Goal: Task Accomplishment & Management: Use online tool/utility

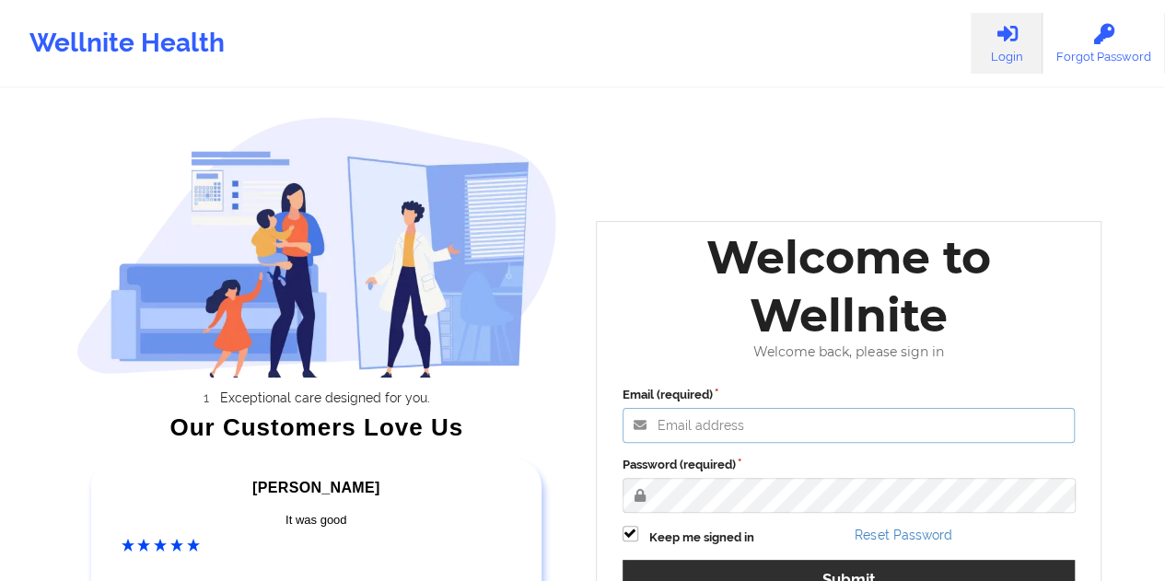
type input "[EMAIL_ADDRESS][DOMAIN_NAME]"
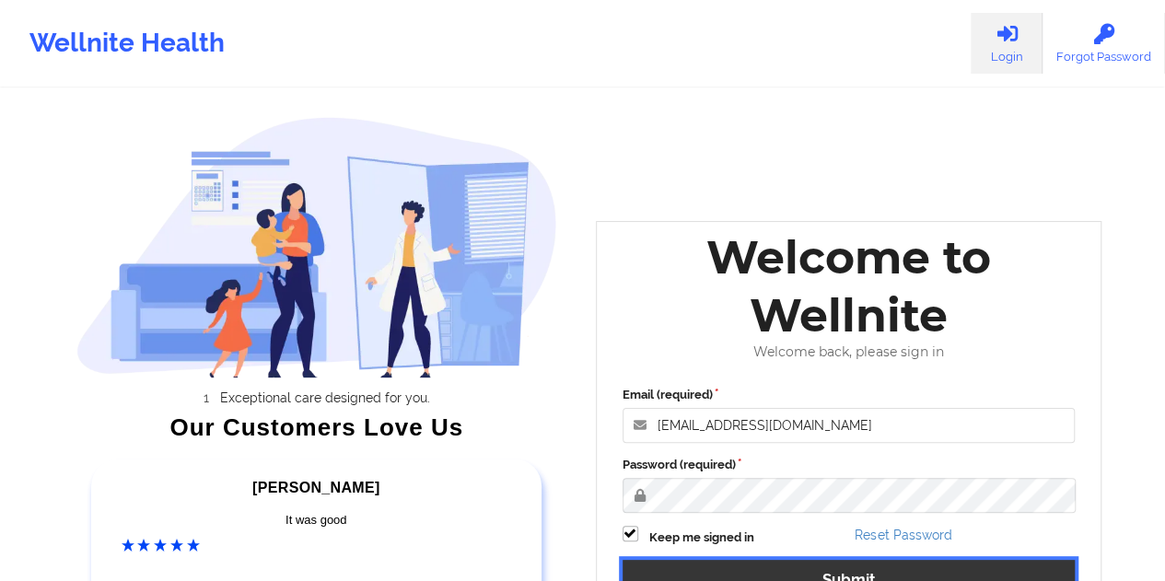
click at [795, 564] on button "Submit" at bounding box center [848, 580] width 453 height 40
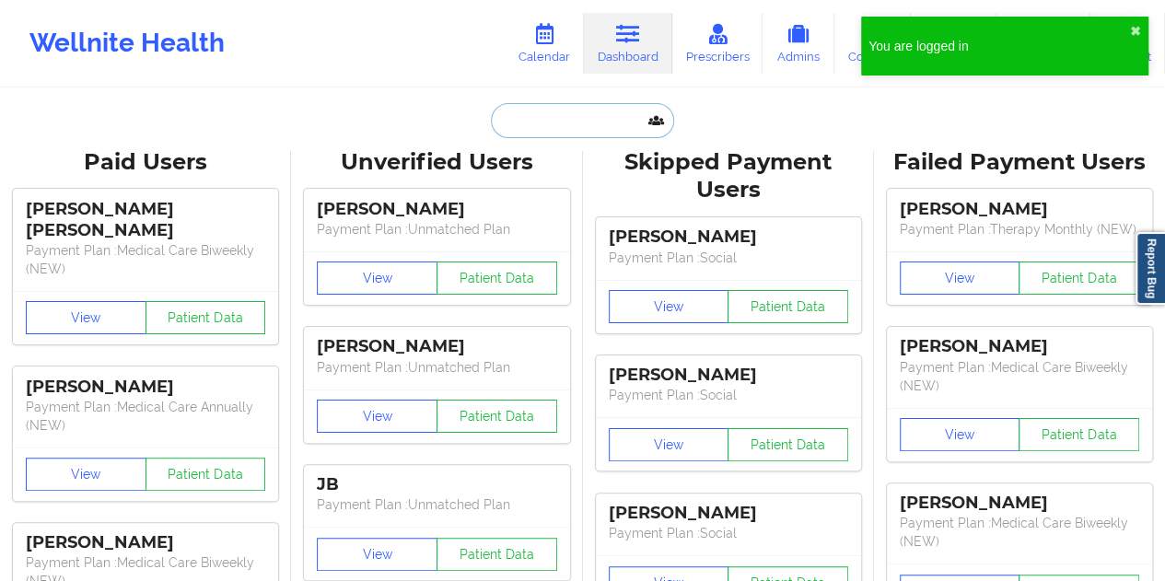
click at [569, 130] on input "text" at bounding box center [582, 120] width 182 height 35
paste input "[EMAIL_ADDRESS][DOMAIN_NAME]"
type input "[EMAIL_ADDRESS][DOMAIN_NAME]"
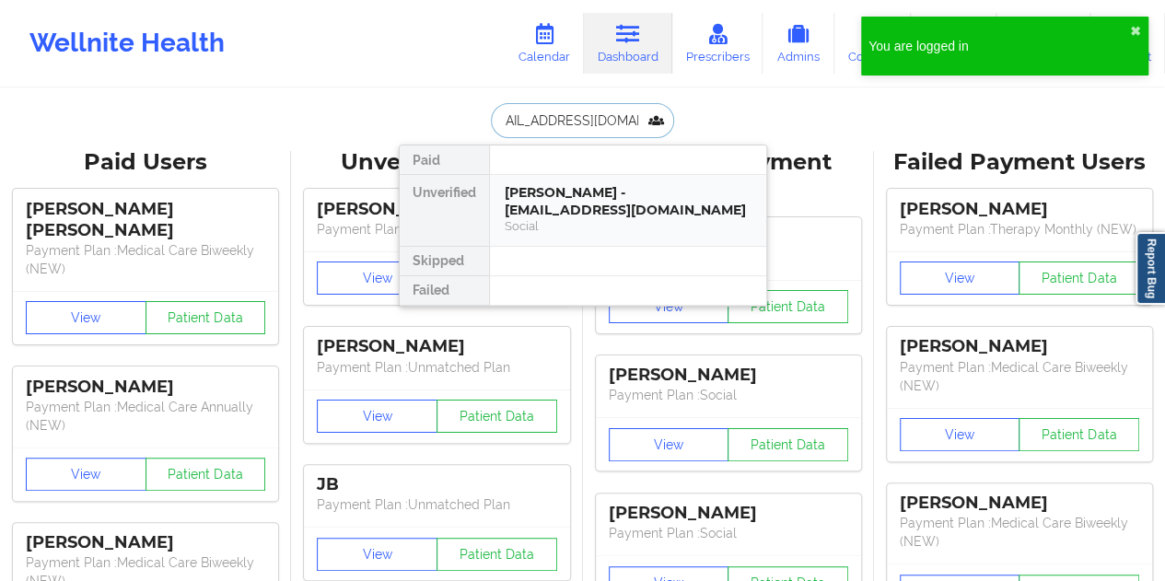
click at [580, 193] on div "[PERSON_NAME] - [EMAIL_ADDRESS][DOMAIN_NAME]" at bounding box center [628, 201] width 247 height 34
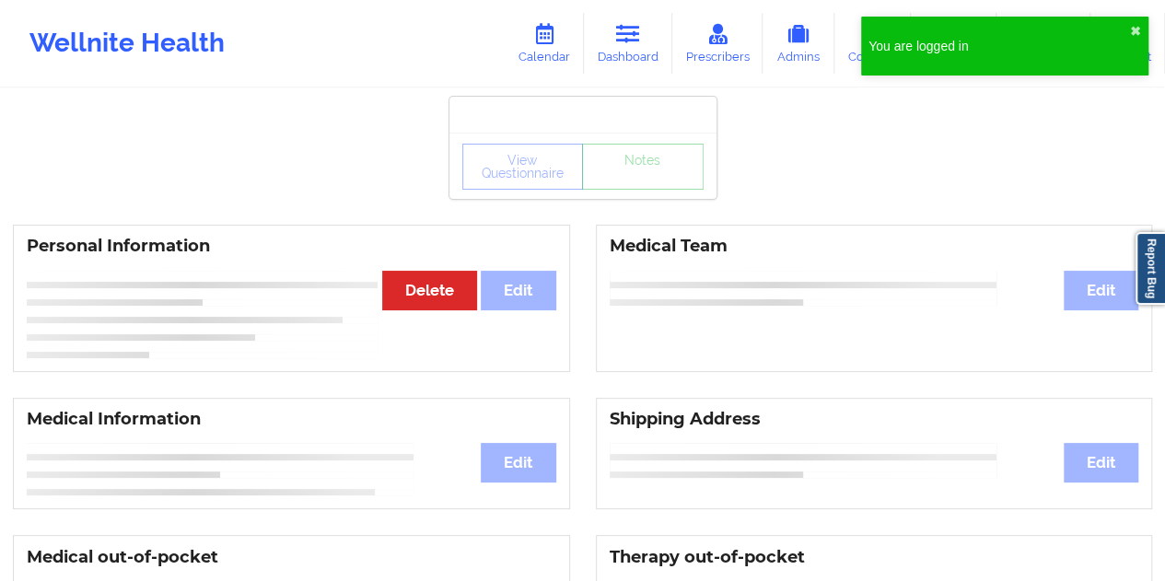
click at [644, 181] on div "View Questionnaire Notes" at bounding box center [582, 167] width 241 height 46
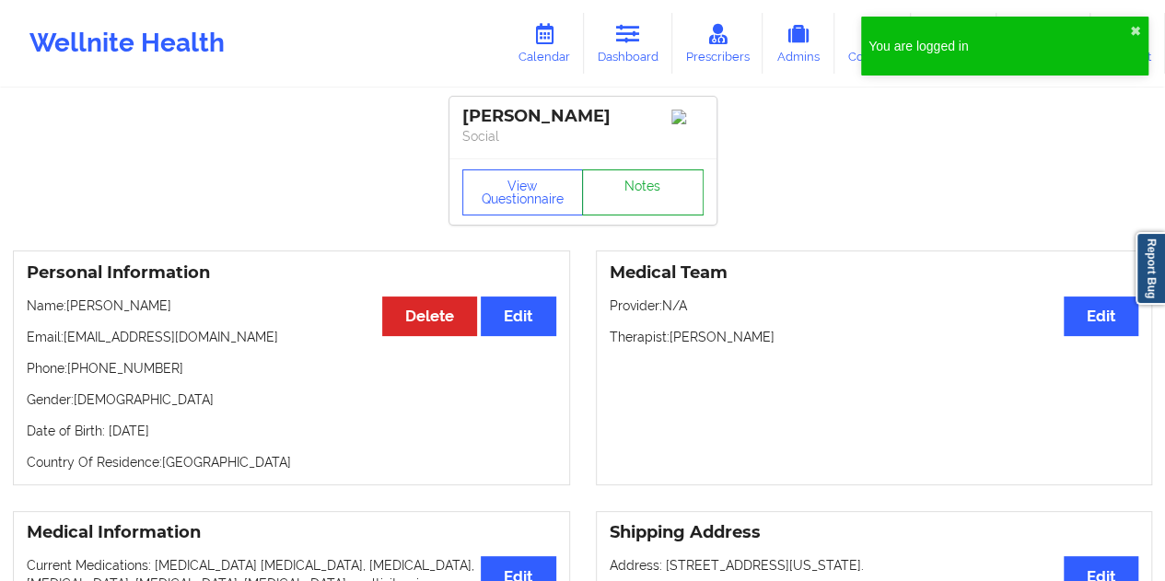
click at [637, 182] on link "Notes" at bounding box center [643, 192] width 122 height 46
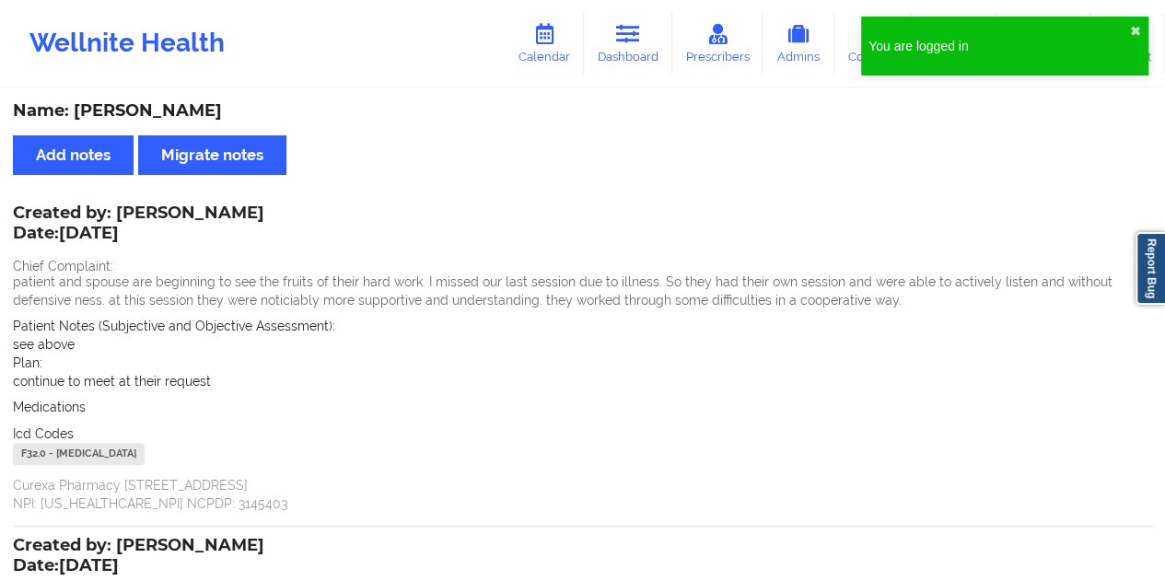
click at [222, 115] on div "Name: [PERSON_NAME]" at bounding box center [582, 110] width 1139 height 21
copy div "[PERSON_NAME]"
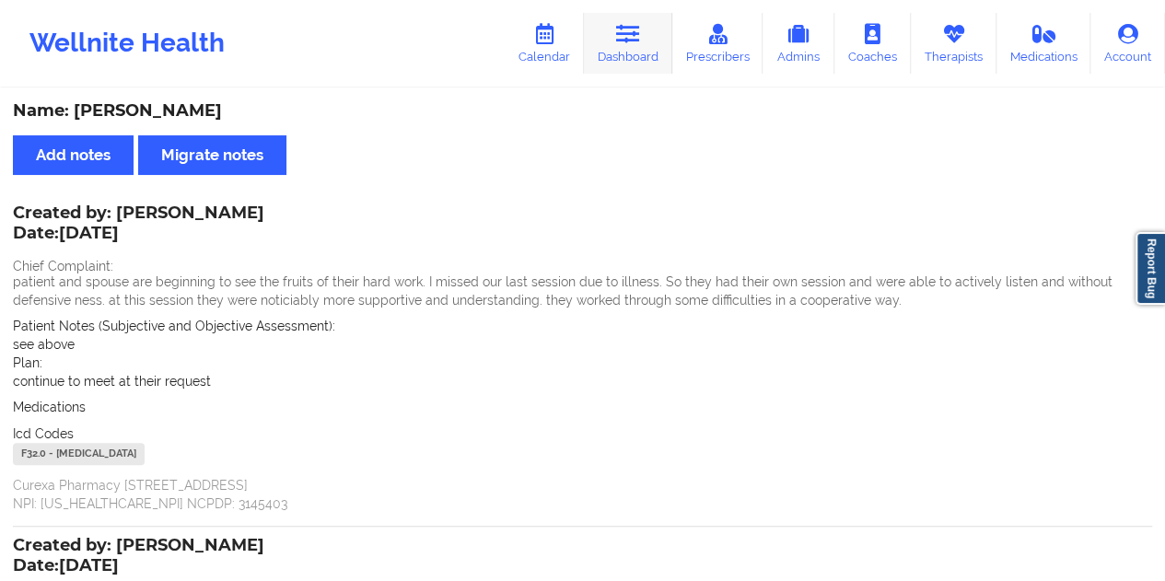
click at [651, 41] on link "Dashboard" at bounding box center [628, 43] width 88 height 61
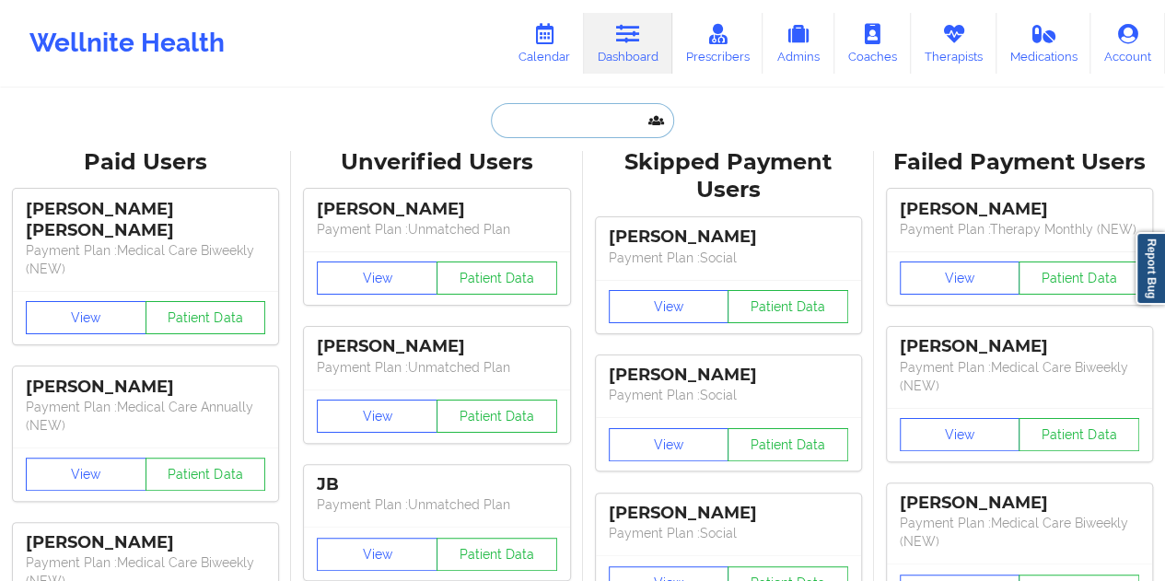
click at [543, 130] on input "text" at bounding box center [582, 120] width 182 height 35
paste input "[EMAIL_ADDRESS][DOMAIN_NAME]"
type input "[EMAIL_ADDRESS][DOMAIN_NAME]"
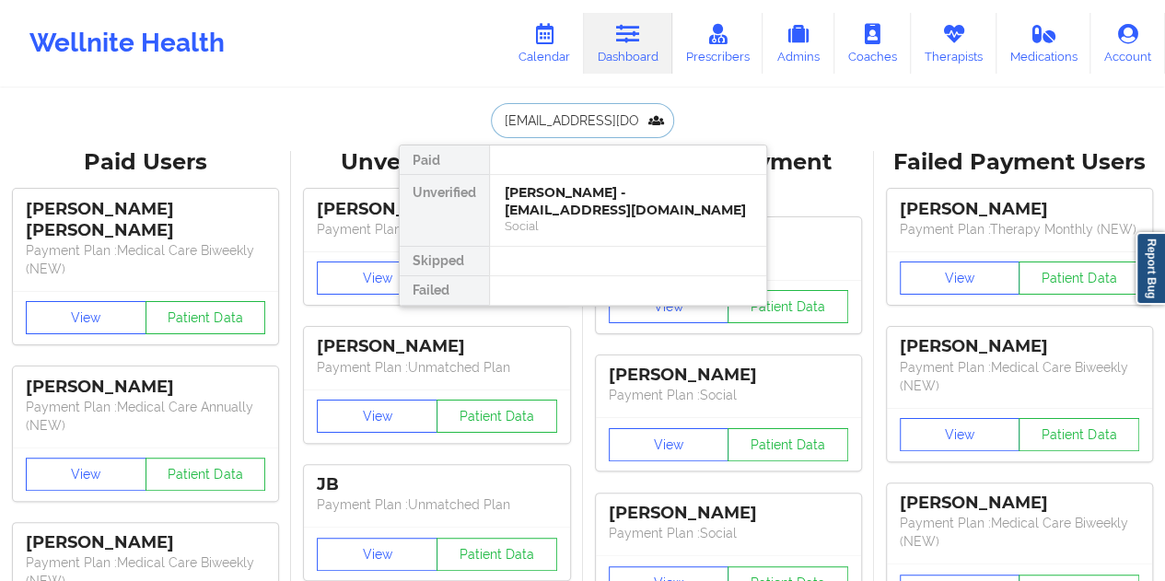
scroll to position [0, 1]
click at [573, 193] on div "[PERSON_NAME] Quick - [EMAIL_ADDRESS][DOMAIN_NAME]" at bounding box center [628, 201] width 247 height 34
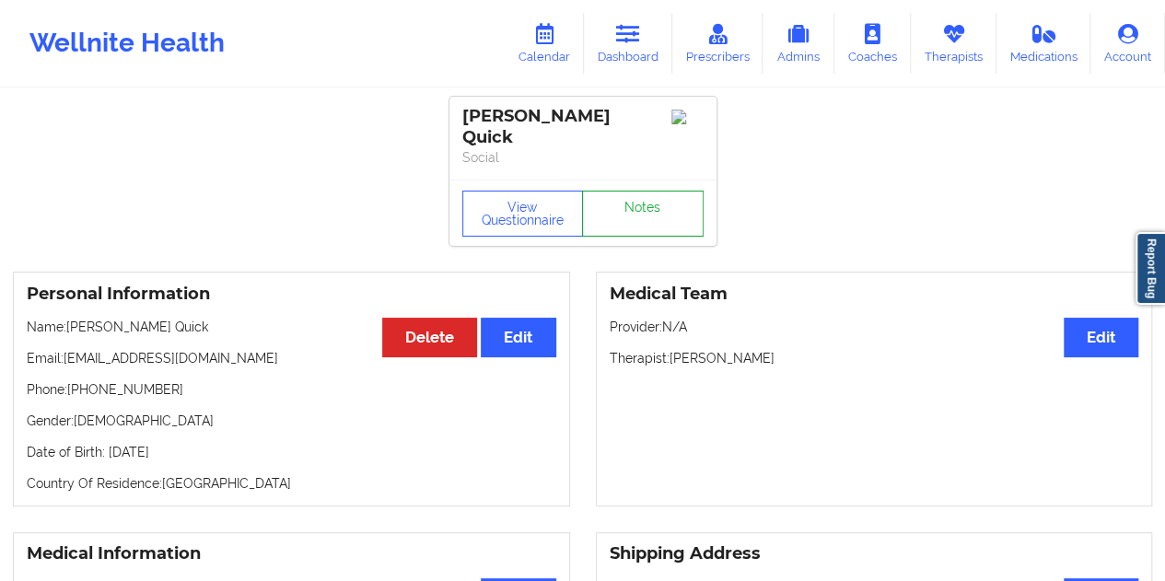
click at [639, 197] on link "Notes" at bounding box center [643, 214] width 122 height 46
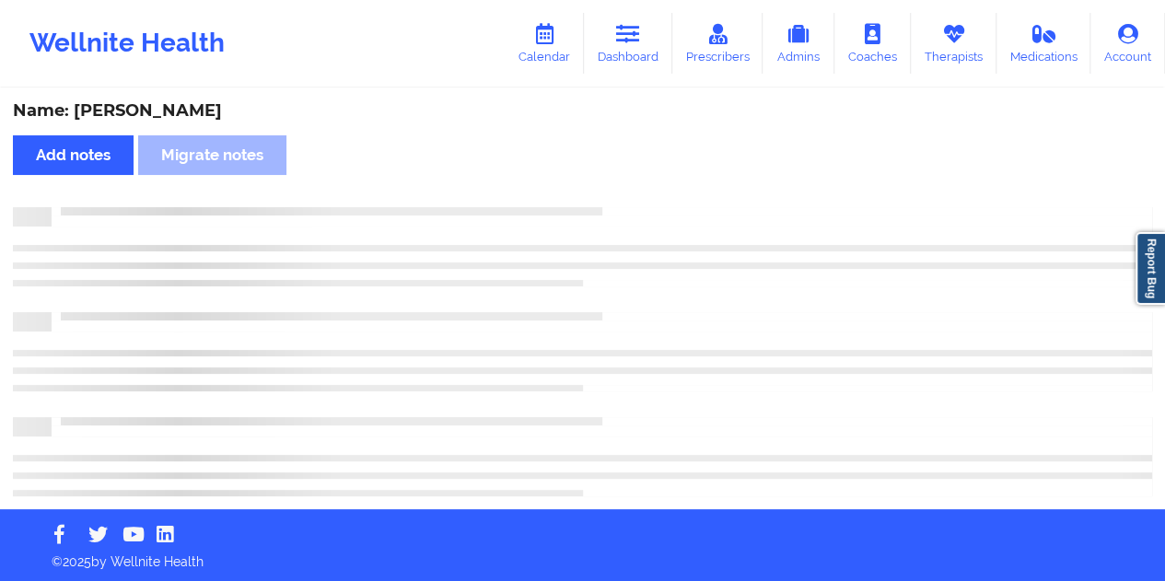
click at [167, 113] on div "Name: [PERSON_NAME]" at bounding box center [582, 110] width 1139 height 21
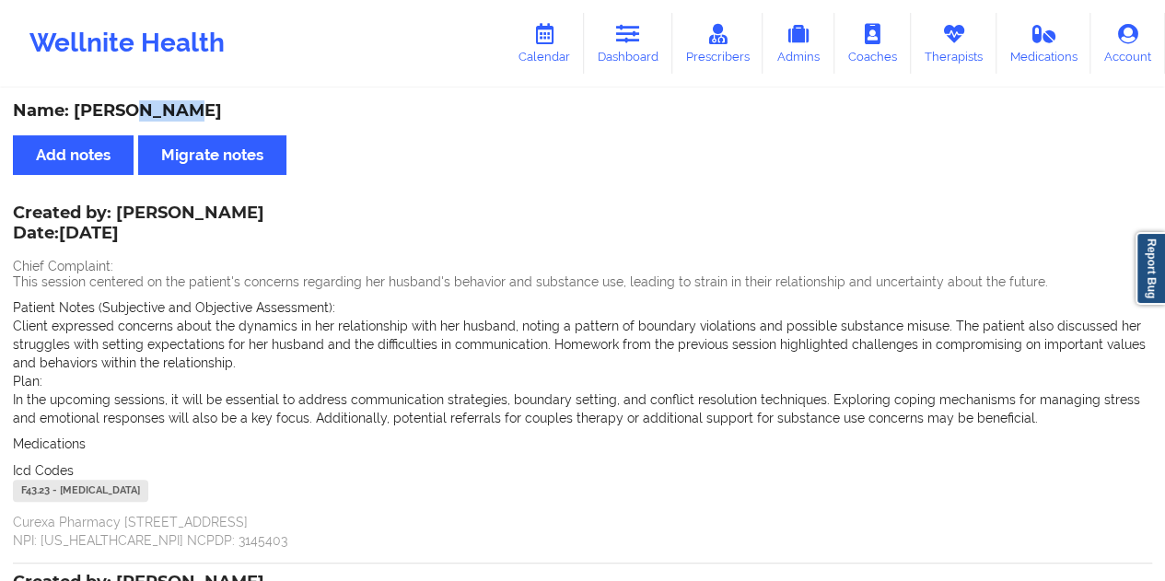
copy div "Quick"
drag, startPoint x: 254, startPoint y: 215, endPoint x: 120, endPoint y: 209, distance: 134.5
click at [120, 209] on div "Created by: [PERSON_NAME] Date: [DATE]" at bounding box center [138, 224] width 251 height 42
copy div "[PERSON_NAME]"
drag, startPoint x: 631, startPoint y: 30, endPoint x: 621, endPoint y: 63, distance: 33.8
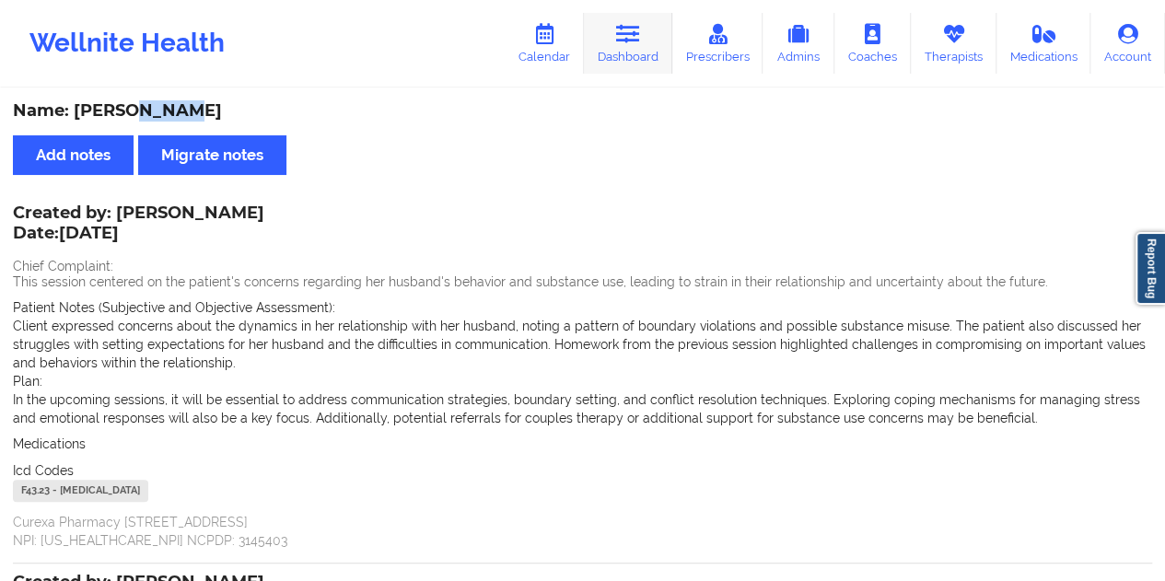
click at [631, 30] on icon at bounding box center [628, 34] width 24 height 20
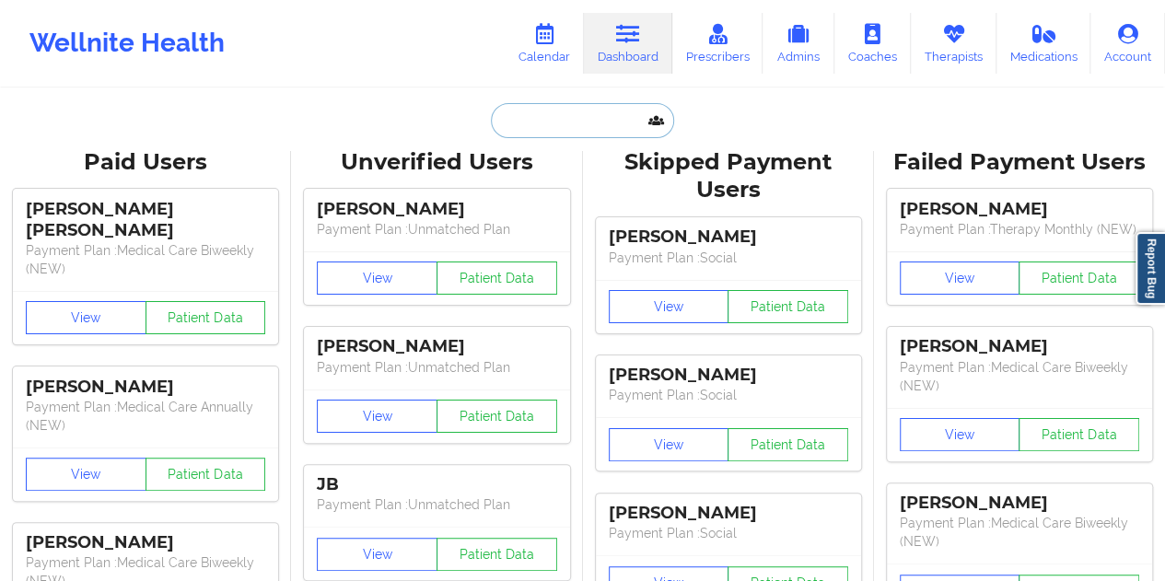
click at [534, 119] on input "text" at bounding box center [582, 120] width 182 height 35
paste input "[EMAIL_ADDRESS][DOMAIN_NAME]"
type input "[EMAIL_ADDRESS][DOMAIN_NAME]"
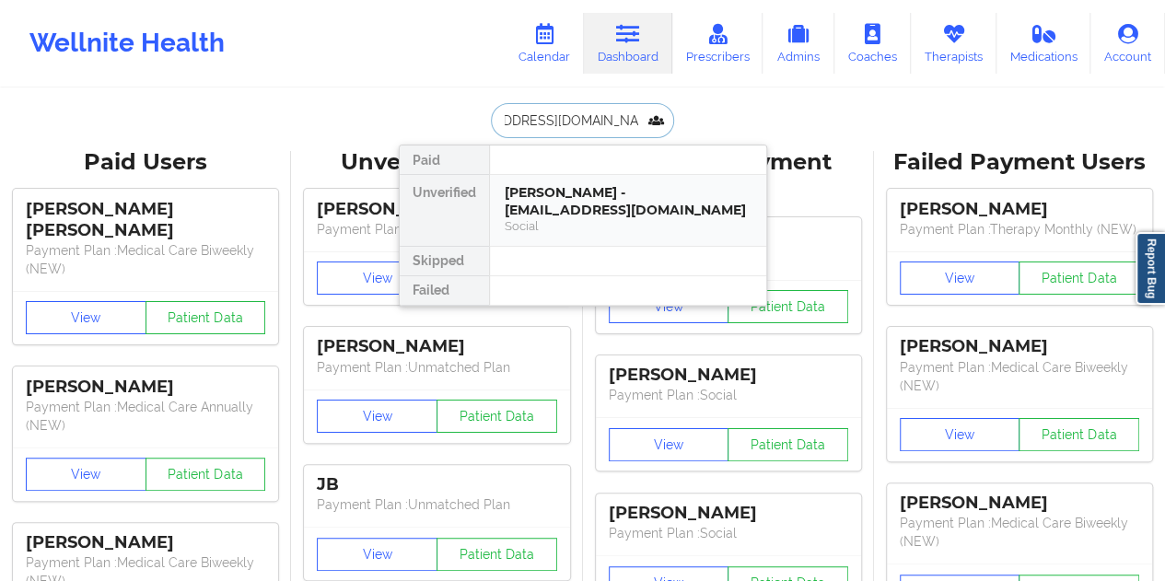
click at [624, 198] on div "[PERSON_NAME] - [EMAIL_ADDRESS][DOMAIN_NAME]" at bounding box center [628, 201] width 247 height 34
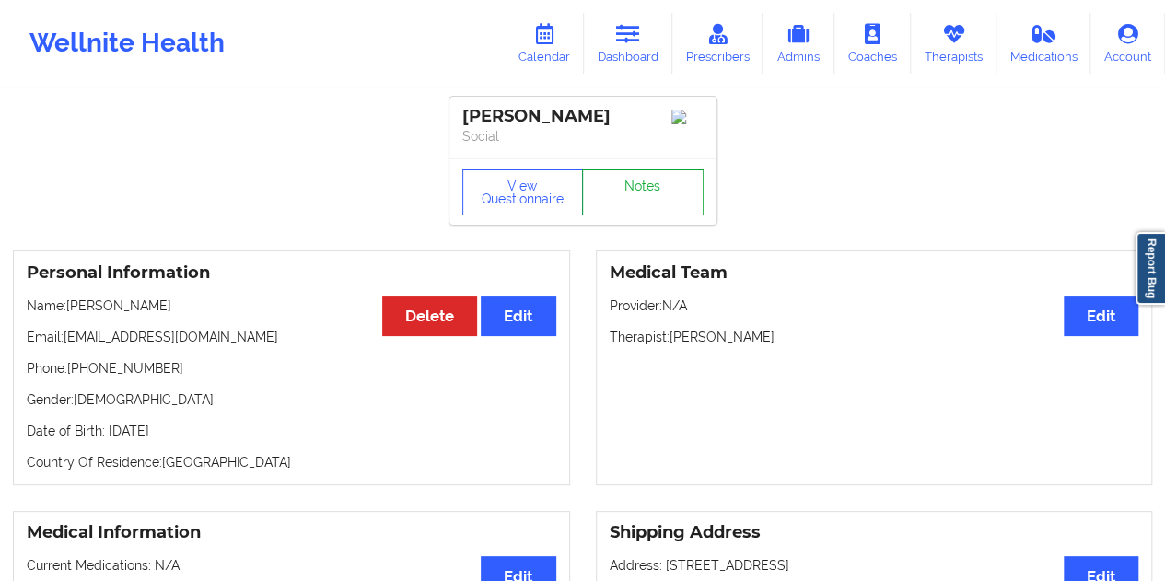
click at [622, 190] on link "Notes" at bounding box center [643, 192] width 122 height 46
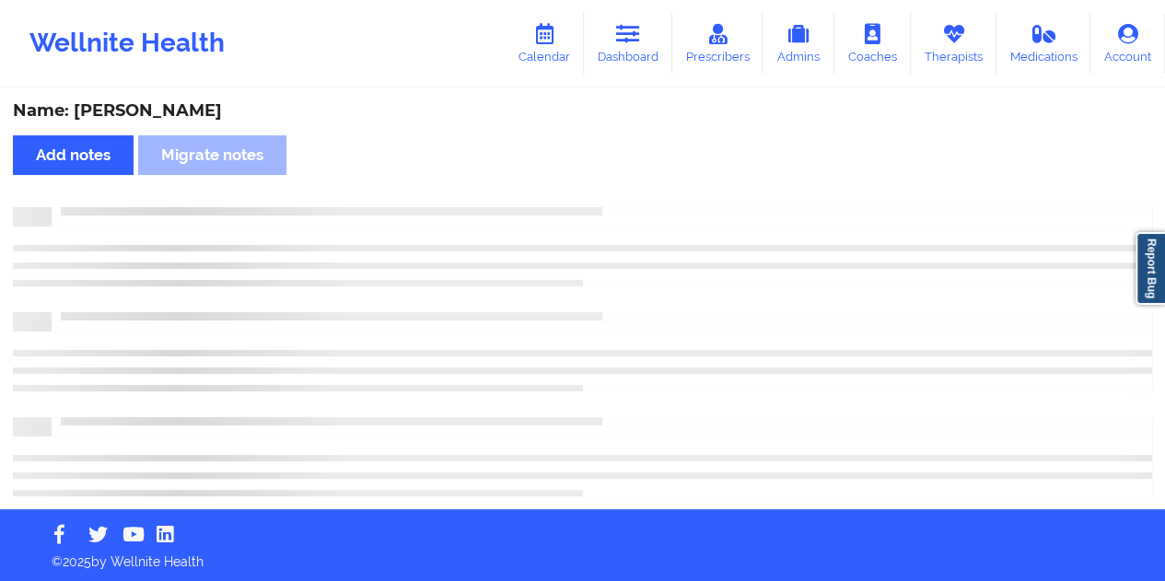
click at [141, 108] on div "Name: [PERSON_NAME]" at bounding box center [582, 110] width 1139 height 21
click at [141, 107] on div "Name: [PERSON_NAME]" at bounding box center [582, 110] width 1139 height 21
copy div "[PERSON_NAME]"
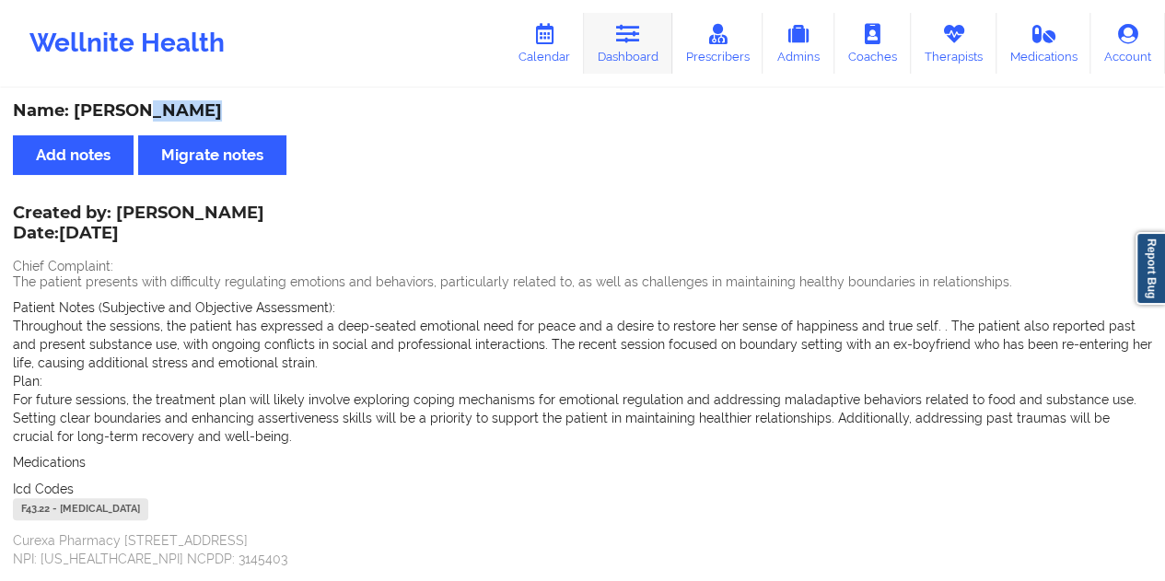
click at [630, 22] on link "Dashboard" at bounding box center [628, 43] width 88 height 61
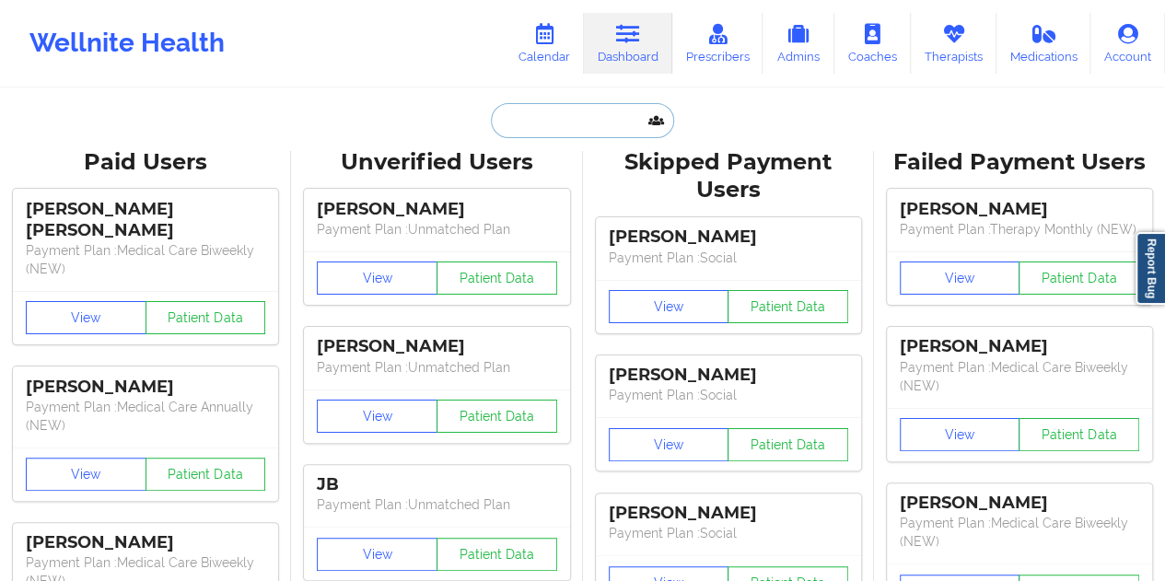
click at [580, 124] on input "text" at bounding box center [582, 120] width 182 height 35
paste input "[EMAIL_ADDRESS][DOMAIN_NAME]"
type input "[EMAIL_ADDRESS][DOMAIN_NAME]"
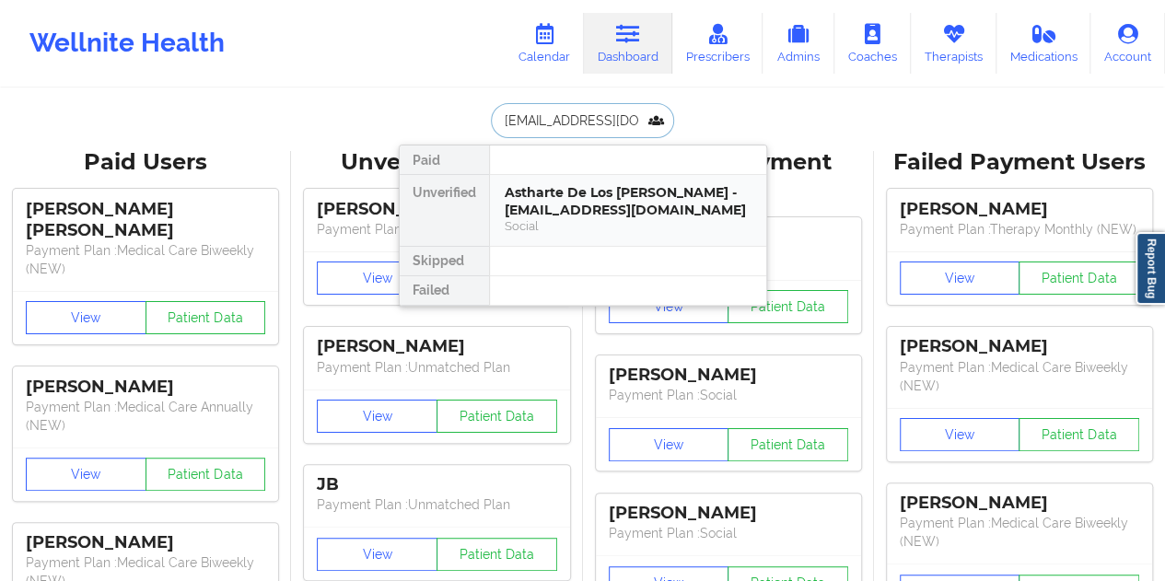
click at [616, 216] on div "Astharte De Los [PERSON_NAME] - [EMAIL_ADDRESS][DOMAIN_NAME]" at bounding box center [628, 201] width 247 height 34
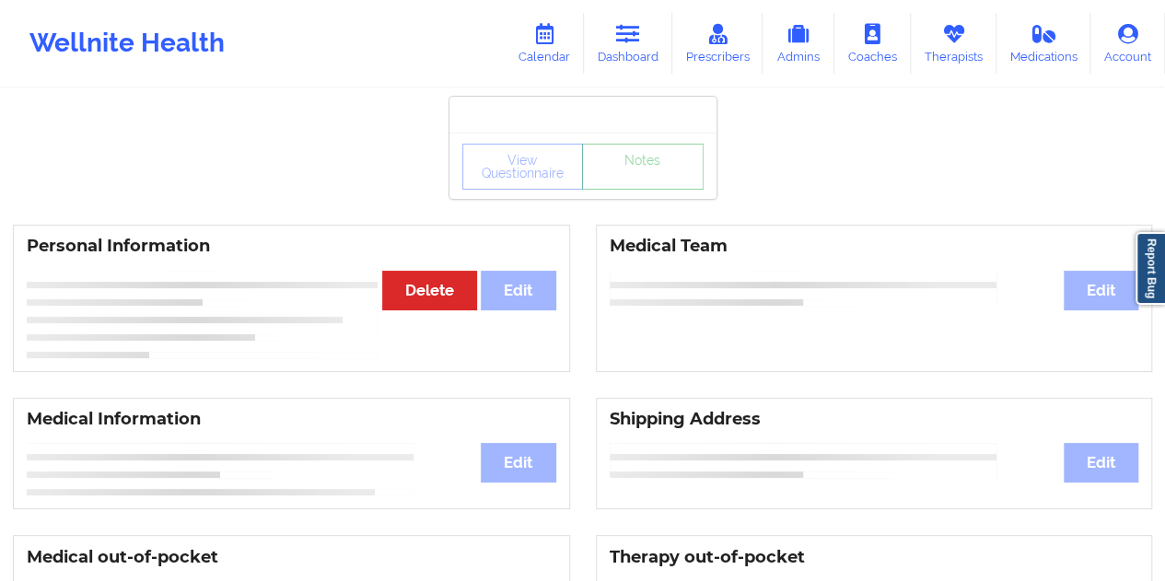
click at [641, 190] on link "Notes" at bounding box center [643, 167] width 122 height 46
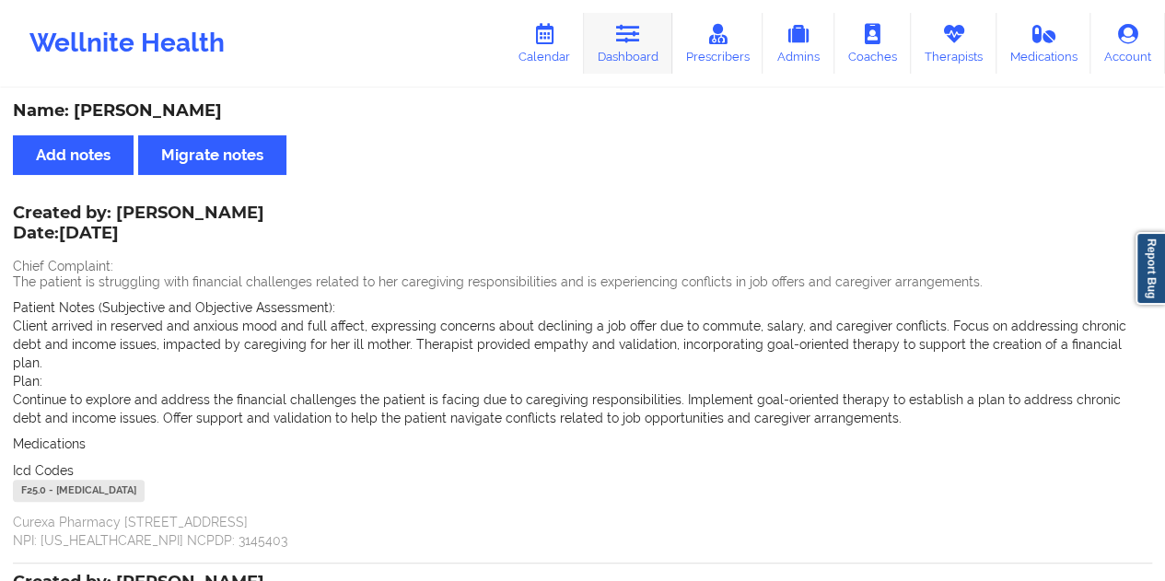
click at [659, 49] on link "Dashboard" at bounding box center [628, 43] width 88 height 61
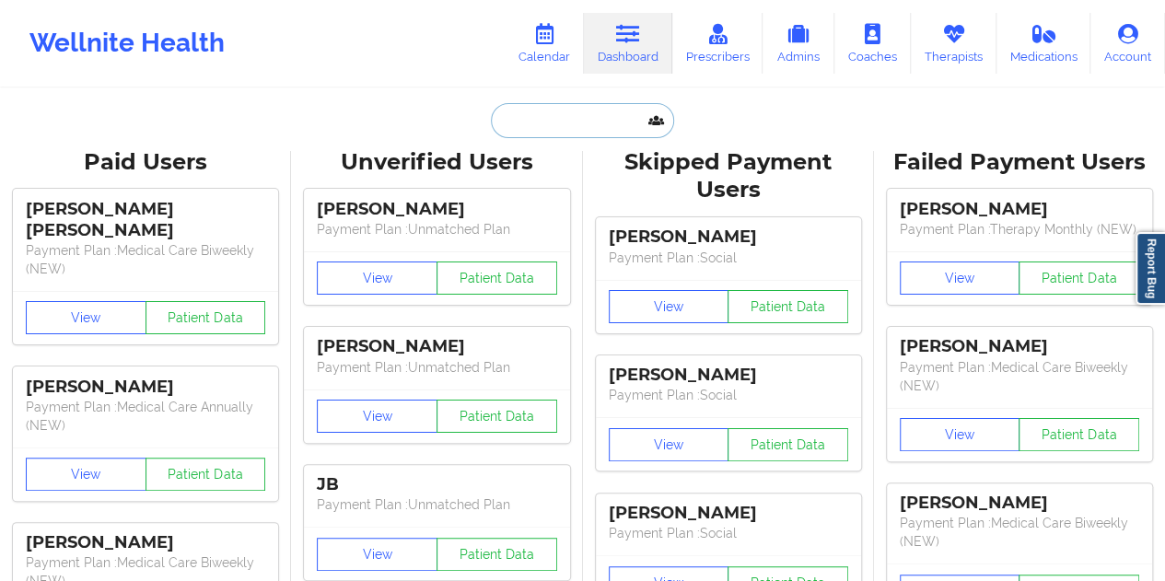
click at [586, 128] on input "text" at bounding box center [582, 120] width 182 height 35
paste input "[EMAIL_ADDRESS][DOMAIN_NAME]"
type input "[EMAIL_ADDRESS][DOMAIN_NAME]"
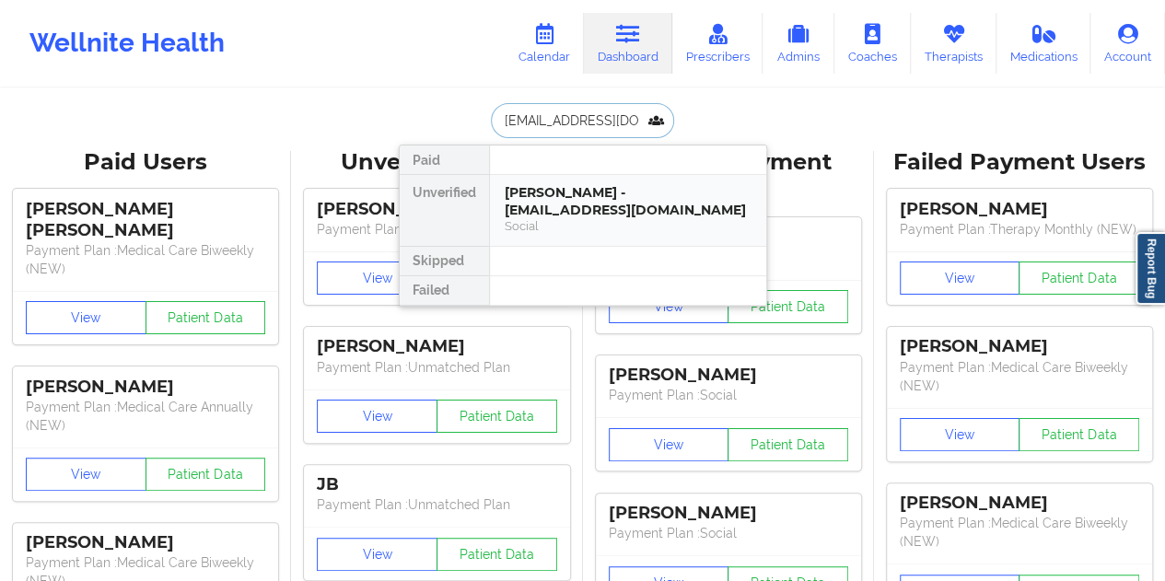
click at [540, 202] on div "[PERSON_NAME] - [EMAIL_ADDRESS][DOMAIN_NAME]" at bounding box center [628, 201] width 247 height 34
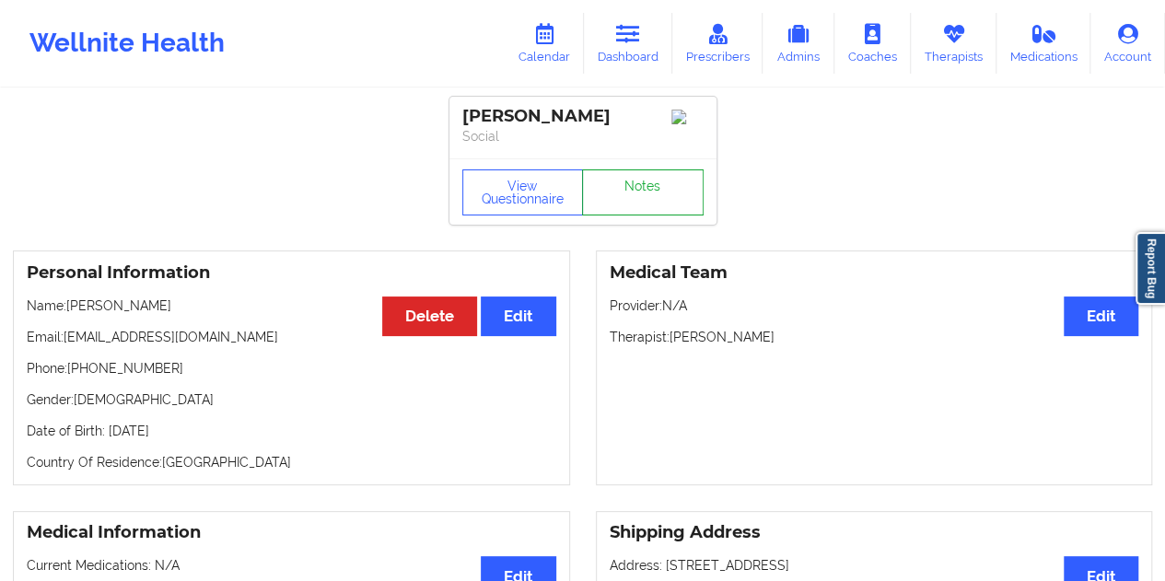
click at [628, 191] on link "Notes" at bounding box center [643, 192] width 122 height 46
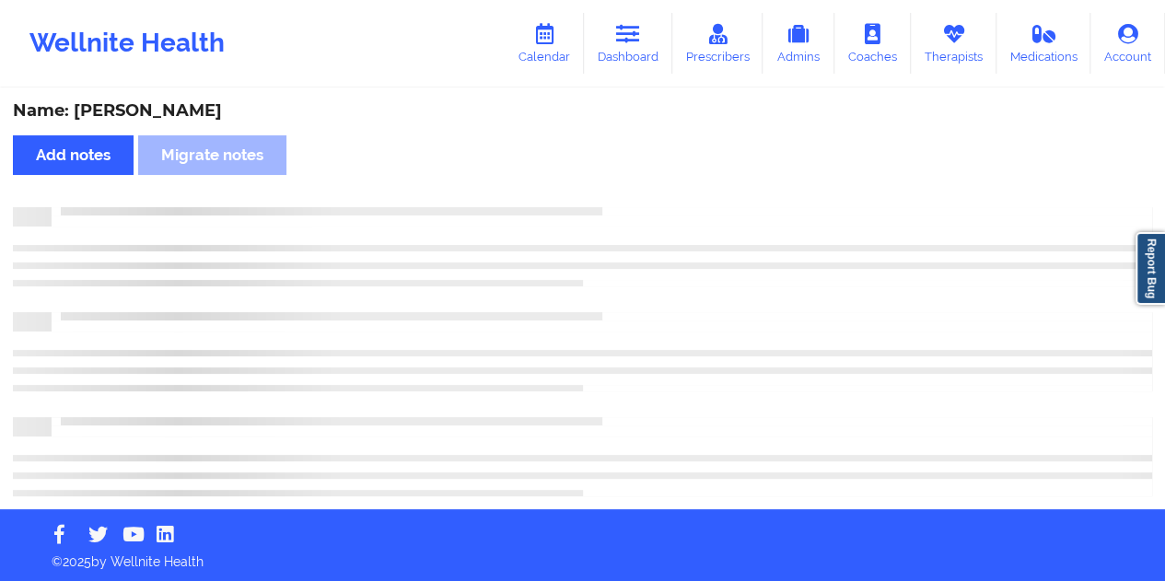
click at [140, 112] on div "Name: [PERSON_NAME]" at bounding box center [582, 110] width 1139 height 21
copy div "[PERSON_NAME]"
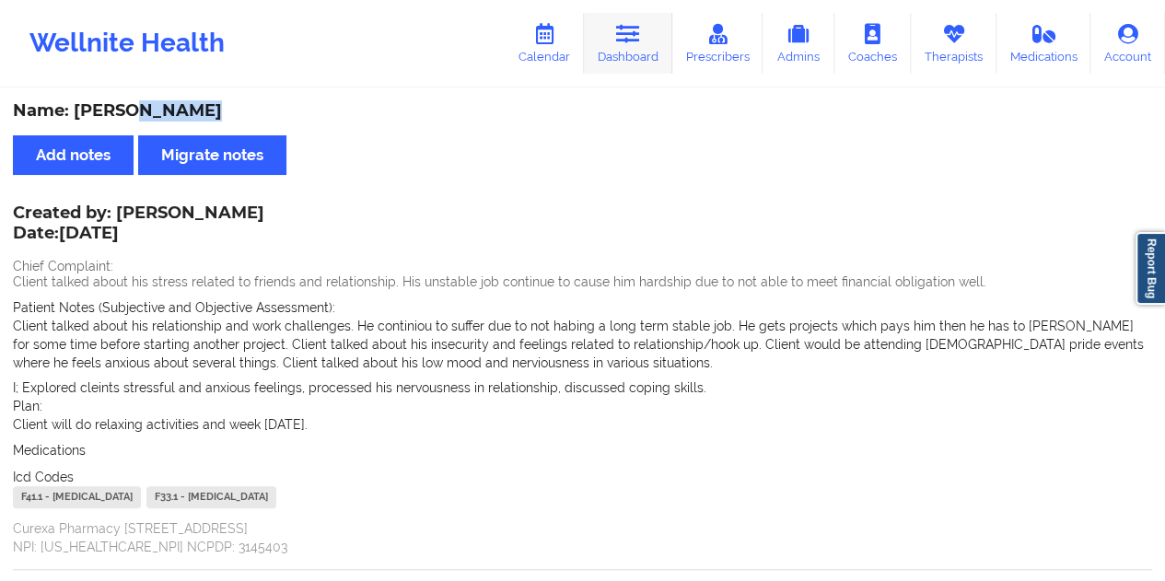
click at [636, 38] on icon at bounding box center [628, 34] width 24 height 20
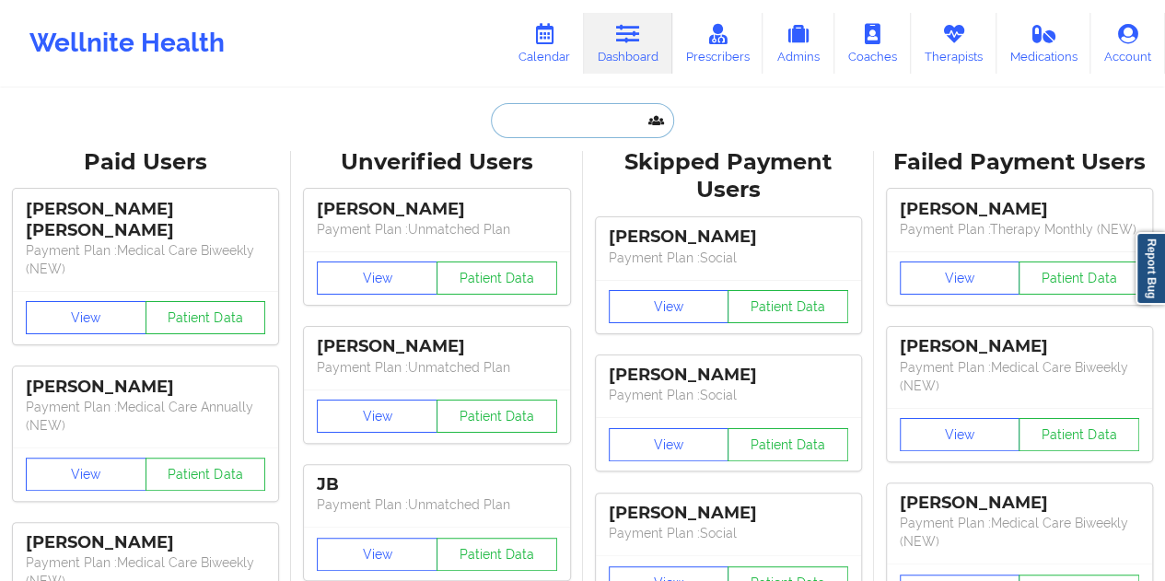
click at [572, 110] on input "text" at bounding box center [582, 120] width 182 height 35
paste input "[EMAIL_ADDRESS][DOMAIN_NAME]"
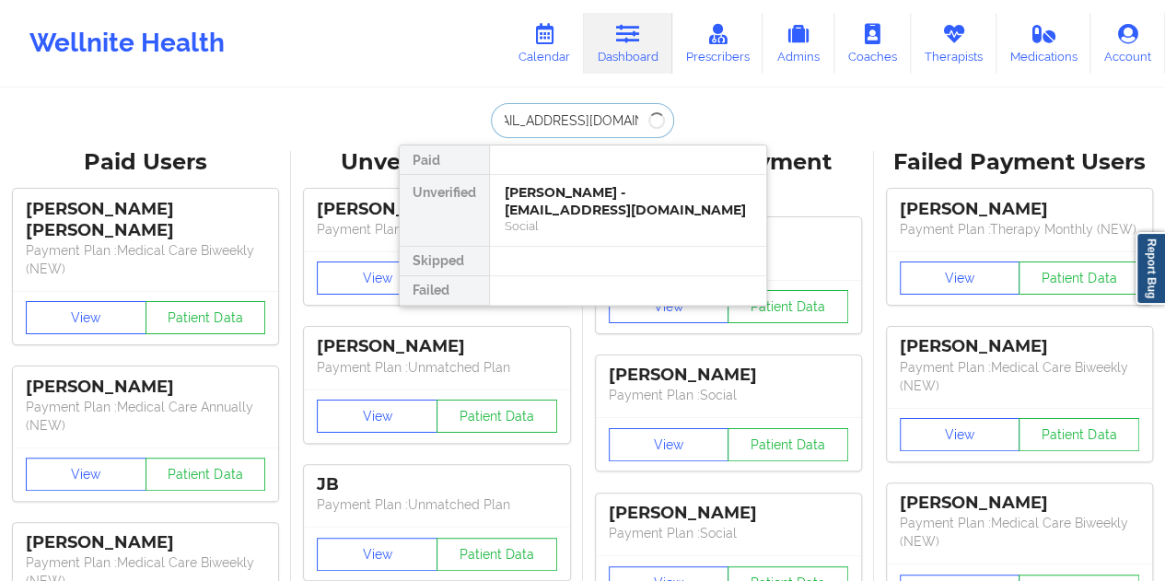
type input "[EMAIL_ADDRESS][DOMAIN_NAME]"
click at [600, 201] on div "[PERSON_NAME] - [EMAIL_ADDRESS][DOMAIN_NAME]" at bounding box center [628, 201] width 247 height 34
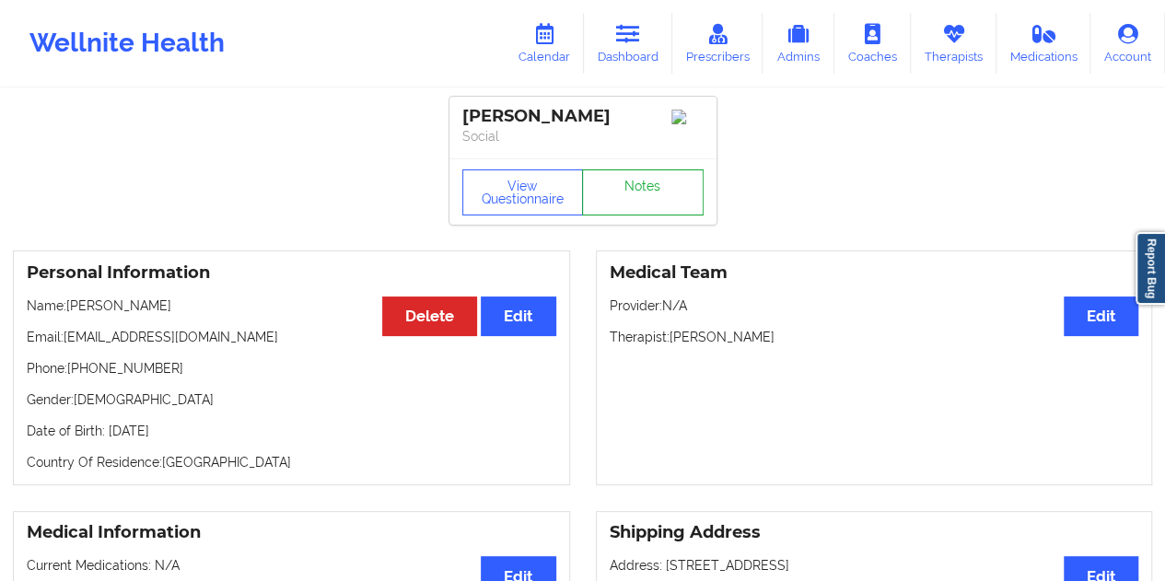
click at [624, 202] on link "Notes" at bounding box center [643, 192] width 122 height 46
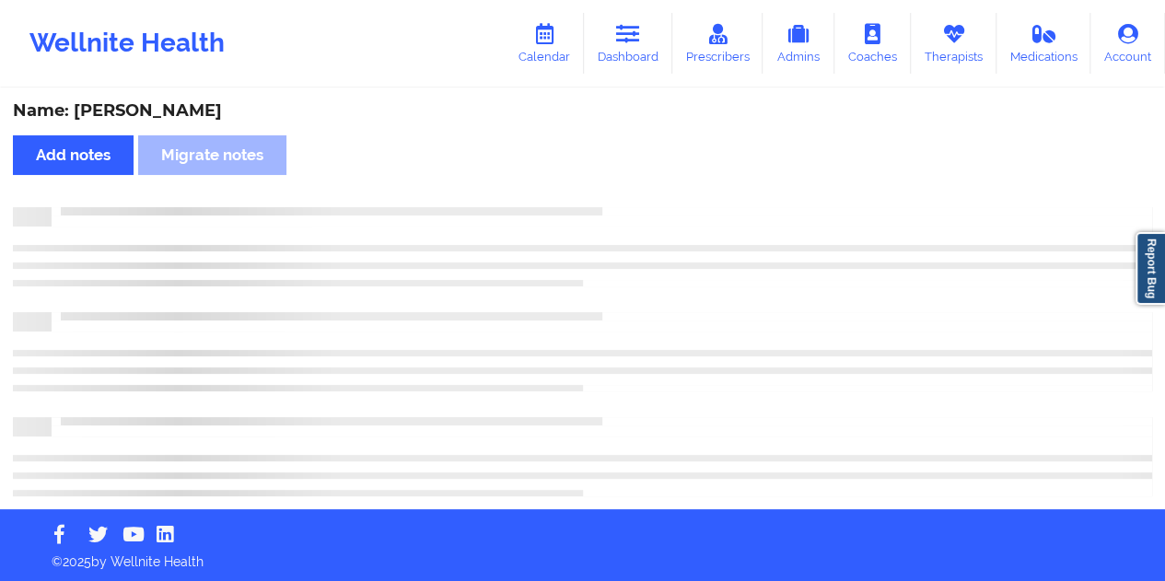
click at [185, 113] on div "Name: [PERSON_NAME]" at bounding box center [582, 110] width 1139 height 21
click at [185, 114] on div "Name: [PERSON_NAME]" at bounding box center [582, 110] width 1139 height 21
copy div "[PERSON_NAME]"
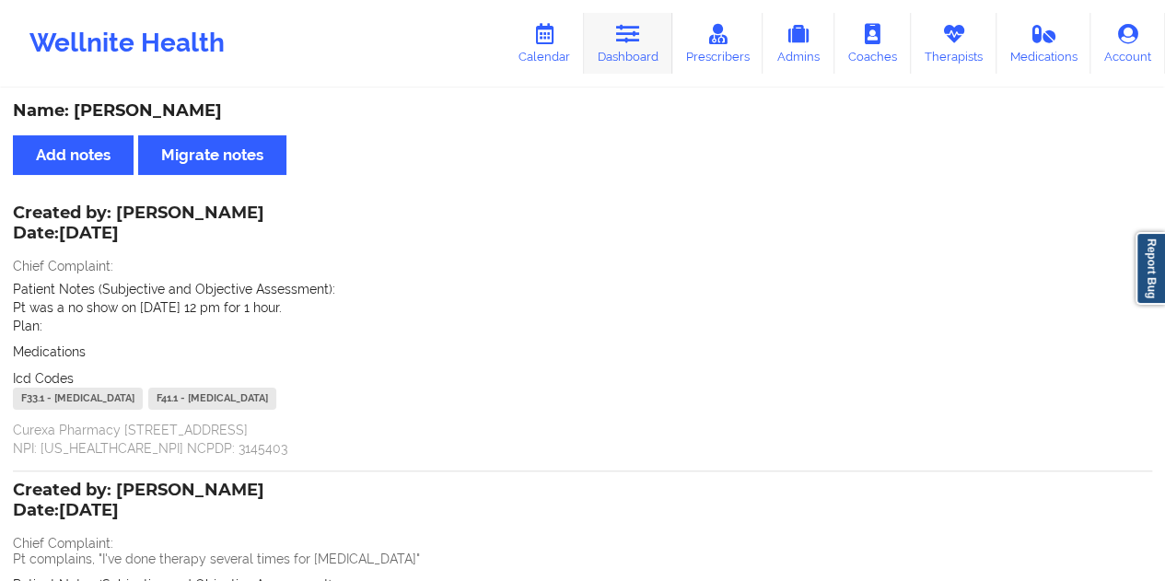
click at [632, 36] on icon at bounding box center [628, 34] width 24 height 20
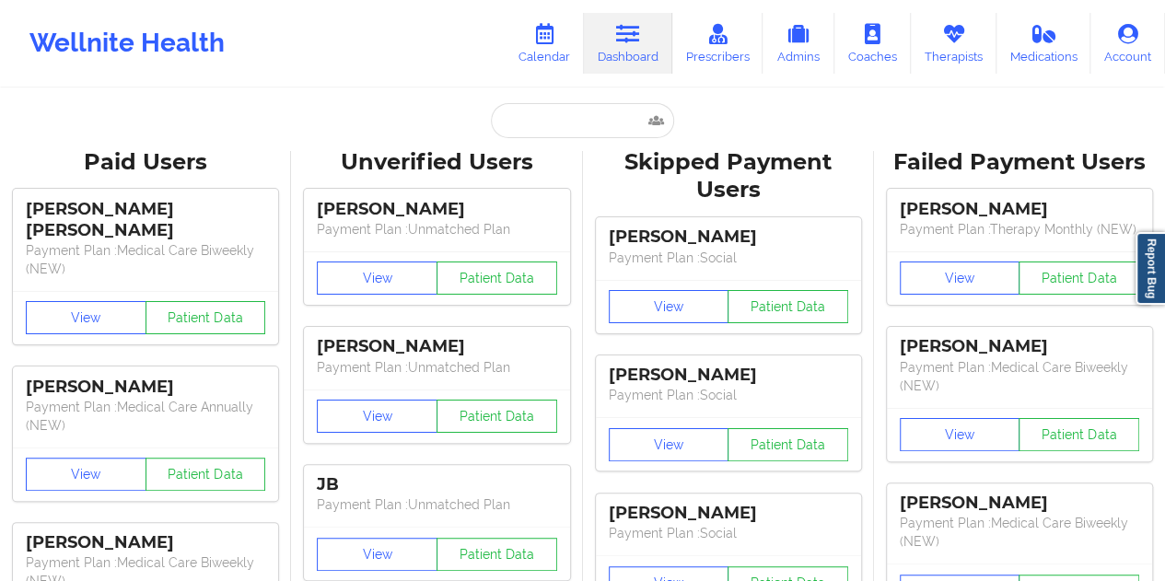
click at [556, 133] on input "text" at bounding box center [582, 120] width 182 height 35
paste input "[DOMAIN_NAME][EMAIL_ADDRESS][DOMAIN_NAME]"
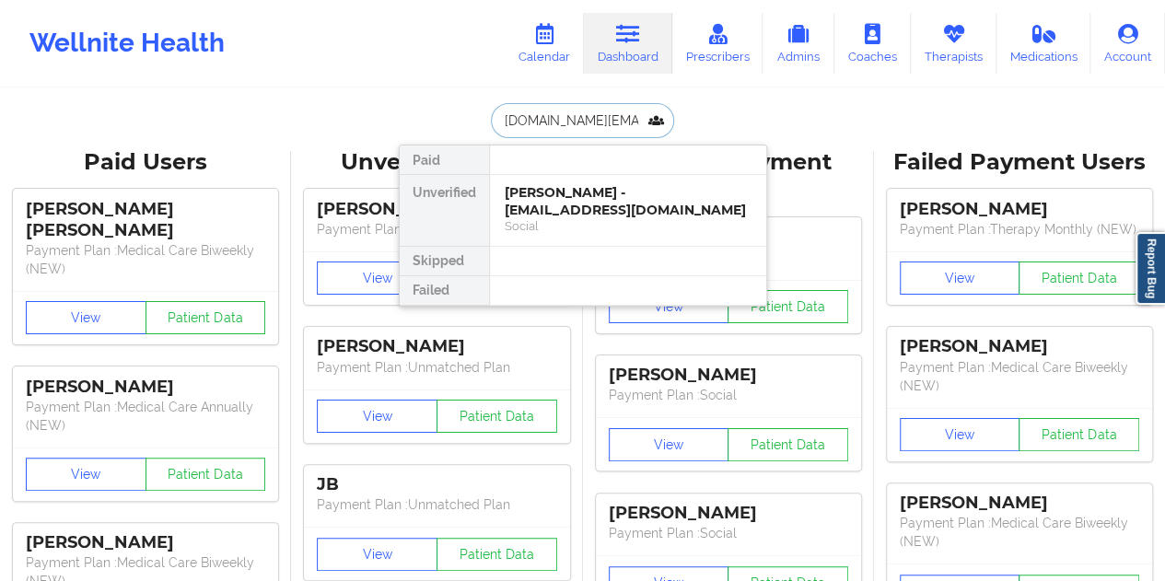
type input "[DOMAIN_NAME][EMAIL_ADDRESS][DOMAIN_NAME]"
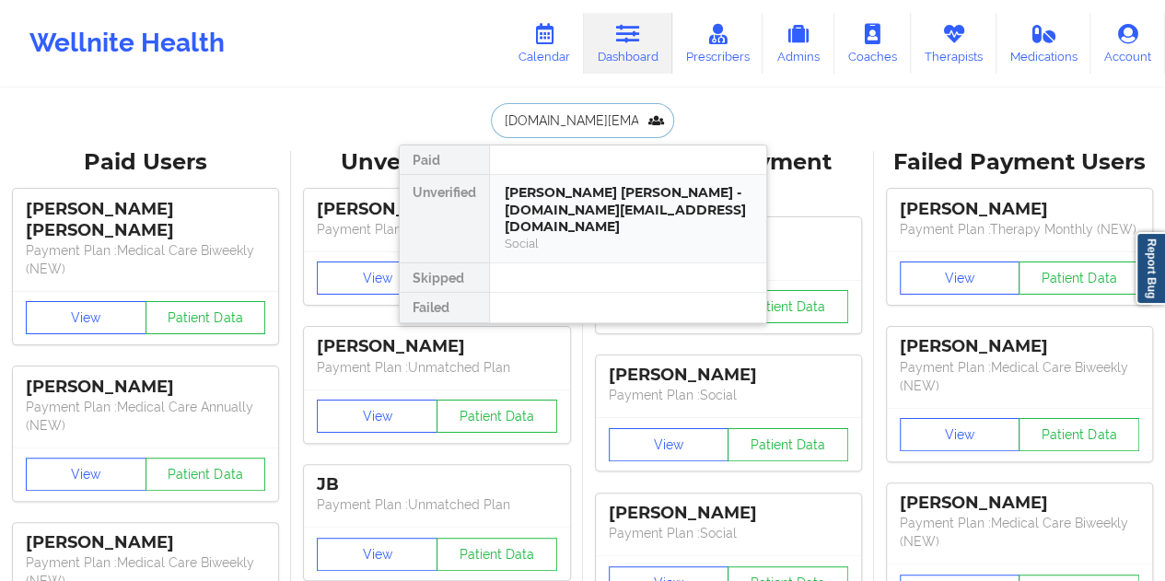
click at [624, 202] on div "[PERSON_NAME] [PERSON_NAME] - [DOMAIN_NAME][EMAIL_ADDRESS][DOMAIN_NAME]" at bounding box center [628, 210] width 247 height 52
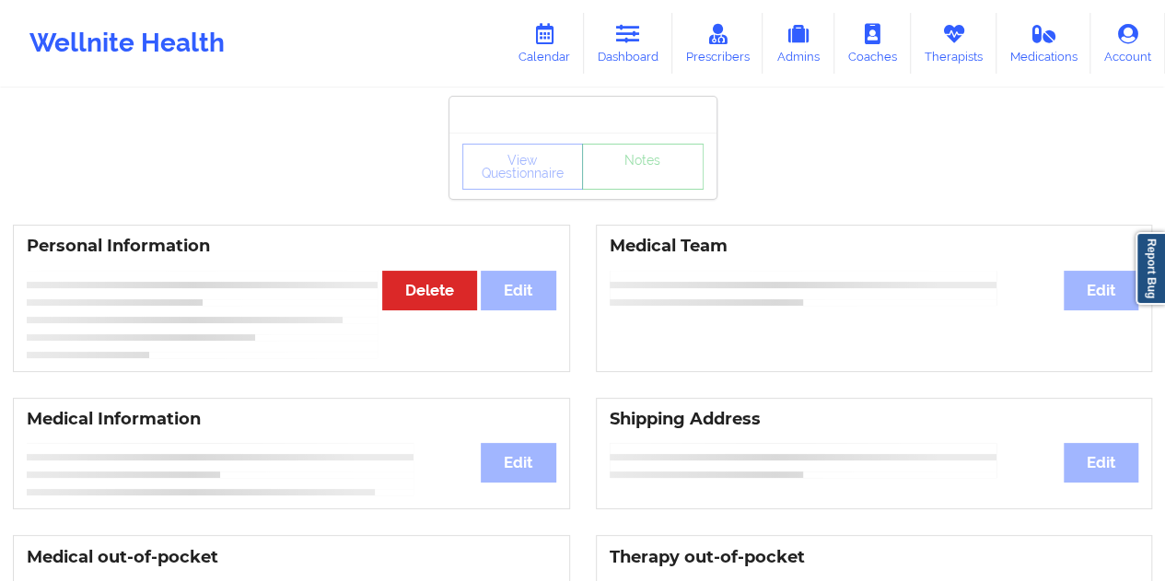
click at [639, 189] on div "View Questionnaire Notes" at bounding box center [582, 166] width 267 height 66
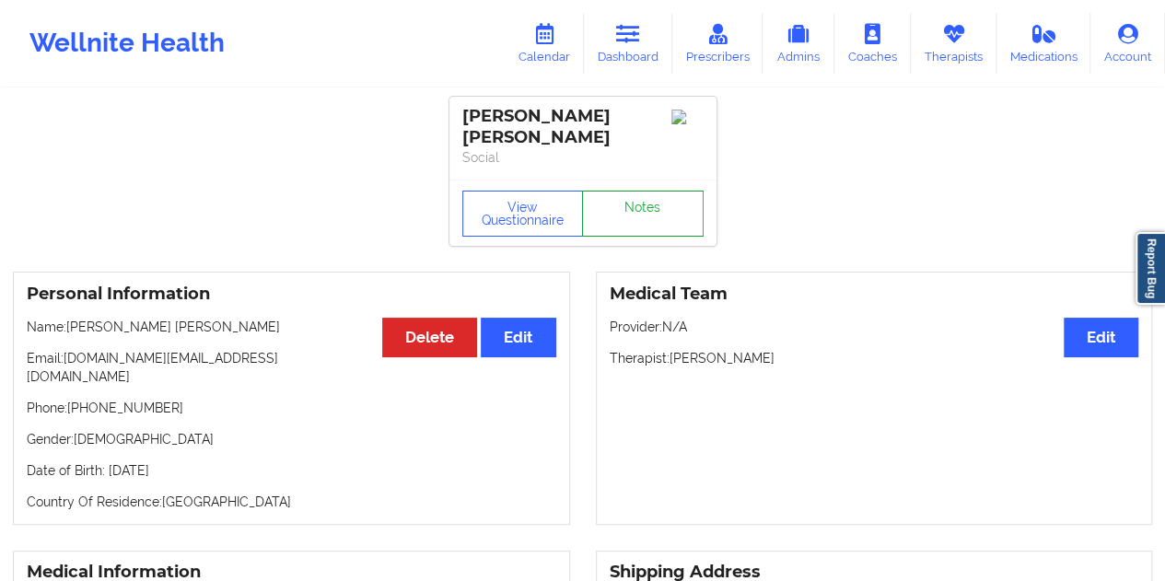
click at [621, 207] on link "Notes" at bounding box center [643, 214] width 122 height 46
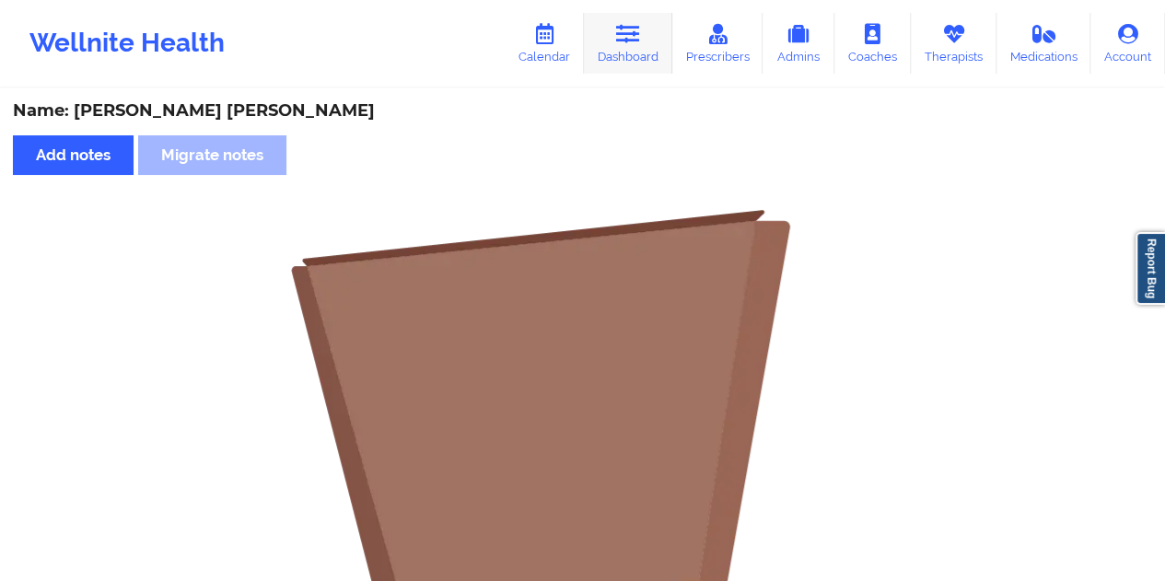
click at [622, 29] on icon at bounding box center [628, 34] width 24 height 20
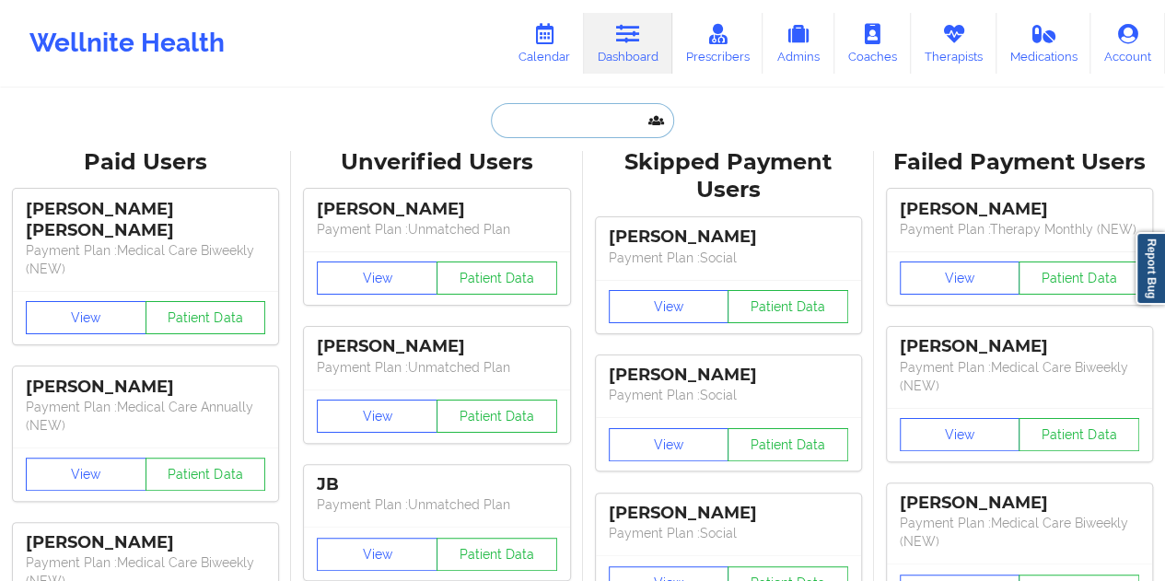
click at [545, 104] on input "text" at bounding box center [582, 120] width 182 height 35
paste input "[EMAIL_ADDRESS][DOMAIN_NAME]"
type input "[EMAIL_ADDRESS][DOMAIN_NAME]"
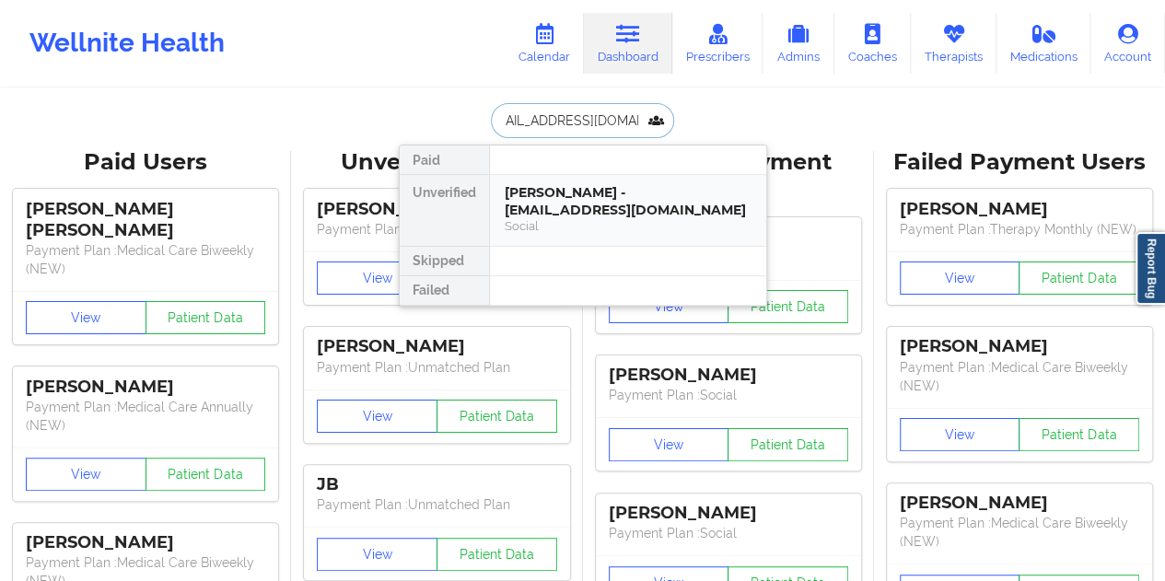
click at [571, 209] on div "[PERSON_NAME] - [EMAIL_ADDRESS][DOMAIN_NAME]" at bounding box center [628, 201] width 247 height 34
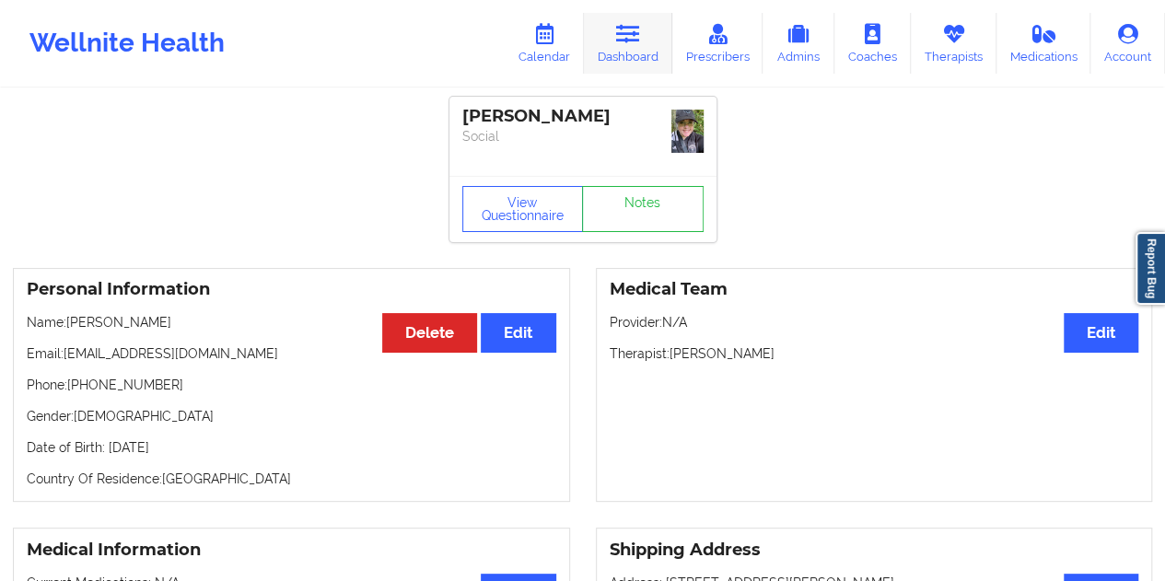
click at [619, 33] on icon at bounding box center [628, 34] width 24 height 20
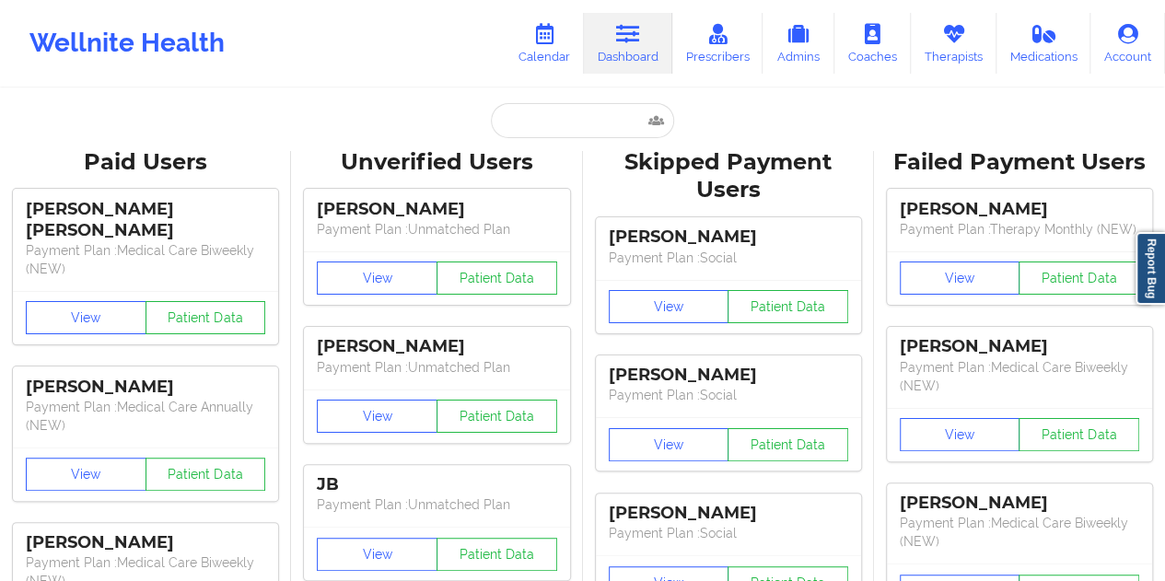
click at [580, 114] on input "text" at bounding box center [582, 120] width 182 height 35
paste input "[EMAIL_ADDRESS][DOMAIN_NAME]"
type input "[EMAIL_ADDRESS][DOMAIN_NAME]"
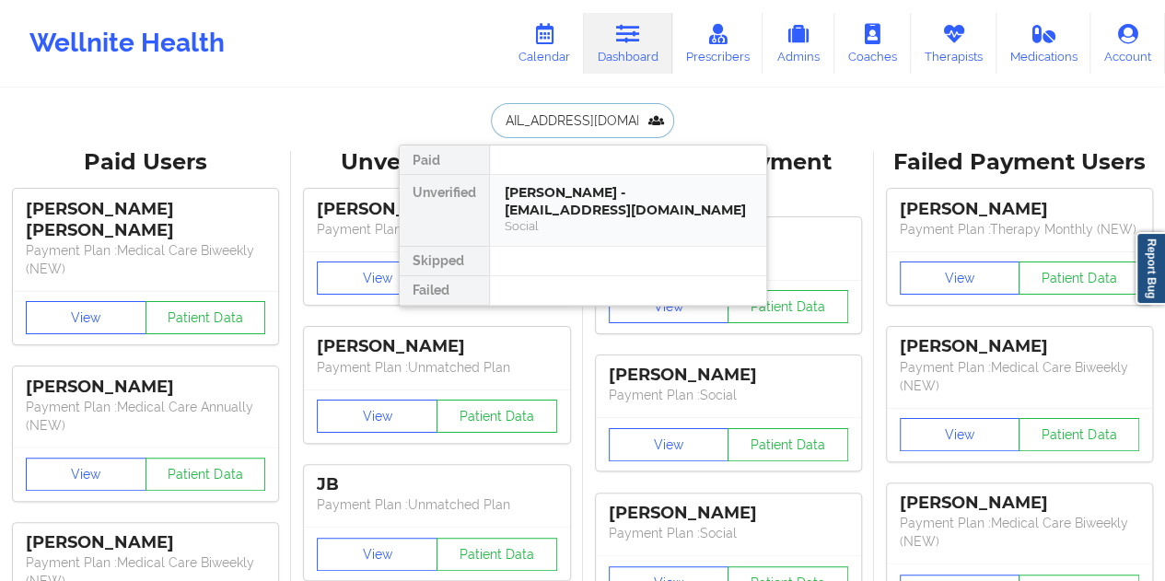
click at [618, 205] on div "[PERSON_NAME] - [EMAIL_ADDRESS][DOMAIN_NAME]" at bounding box center [628, 201] width 247 height 34
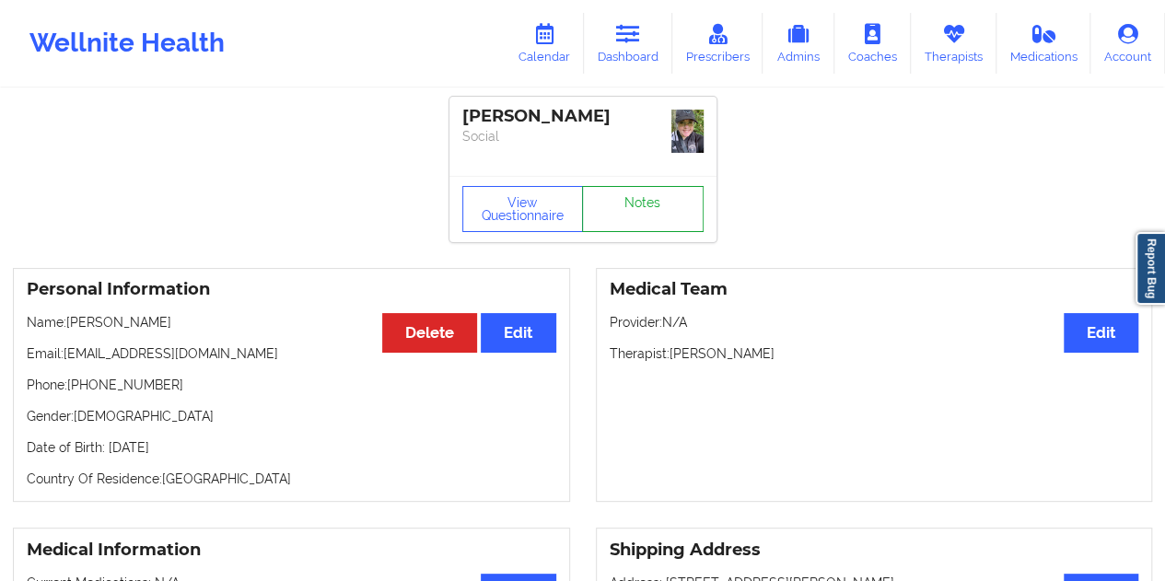
click at [644, 199] on link "Notes" at bounding box center [643, 209] width 122 height 46
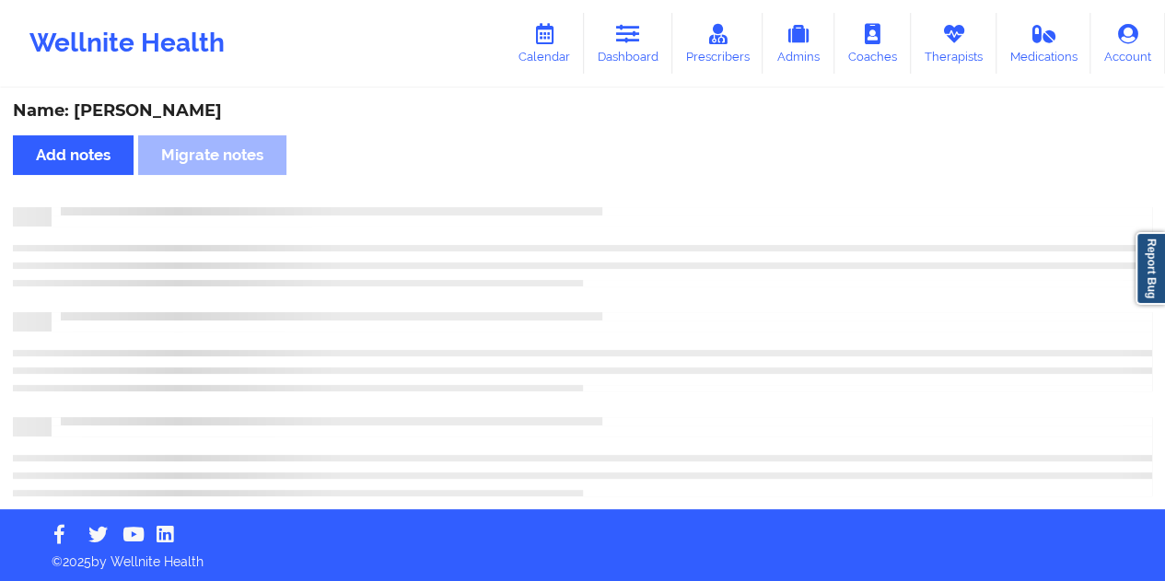
click at [181, 110] on div "Name: [PERSON_NAME]" at bounding box center [582, 110] width 1139 height 21
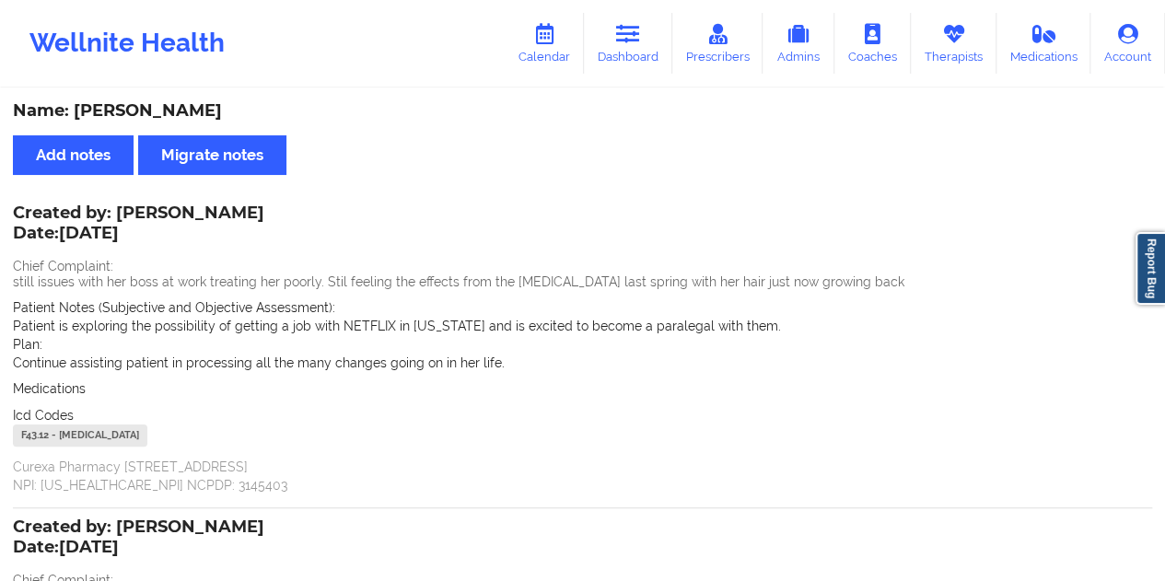
copy div "[PERSON_NAME]"
click at [543, 40] on icon at bounding box center [544, 34] width 24 height 20
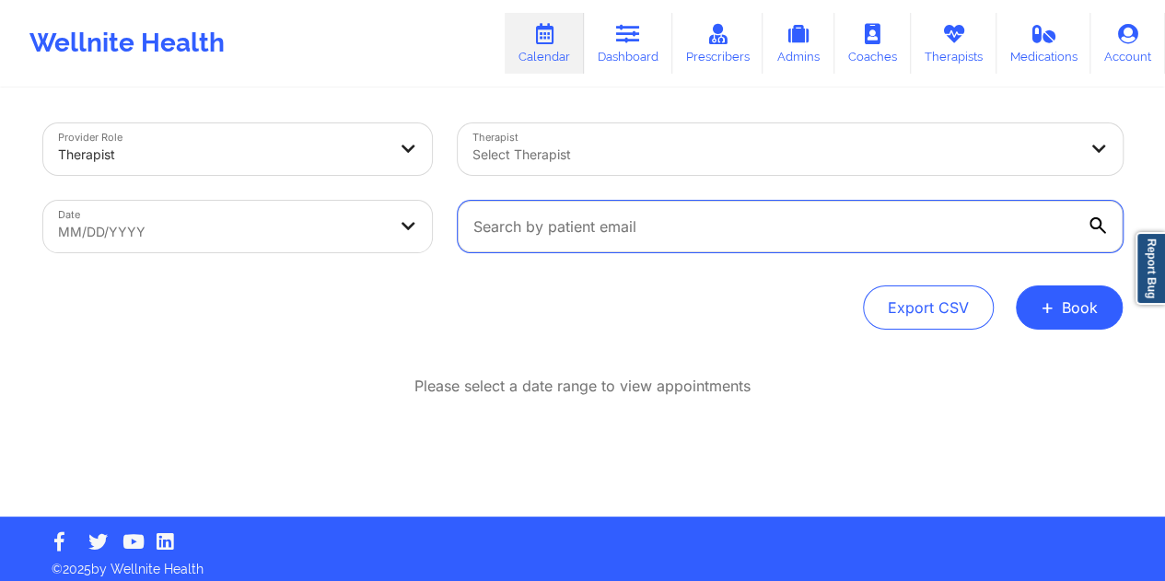
click at [632, 226] on input "text" at bounding box center [790, 227] width 665 height 52
paste input "[EMAIL_ADDRESS][DOMAIN_NAME]"
type input "[EMAIL_ADDRESS][DOMAIN_NAME]"
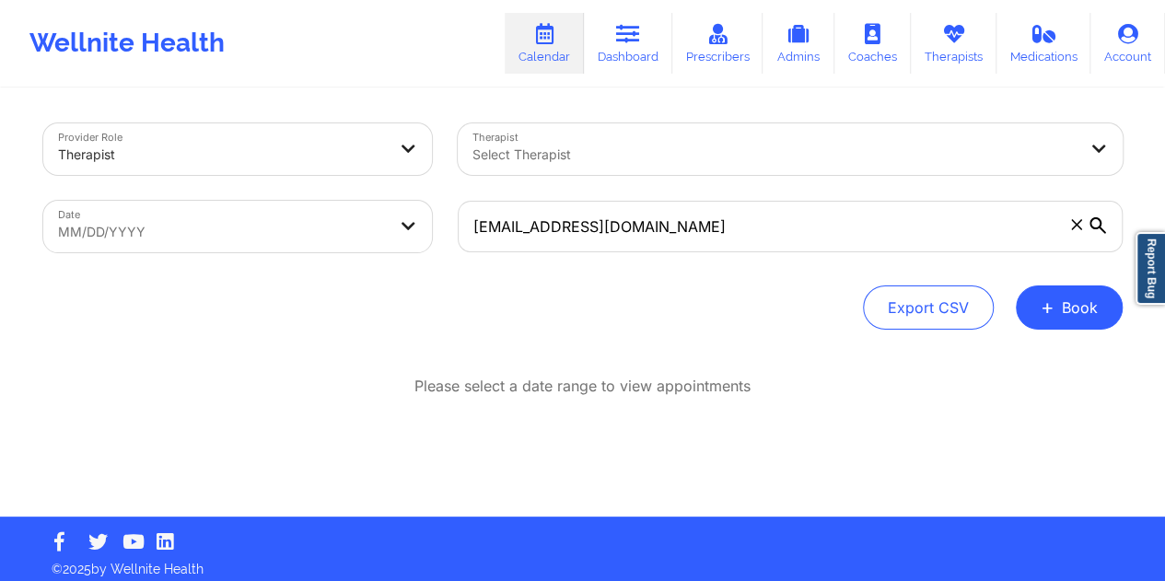
click at [263, 242] on body "Wellnite Health Calendar Dashboard Prescribers Admins Coaches Therapists Medica…" at bounding box center [582, 290] width 1165 height 581
select select "2025-8"
select select "2025-9"
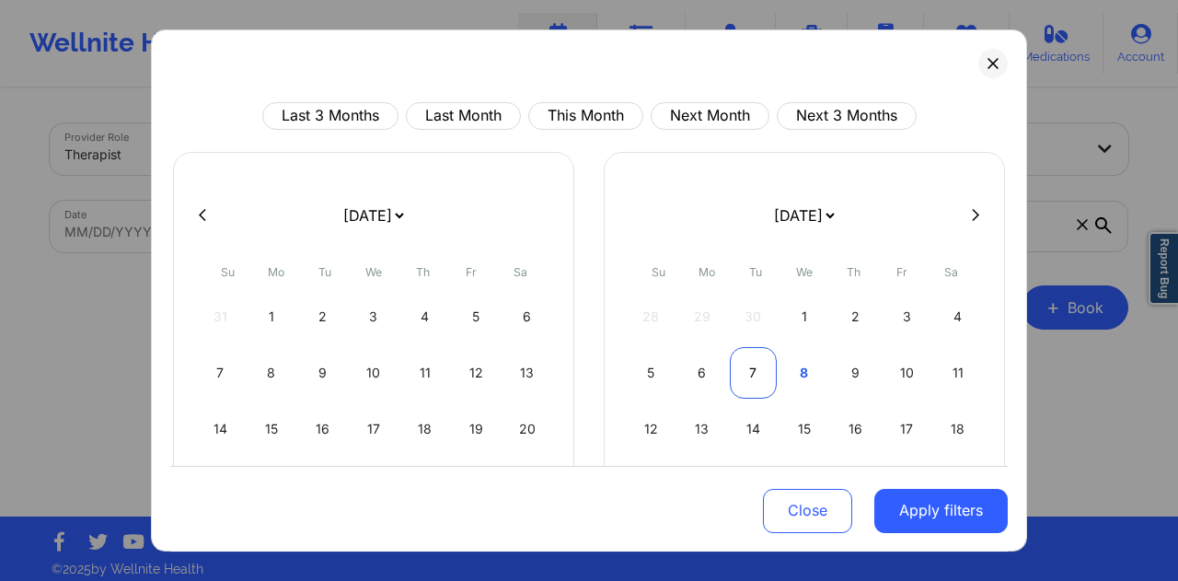
click at [746, 371] on div "7" at bounding box center [753, 373] width 47 height 52
select select "2025-9"
select select "2025-10"
select select "2025-9"
select select "2025-10"
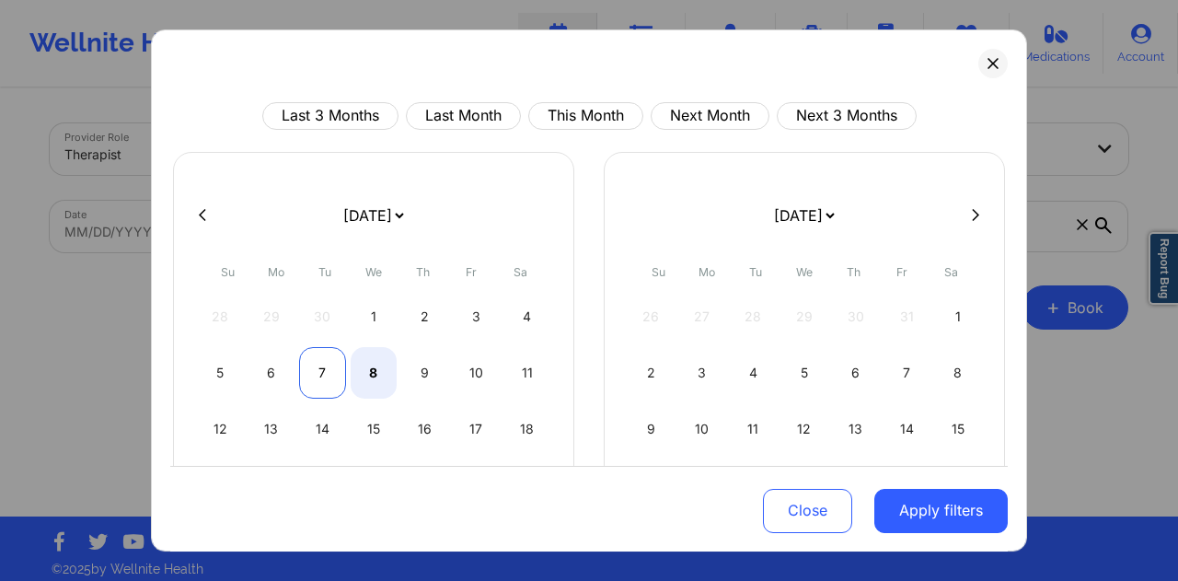
select select "2025-9"
select select "2025-10"
click at [315, 372] on div "7" at bounding box center [322, 373] width 47 height 52
select select "2025-9"
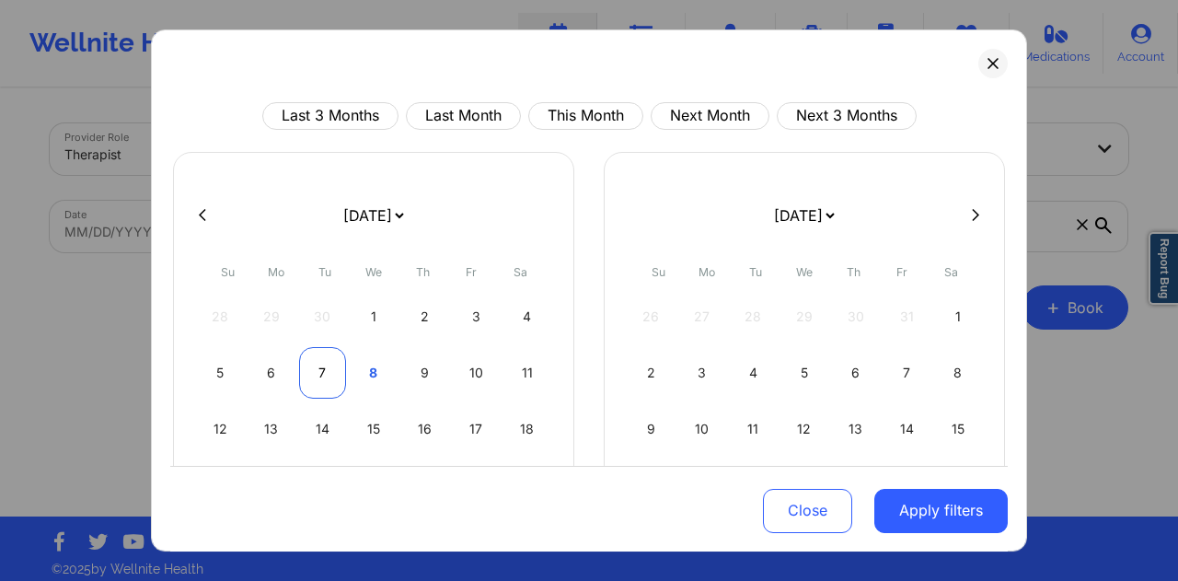
select select "2025-10"
select select "2025-9"
select select "2025-10"
select select "2025-9"
select select "2025-10"
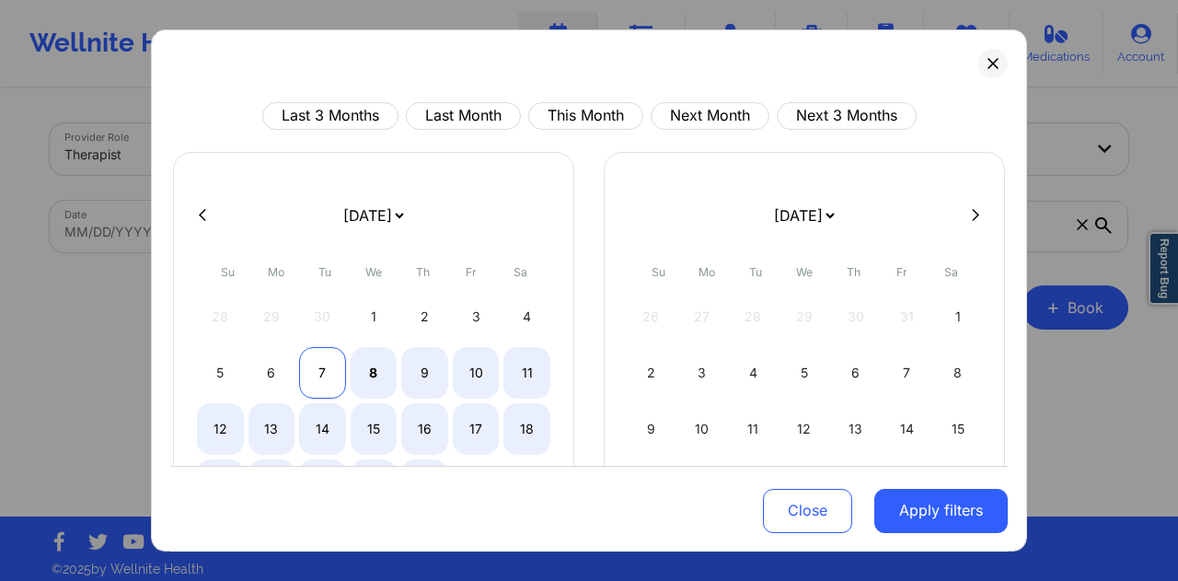
select select "2025-9"
select select "2025-10"
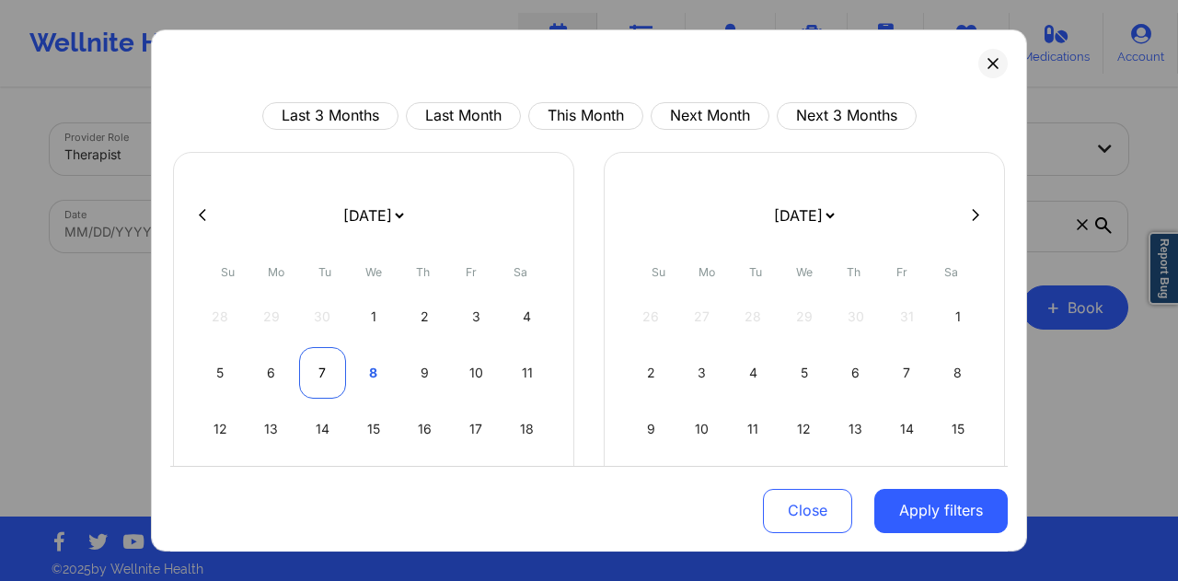
click at [330, 374] on div "7" at bounding box center [322, 373] width 47 height 52
select select "2025-9"
select select "2025-10"
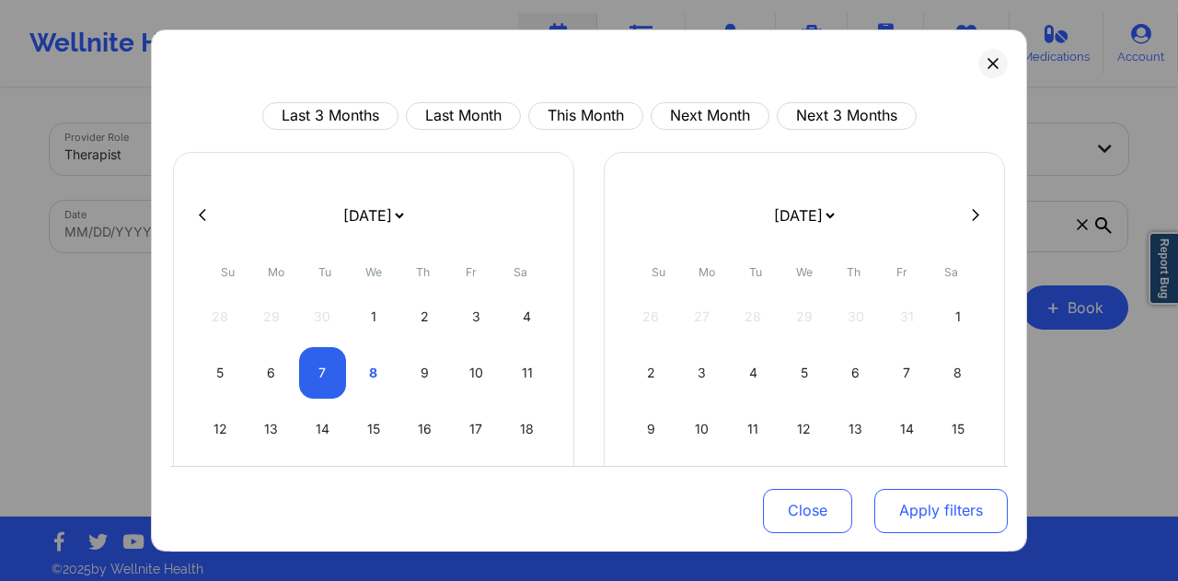
click at [939, 507] on button "Apply filters" at bounding box center [941, 510] width 133 height 44
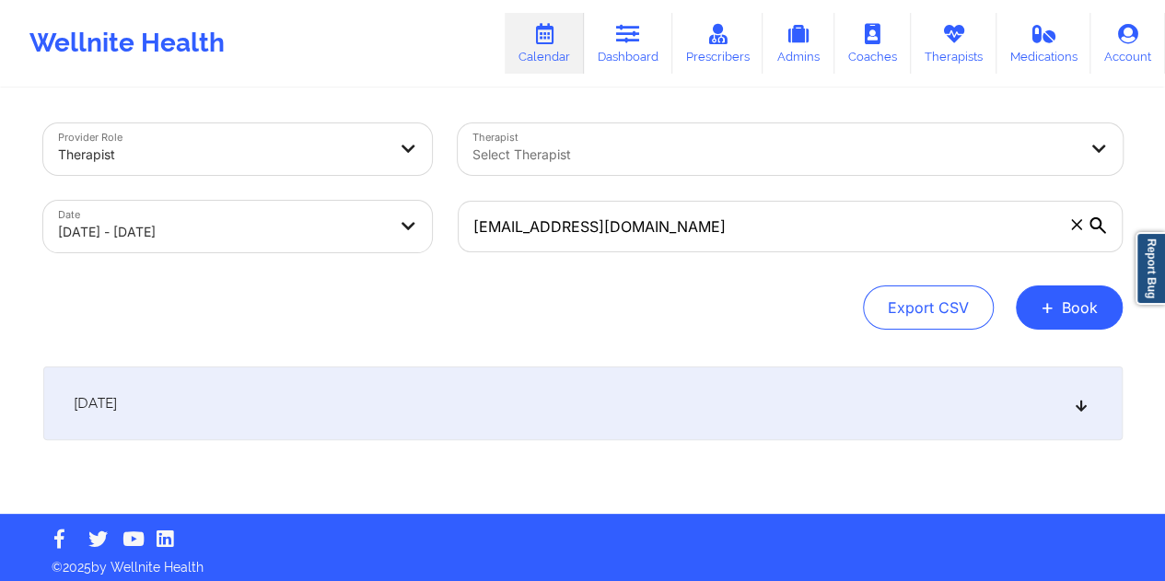
click at [574, 406] on div "[DATE]" at bounding box center [582, 403] width 1079 height 74
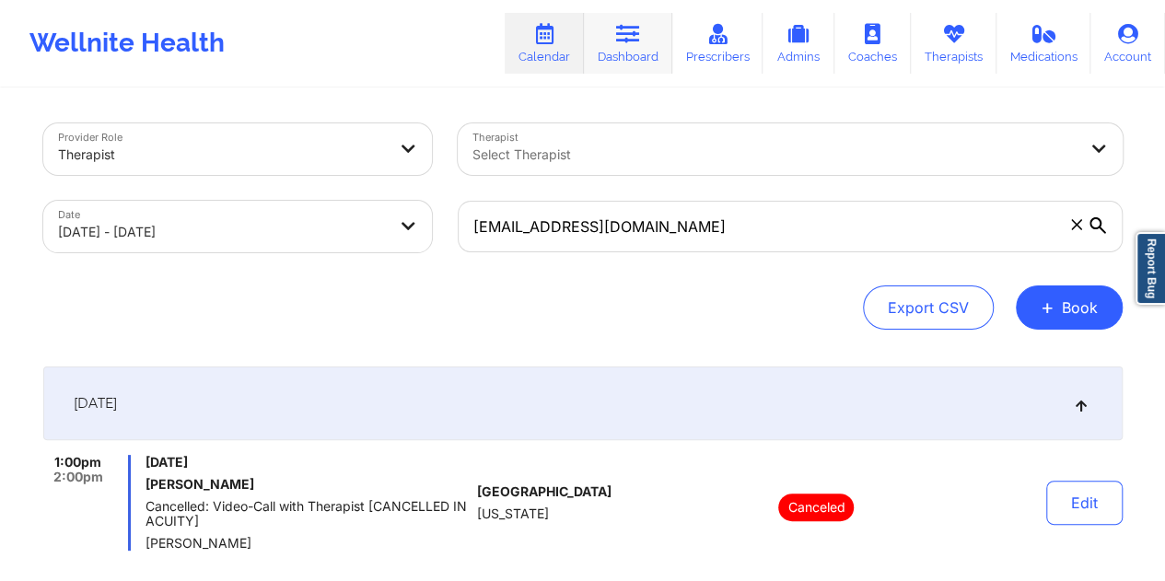
click at [622, 54] on link "Dashboard" at bounding box center [628, 43] width 88 height 61
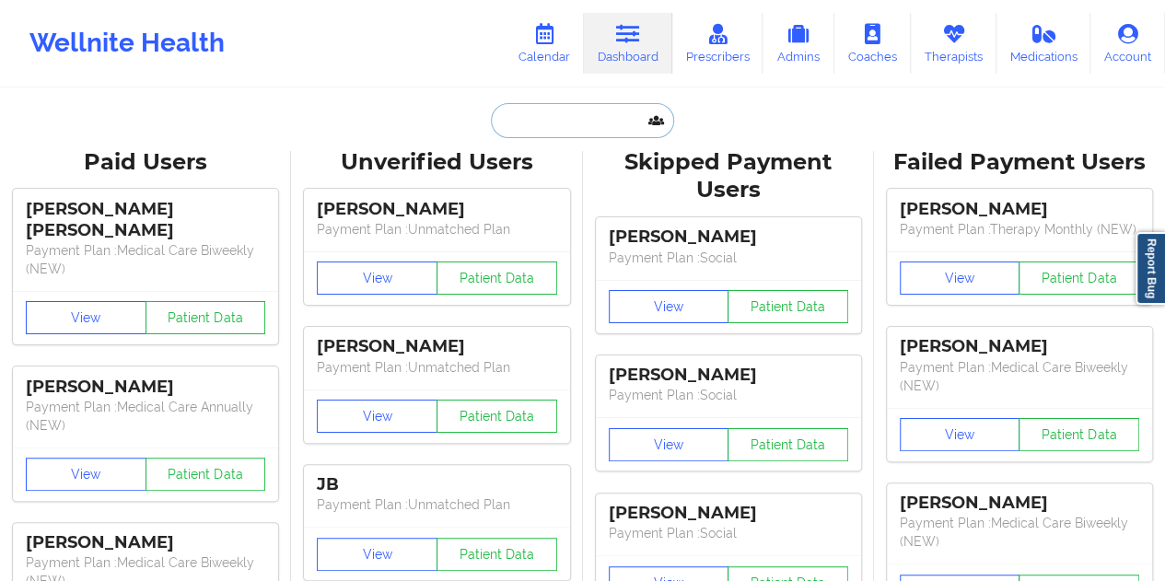
click at [585, 130] on input "text" at bounding box center [582, 120] width 182 height 35
paste input "[EMAIL_ADDRESS][DOMAIN_NAME]"
type input "[EMAIL_ADDRESS][DOMAIN_NAME]"
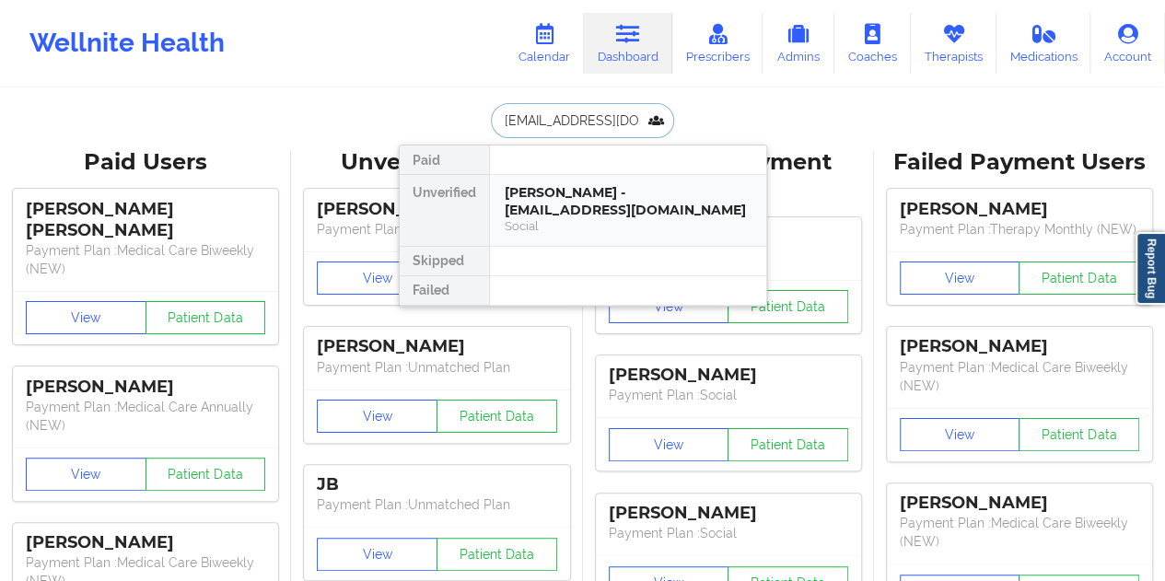
click at [588, 205] on div "[PERSON_NAME] - [EMAIL_ADDRESS][DOMAIN_NAME]" at bounding box center [628, 201] width 247 height 34
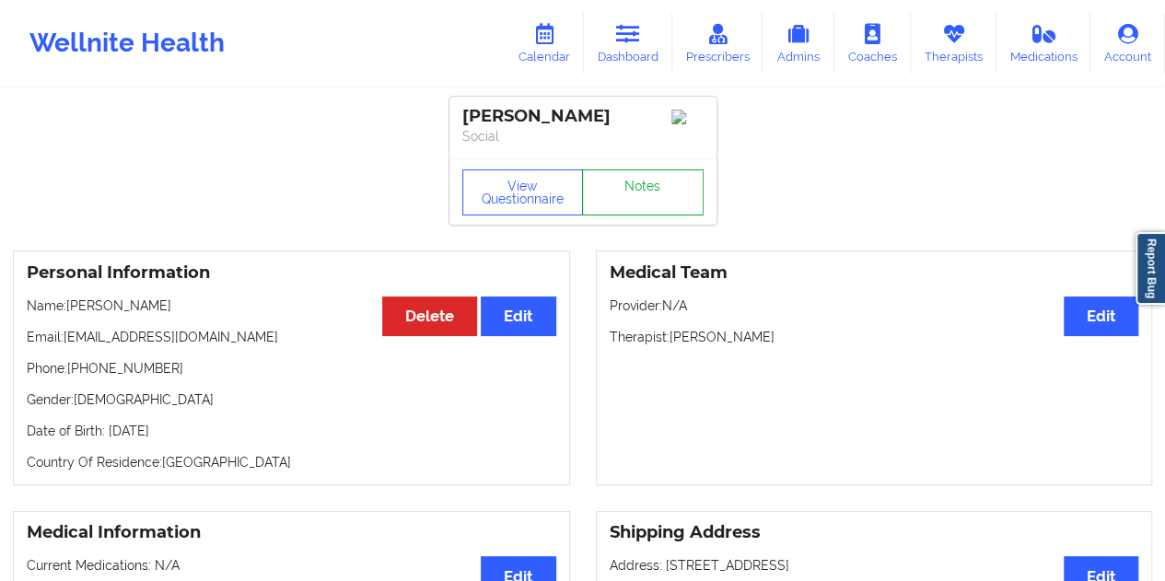
click at [645, 190] on link "Notes" at bounding box center [643, 192] width 122 height 46
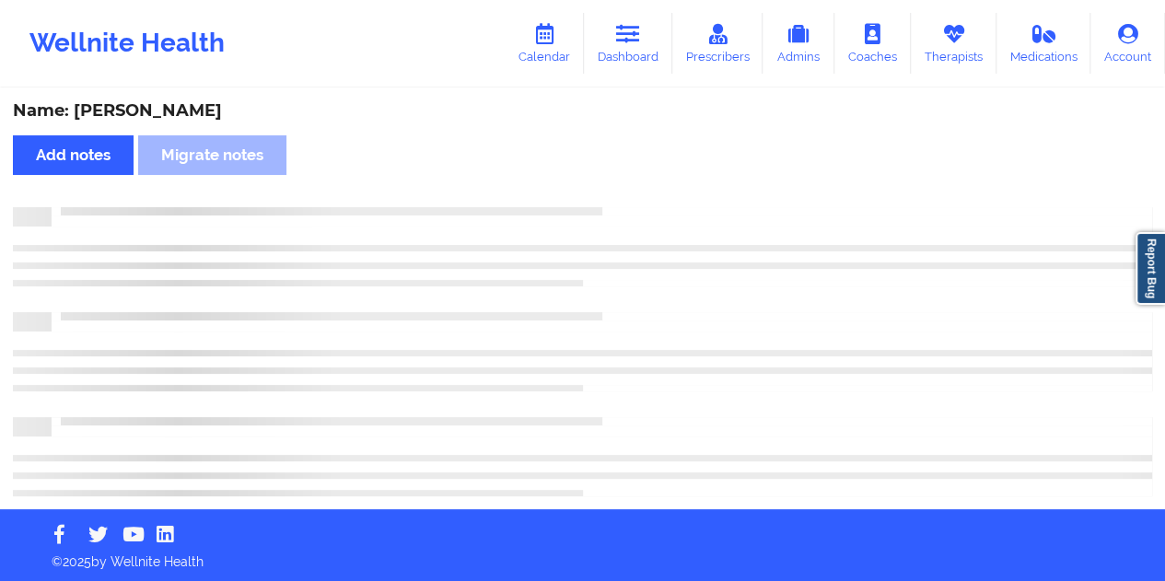
click at [160, 108] on div "Name: [PERSON_NAME]" at bounding box center [582, 110] width 1139 height 21
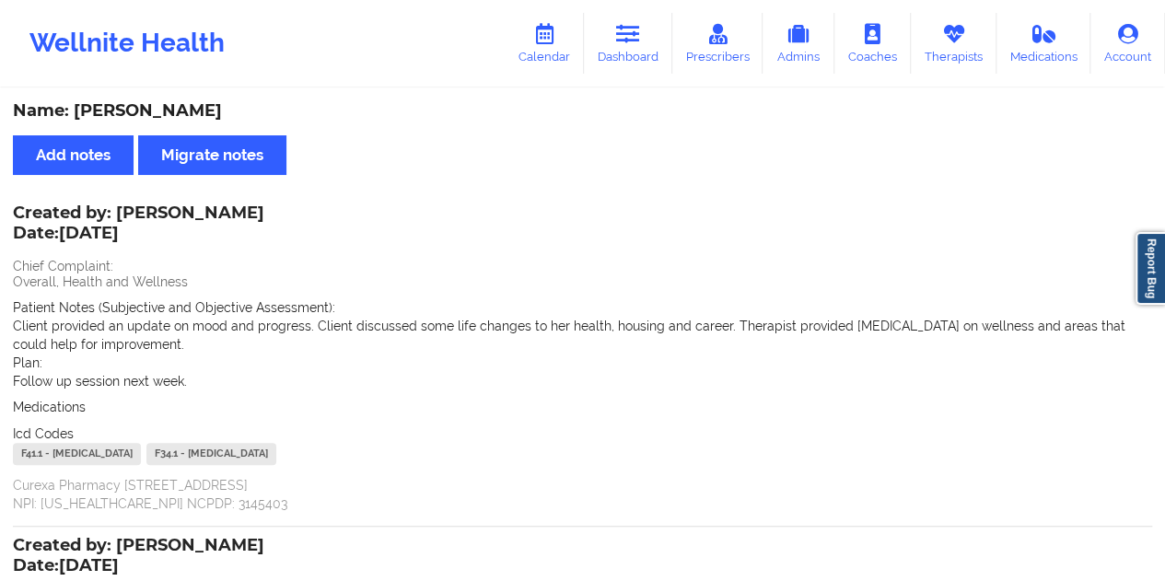
click at [160, 108] on div "Name: [PERSON_NAME]" at bounding box center [582, 110] width 1139 height 21
copy div "[PERSON_NAME]"
drag, startPoint x: 619, startPoint y: 41, endPoint x: 632, endPoint y: 62, distance: 25.3
click at [619, 41] on icon at bounding box center [628, 34] width 24 height 20
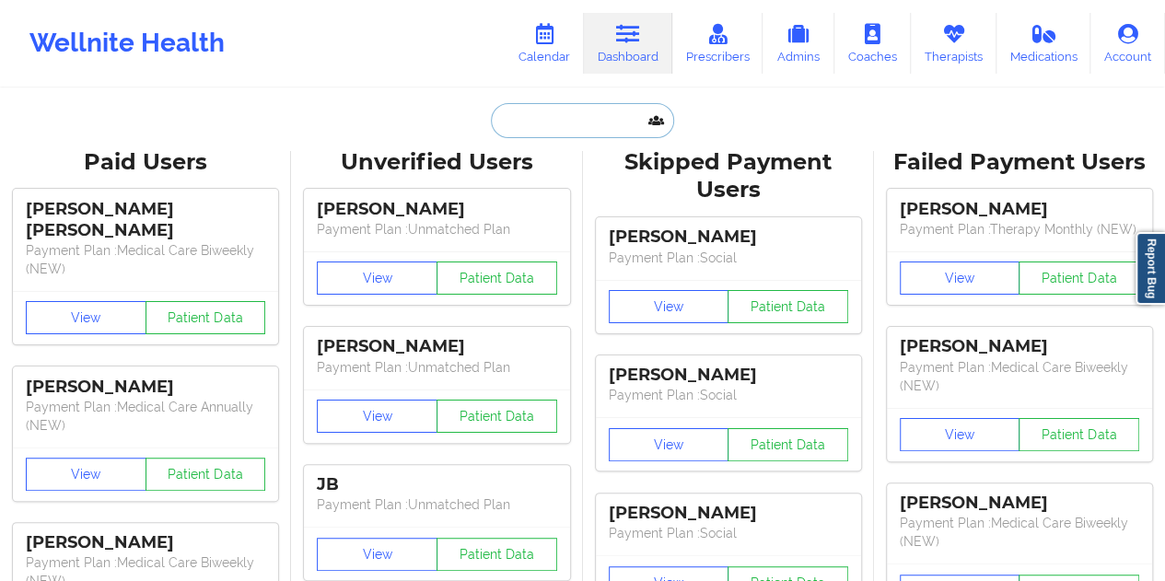
click at [518, 121] on input "text" at bounding box center [582, 120] width 182 height 35
paste input "[EMAIL_ADDRESS][DOMAIN_NAME]"
type input "[EMAIL_ADDRESS][DOMAIN_NAME]"
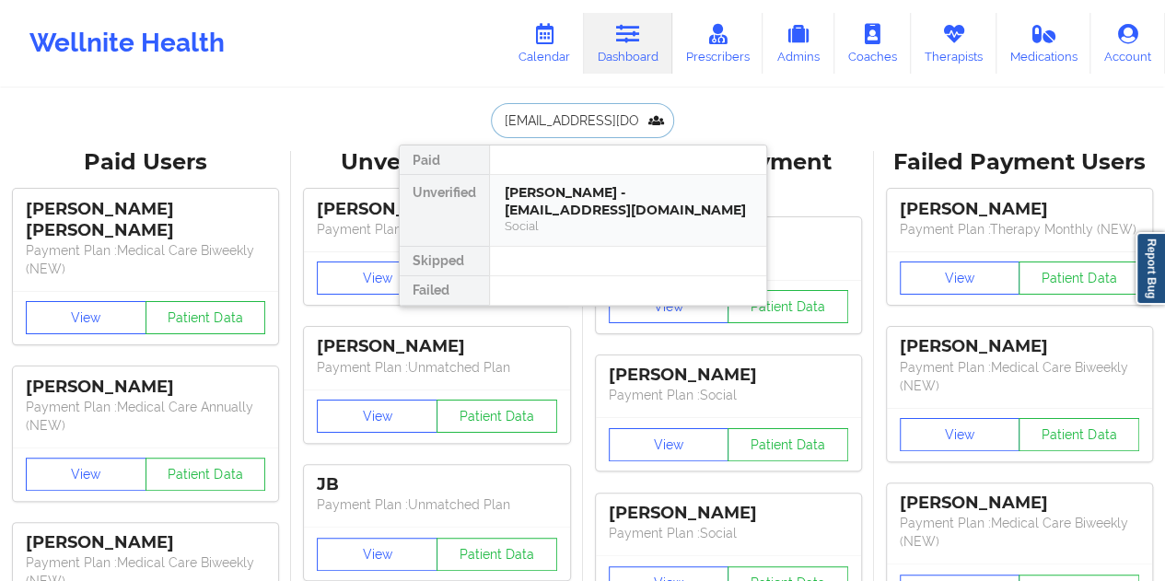
click at [561, 215] on div "[PERSON_NAME] - [EMAIL_ADDRESS][DOMAIN_NAME]" at bounding box center [628, 201] width 247 height 34
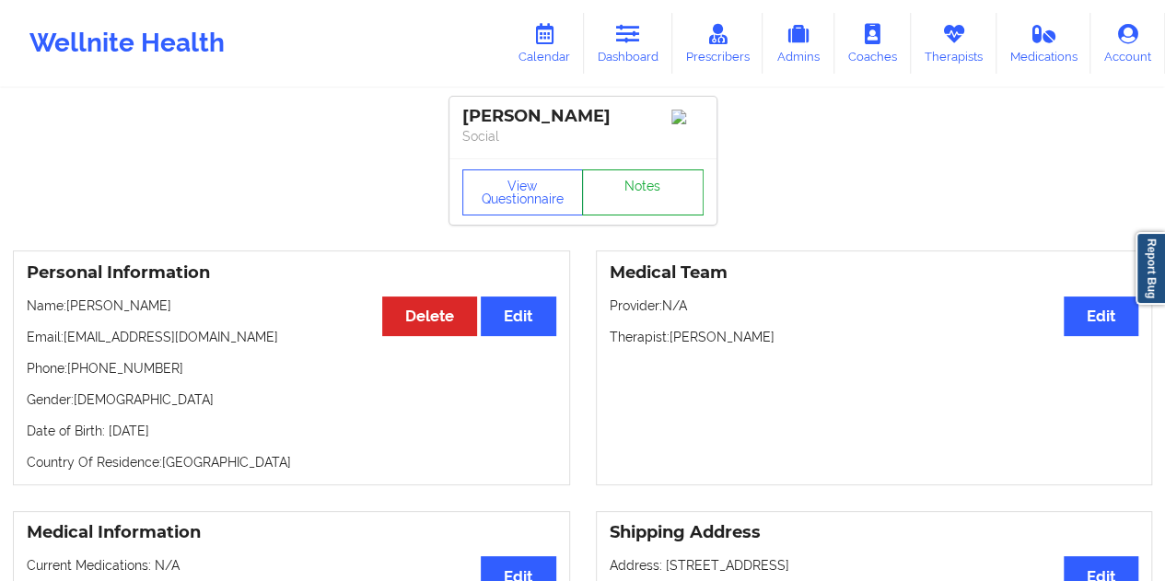
click at [632, 196] on link "Notes" at bounding box center [643, 192] width 122 height 46
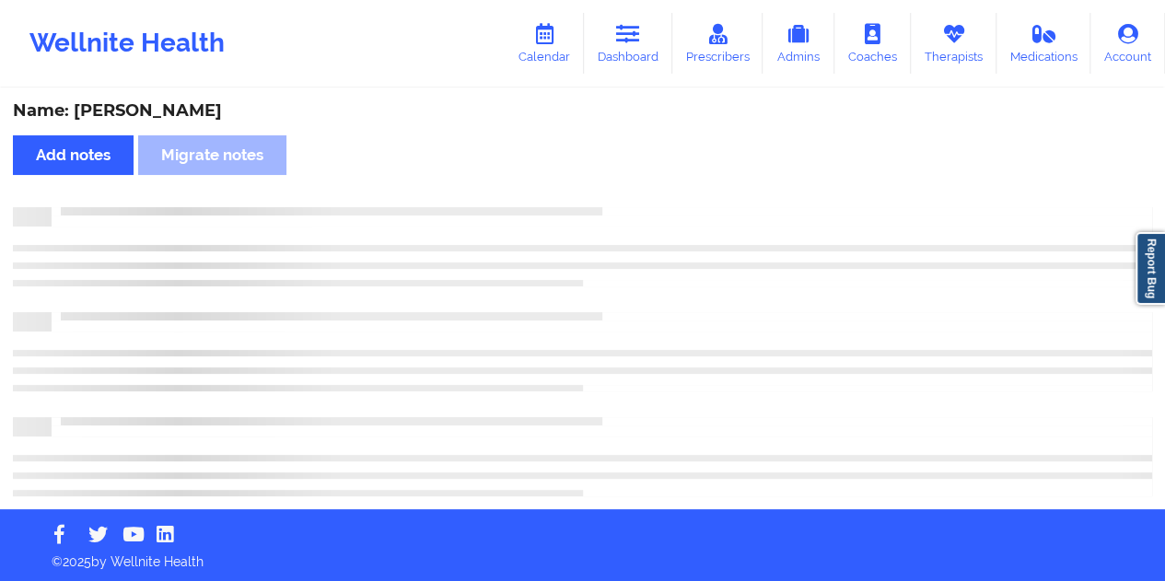
click at [165, 114] on div "Name: [PERSON_NAME]" at bounding box center [582, 110] width 1139 height 21
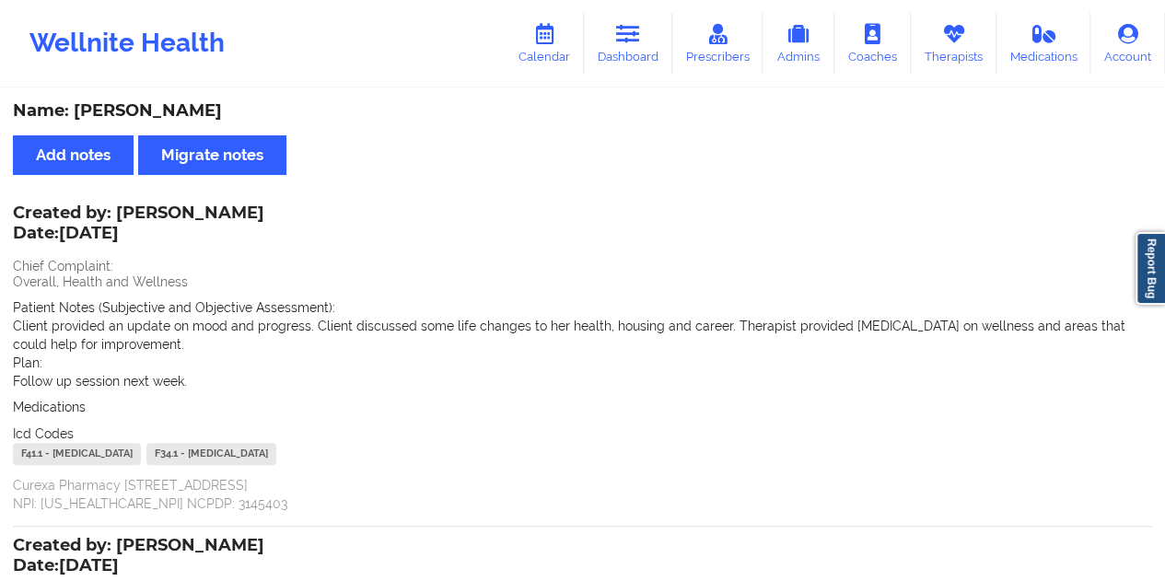
copy div "[PERSON_NAME]"
click at [628, 52] on link "Dashboard" at bounding box center [628, 43] width 88 height 61
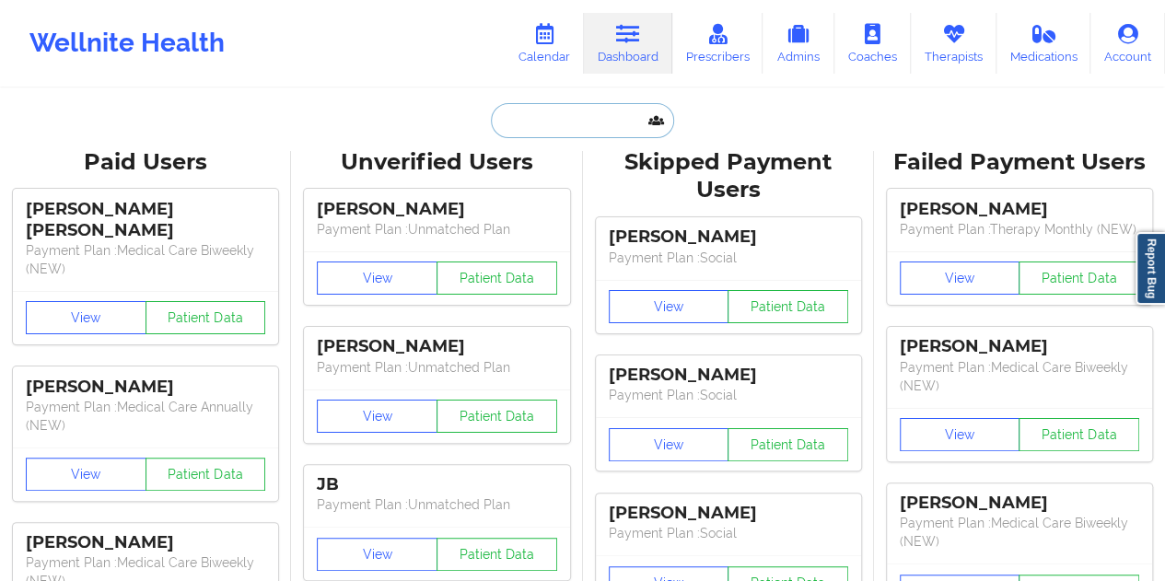
click at [597, 115] on input "text" at bounding box center [582, 120] width 182 height 35
paste input "[EMAIL_ADDRESS][DOMAIN_NAME]"
type input "[EMAIL_ADDRESS][DOMAIN_NAME]"
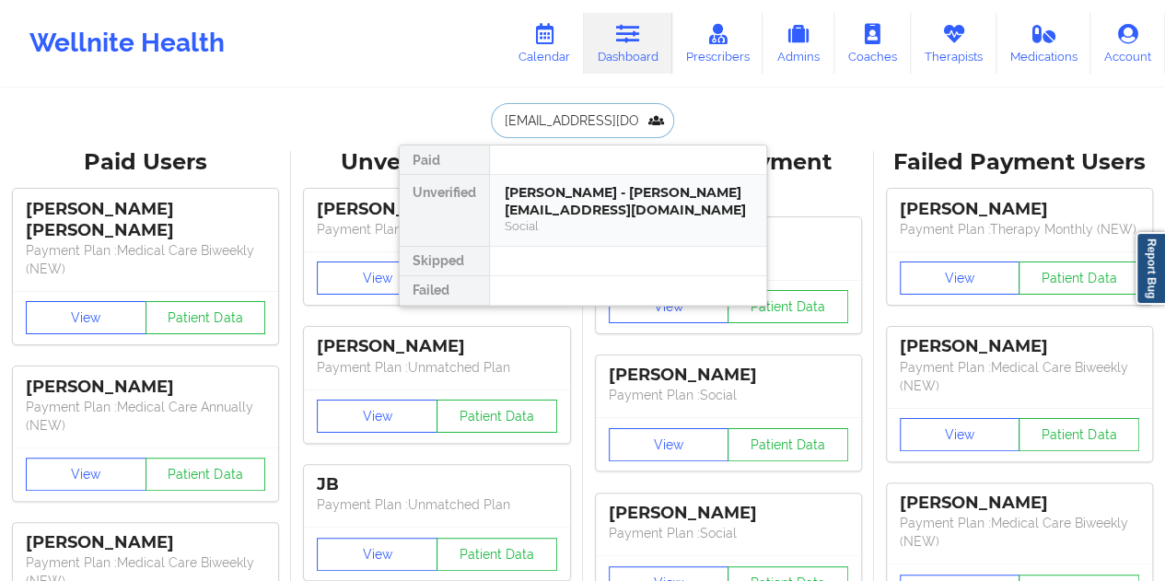
click at [621, 196] on div "[PERSON_NAME] - [PERSON_NAME][EMAIL_ADDRESS][DOMAIN_NAME]" at bounding box center [628, 201] width 247 height 34
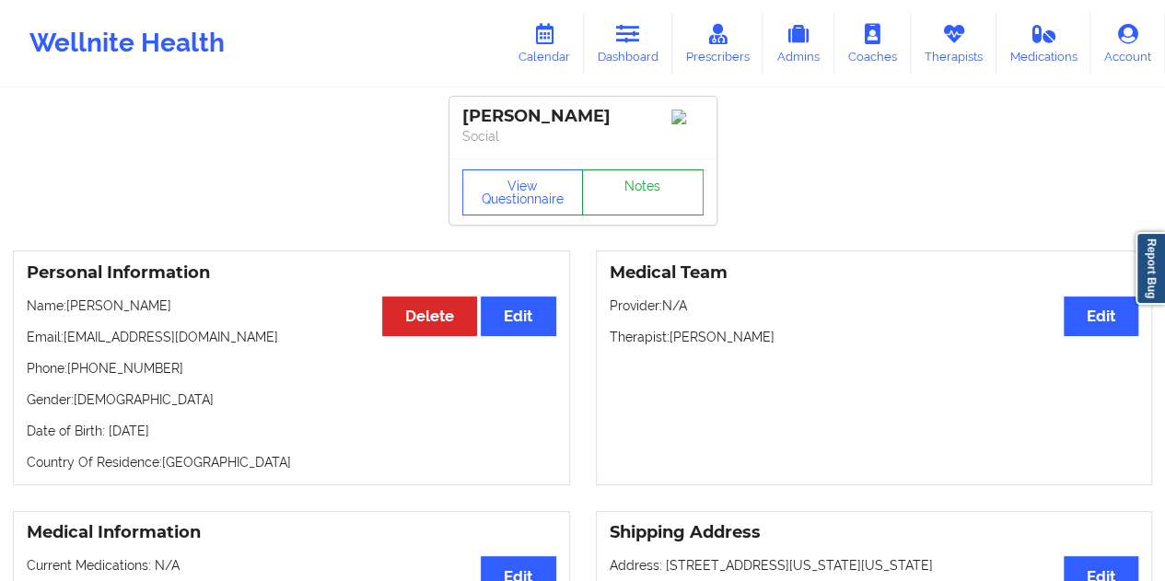
click at [648, 190] on link "Notes" at bounding box center [643, 192] width 122 height 46
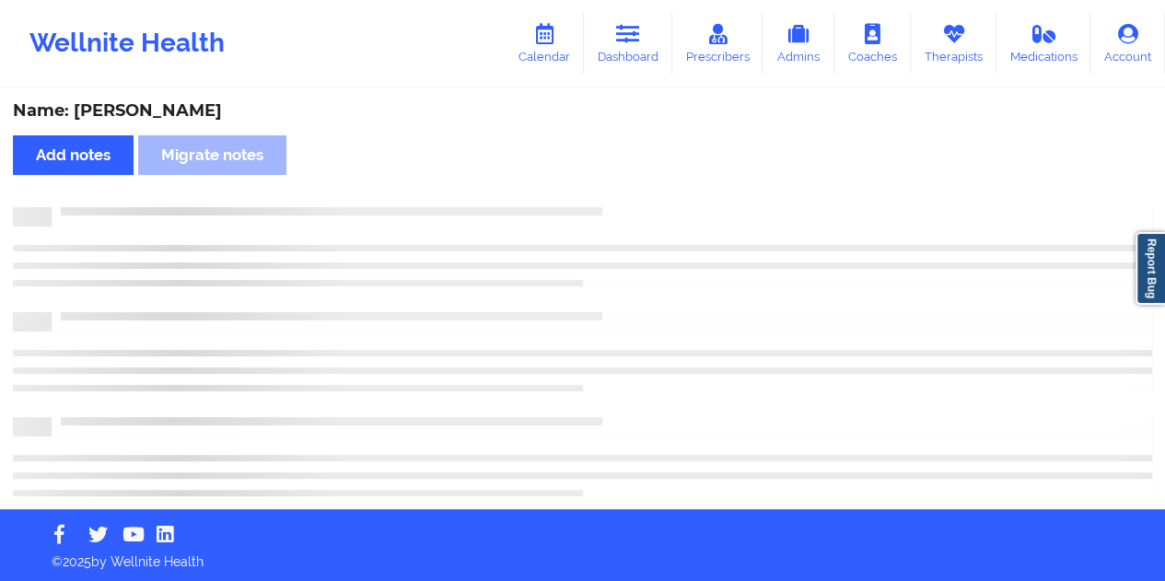
click at [150, 109] on div "Name: [PERSON_NAME]" at bounding box center [582, 110] width 1139 height 21
click at [152, 110] on div "Name: [PERSON_NAME]" at bounding box center [582, 110] width 1139 height 21
click at [174, 108] on div "Name: [PERSON_NAME]" at bounding box center [582, 110] width 1139 height 21
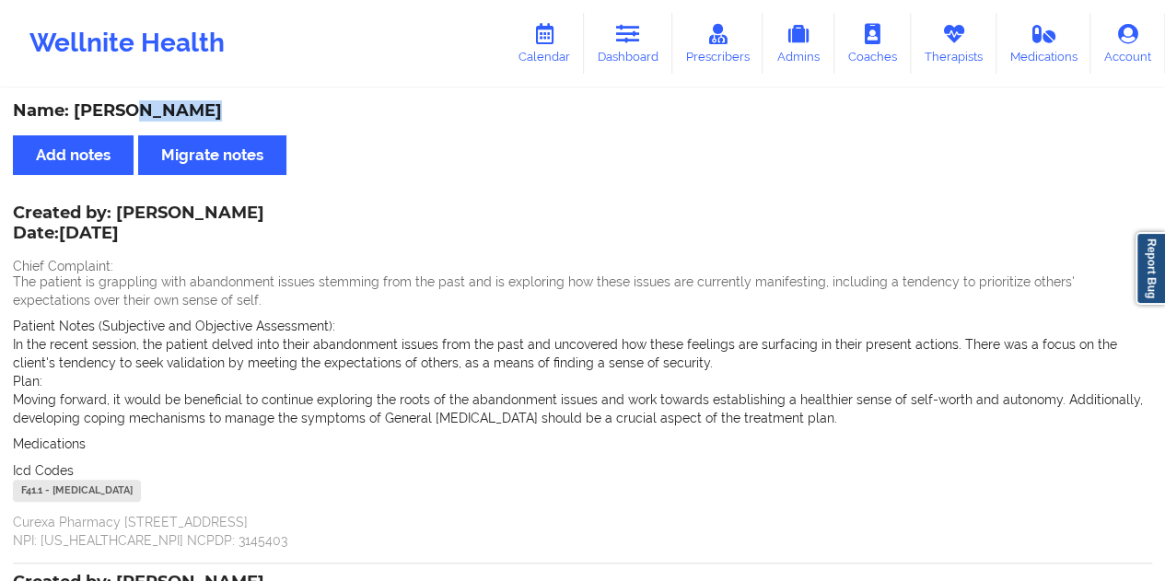
click at [174, 108] on div "Name: [PERSON_NAME]" at bounding box center [582, 110] width 1139 height 21
copy div "[PERSON_NAME]"
click at [632, 51] on link "Dashboard" at bounding box center [628, 43] width 88 height 61
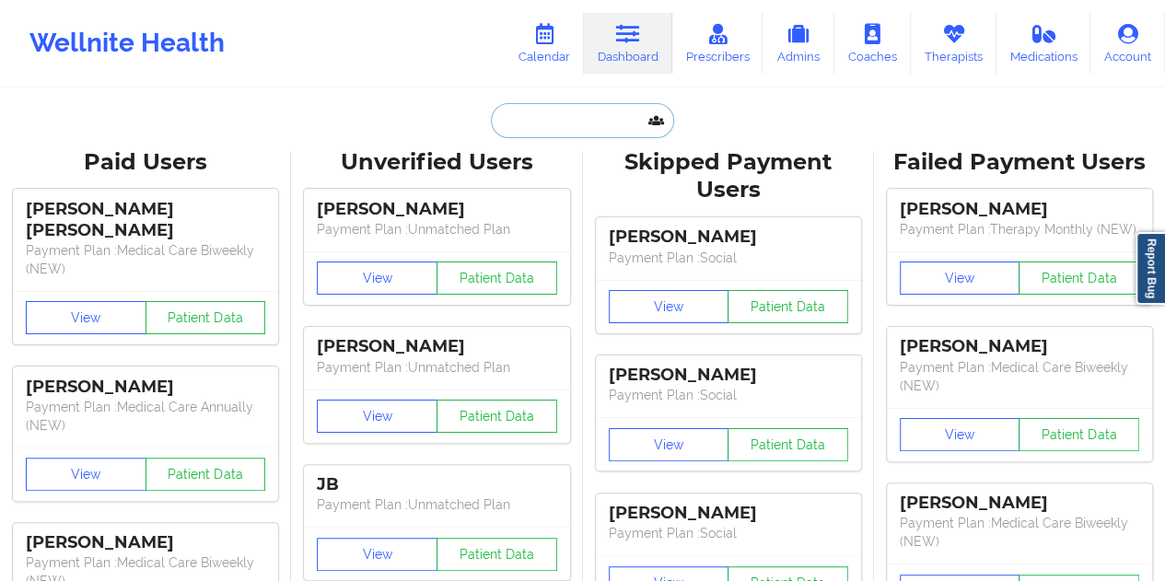
click at [555, 117] on input "text" at bounding box center [582, 120] width 182 height 35
paste input "[EMAIL_ADDRESS][DOMAIN_NAME]"
type input "[EMAIL_ADDRESS][DOMAIN_NAME]"
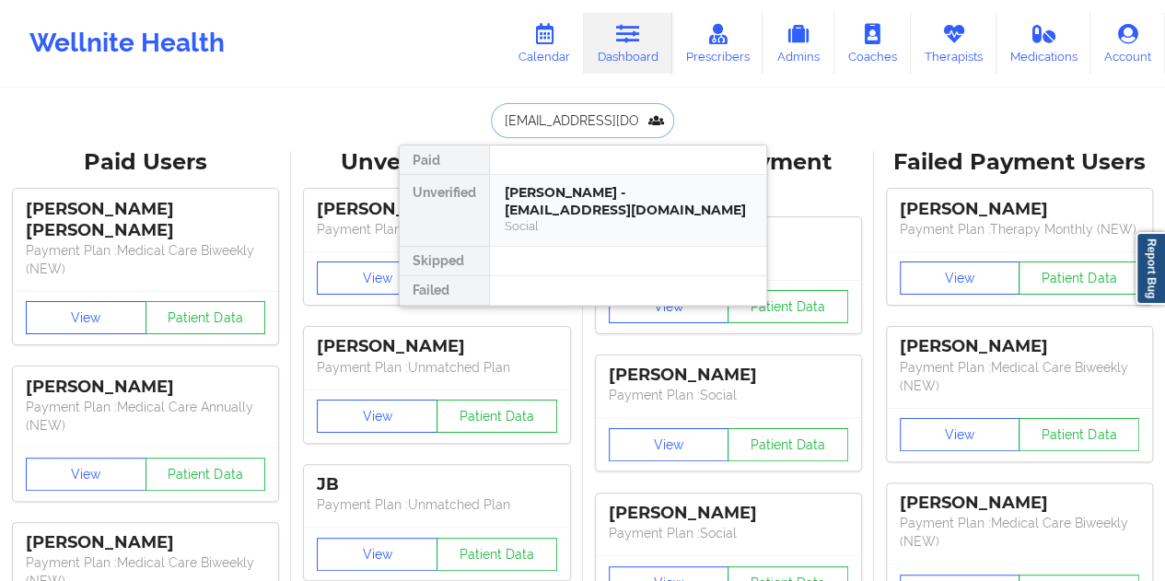
click at [576, 204] on div "[PERSON_NAME] - [EMAIL_ADDRESS][DOMAIN_NAME]" at bounding box center [628, 201] width 247 height 34
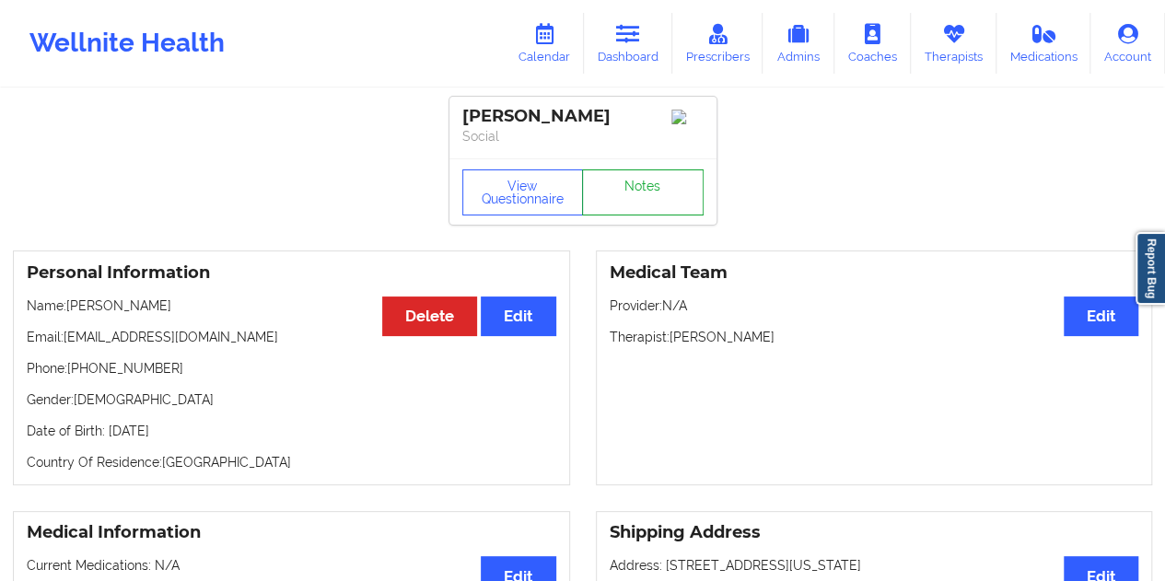
click at [650, 192] on link "Notes" at bounding box center [643, 192] width 122 height 46
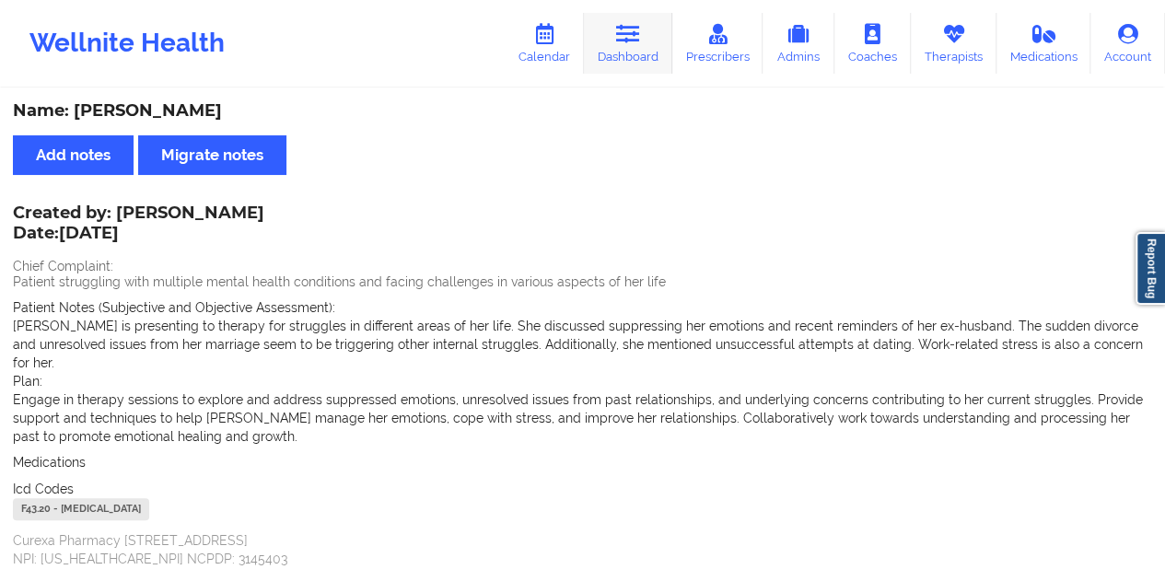
click at [637, 32] on icon at bounding box center [628, 34] width 24 height 20
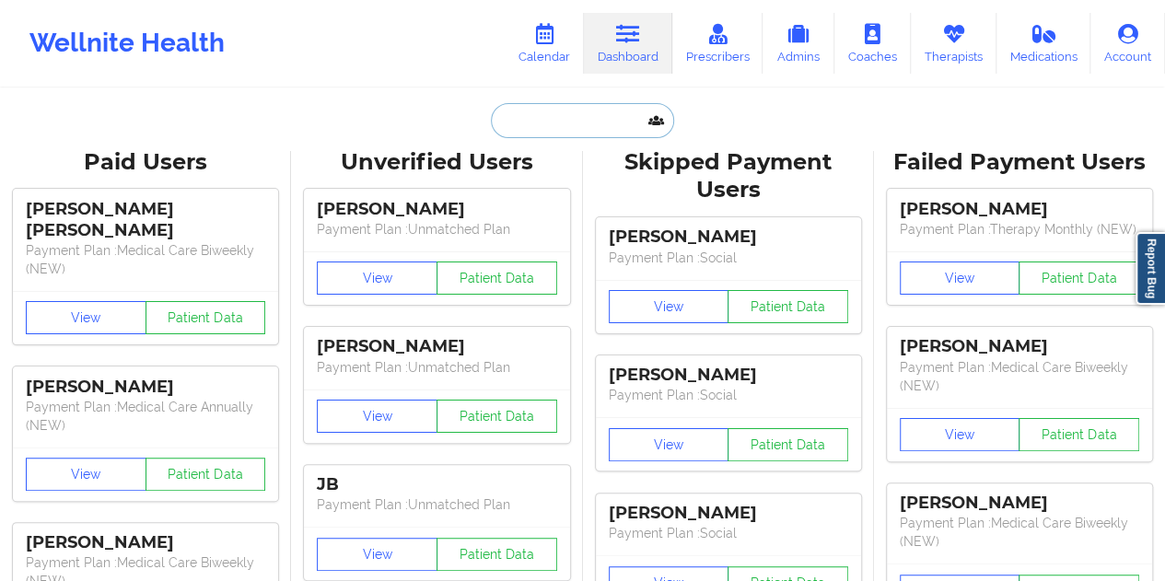
click at [563, 109] on input "text" at bounding box center [582, 120] width 182 height 35
paste input "[EMAIL_ADDRESS][DOMAIN_NAME]"
type input "[EMAIL_ADDRESS][DOMAIN_NAME]"
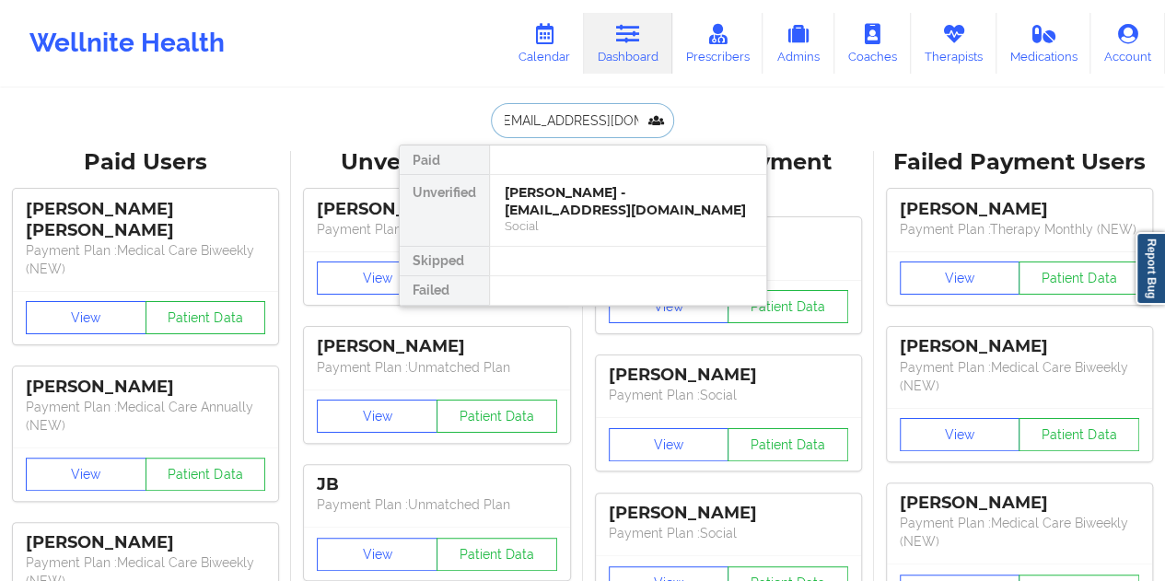
click at [608, 203] on div "[PERSON_NAME] - [EMAIL_ADDRESS][DOMAIN_NAME]" at bounding box center [628, 201] width 247 height 34
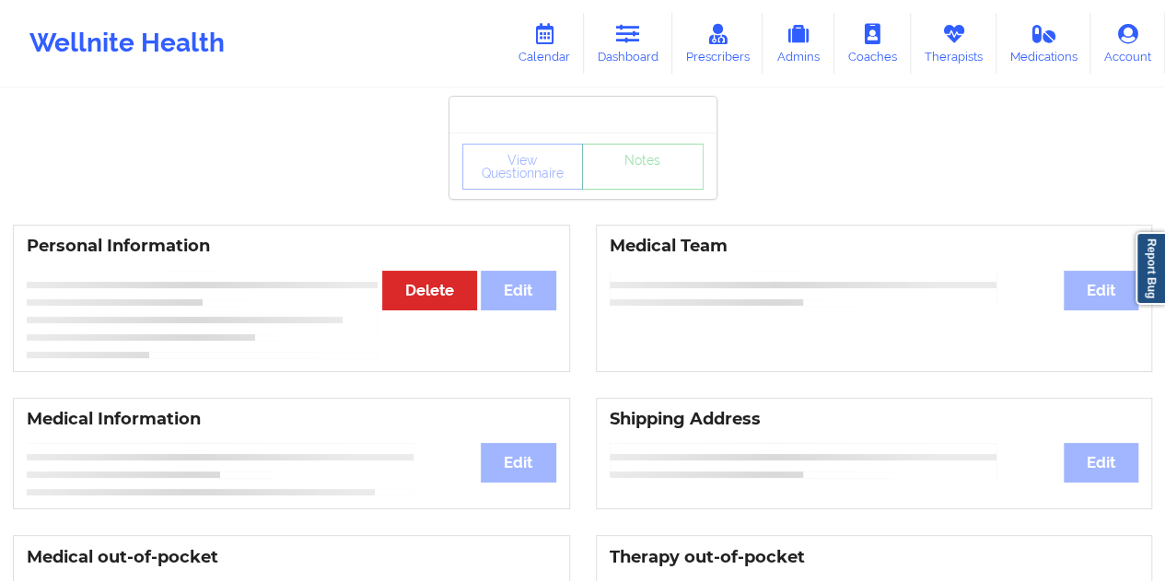
click at [642, 197] on div "View Questionnaire Notes" at bounding box center [582, 166] width 267 height 66
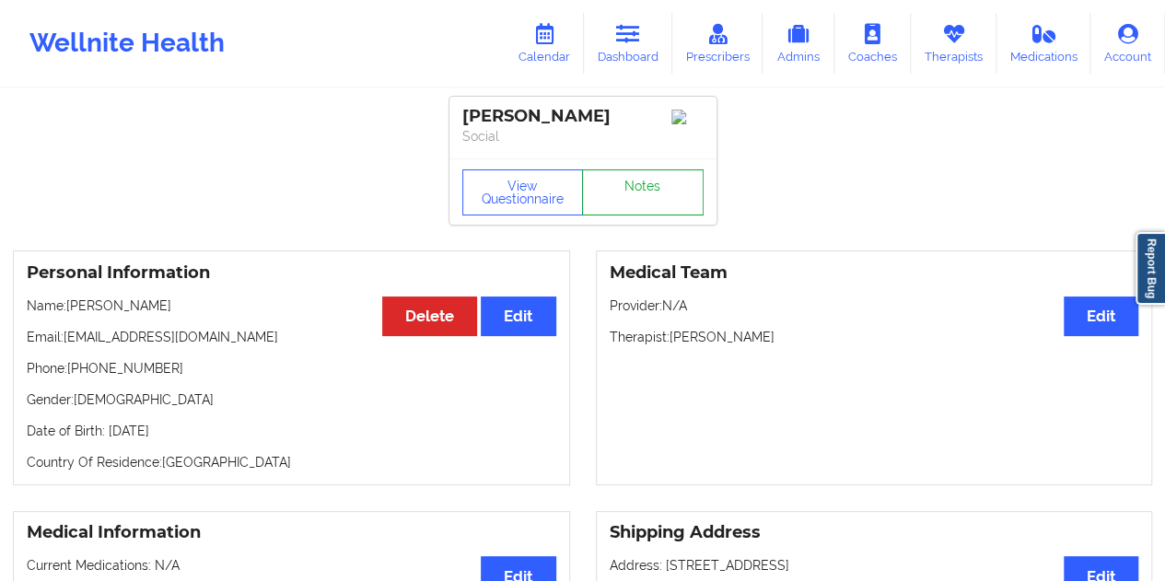
click at [630, 193] on link "Notes" at bounding box center [643, 192] width 122 height 46
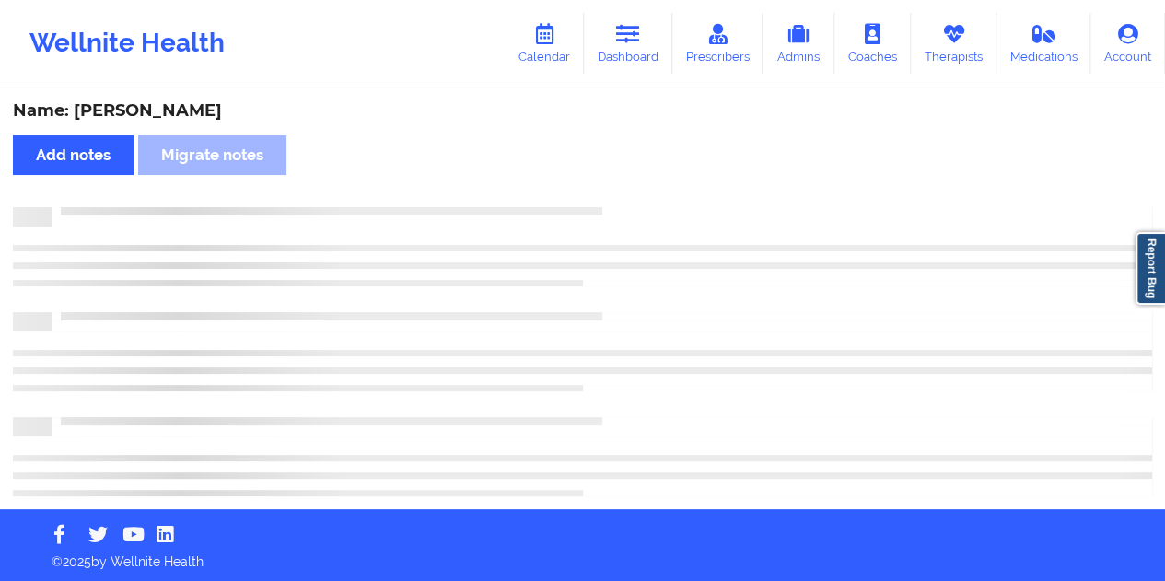
click at [162, 117] on div "Name: [PERSON_NAME]" at bounding box center [582, 110] width 1139 height 21
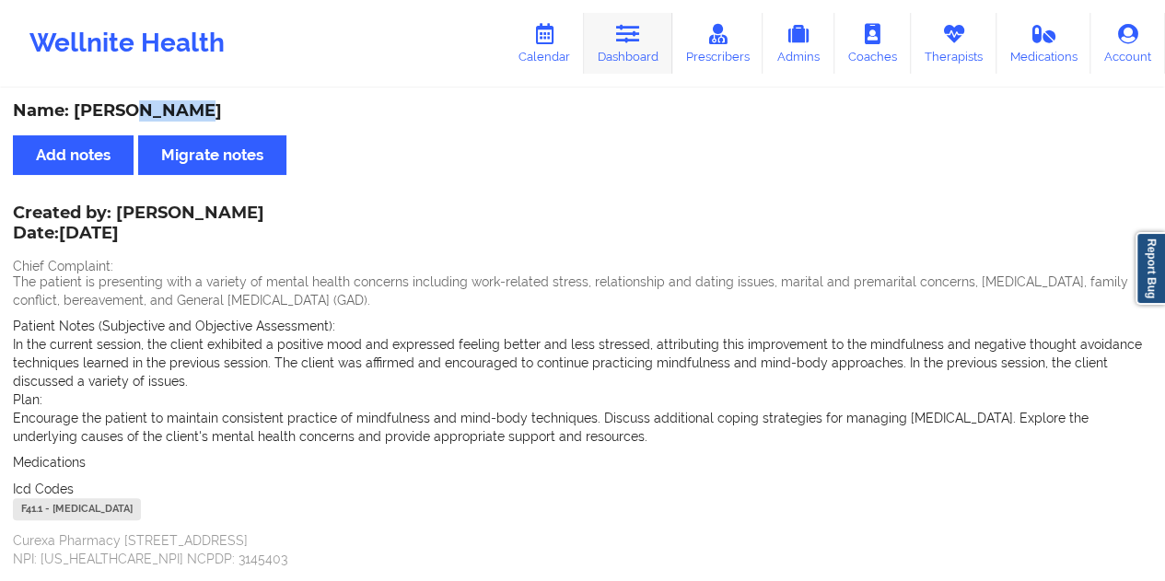
click at [626, 59] on link "Dashboard" at bounding box center [628, 43] width 88 height 61
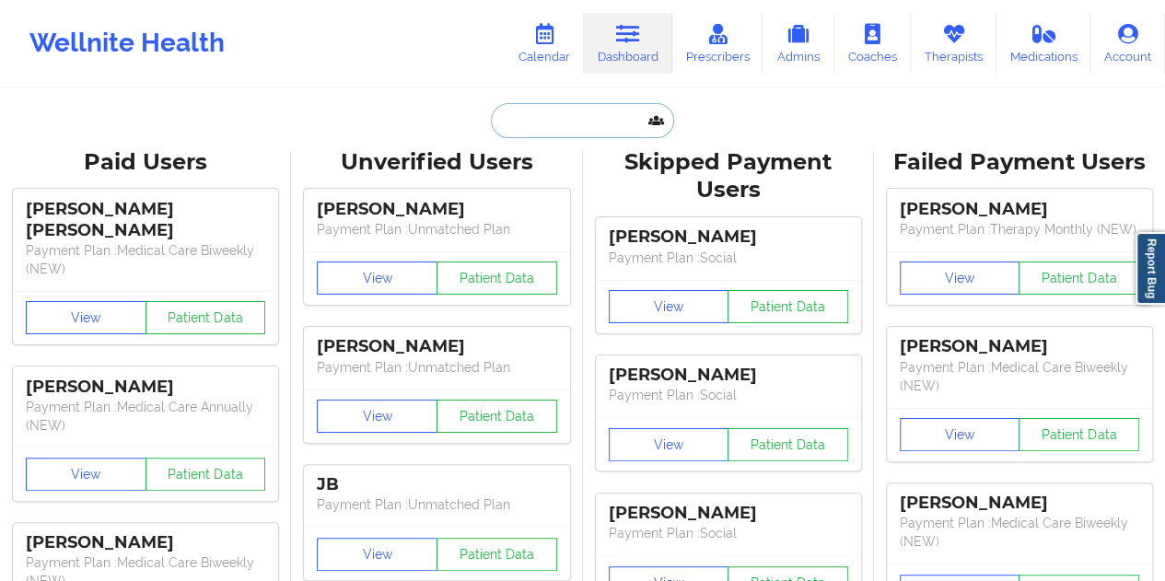
click at [576, 103] on input "text" at bounding box center [582, 120] width 182 height 35
paste input "[EMAIL_ADDRESS][DOMAIN_NAME]"
type input "[EMAIL_ADDRESS][DOMAIN_NAME]"
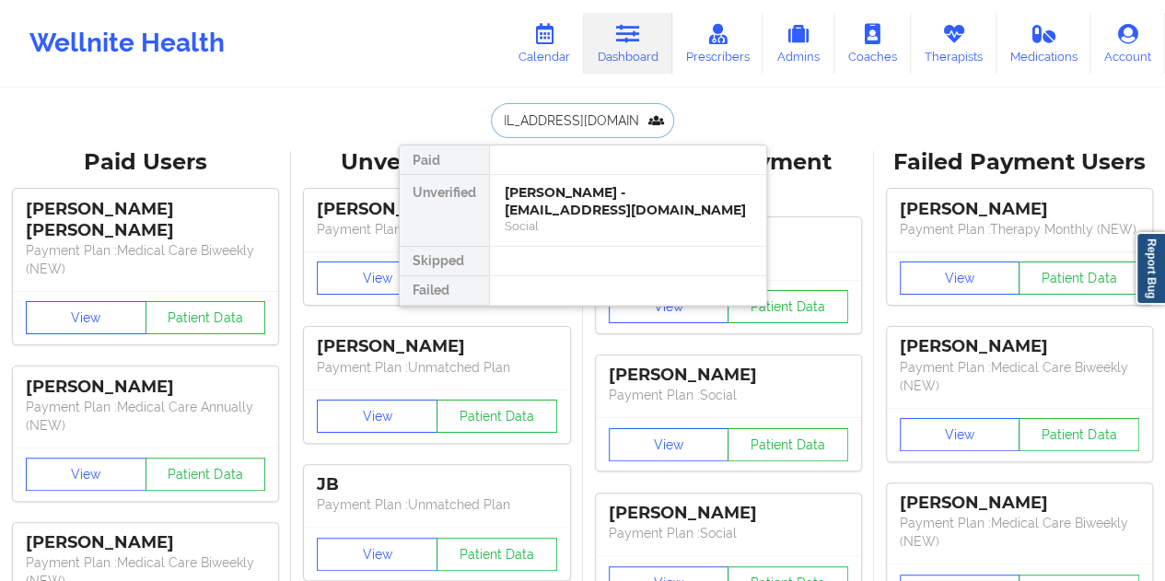
click at [583, 203] on div "[PERSON_NAME] - [EMAIL_ADDRESS][DOMAIN_NAME]" at bounding box center [628, 201] width 247 height 34
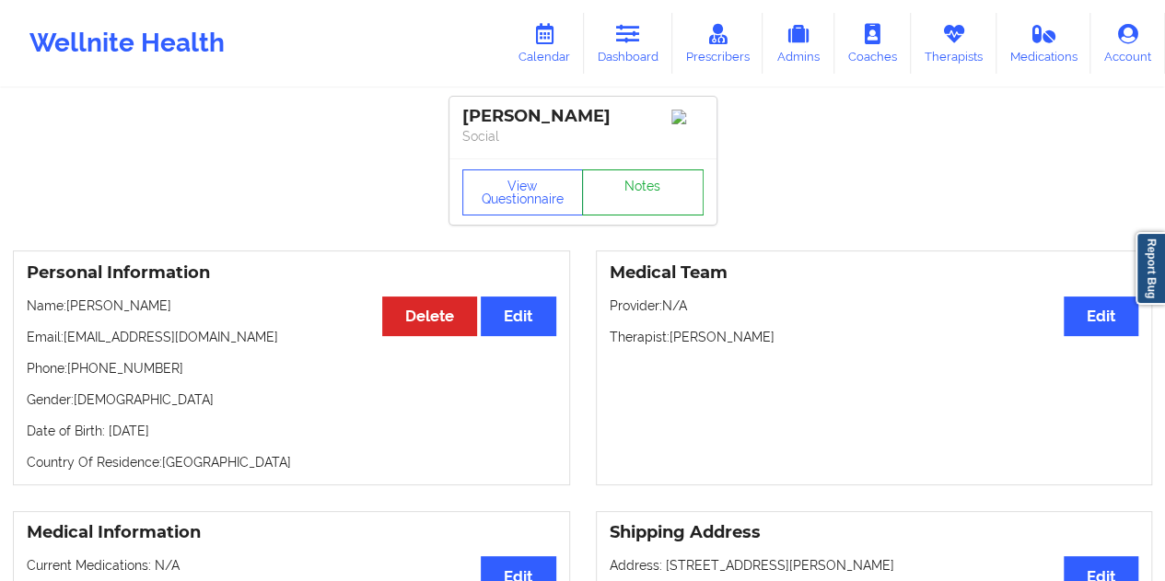
click at [635, 194] on link "Notes" at bounding box center [643, 192] width 122 height 46
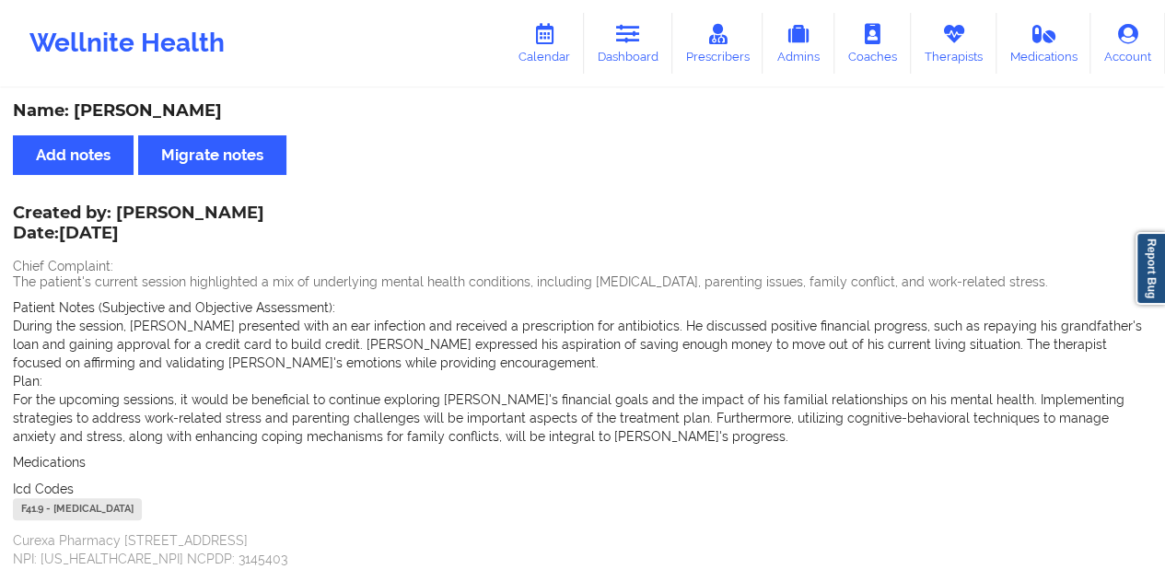
click at [633, 53] on link "Dashboard" at bounding box center [628, 43] width 88 height 61
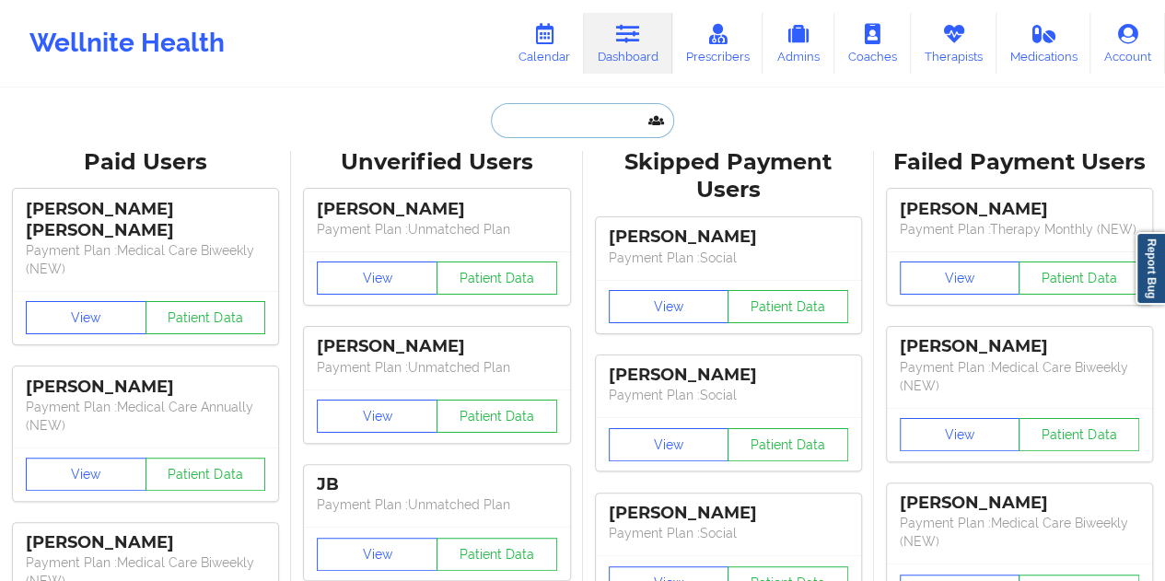
click at [569, 103] on input "text" at bounding box center [582, 120] width 182 height 35
paste input "[EMAIL_ADDRESS][DOMAIN_NAME]"
type input "[EMAIL_ADDRESS][DOMAIN_NAME]"
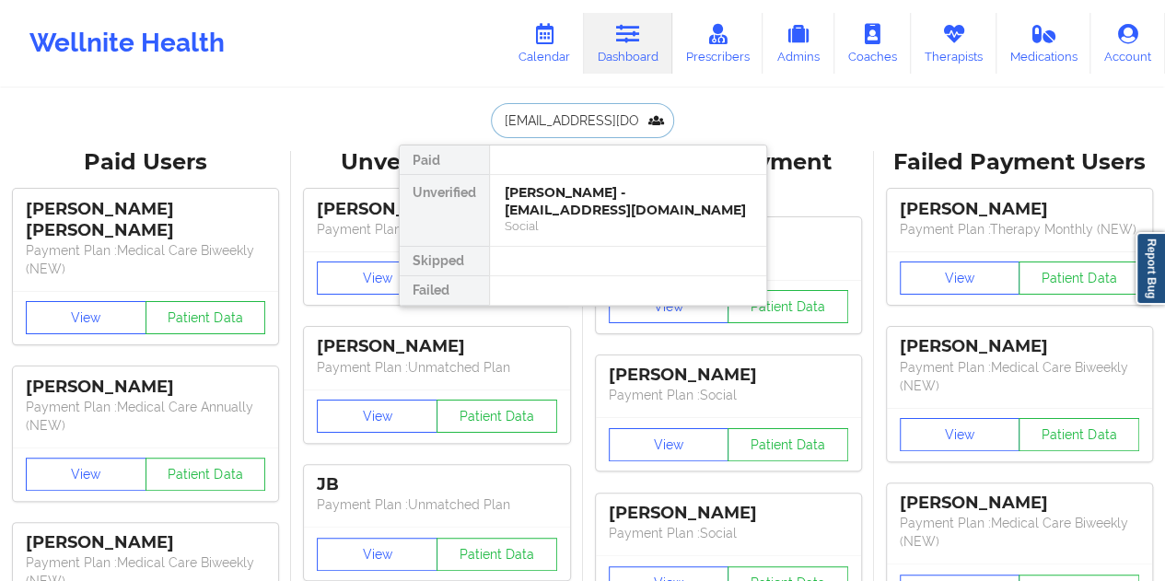
click at [574, 215] on div "[PERSON_NAME] - [EMAIL_ADDRESS][DOMAIN_NAME]" at bounding box center [628, 201] width 247 height 34
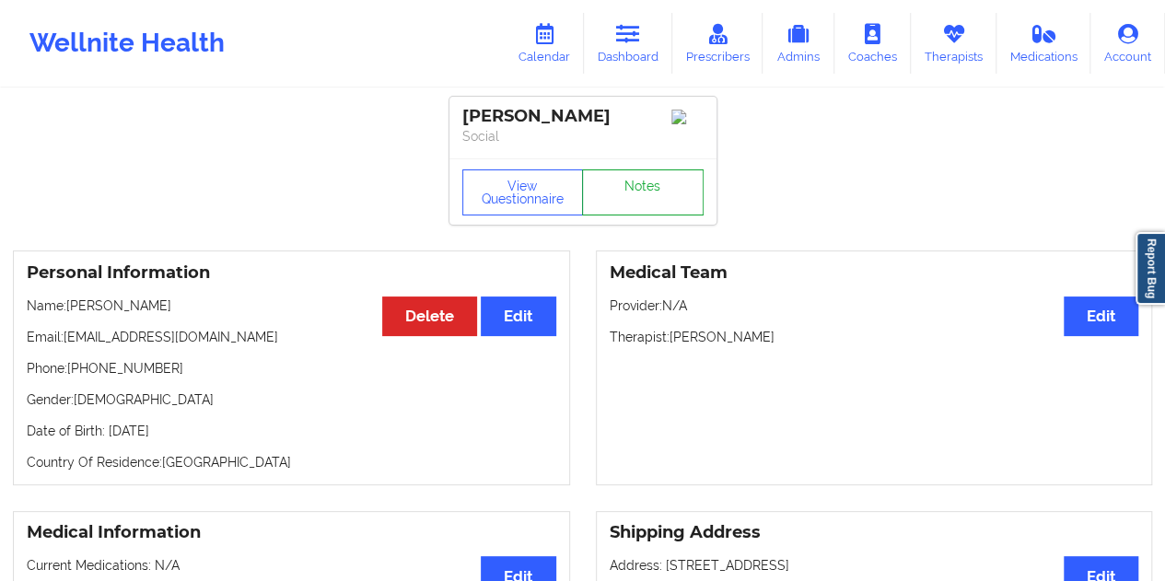
click at [643, 195] on link "Notes" at bounding box center [643, 192] width 122 height 46
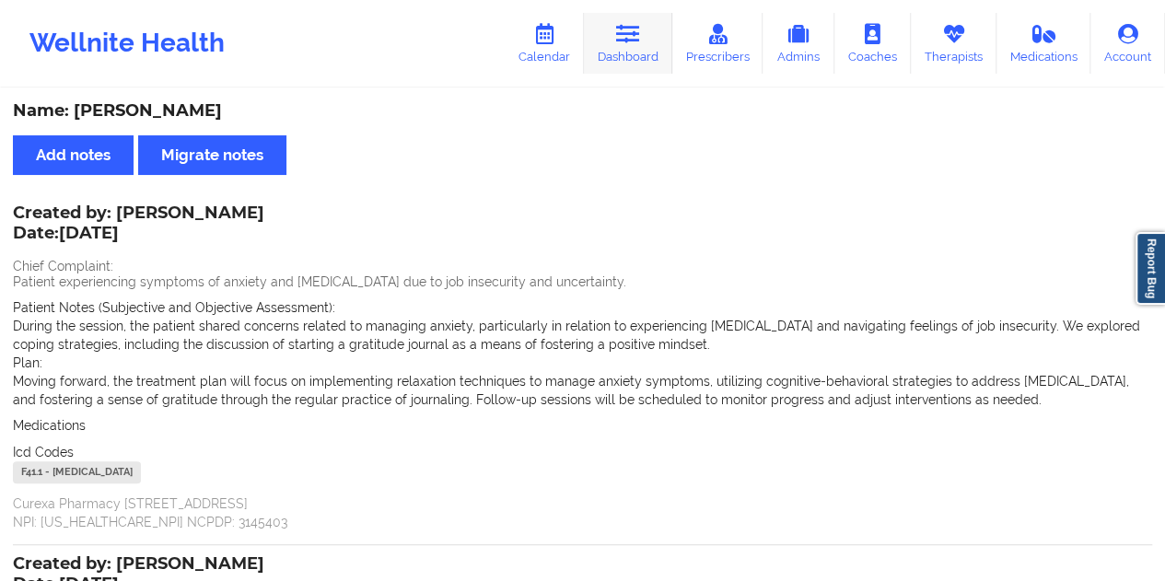
click at [639, 46] on link "Dashboard" at bounding box center [628, 43] width 88 height 61
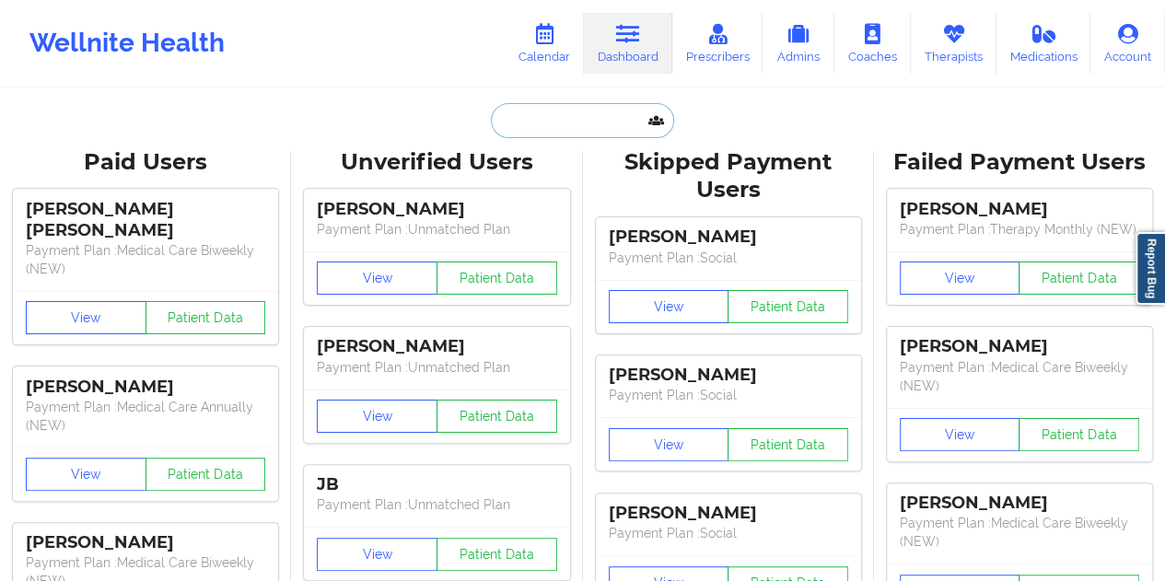
click at [562, 115] on input "text" at bounding box center [582, 120] width 182 height 35
paste input "[EMAIL_ADDRESS][DOMAIN_NAME]"
type input "[EMAIL_ADDRESS][DOMAIN_NAME]"
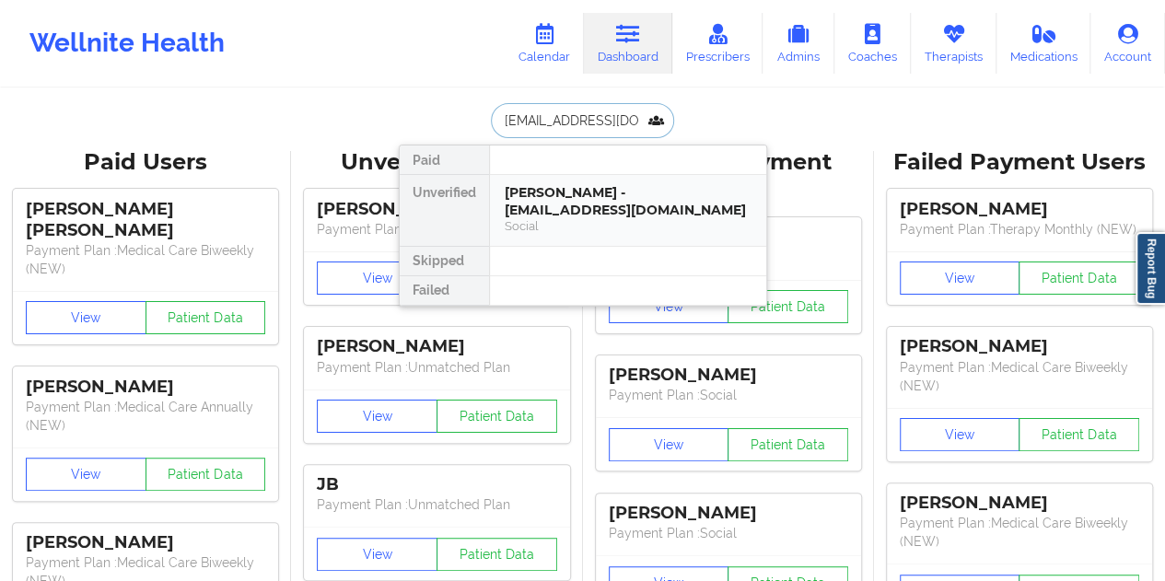
click at [576, 209] on div "[PERSON_NAME] - [EMAIL_ADDRESS][DOMAIN_NAME]" at bounding box center [628, 201] width 247 height 34
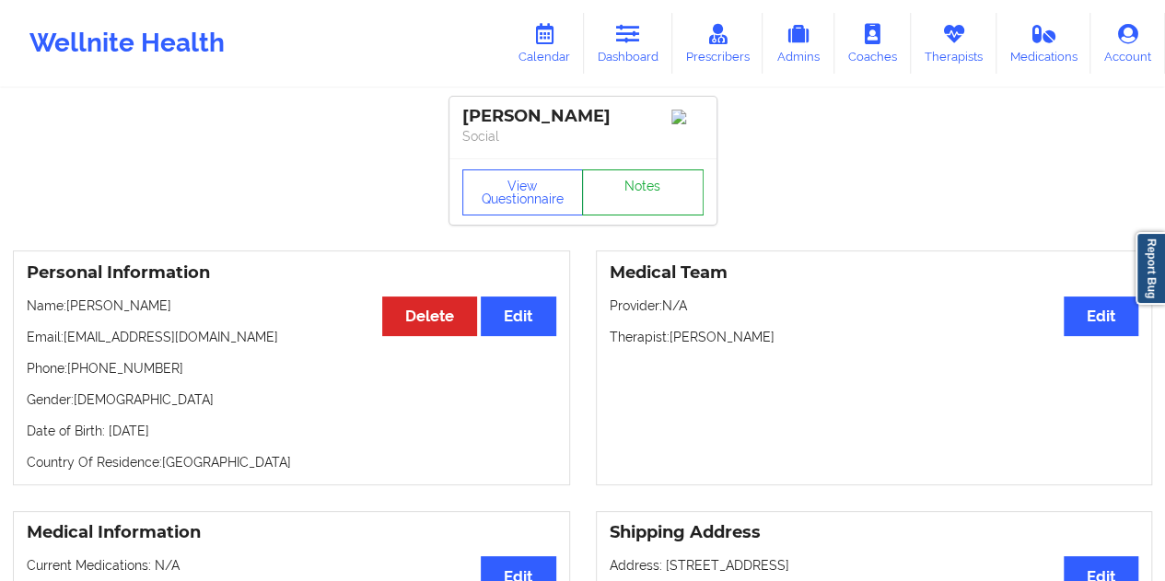
click at [635, 196] on link "Notes" at bounding box center [643, 192] width 122 height 46
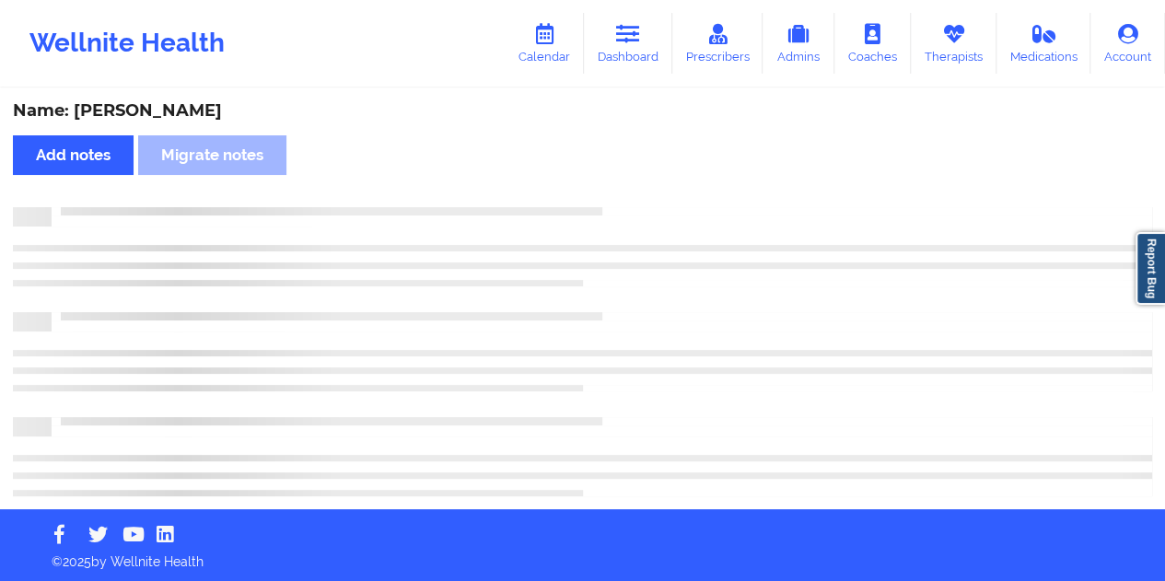
click at [169, 98] on div "Name: [PERSON_NAME] Add notes Migrate notes" at bounding box center [582, 299] width 1165 height 419
click at [170, 100] on div "Name: [PERSON_NAME]" at bounding box center [582, 110] width 1139 height 21
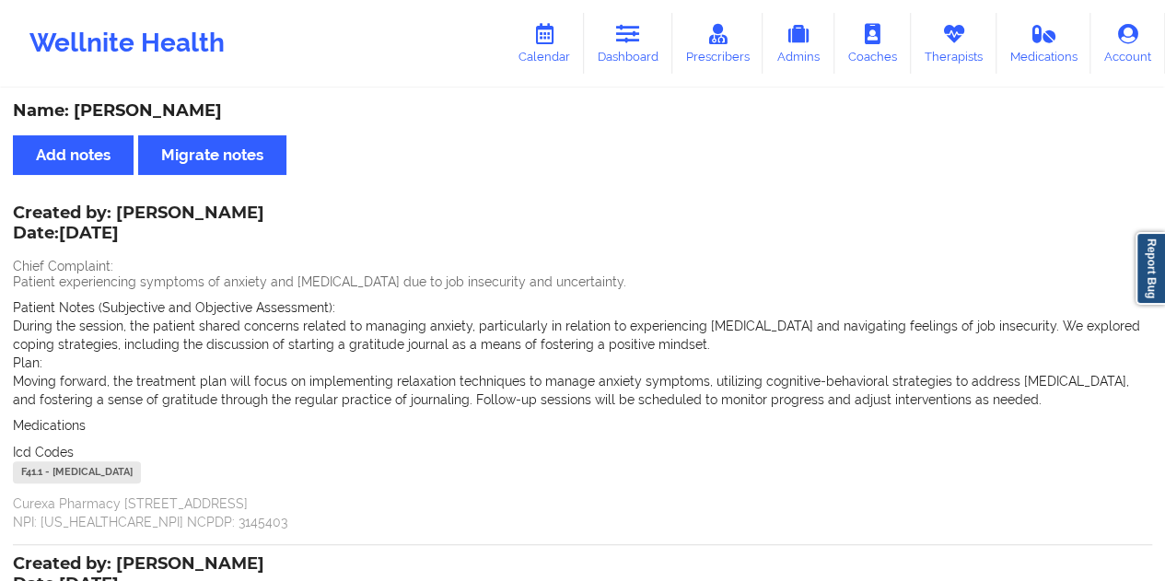
click at [175, 102] on div "Name: [PERSON_NAME]" at bounding box center [582, 110] width 1139 height 21
click at [641, 54] on link "Dashboard" at bounding box center [628, 43] width 88 height 61
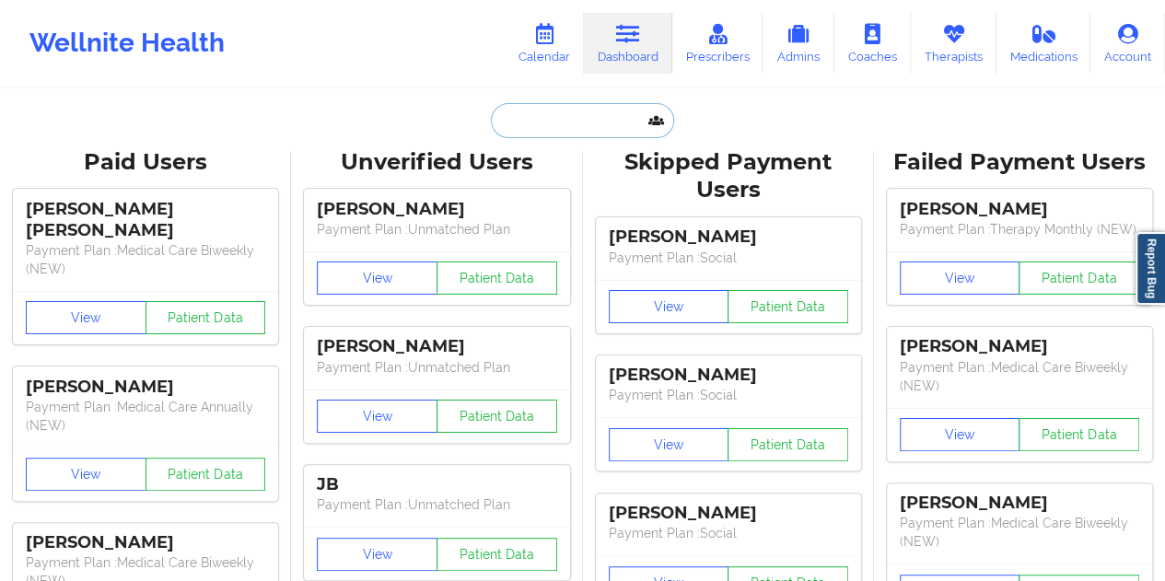
click at [576, 125] on input "text" at bounding box center [582, 120] width 182 height 35
paste input "[PERSON_NAME][EMAIL_ADDRESS][PERSON_NAME][DOMAIN_NAME]"
type input "[PERSON_NAME][EMAIL_ADDRESS][PERSON_NAME][DOMAIN_NAME]"
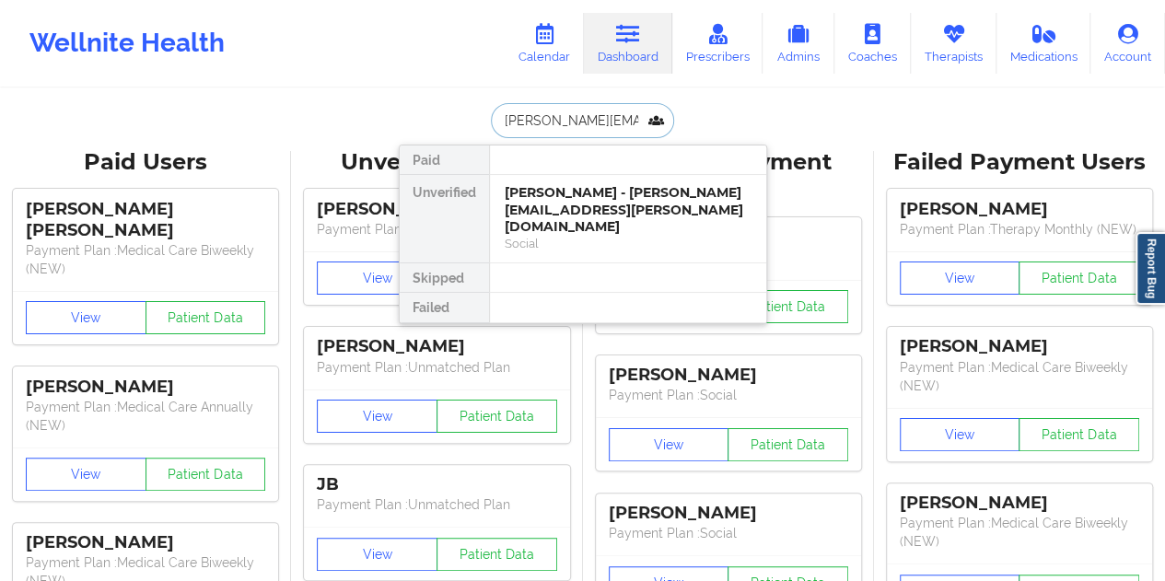
click at [560, 203] on div "[PERSON_NAME] - [PERSON_NAME][EMAIL_ADDRESS][PERSON_NAME][DOMAIN_NAME]" at bounding box center [628, 210] width 247 height 52
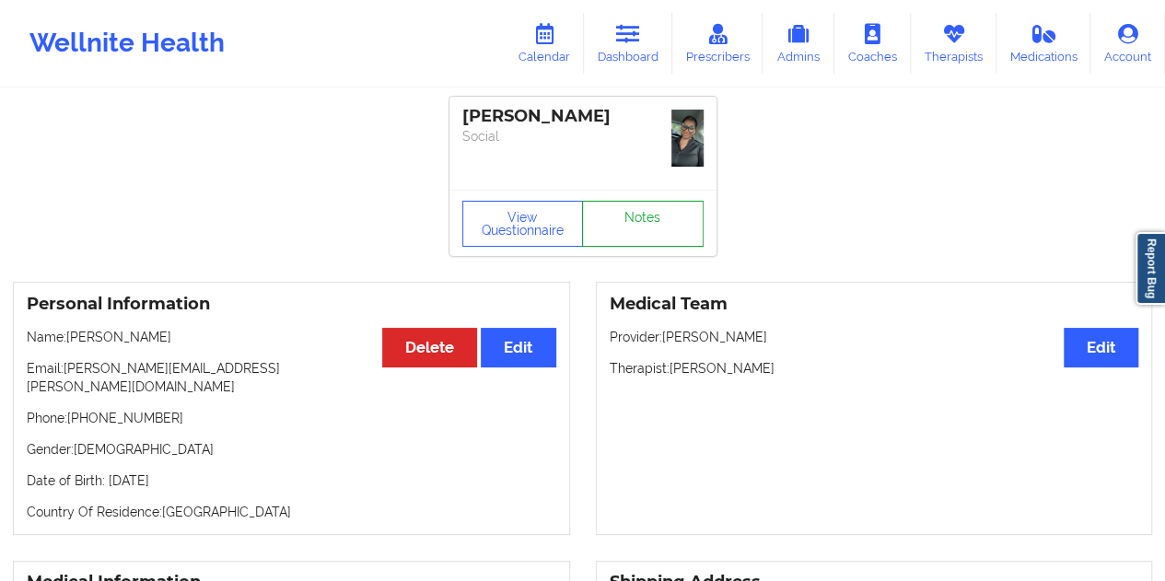
click at [638, 201] on link "Notes" at bounding box center [643, 224] width 122 height 46
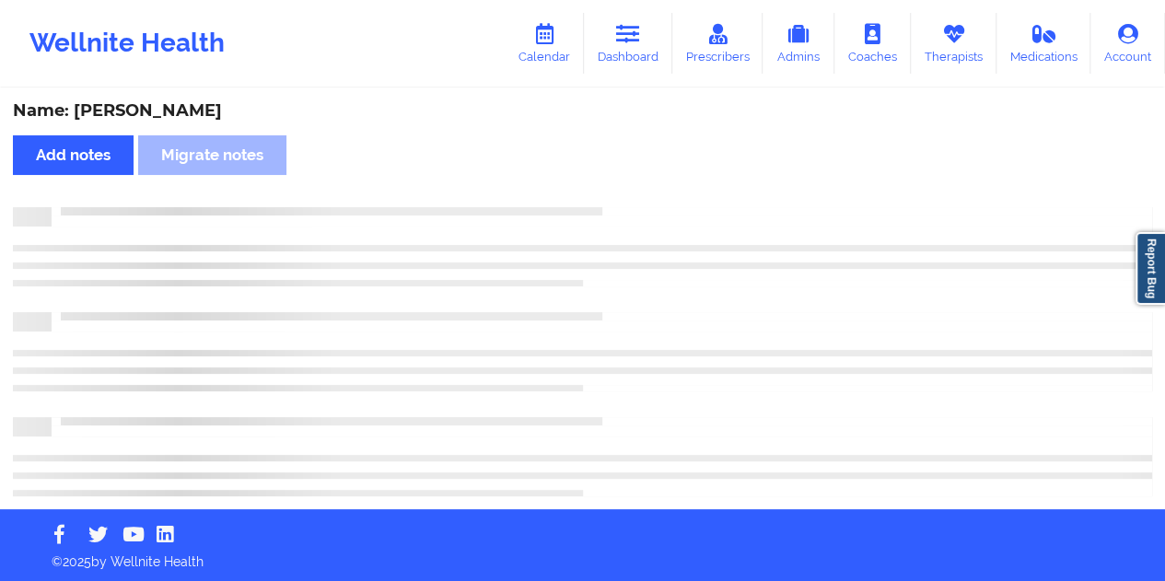
click at [125, 116] on div "Name: [PERSON_NAME]" at bounding box center [582, 110] width 1139 height 21
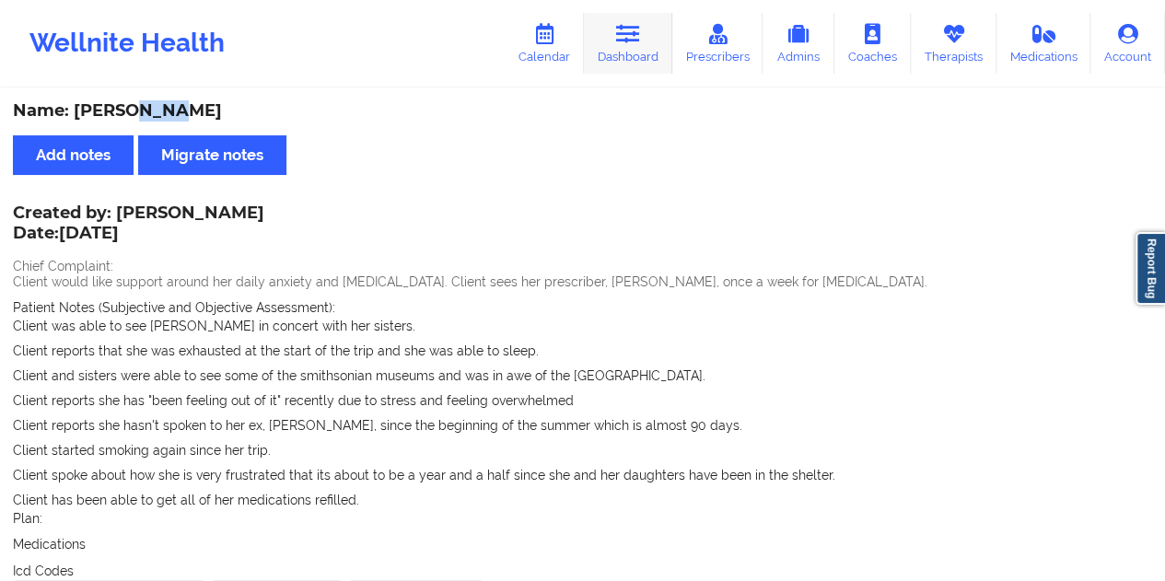
click at [645, 42] on link "Dashboard" at bounding box center [628, 43] width 88 height 61
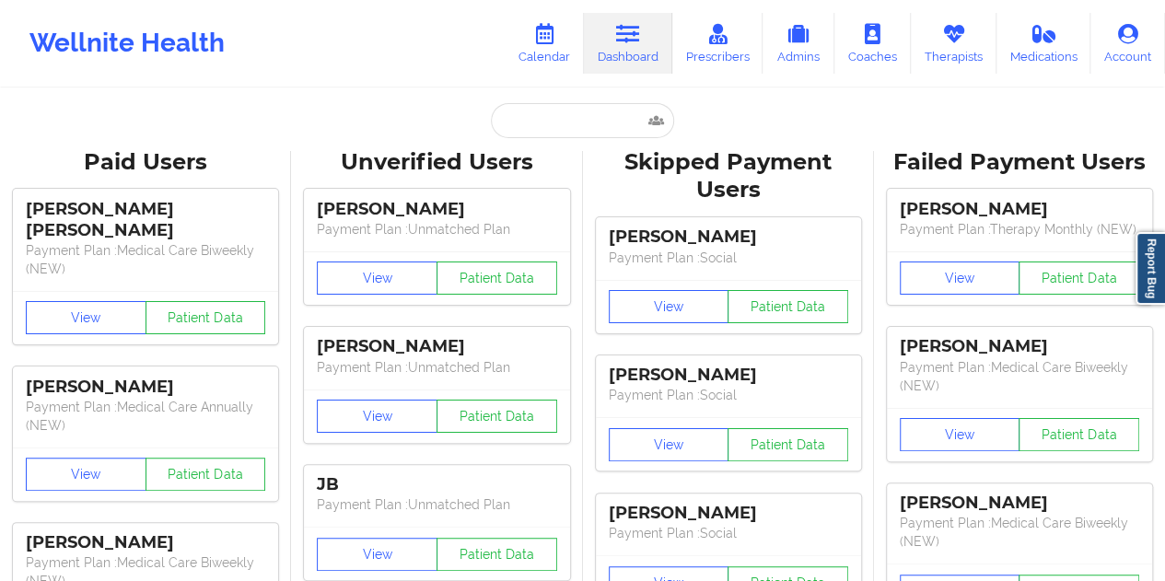
click at [540, 116] on input "text" at bounding box center [582, 120] width 182 height 35
paste input "[PERSON_NAME][EMAIL_ADDRESS][DOMAIN_NAME]"
type input "[PERSON_NAME][EMAIL_ADDRESS][DOMAIN_NAME]"
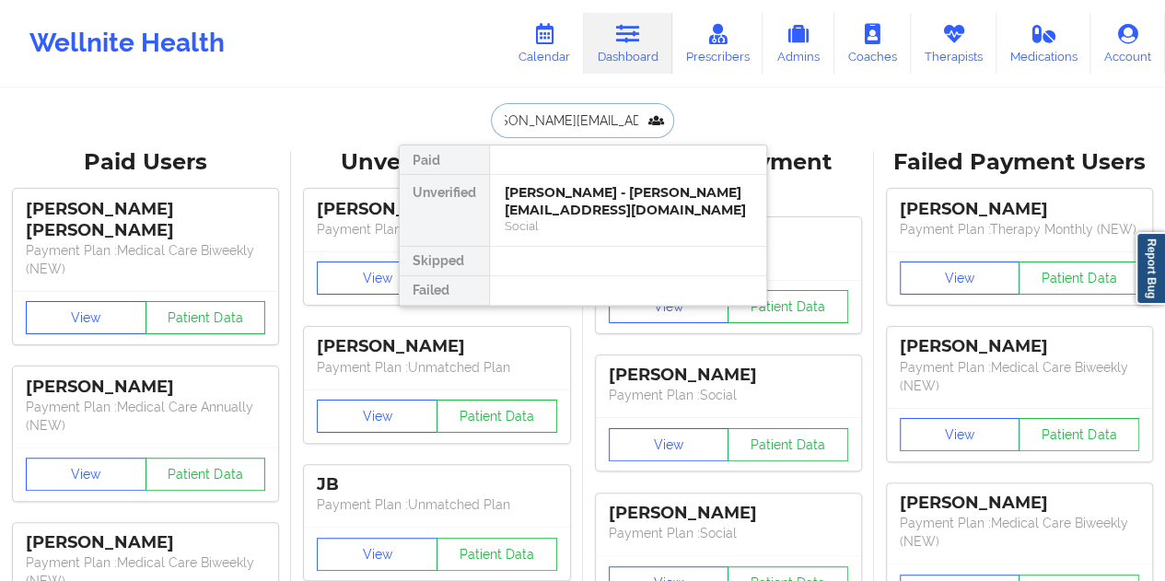
click at [583, 225] on div "Social" at bounding box center [628, 226] width 247 height 16
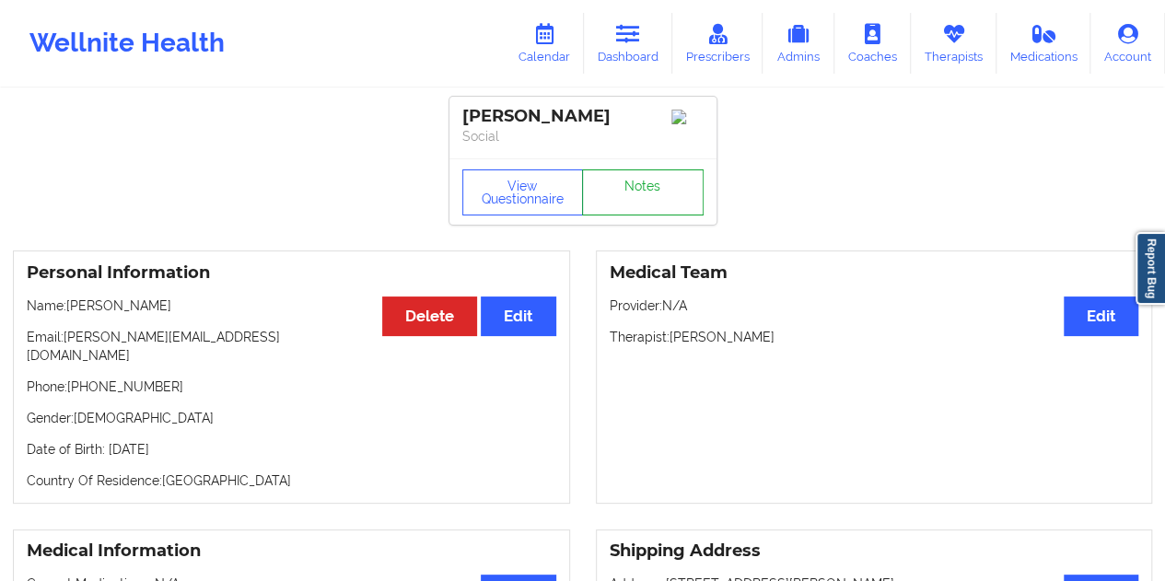
click at [655, 191] on link "Notes" at bounding box center [643, 192] width 122 height 46
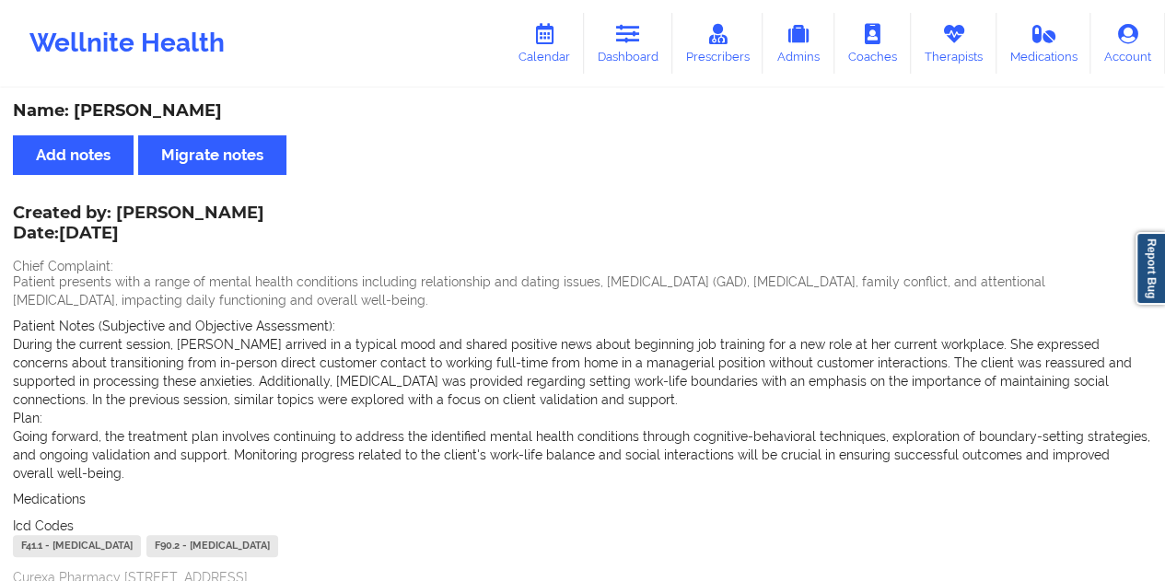
drag, startPoint x: 653, startPoint y: 54, endPoint x: 651, endPoint y: 80, distance: 25.8
click at [653, 54] on link "Dashboard" at bounding box center [628, 43] width 88 height 61
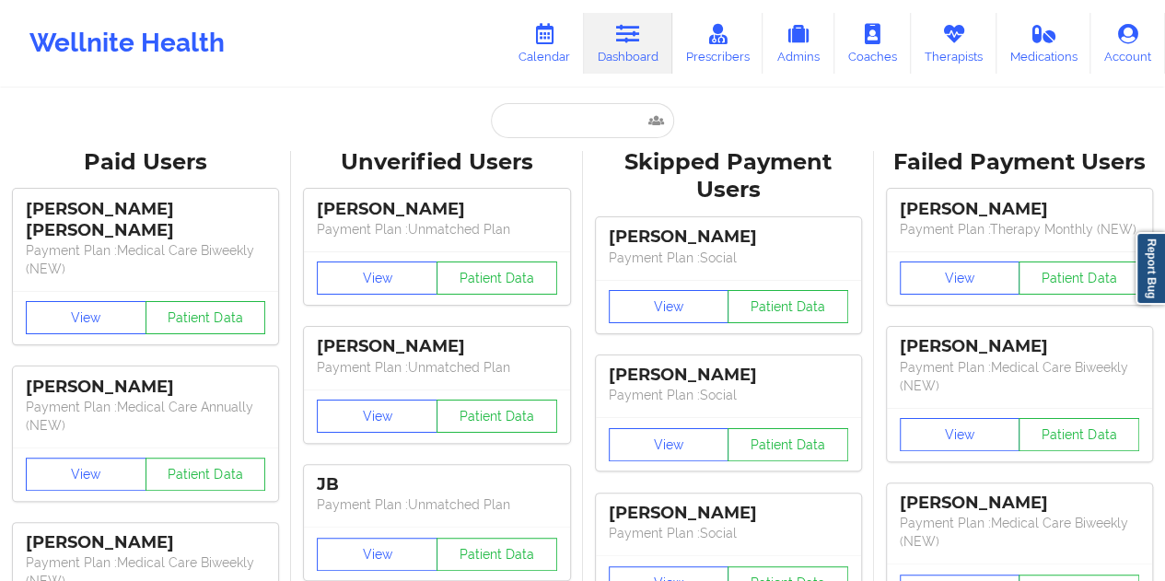
click at [563, 126] on input "text" at bounding box center [582, 120] width 182 height 35
paste input "[EMAIL_ADDRESS][DOMAIN_NAME]"
type input "[EMAIL_ADDRESS][DOMAIN_NAME]"
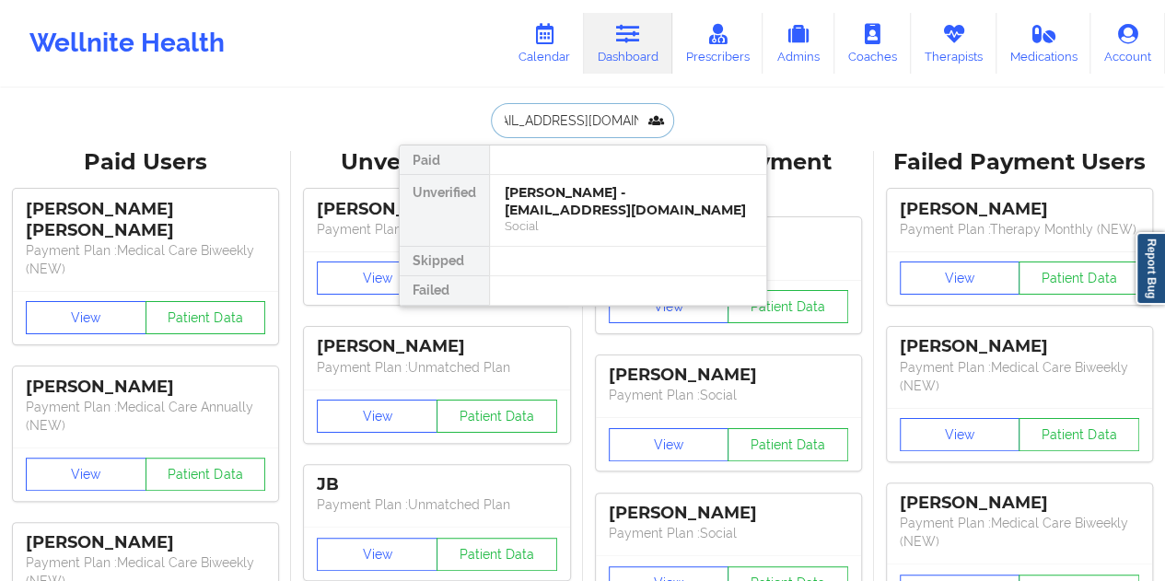
click at [620, 202] on div "[PERSON_NAME] - [EMAIL_ADDRESS][DOMAIN_NAME]" at bounding box center [628, 201] width 247 height 34
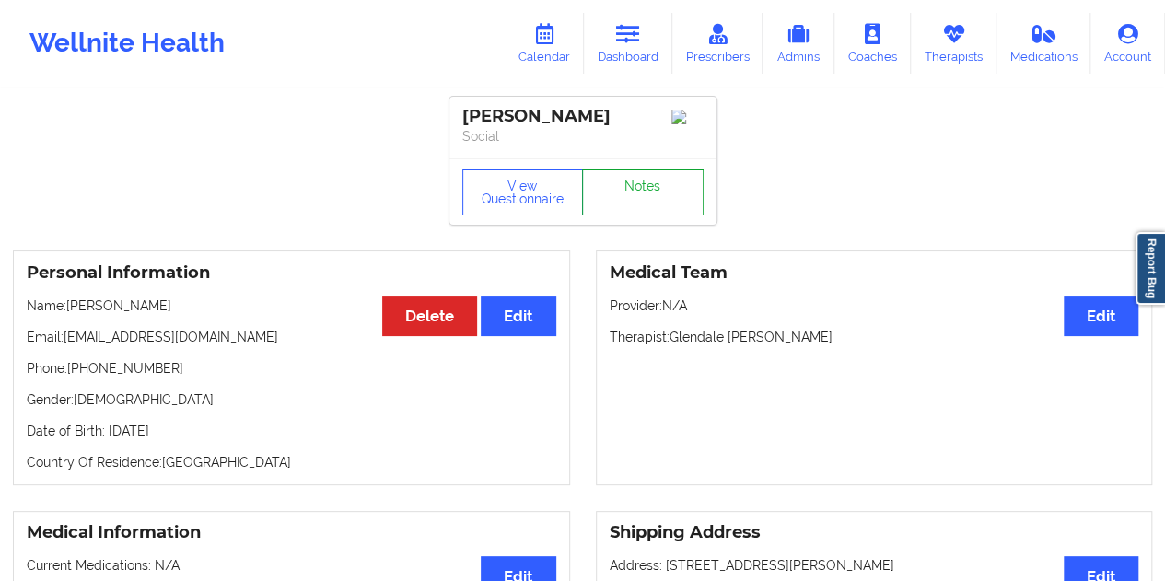
click at [644, 200] on link "Notes" at bounding box center [643, 192] width 122 height 46
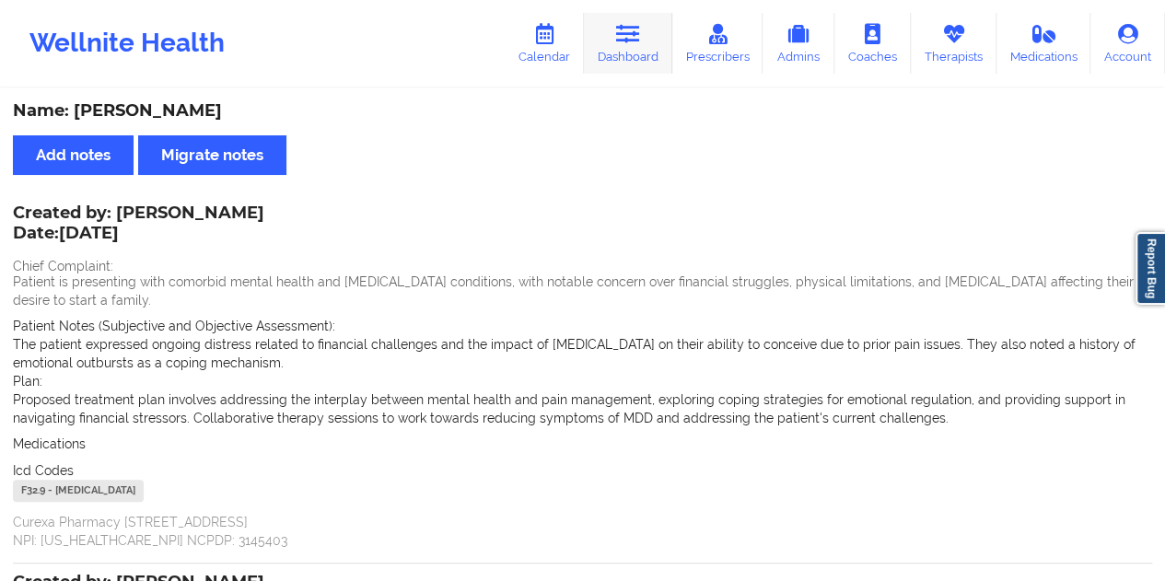
click at [643, 45] on link "Dashboard" at bounding box center [628, 43] width 88 height 61
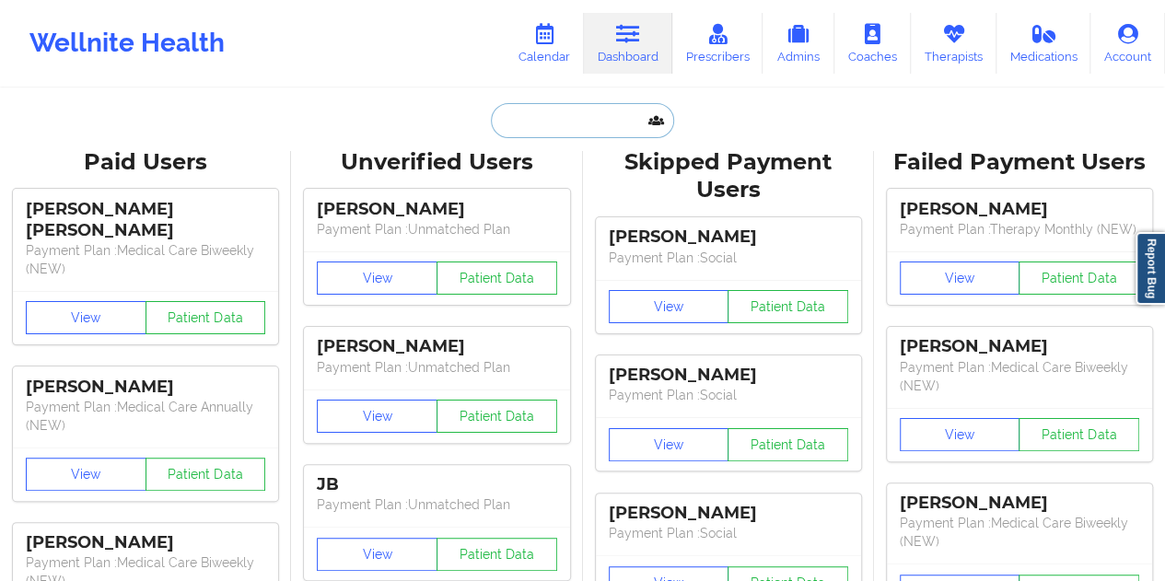
click at [568, 133] on input "text" at bounding box center [582, 120] width 182 height 35
paste input "[EMAIL_ADDRESS][DOMAIN_NAME]"
type input "[EMAIL_ADDRESS][DOMAIN_NAME]"
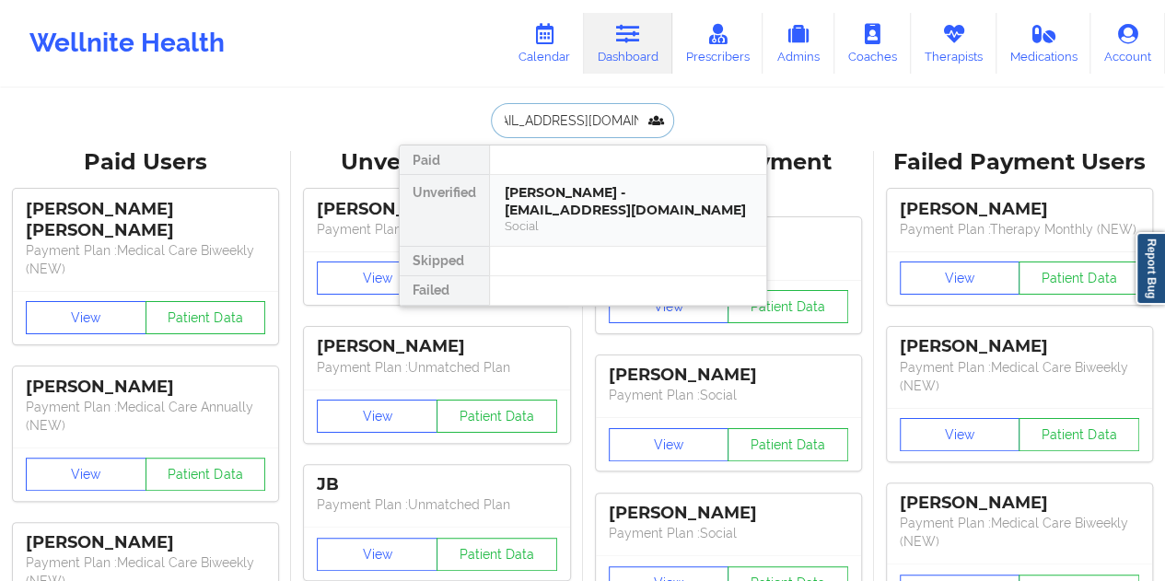
click at [613, 211] on div "[PERSON_NAME] - [EMAIL_ADDRESS][DOMAIN_NAME]" at bounding box center [628, 201] width 247 height 34
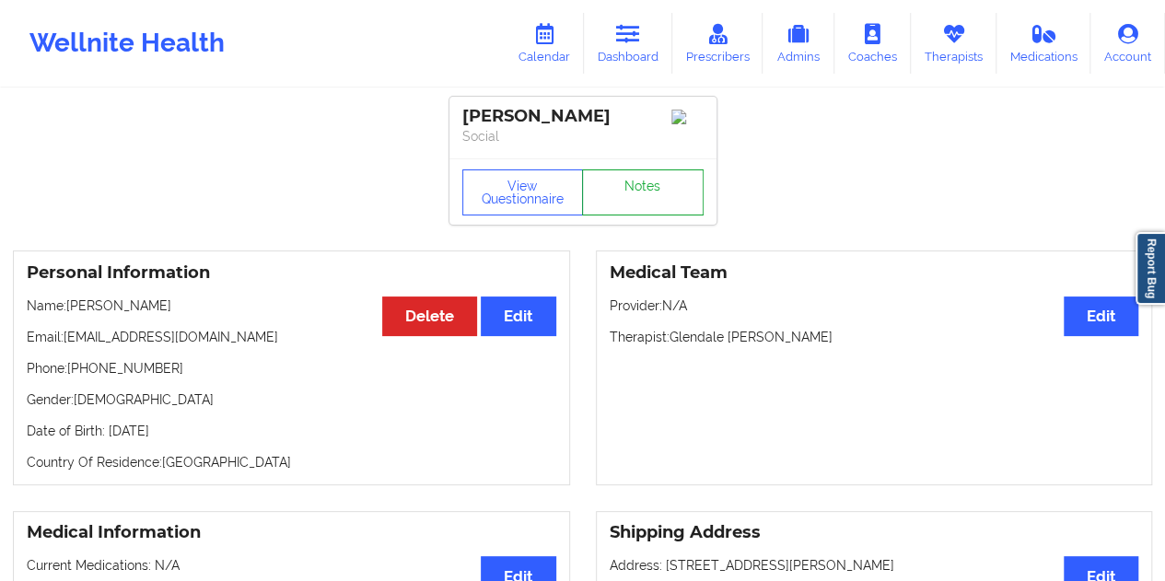
click at [655, 210] on link "Notes" at bounding box center [643, 192] width 122 height 46
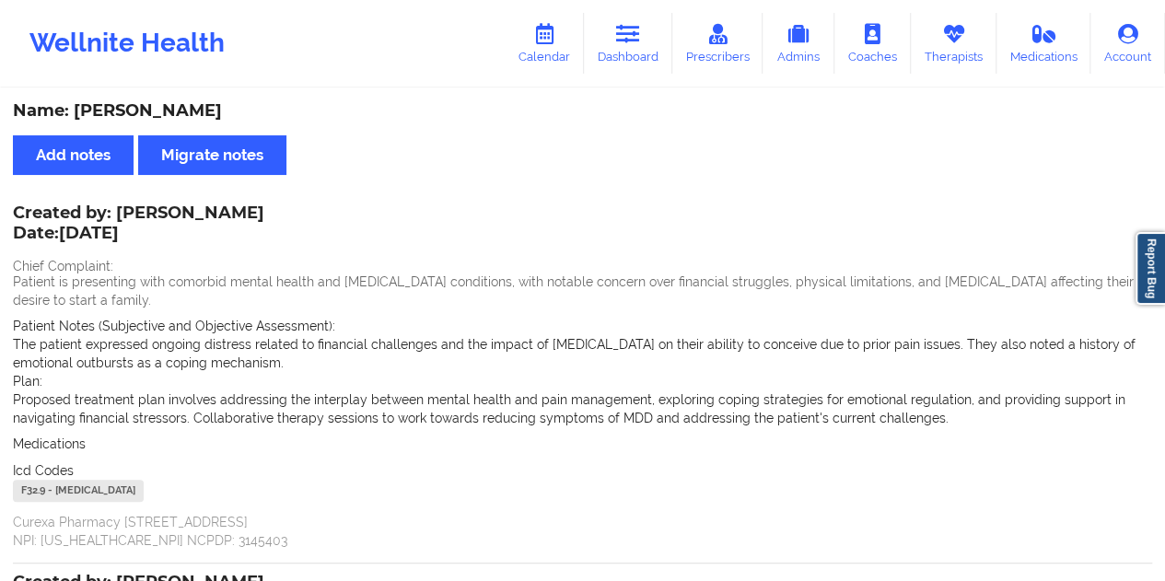
drag, startPoint x: 256, startPoint y: 215, endPoint x: 122, endPoint y: 215, distance: 134.4
click at [122, 215] on div "Created by: [PERSON_NAME] Date: [DATE]" at bounding box center [138, 224] width 251 height 42
click at [648, 63] on link "Dashboard" at bounding box center [628, 43] width 88 height 61
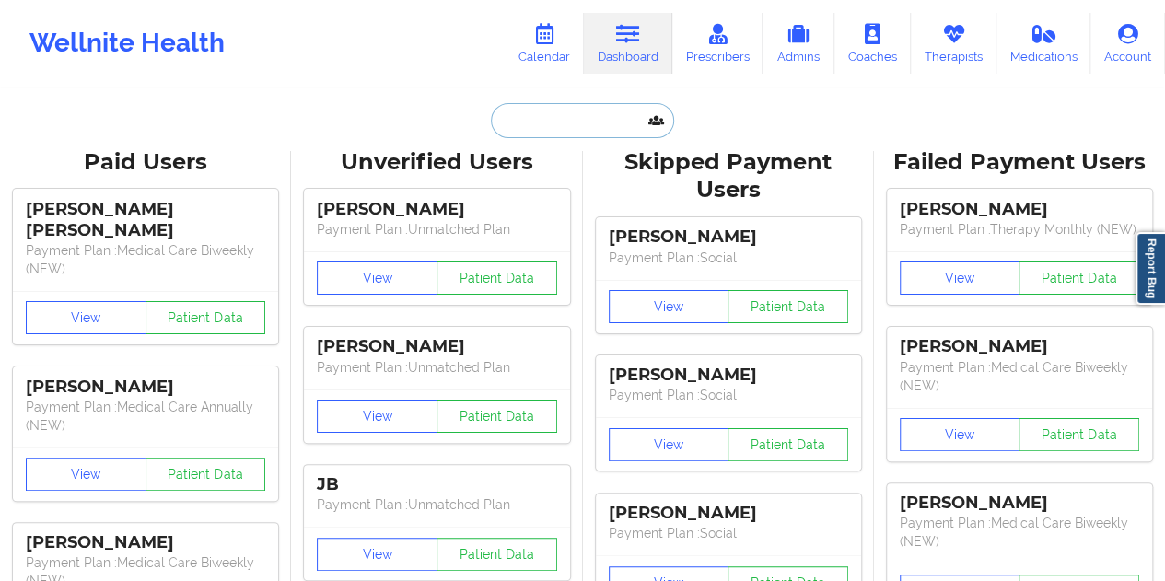
click at [569, 111] on input "text" at bounding box center [582, 120] width 182 height 35
paste input "[EMAIL_ADDRESS][DOMAIN_NAME]"
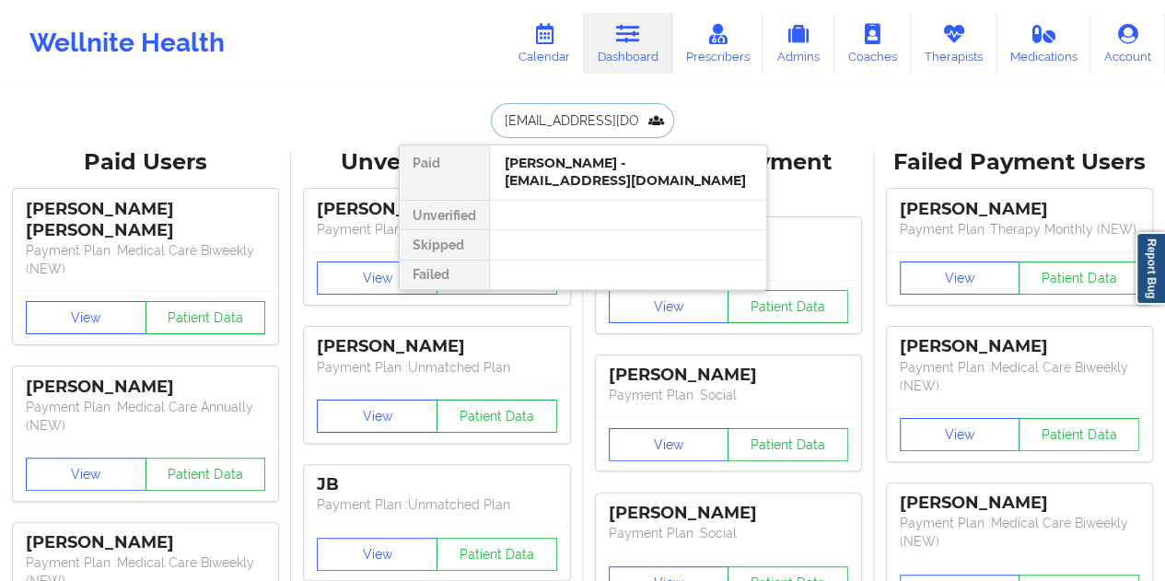
type input "[EMAIL_ADDRESS][DOMAIN_NAME]"
click at [631, 210] on div at bounding box center [627, 215] width 277 height 29
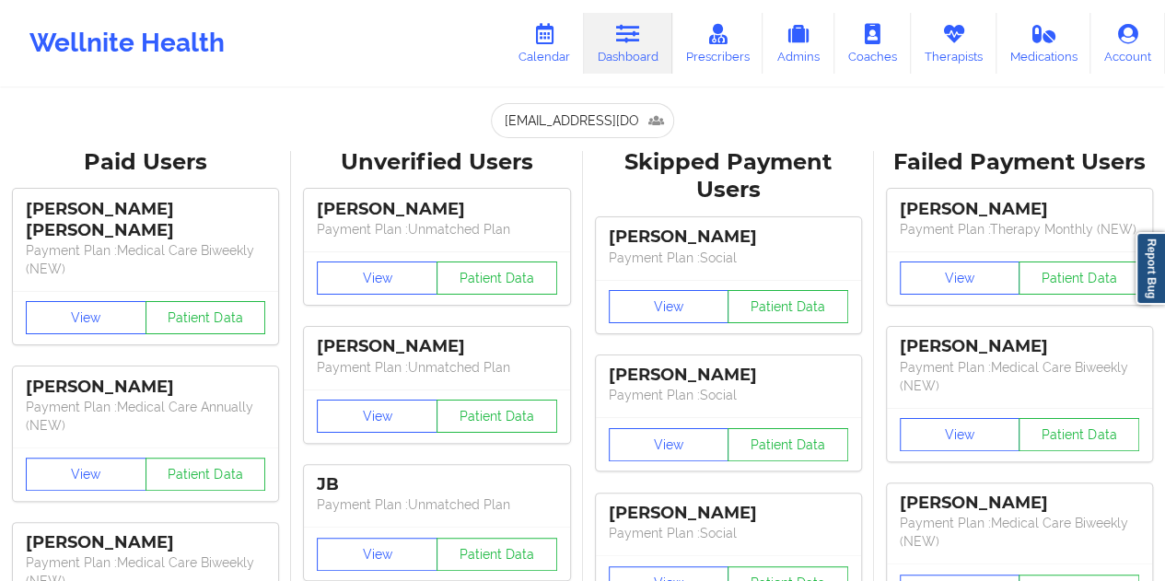
click at [600, 128] on input "[EMAIL_ADDRESS][DOMAIN_NAME]" at bounding box center [582, 120] width 182 height 35
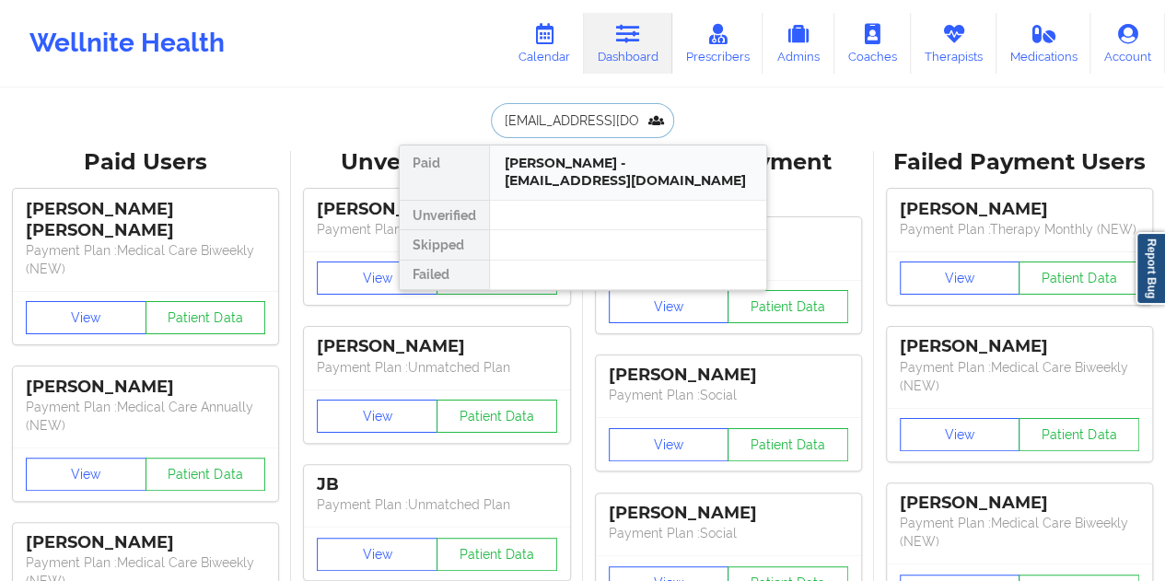
click at [624, 178] on div "[PERSON_NAME] - [EMAIL_ADDRESS][DOMAIN_NAME]" at bounding box center [628, 172] width 247 height 34
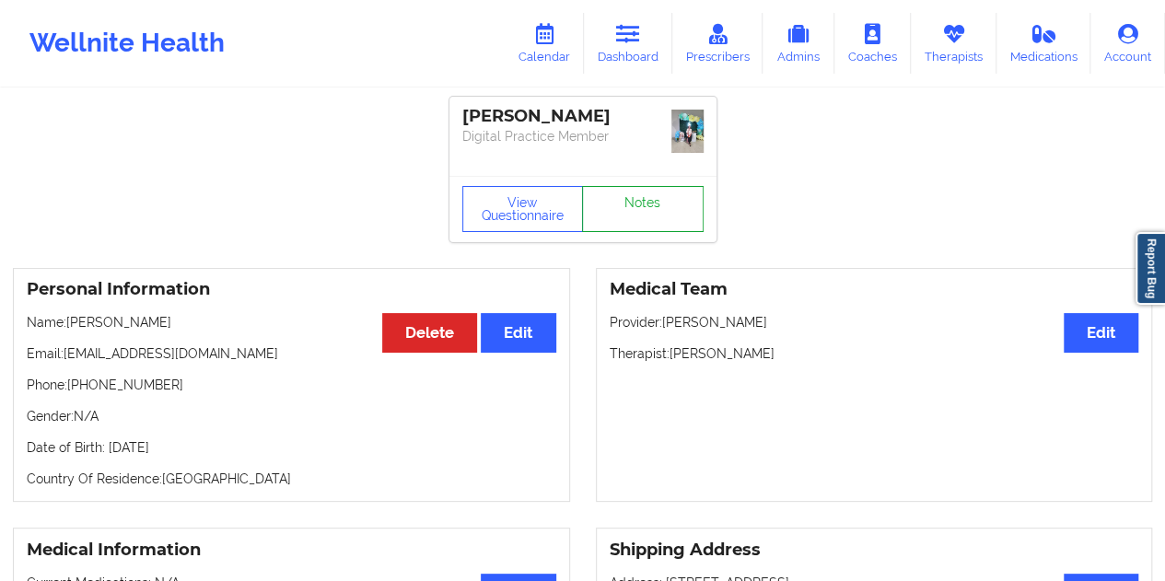
drag, startPoint x: 646, startPoint y: 212, endPoint x: 467, endPoint y: 41, distance: 247.5
click at [646, 211] on link "Notes" at bounding box center [643, 209] width 122 height 46
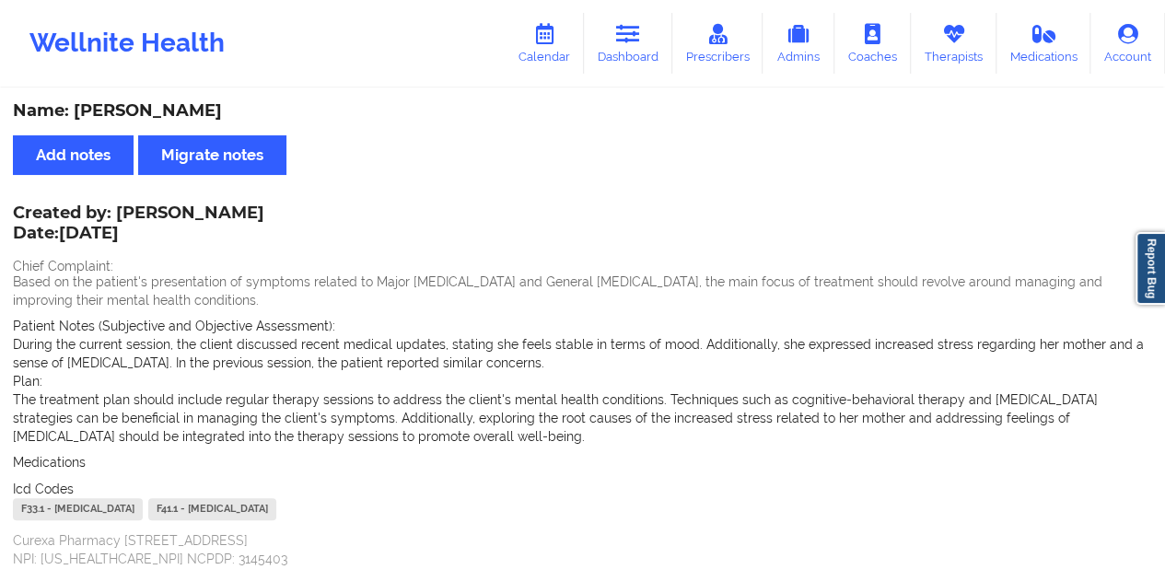
drag, startPoint x: 639, startPoint y: 25, endPoint x: 634, endPoint y: 80, distance: 55.4
click at [639, 25] on icon at bounding box center [628, 34] width 24 height 20
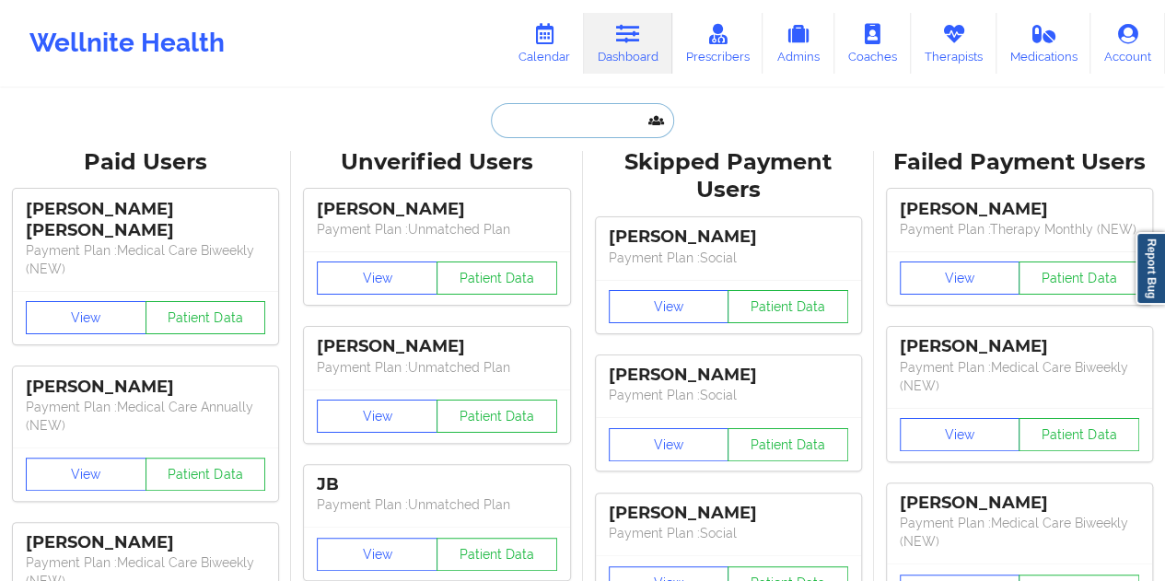
click at [583, 116] on input "text" at bounding box center [582, 120] width 182 height 35
paste input "[PERSON_NAME][EMAIL_ADDRESS][PERSON_NAME][DOMAIN_NAME]"
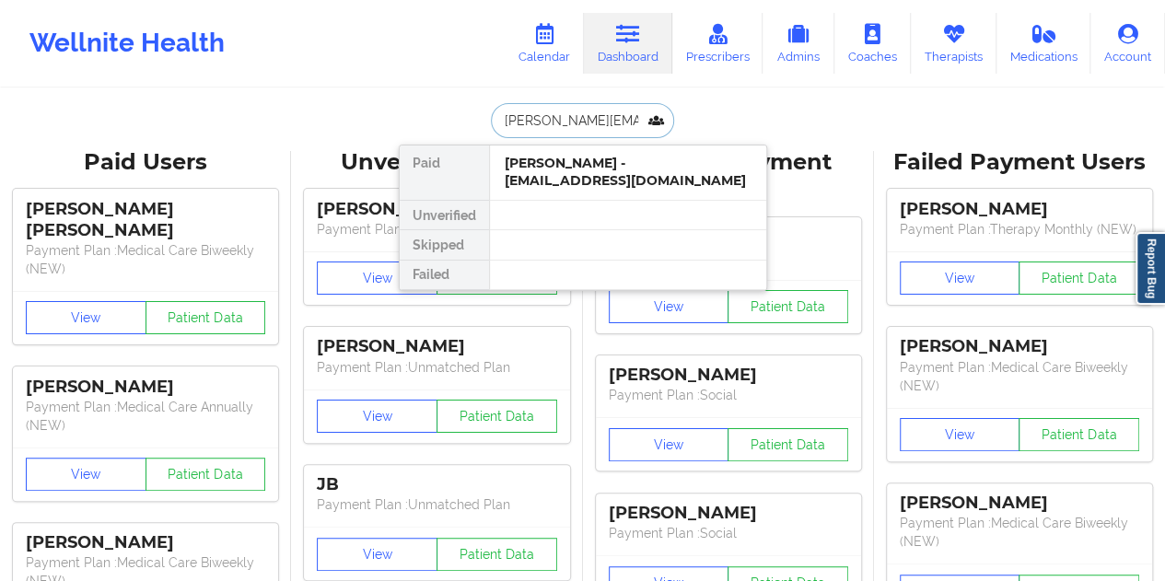
scroll to position [0, 20]
type input "[PERSON_NAME][EMAIL_ADDRESS][PERSON_NAME][DOMAIN_NAME]"
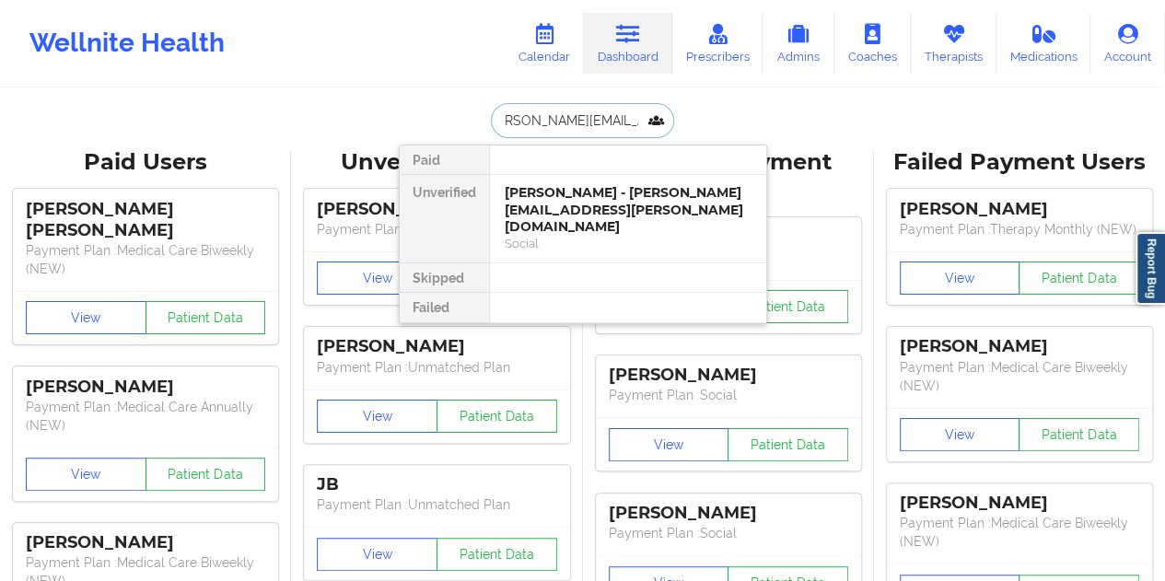
scroll to position [0, 0]
click at [588, 200] on div "[PERSON_NAME] - [PERSON_NAME][EMAIL_ADDRESS][PERSON_NAME][DOMAIN_NAME]" at bounding box center [628, 210] width 247 height 52
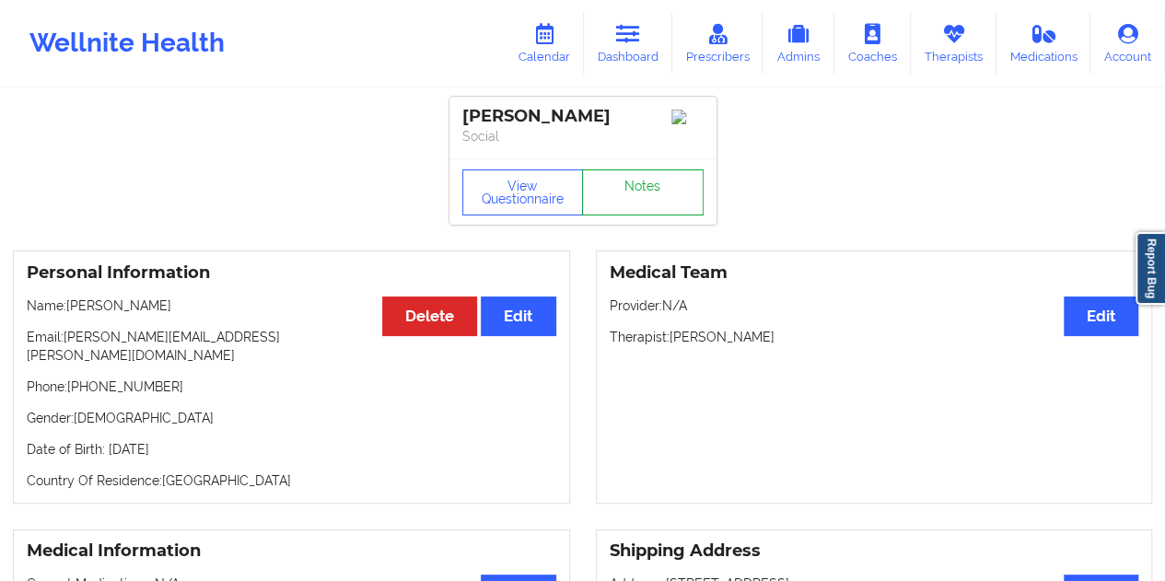
click at [632, 198] on link "Notes" at bounding box center [643, 192] width 122 height 46
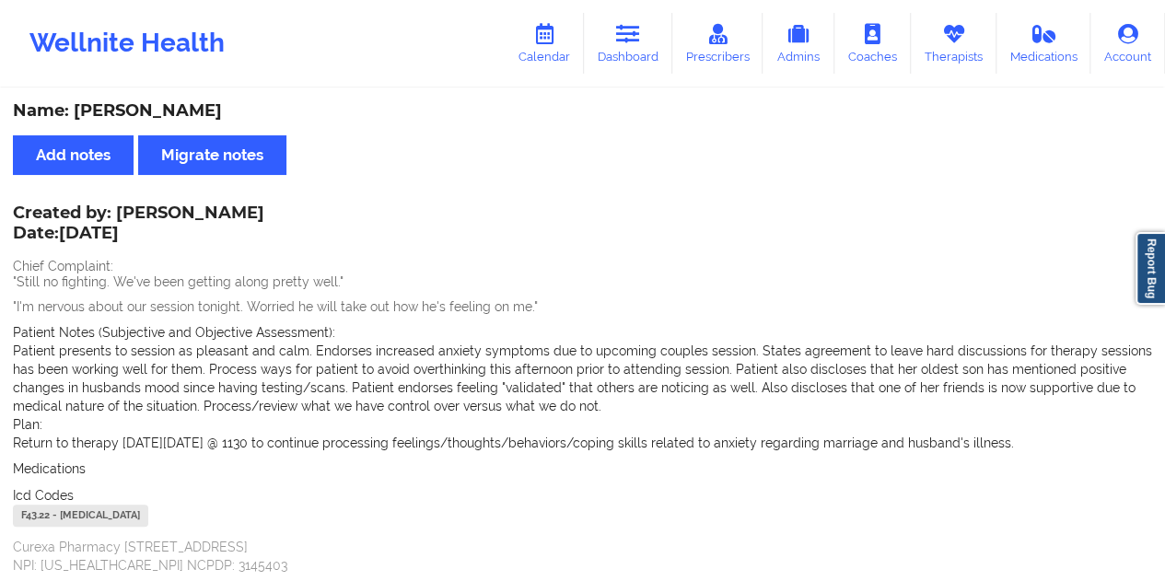
click at [186, 107] on div "Name: [PERSON_NAME]" at bounding box center [582, 110] width 1139 height 21
click at [632, 42] on icon at bounding box center [628, 34] width 24 height 20
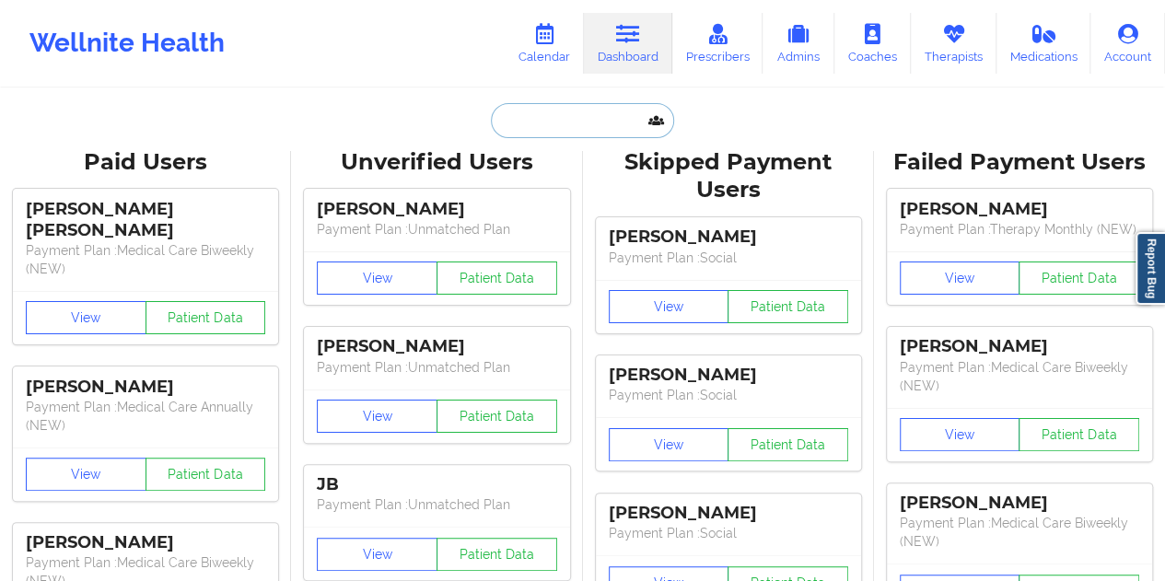
click at [582, 127] on input "text" at bounding box center [582, 120] width 182 height 35
paste input "[EMAIL_ADDRESS][DOMAIN_NAME]"
type input "[EMAIL_ADDRESS][DOMAIN_NAME]"
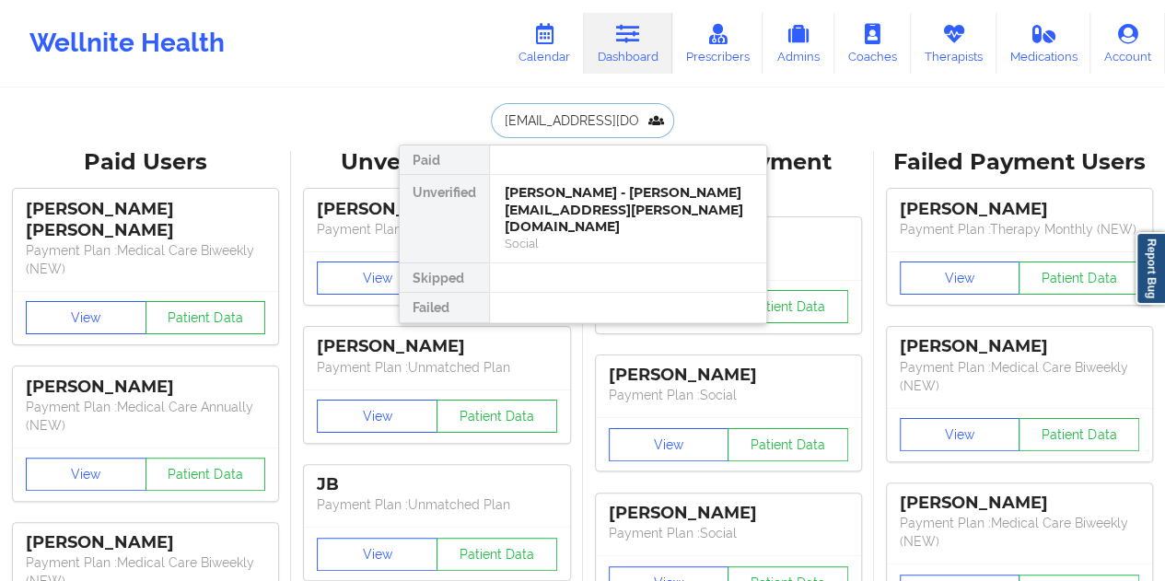
scroll to position [0, 13]
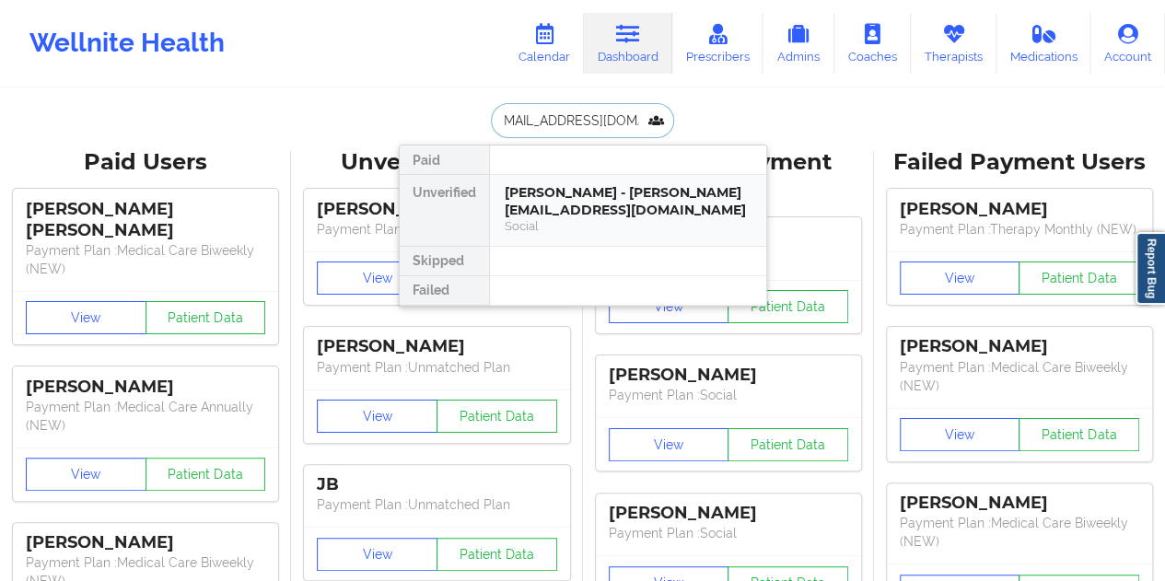
click at [613, 202] on div "[PERSON_NAME] - [PERSON_NAME][EMAIL_ADDRESS][DOMAIN_NAME]" at bounding box center [628, 201] width 247 height 34
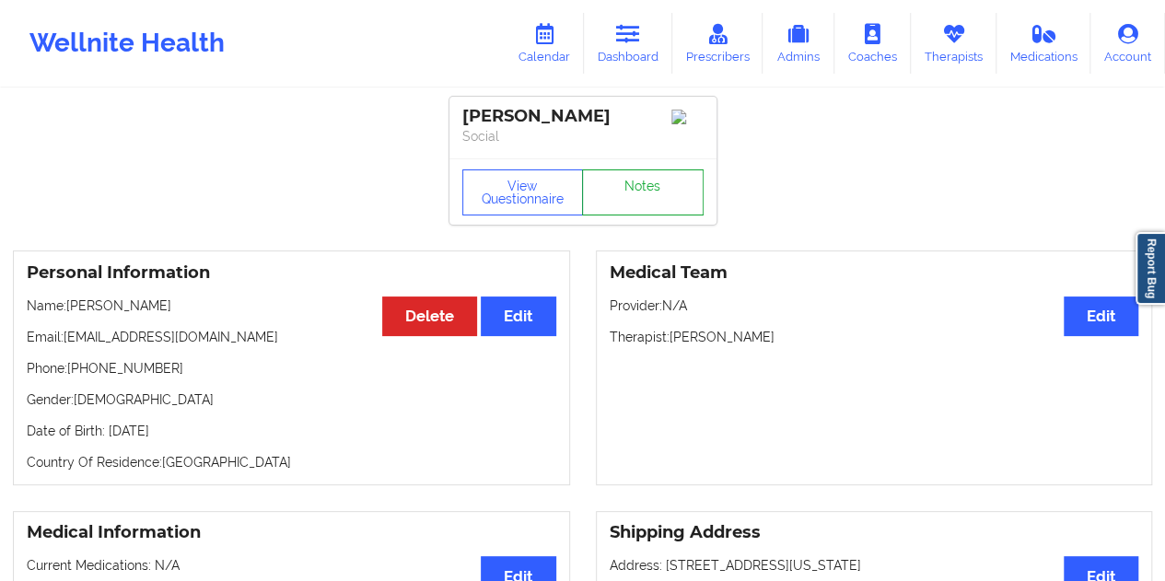
click at [627, 211] on link "Notes" at bounding box center [643, 192] width 122 height 46
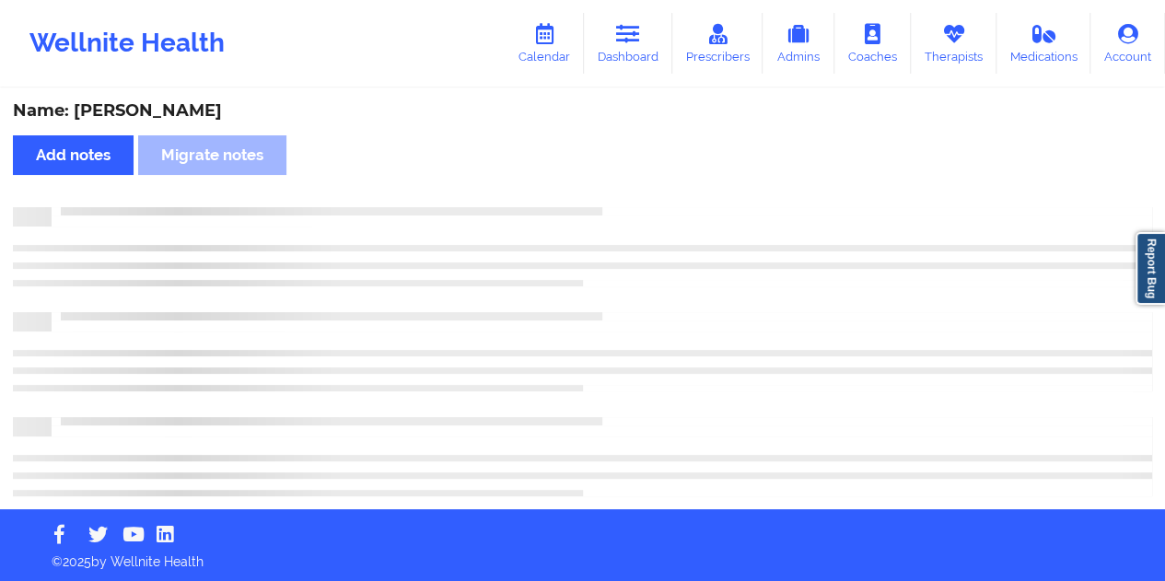
click at [187, 117] on div "Name: [PERSON_NAME]" at bounding box center [582, 110] width 1139 height 21
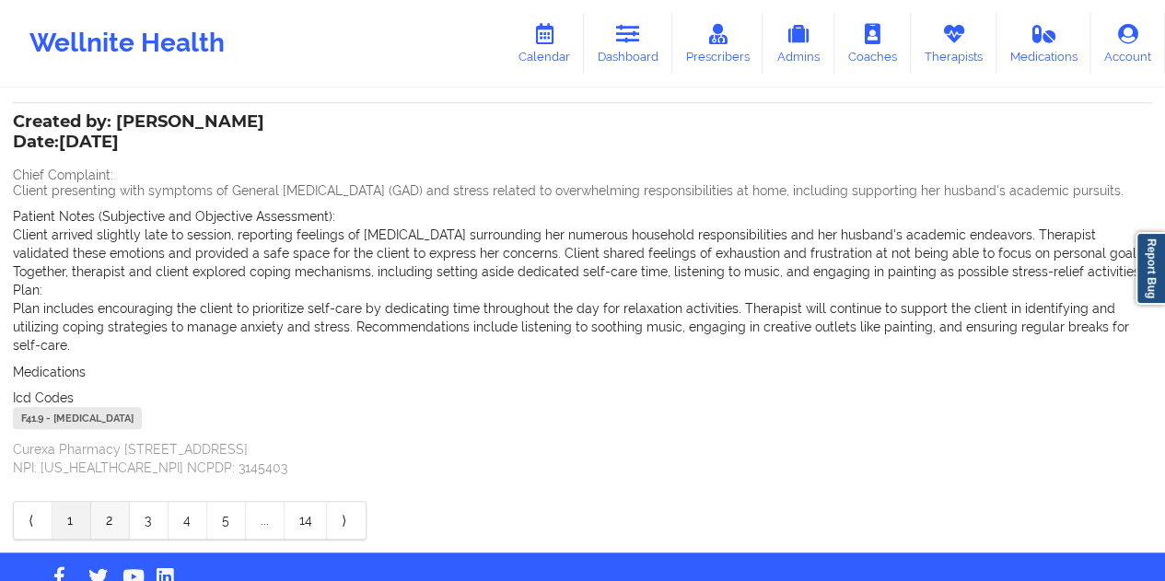
click at [105, 508] on link "2" at bounding box center [110, 520] width 39 height 37
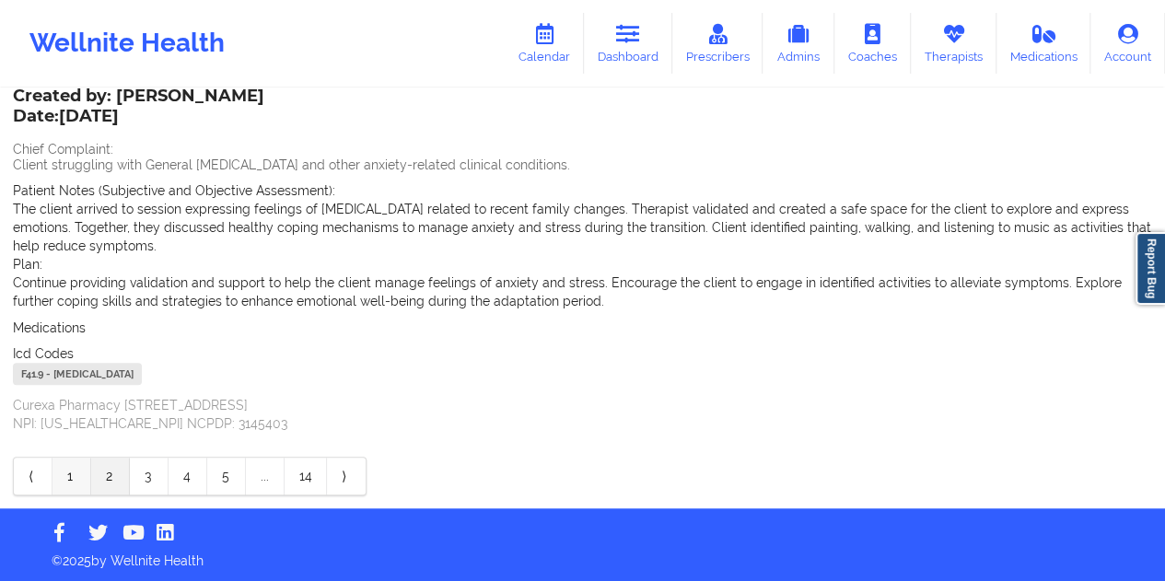
click at [60, 473] on link "1" at bounding box center [71, 476] width 39 height 37
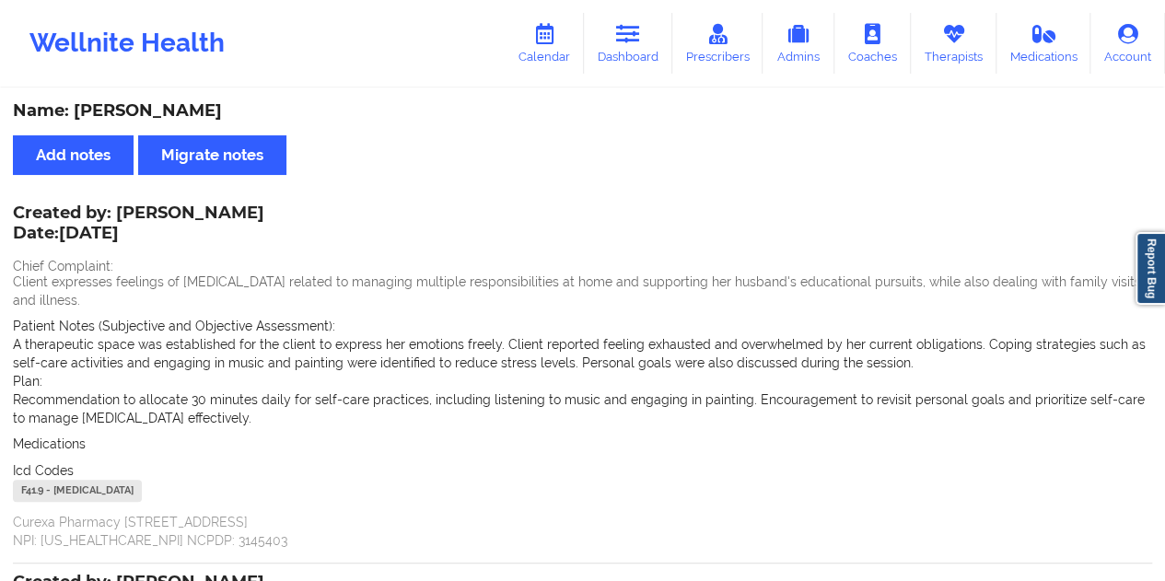
drag, startPoint x: 300, startPoint y: 214, endPoint x: 122, endPoint y: 208, distance: 178.7
click at [122, 208] on div "Created by: [PERSON_NAME] Date: [DATE] Chief Complaint: Client expresses feelin…" at bounding box center [582, 378] width 1139 height 342
click at [122, 208] on div "Created by: [PERSON_NAME] Date: [DATE]" at bounding box center [138, 224] width 251 height 42
drag, startPoint x: 122, startPoint y: 209, endPoint x: 285, endPoint y: 214, distance: 163.9
click at [264, 214] on div "Created by: [PERSON_NAME] Date: [DATE]" at bounding box center [138, 224] width 251 height 42
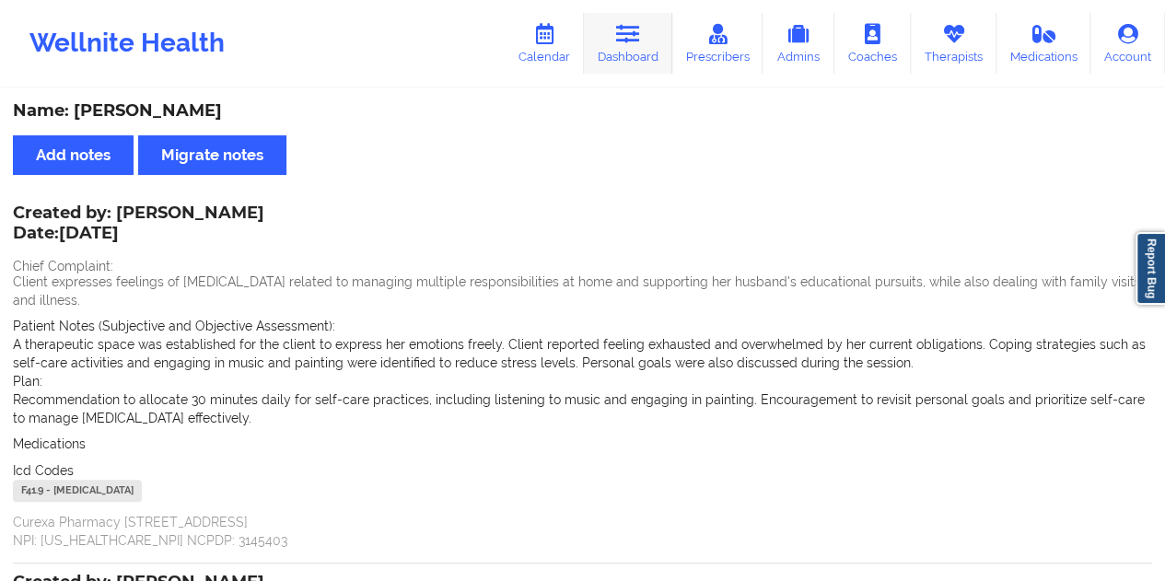
click at [626, 49] on link "Dashboard" at bounding box center [628, 43] width 88 height 61
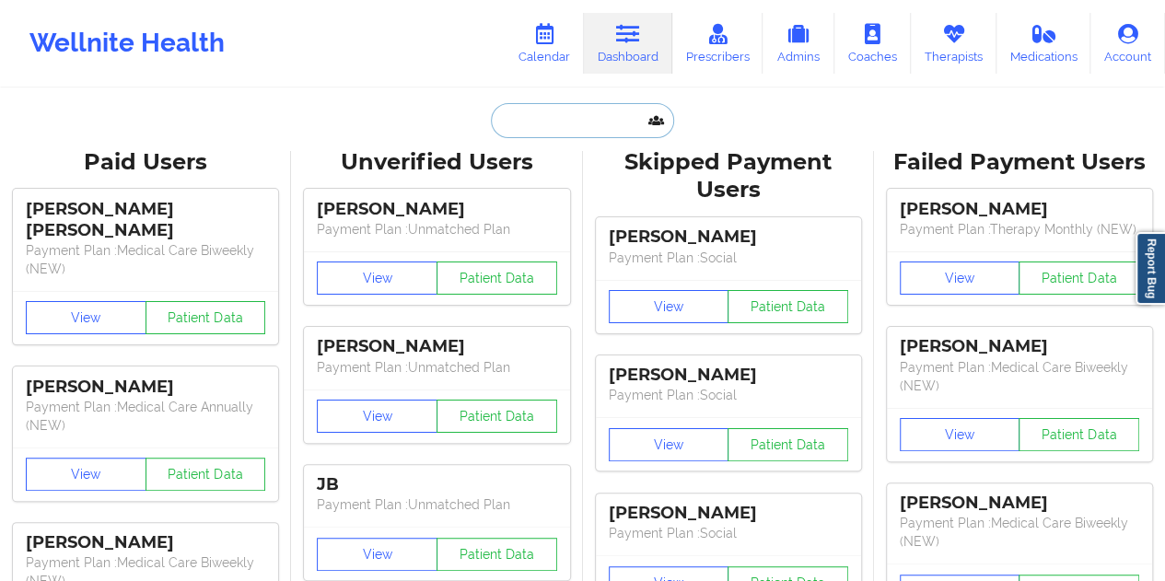
click at [559, 114] on input "text" at bounding box center [582, 120] width 182 height 35
paste input "[EMAIL_ADDRESS][DOMAIN_NAME]"
type input "[EMAIL_ADDRESS][DOMAIN_NAME]"
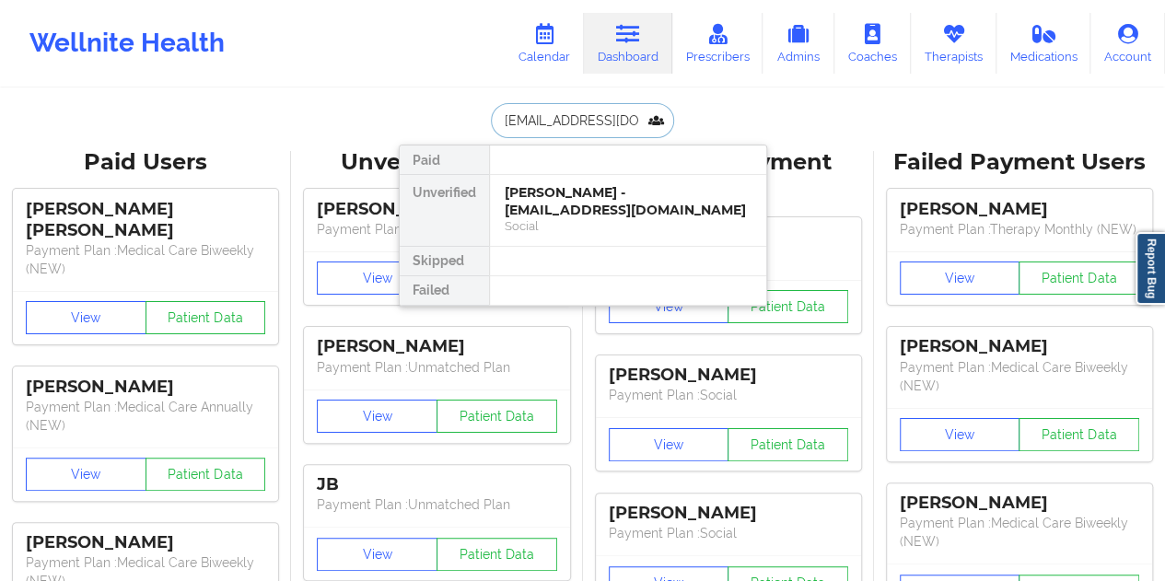
click at [596, 199] on div "[PERSON_NAME] - [EMAIL_ADDRESS][DOMAIN_NAME]" at bounding box center [628, 201] width 247 height 34
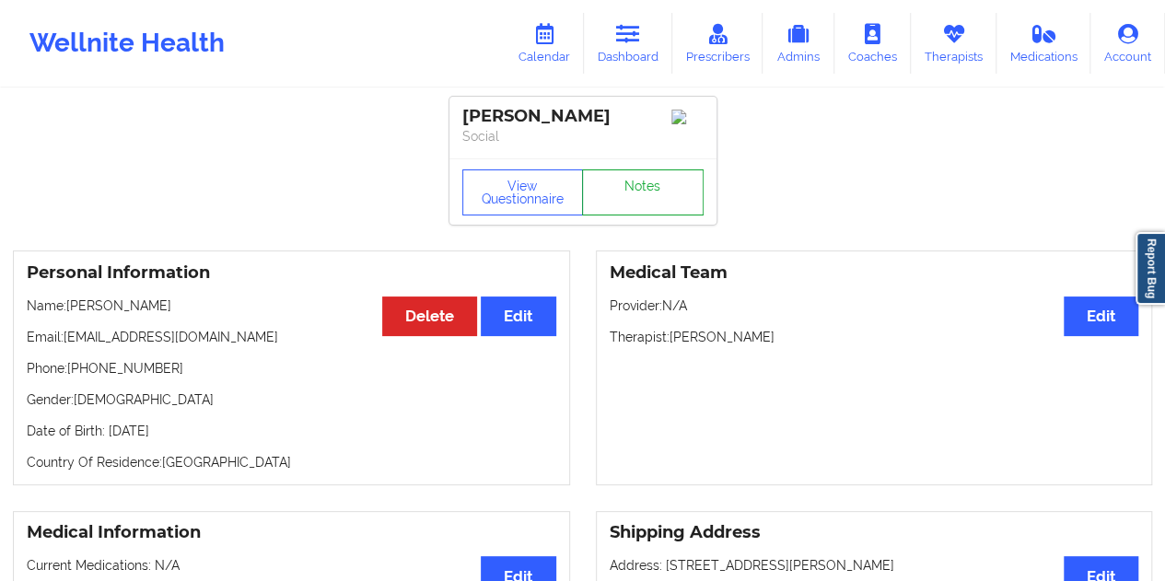
click at [638, 195] on link "Notes" at bounding box center [643, 192] width 122 height 46
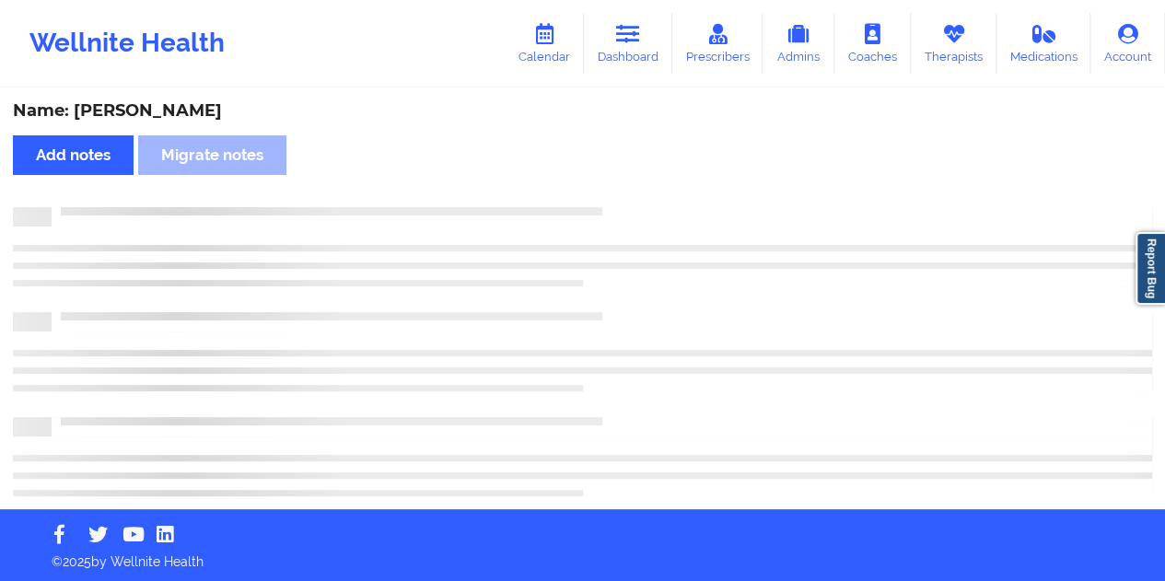
click at [174, 106] on div "Name: [PERSON_NAME]" at bounding box center [582, 110] width 1139 height 21
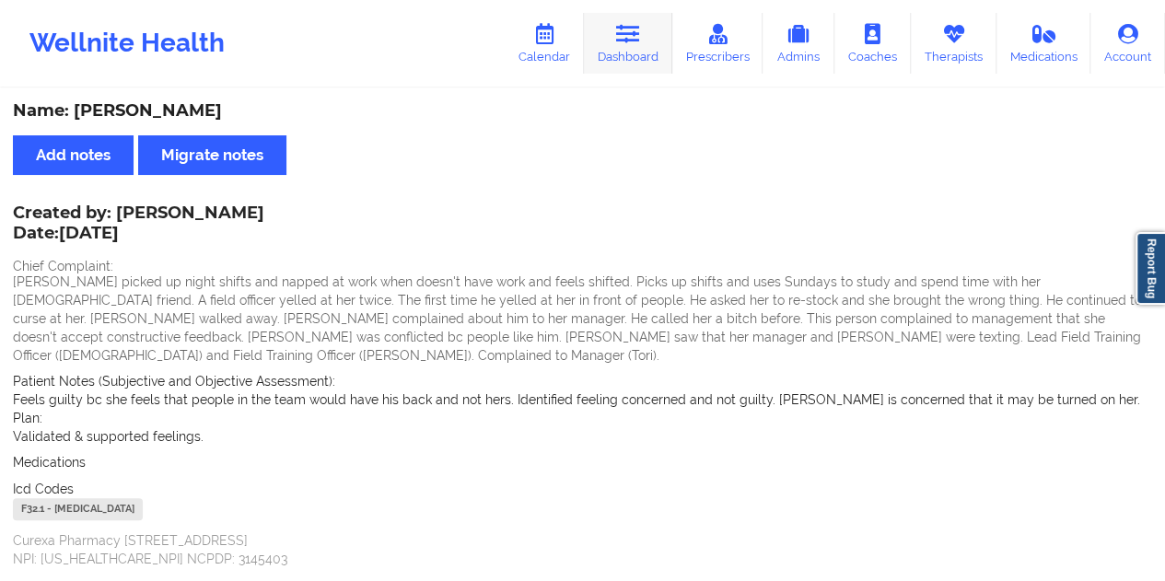
click at [623, 51] on link "Dashboard" at bounding box center [628, 43] width 88 height 61
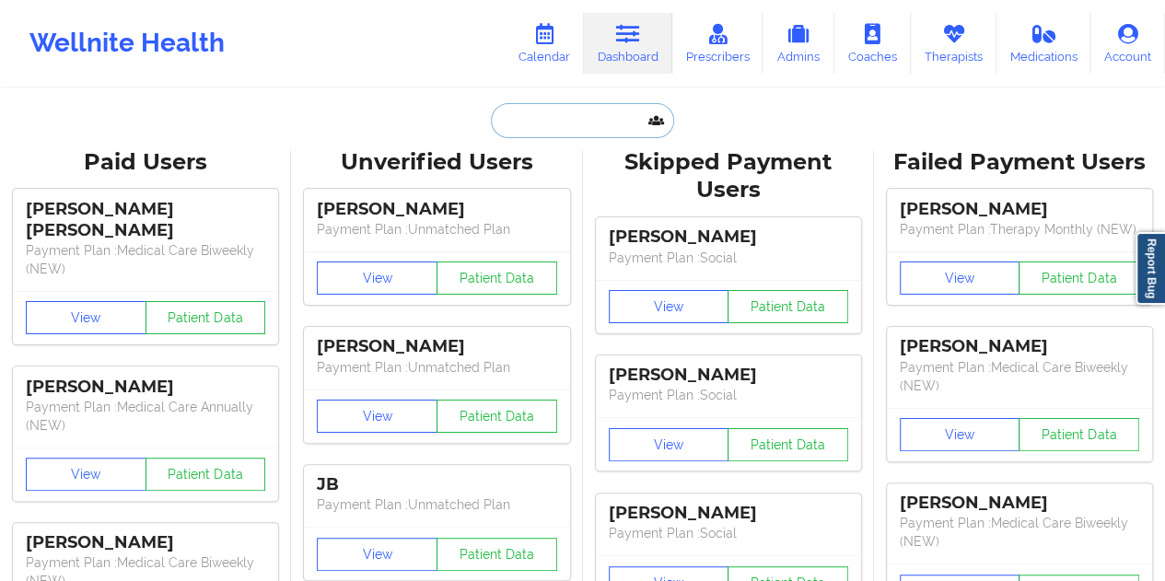
click at [584, 119] on input "text" at bounding box center [582, 120] width 182 height 35
paste input "[EMAIL_ADDRESS][DOMAIN_NAME]"
type input "[EMAIL_ADDRESS][DOMAIN_NAME]"
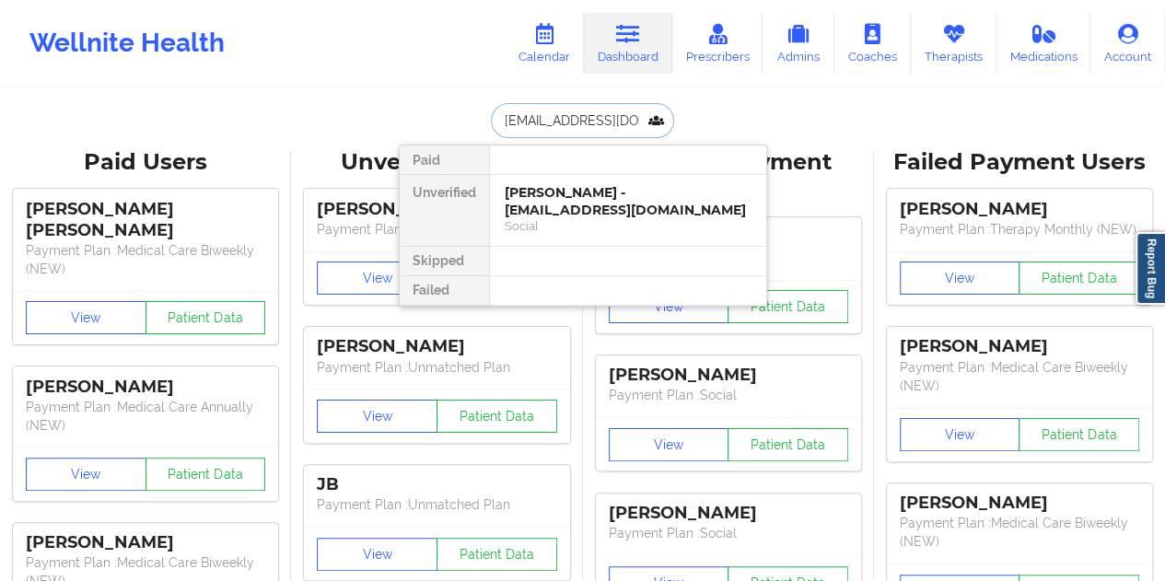
scroll to position [0, 11]
click at [598, 199] on div "[PERSON_NAME] - [EMAIL_ADDRESS][DOMAIN_NAME]" at bounding box center [628, 201] width 247 height 34
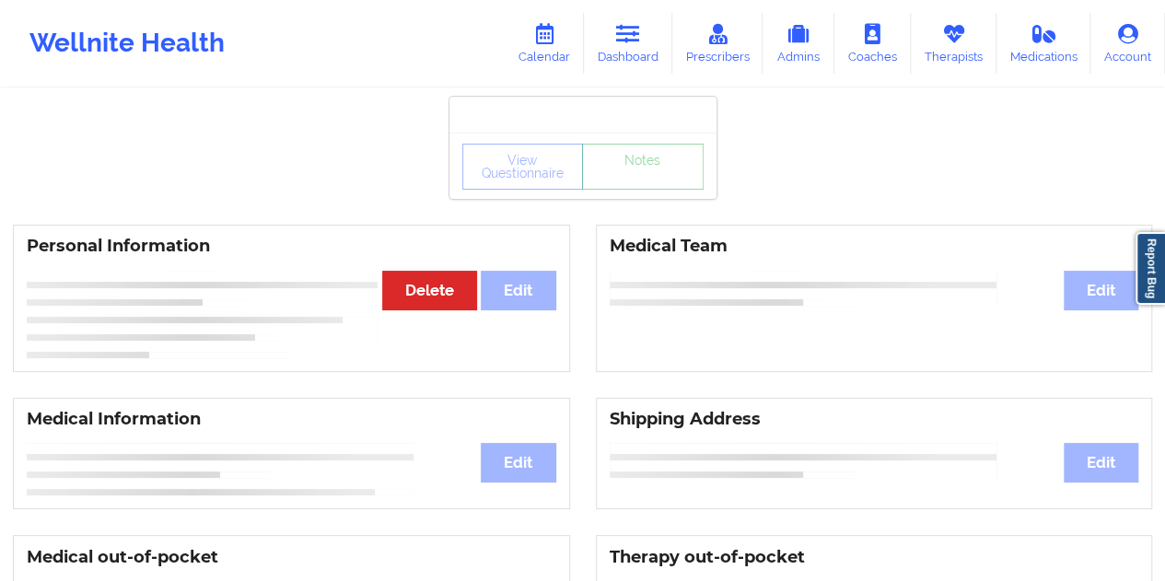
click at [632, 193] on div "View Questionnaire Notes" at bounding box center [582, 166] width 267 height 66
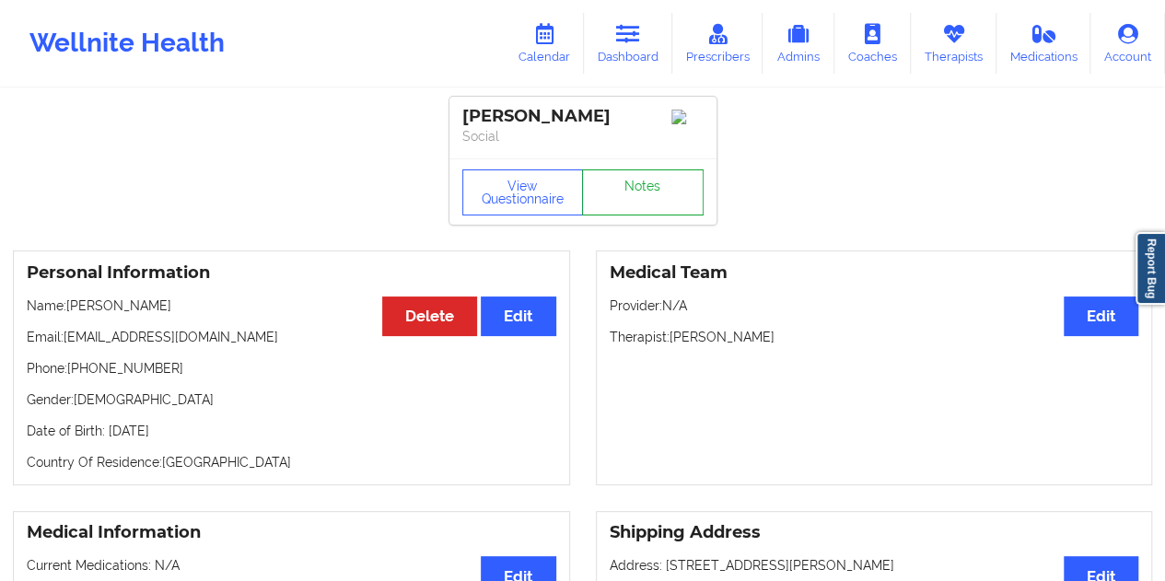
click at [632, 193] on link "Notes" at bounding box center [643, 192] width 122 height 46
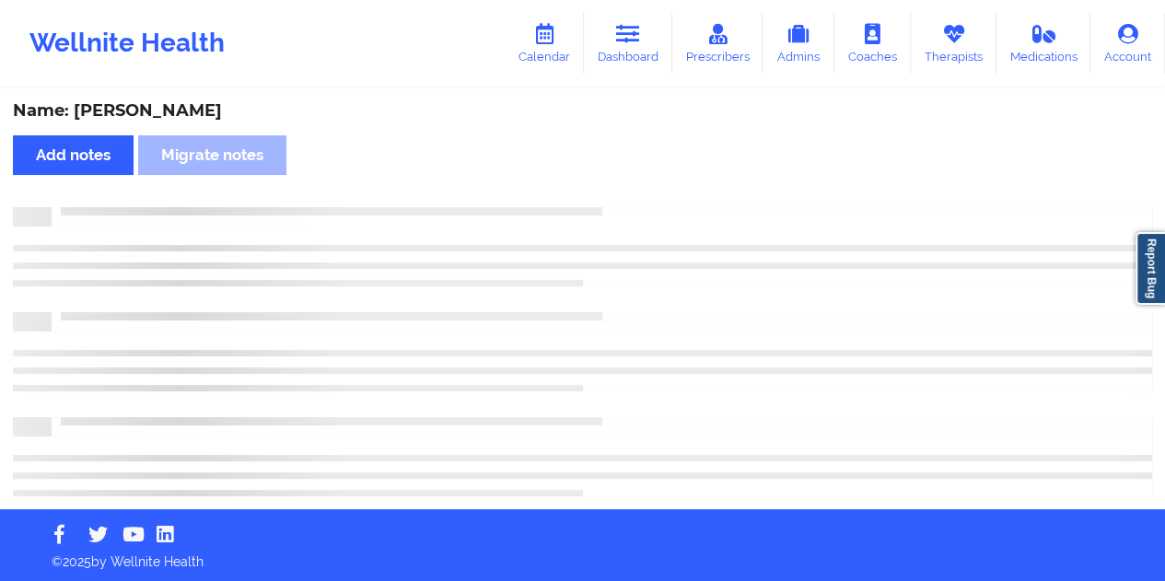
click at [171, 110] on div "Name: [PERSON_NAME]" at bounding box center [582, 110] width 1139 height 21
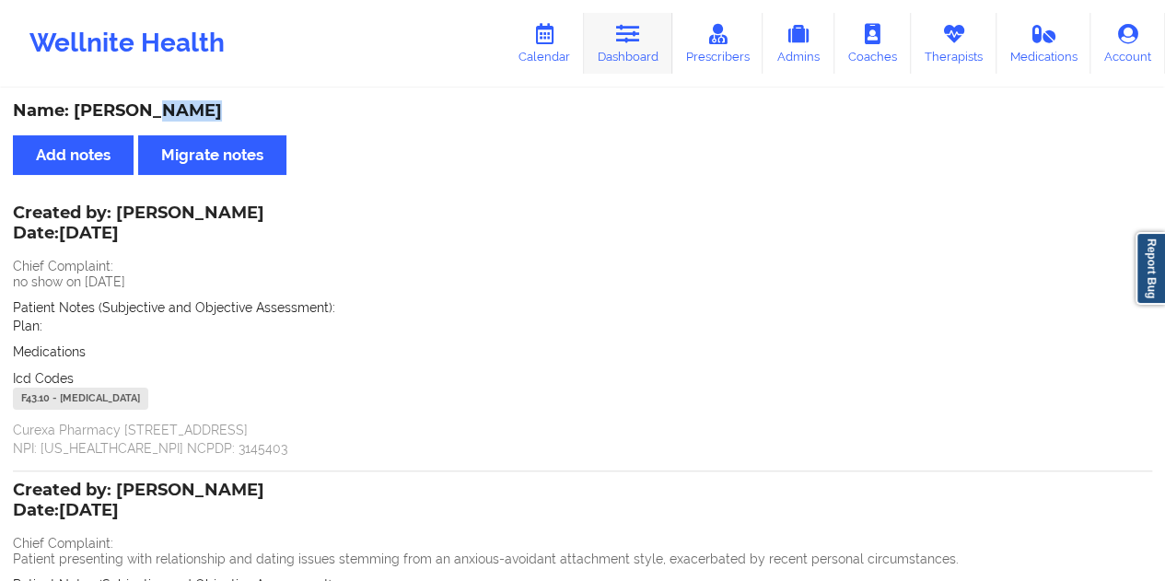
click at [633, 52] on link "Dashboard" at bounding box center [628, 43] width 88 height 61
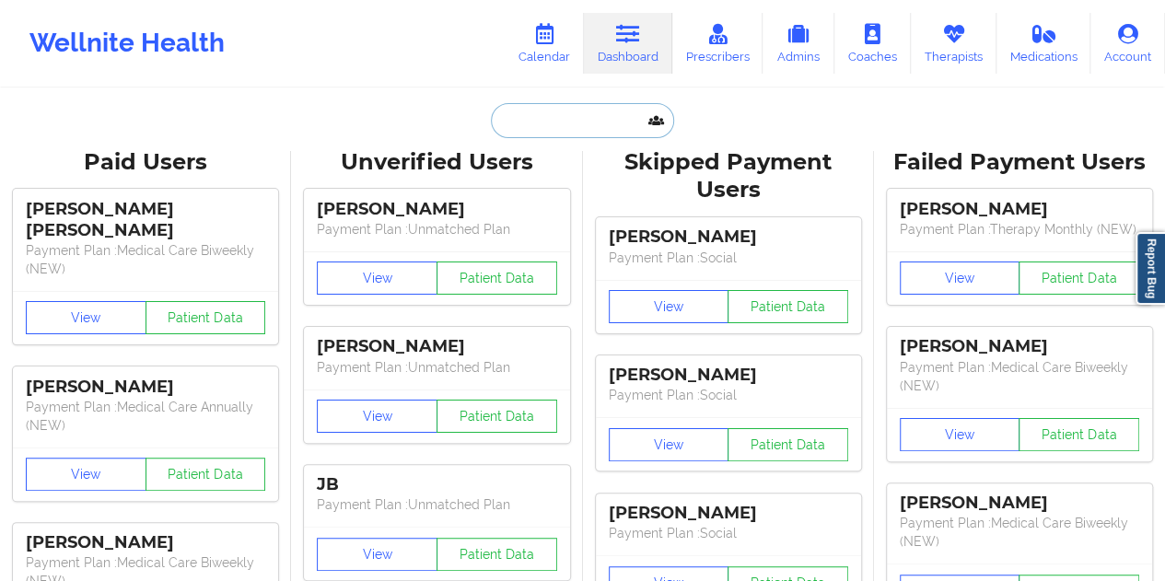
click at [556, 125] on input "text" at bounding box center [582, 120] width 182 height 35
paste input "[EMAIL_ADDRESS][DOMAIN_NAME]"
type input "[EMAIL_ADDRESS][DOMAIN_NAME]"
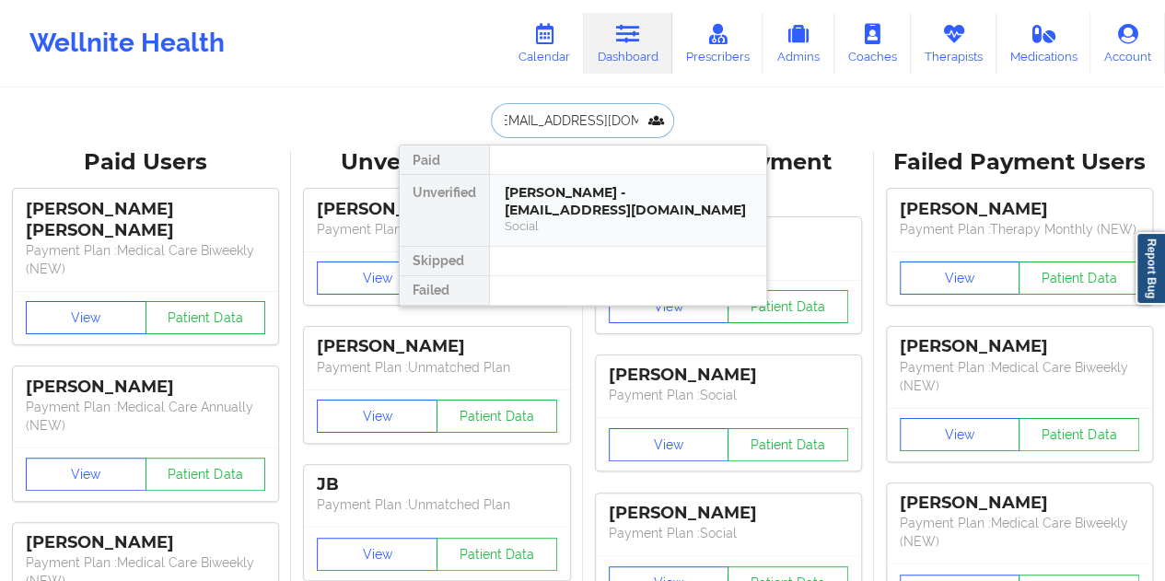
click at [589, 210] on div "[PERSON_NAME] - [EMAIL_ADDRESS][DOMAIN_NAME]" at bounding box center [628, 201] width 247 height 34
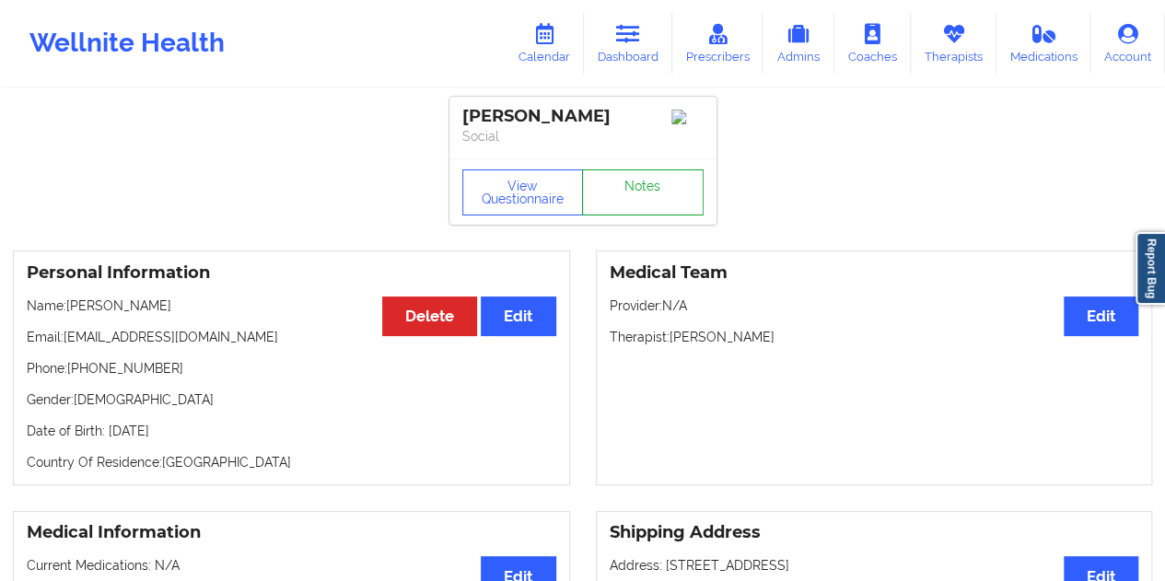
click at [632, 209] on link "Notes" at bounding box center [643, 192] width 122 height 46
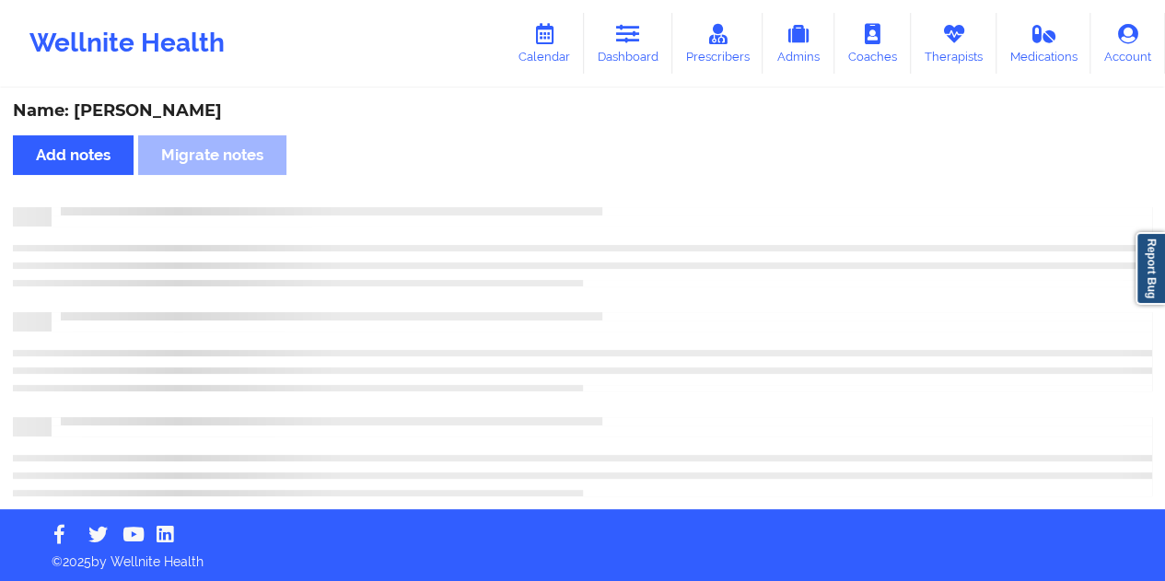
click at [159, 108] on div "Name: [PERSON_NAME]" at bounding box center [582, 110] width 1139 height 21
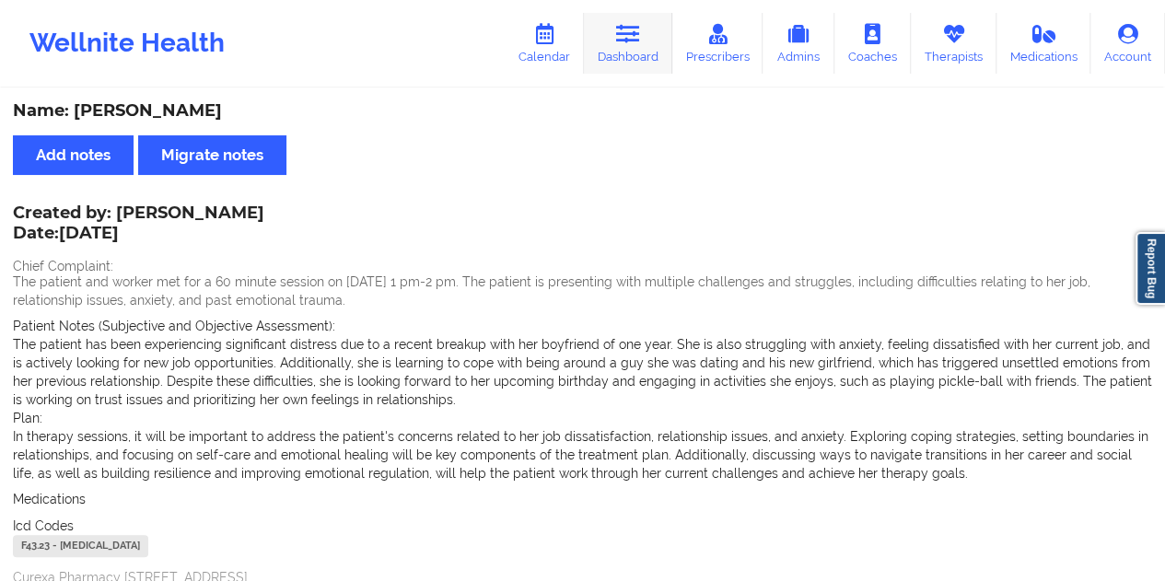
click at [636, 25] on icon at bounding box center [628, 34] width 24 height 20
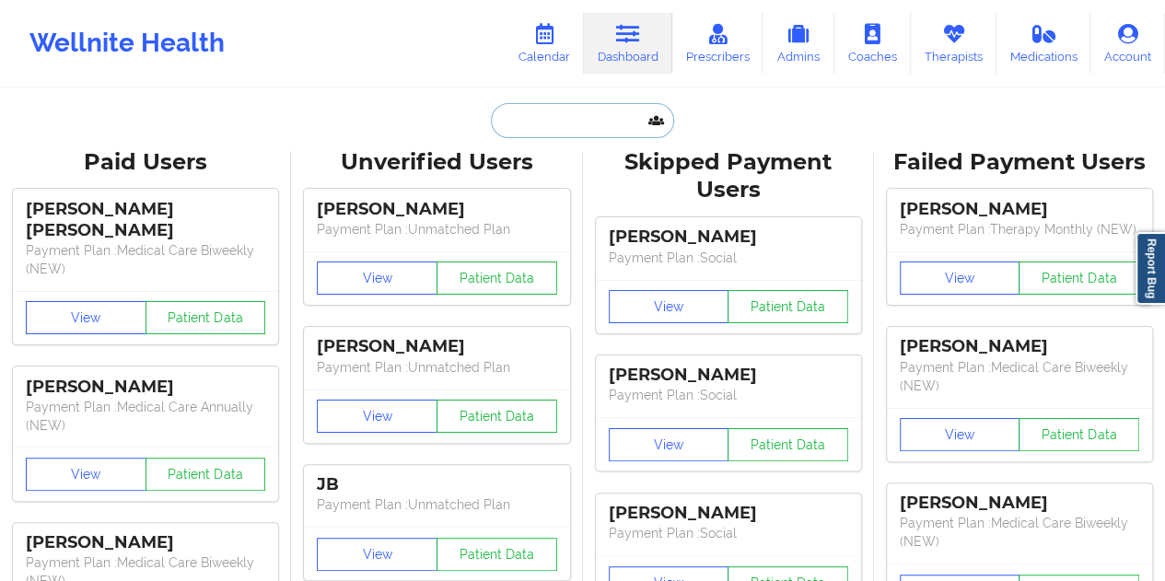
click at [570, 110] on input "text" at bounding box center [582, 120] width 182 height 35
paste input "[EMAIL_ADDRESS][DOMAIN_NAME]"
type input "[EMAIL_ADDRESS][DOMAIN_NAME]"
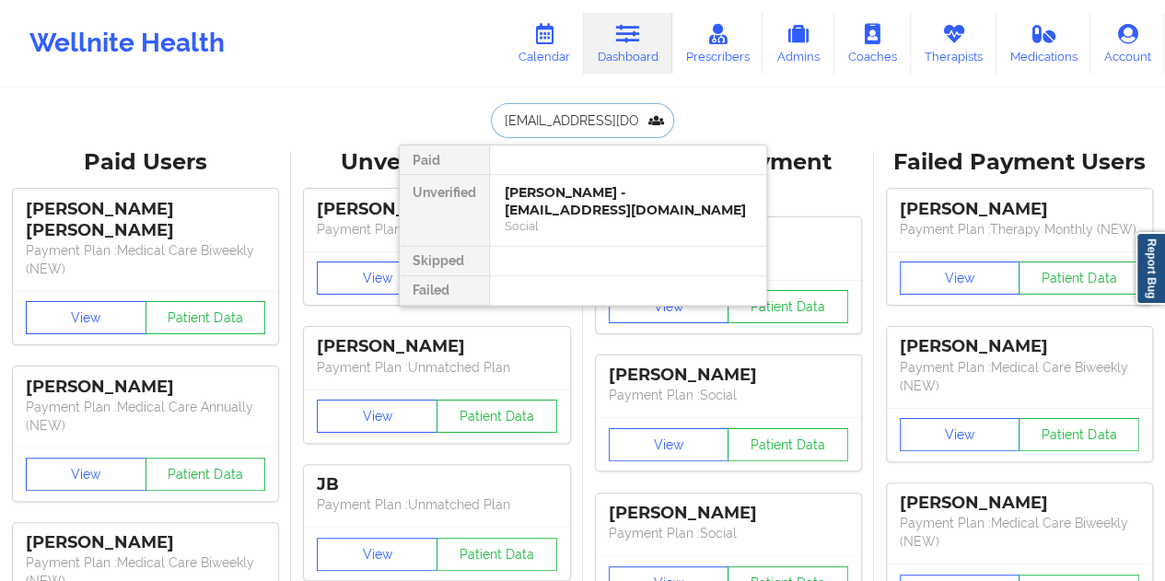
scroll to position [0, 38]
click at [569, 204] on div "[PERSON_NAME] - [EMAIL_ADDRESS][DOMAIN_NAME]" at bounding box center [628, 201] width 247 height 34
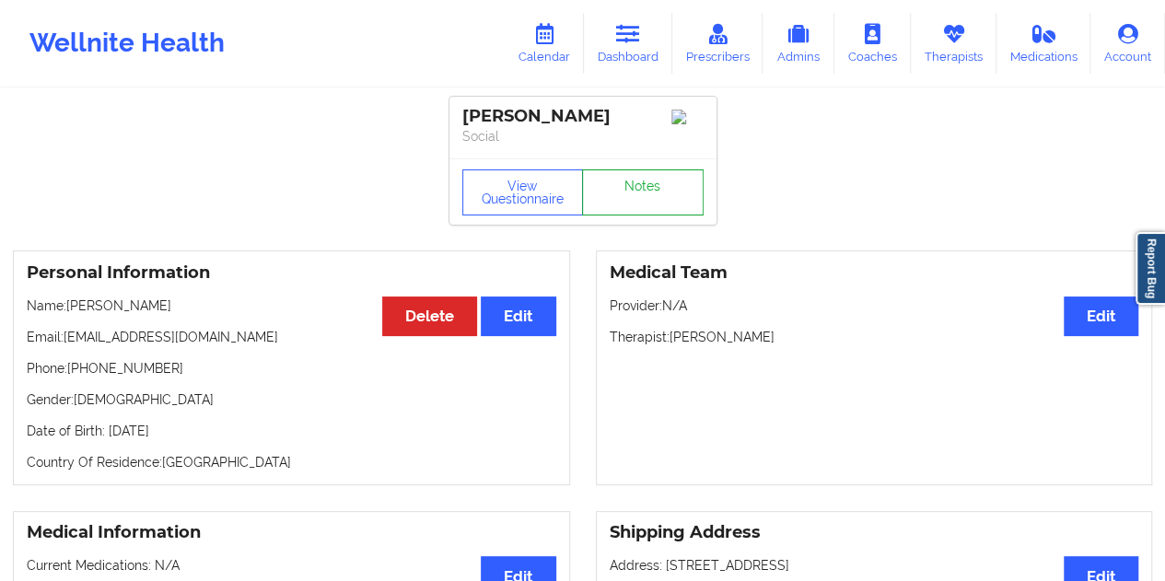
click at [635, 203] on link "Notes" at bounding box center [643, 192] width 122 height 46
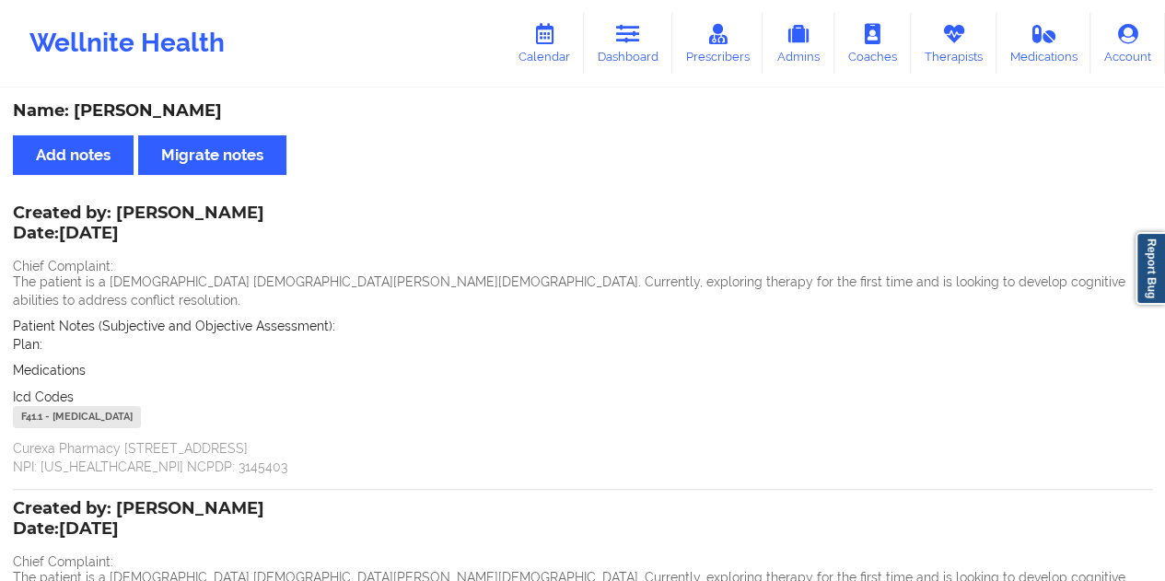
click at [226, 106] on div "Name: [PERSON_NAME]" at bounding box center [582, 110] width 1139 height 21
click at [614, 49] on link "Dashboard" at bounding box center [628, 43] width 88 height 61
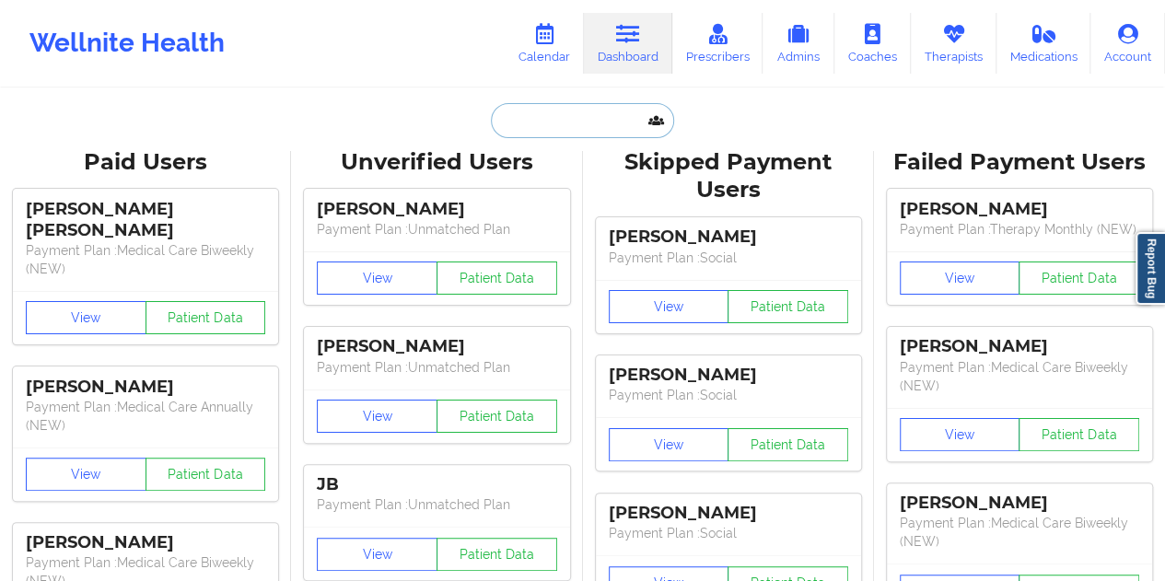
click at [539, 124] on input "text" at bounding box center [582, 120] width 182 height 35
paste input "[EMAIL_ADDRESS][DOMAIN_NAME]"
type input "[EMAIL_ADDRESS][DOMAIN_NAME]"
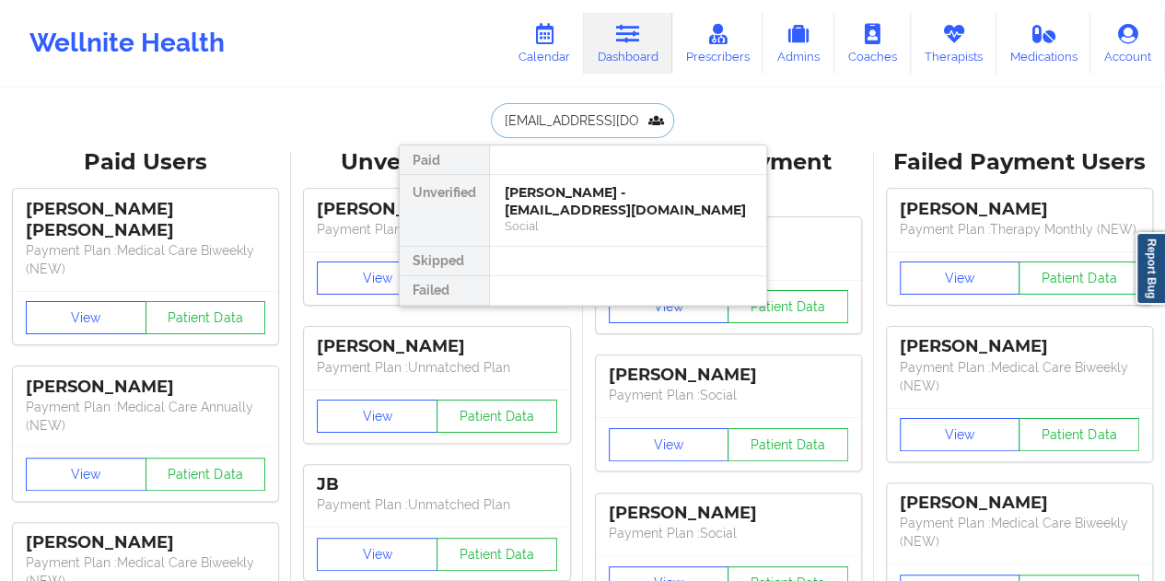
scroll to position [0, 61]
click at [609, 190] on div "[PERSON_NAME] - [EMAIL_ADDRESS][DOMAIN_NAME]" at bounding box center [628, 201] width 247 height 34
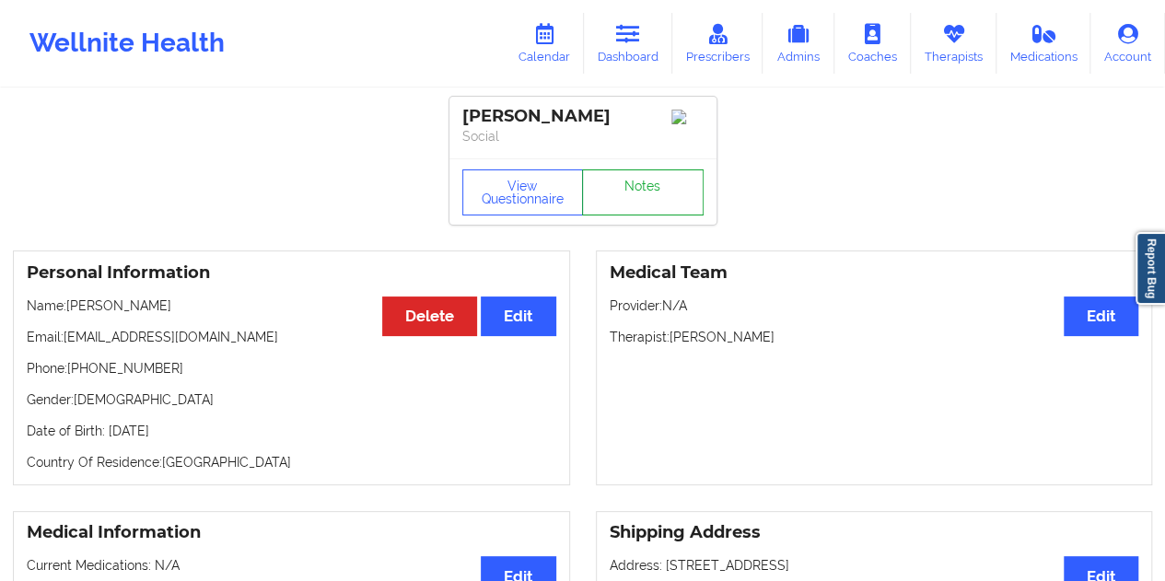
click at [665, 190] on link "Notes" at bounding box center [643, 192] width 122 height 46
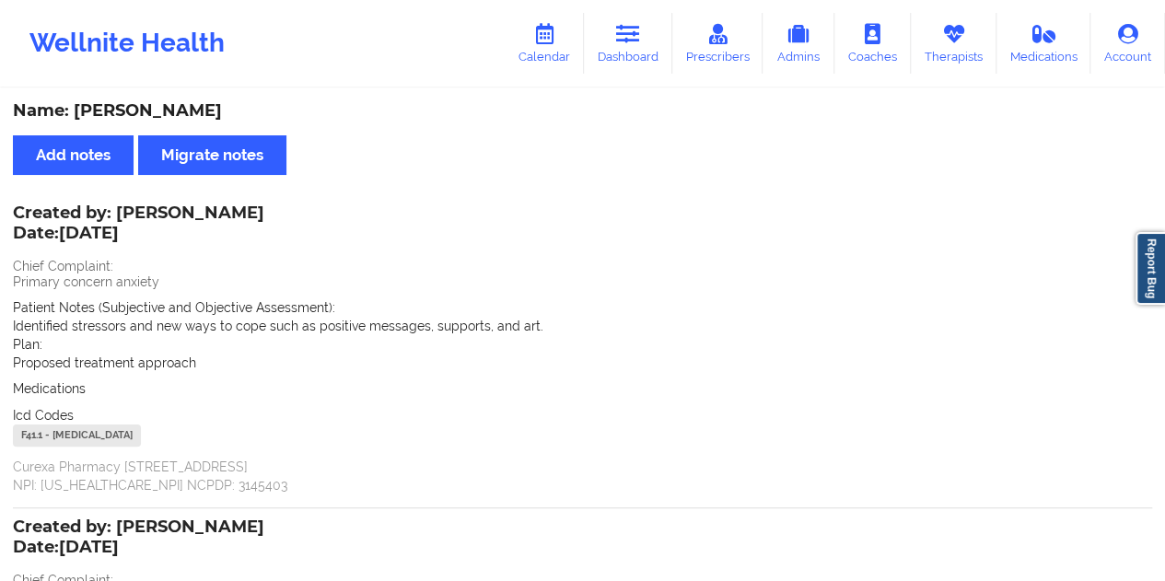
drag, startPoint x: 635, startPoint y: 40, endPoint x: 628, endPoint y: 81, distance: 42.1
click at [634, 40] on icon at bounding box center [628, 34] width 24 height 20
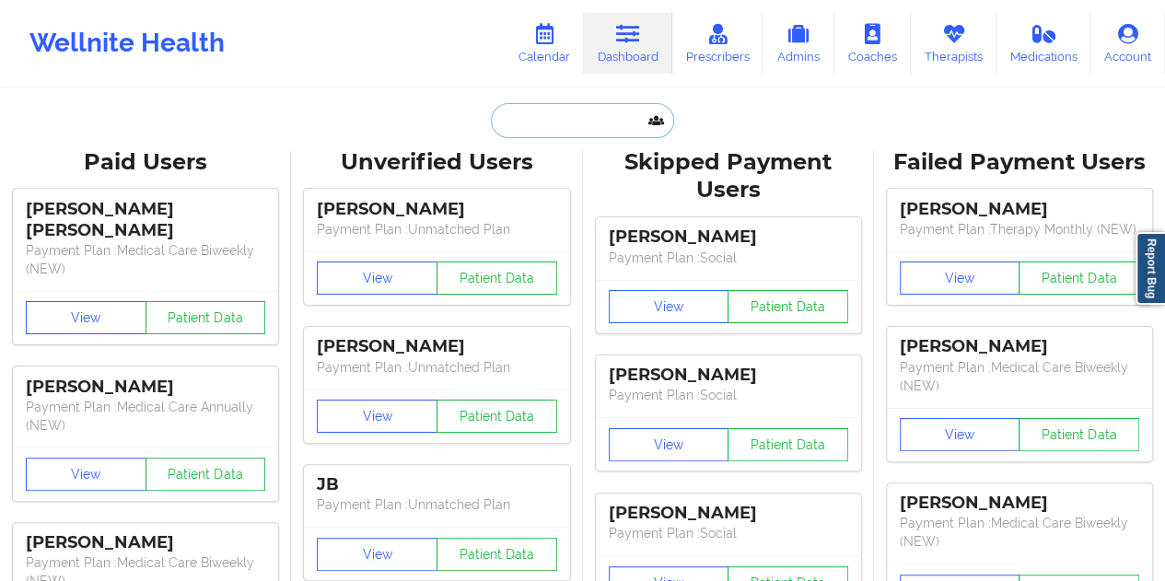
click at [567, 133] on input "text" at bounding box center [582, 120] width 182 height 35
paste input "[EMAIL_ADDRESS][DOMAIN_NAME]"
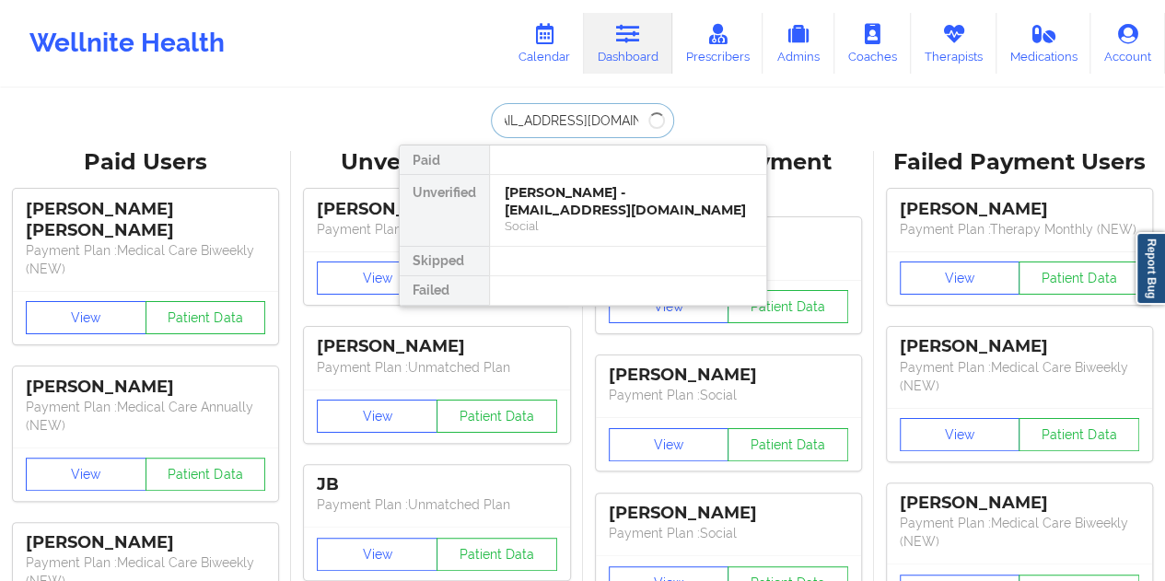
type input "[EMAIL_ADDRESS][DOMAIN_NAME]"
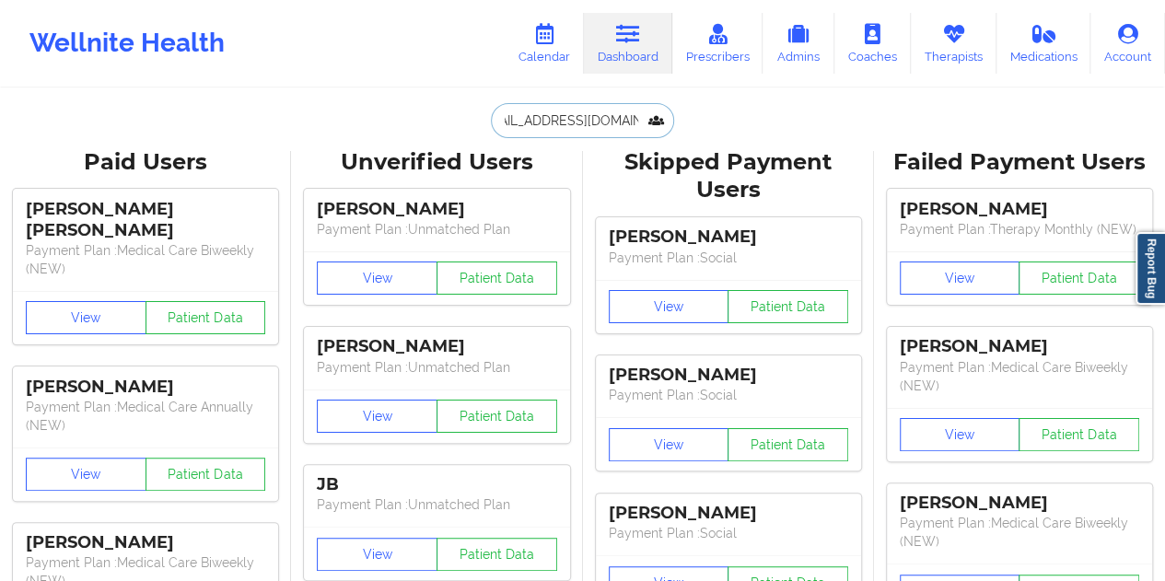
scroll to position [0, 0]
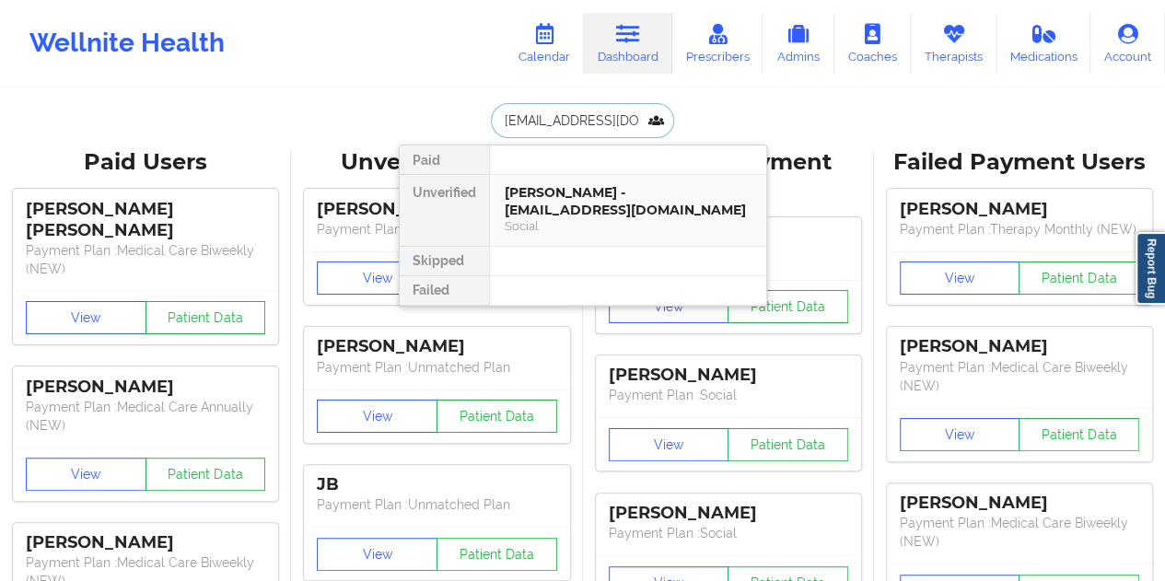
click at [555, 185] on div "[PERSON_NAME] - [EMAIL_ADDRESS][DOMAIN_NAME]" at bounding box center [628, 201] width 247 height 34
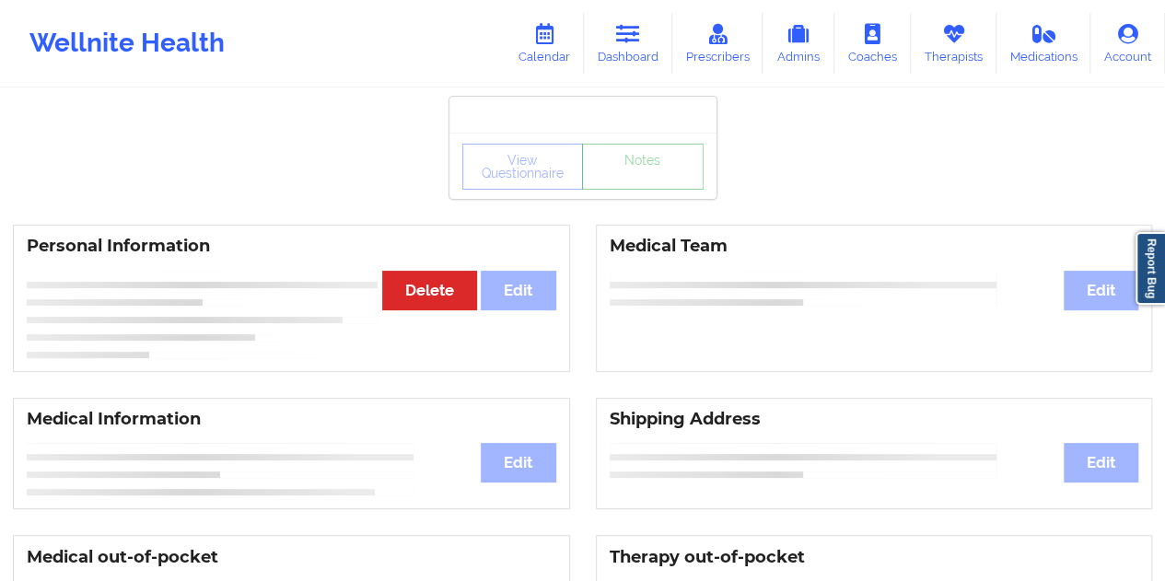
click at [639, 190] on link "Notes" at bounding box center [643, 167] width 122 height 46
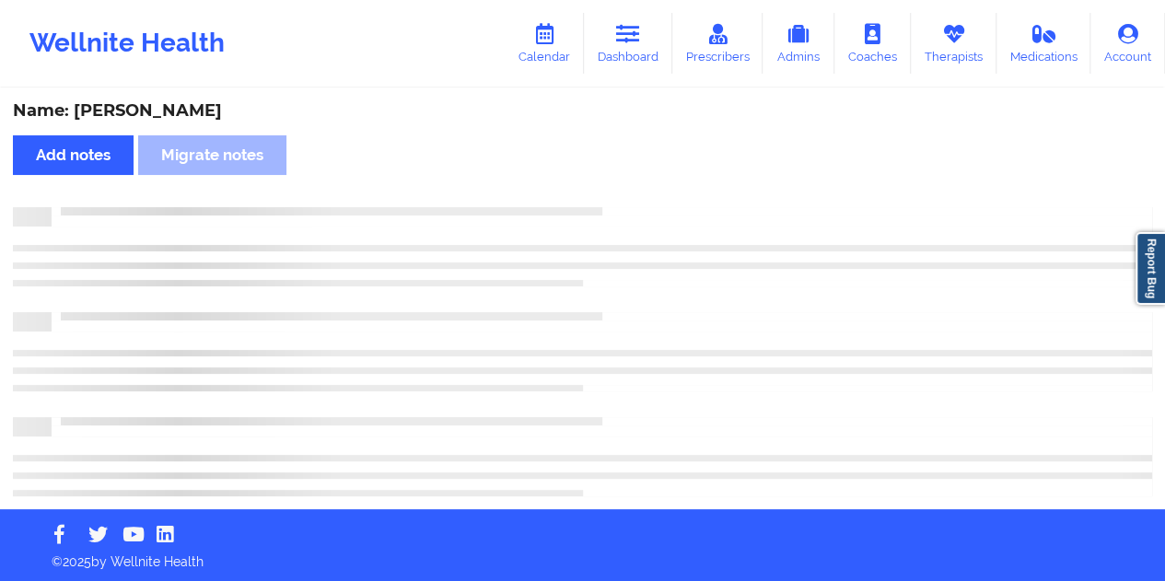
click at [171, 109] on div "Name: [PERSON_NAME]" at bounding box center [582, 110] width 1139 height 21
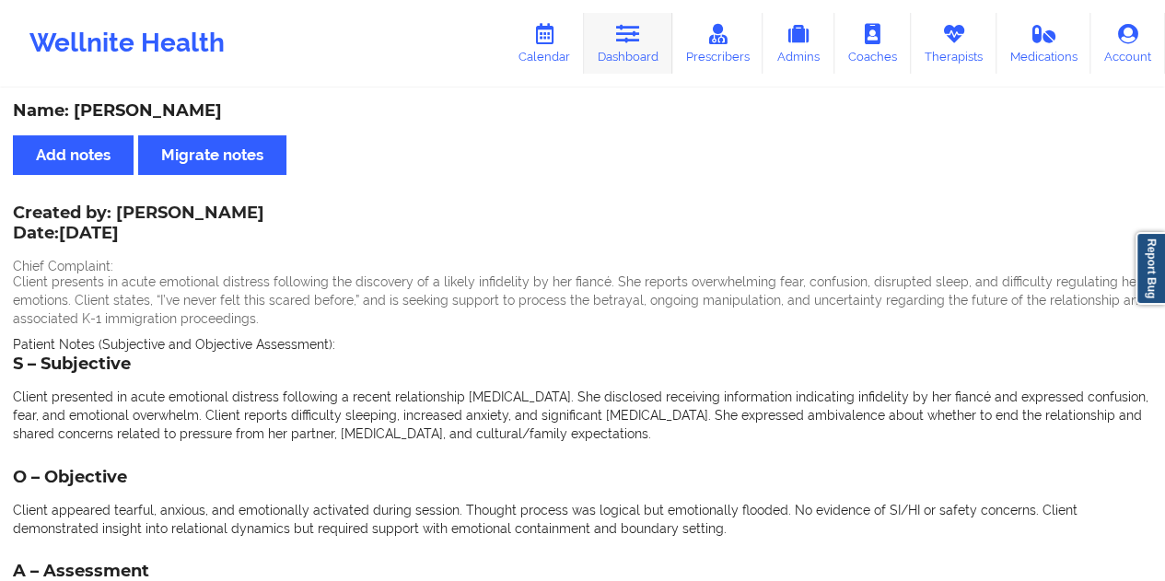
click at [650, 57] on link "Dashboard" at bounding box center [628, 43] width 88 height 61
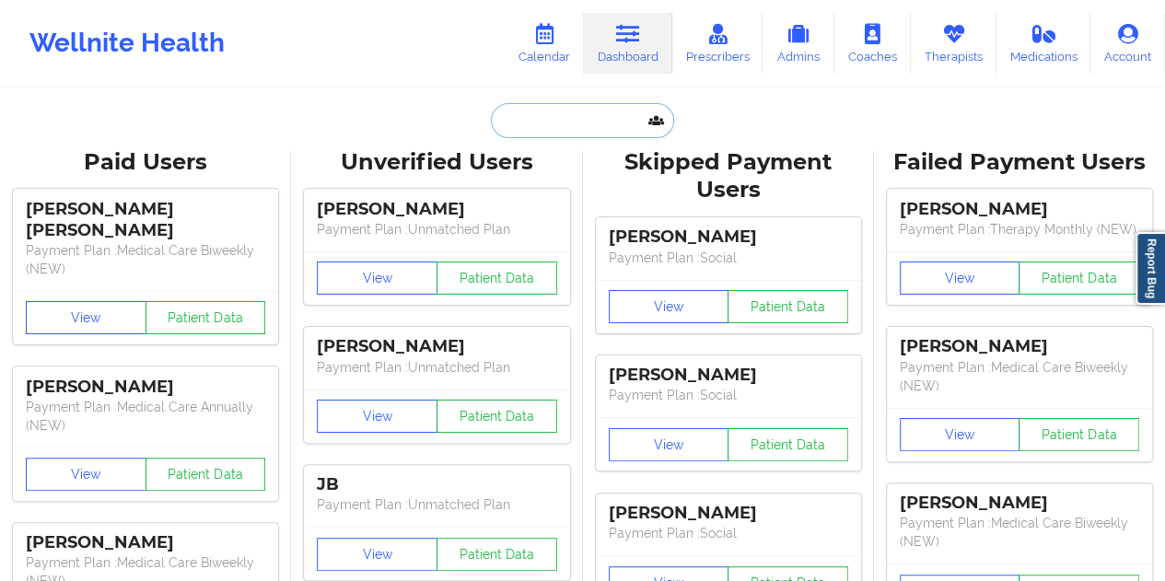
click at [552, 111] on input "text" at bounding box center [582, 120] width 182 height 35
paste input "[EMAIL_ADDRESS][DOMAIN_NAME]"
type input "[EMAIL_ADDRESS][DOMAIN_NAME]"
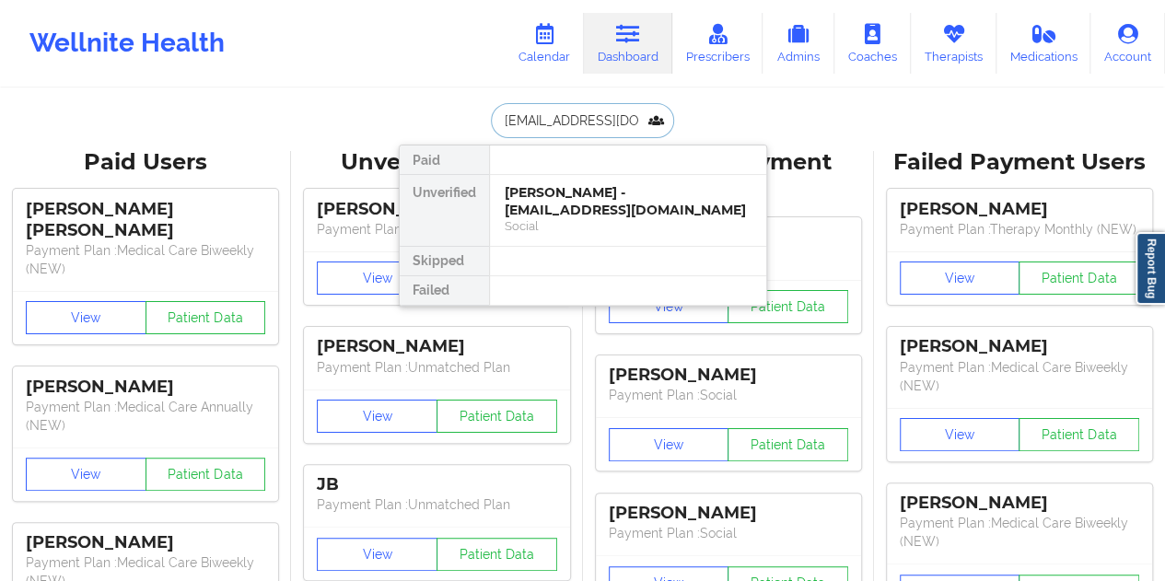
scroll to position [0, 7]
click at [602, 213] on div "[PERSON_NAME] - [EMAIL_ADDRESS][DOMAIN_NAME]" at bounding box center [628, 201] width 247 height 34
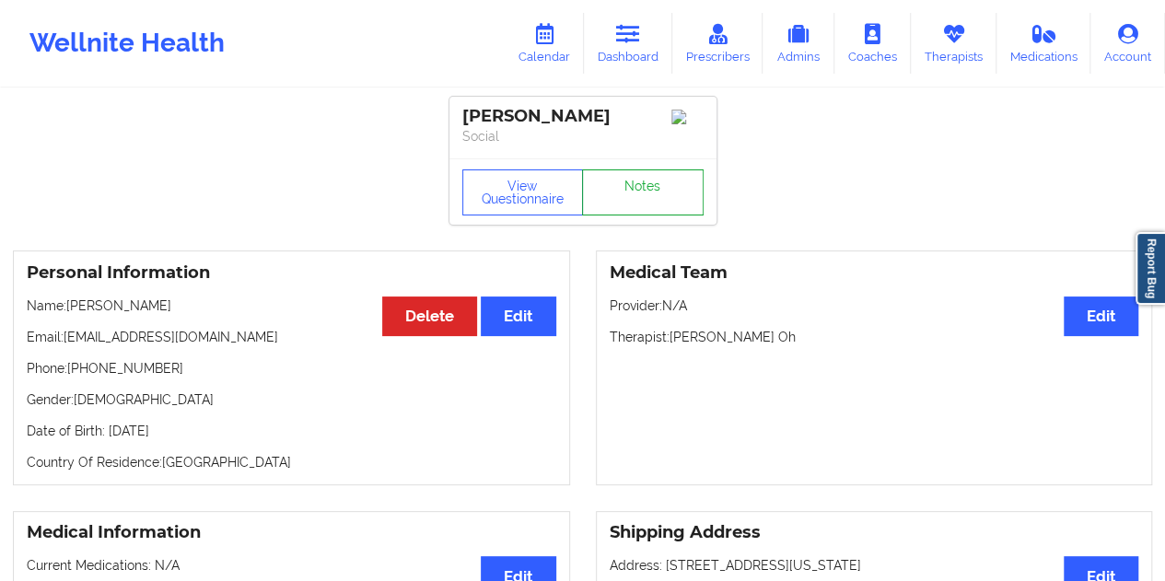
click at [657, 200] on link "Notes" at bounding box center [643, 192] width 122 height 46
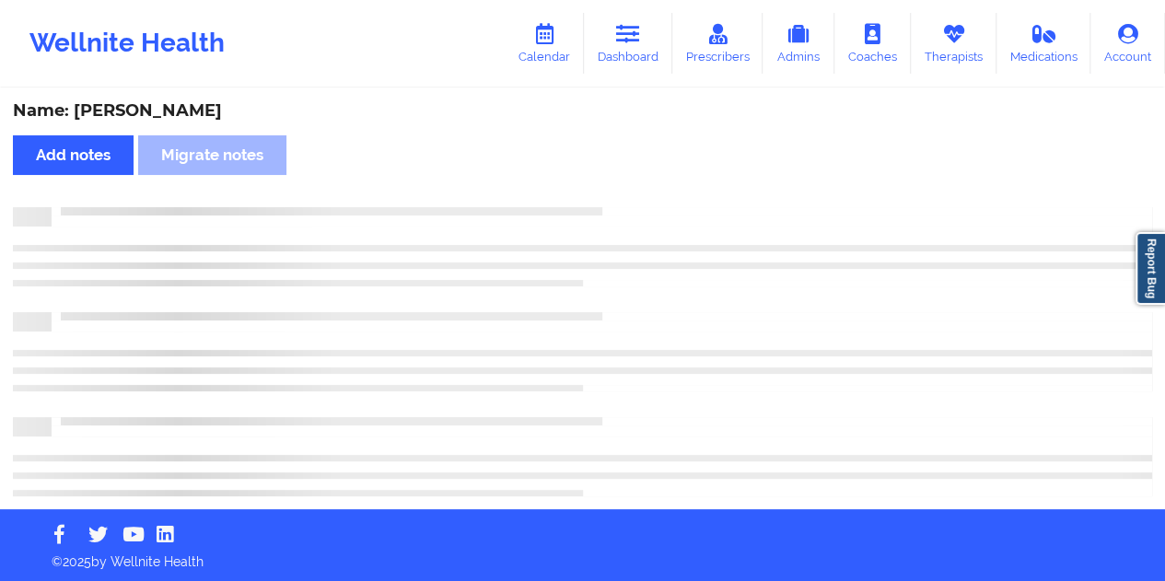
click at [138, 110] on div "Name: [PERSON_NAME]" at bounding box center [582, 110] width 1139 height 21
click at [183, 107] on div "Name: [PERSON_NAME]" at bounding box center [582, 110] width 1139 height 21
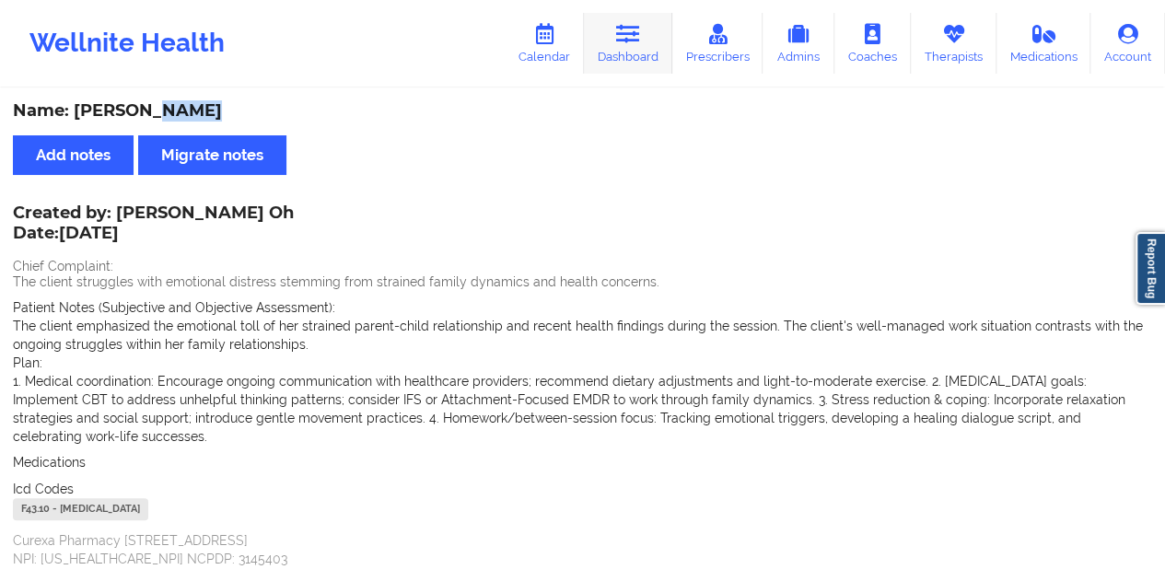
click at [650, 41] on link "Dashboard" at bounding box center [628, 43] width 88 height 61
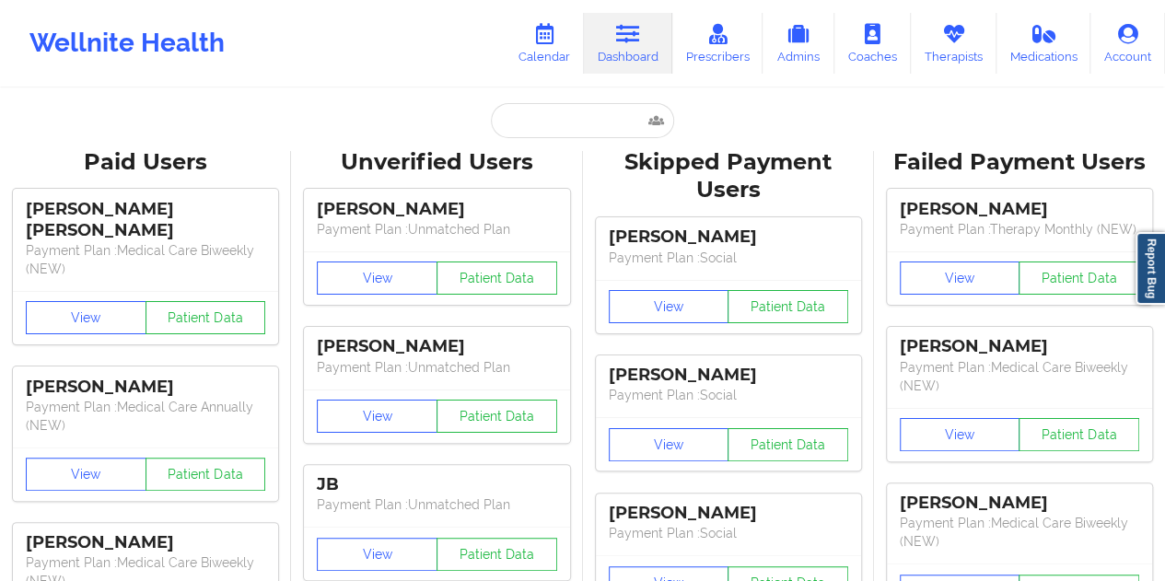
click at [565, 128] on input "text" at bounding box center [582, 120] width 182 height 35
paste input "[EMAIL_ADDRESS][DOMAIN_NAME]"
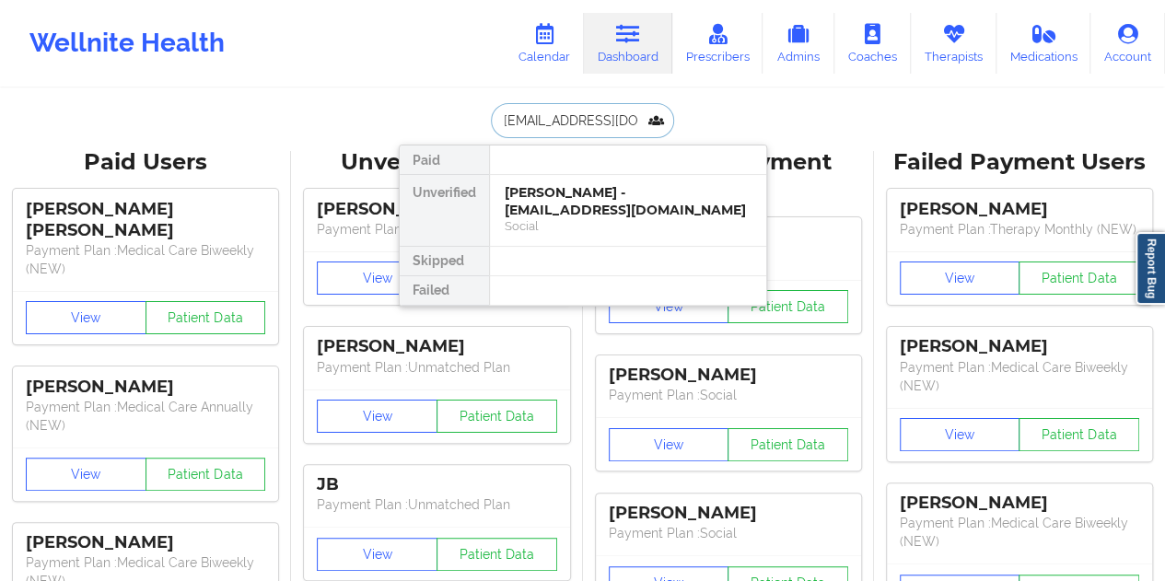
type input "[EMAIL_ADDRESS][DOMAIN_NAME]"
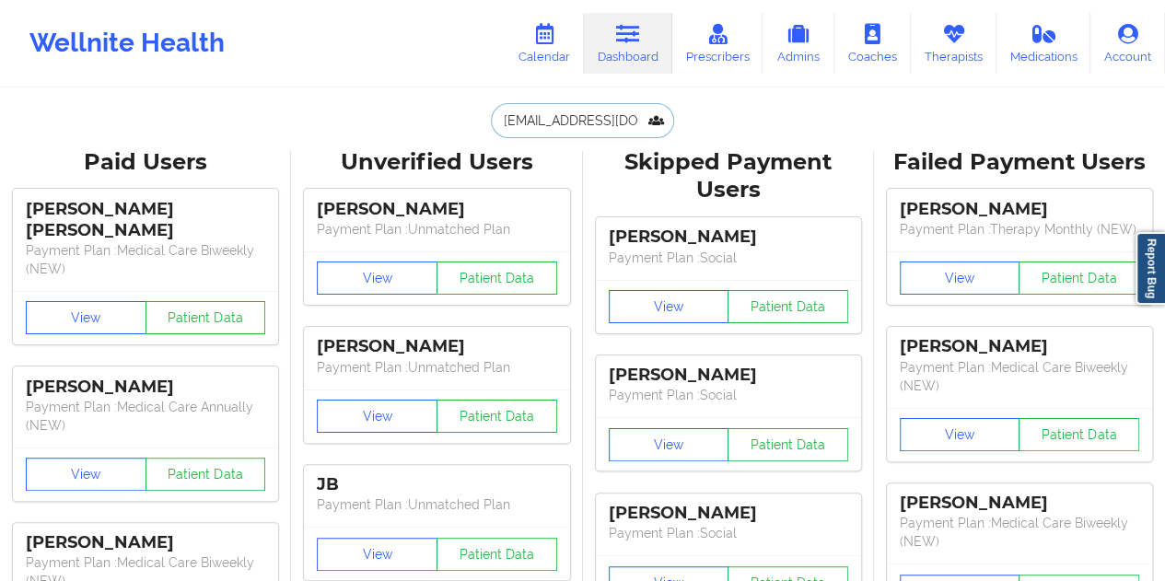
scroll to position [0, 0]
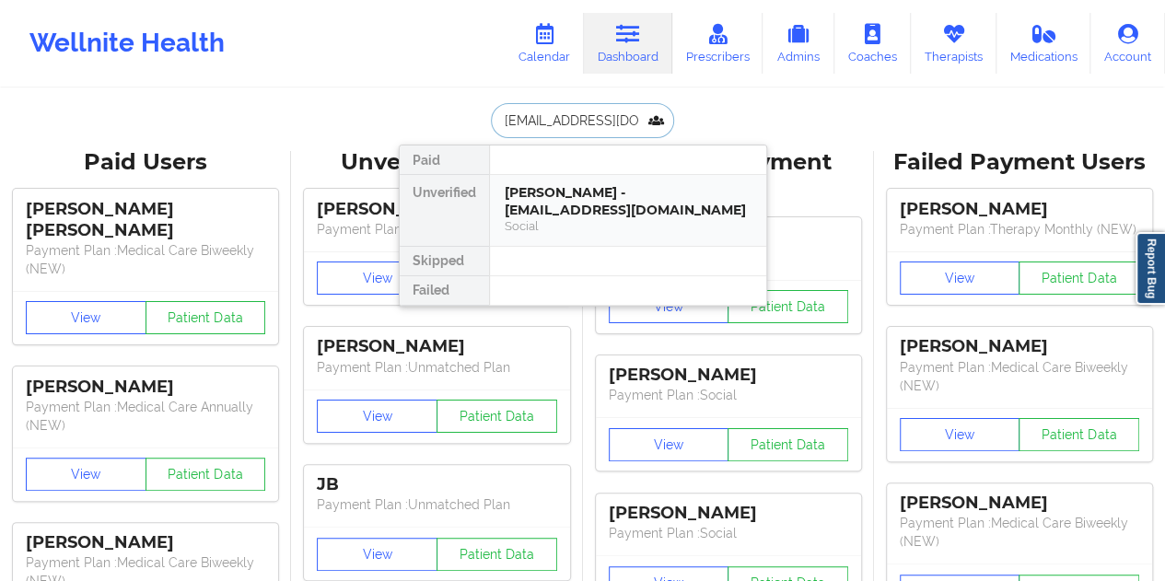
click at [600, 211] on div "[PERSON_NAME] - [EMAIL_ADDRESS][DOMAIN_NAME]" at bounding box center [628, 201] width 247 height 34
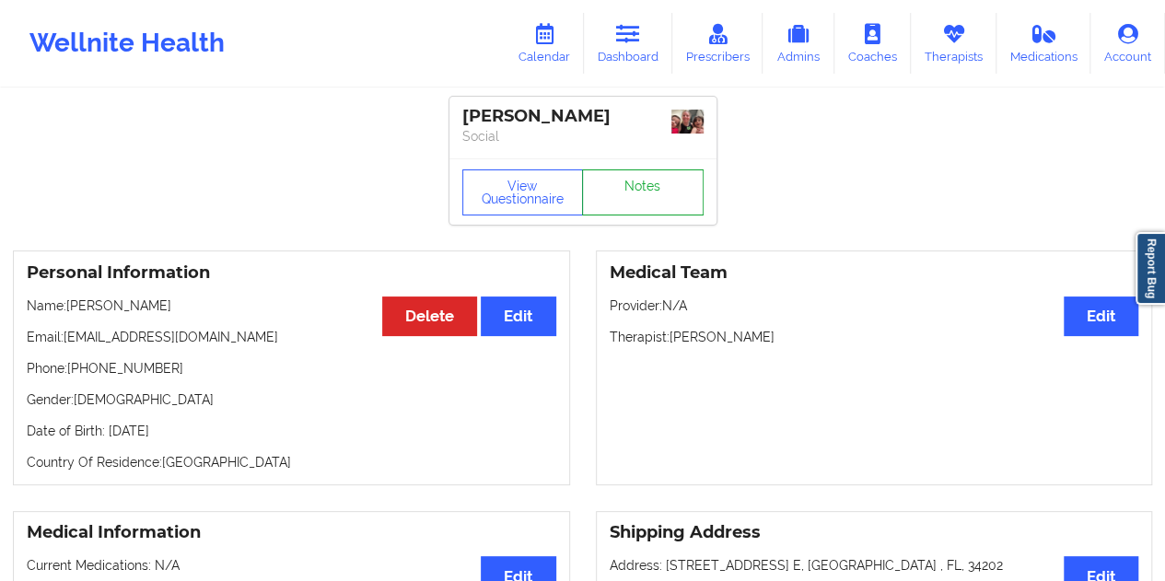
click at [633, 206] on link "Notes" at bounding box center [643, 192] width 122 height 46
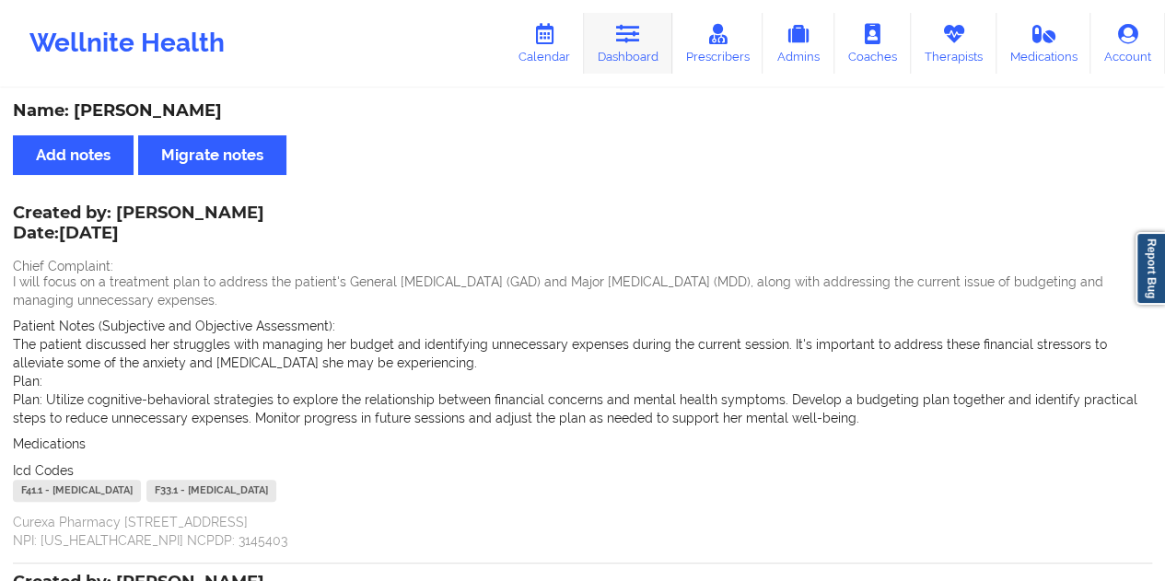
drag, startPoint x: 627, startPoint y: 17, endPoint x: 623, endPoint y: 43, distance: 27.0
click at [627, 17] on link "Dashboard" at bounding box center [628, 43] width 88 height 61
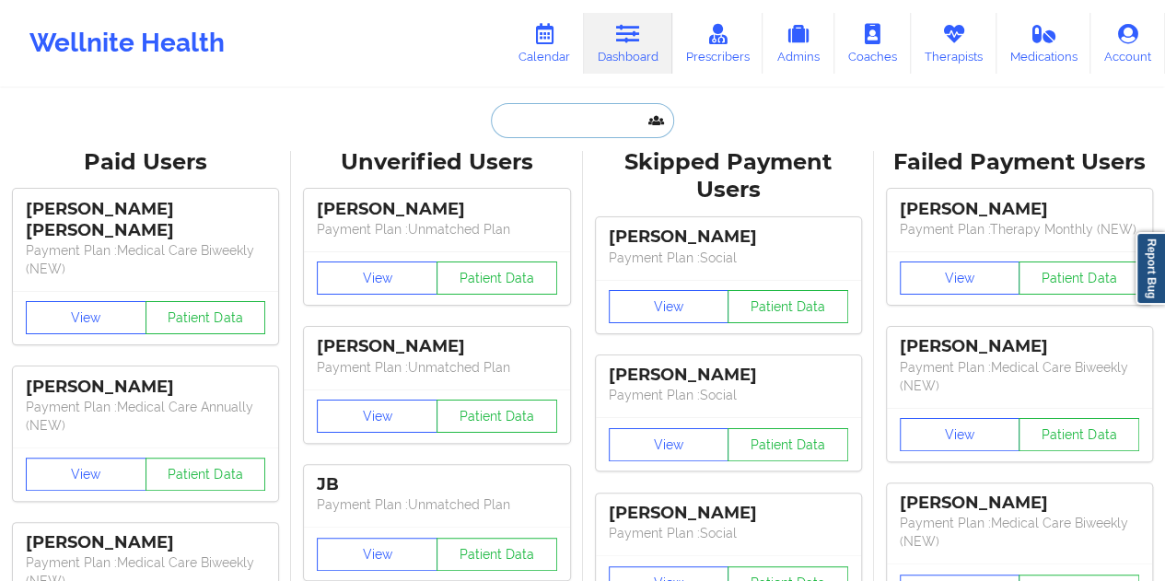
click at [521, 122] on input "text" at bounding box center [582, 120] width 182 height 35
paste input "[EMAIL_ADDRESS][DOMAIN_NAME]"
type input "[EMAIL_ADDRESS][DOMAIN_NAME]"
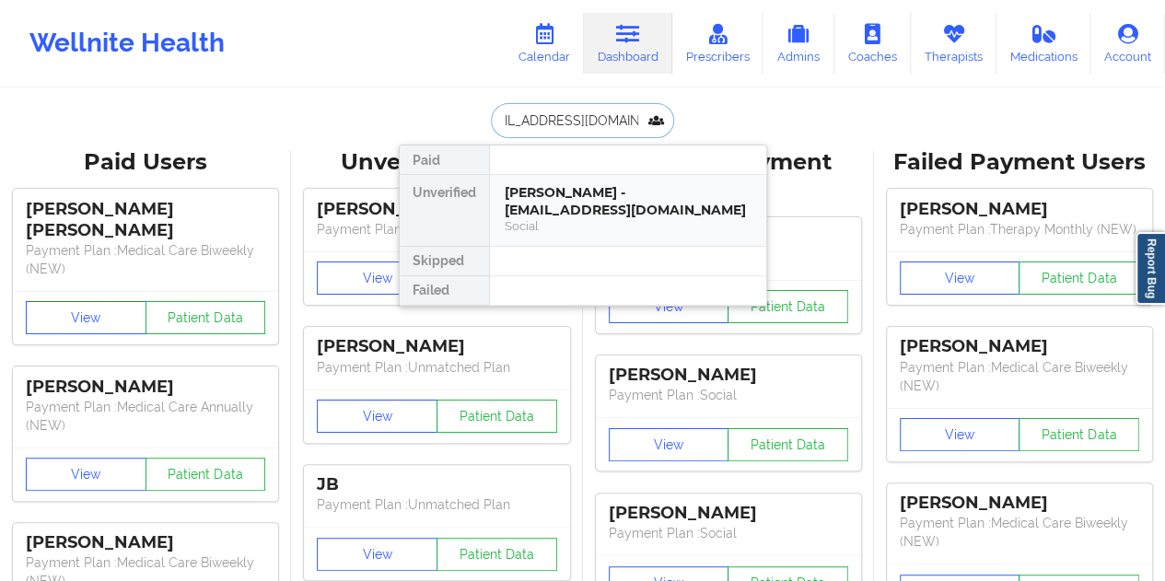
click at [600, 207] on div "[PERSON_NAME] - [EMAIL_ADDRESS][DOMAIN_NAME]" at bounding box center [628, 201] width 247 height 34
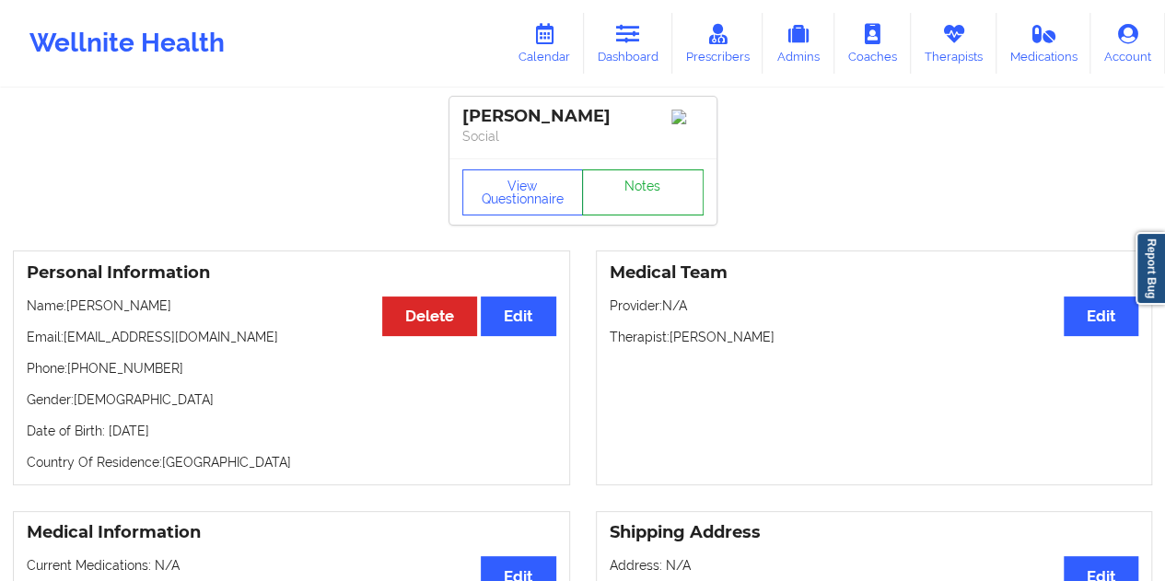
click at [637, 198] on link "Notes" at bounding box center [643, 192] width 122 height 46
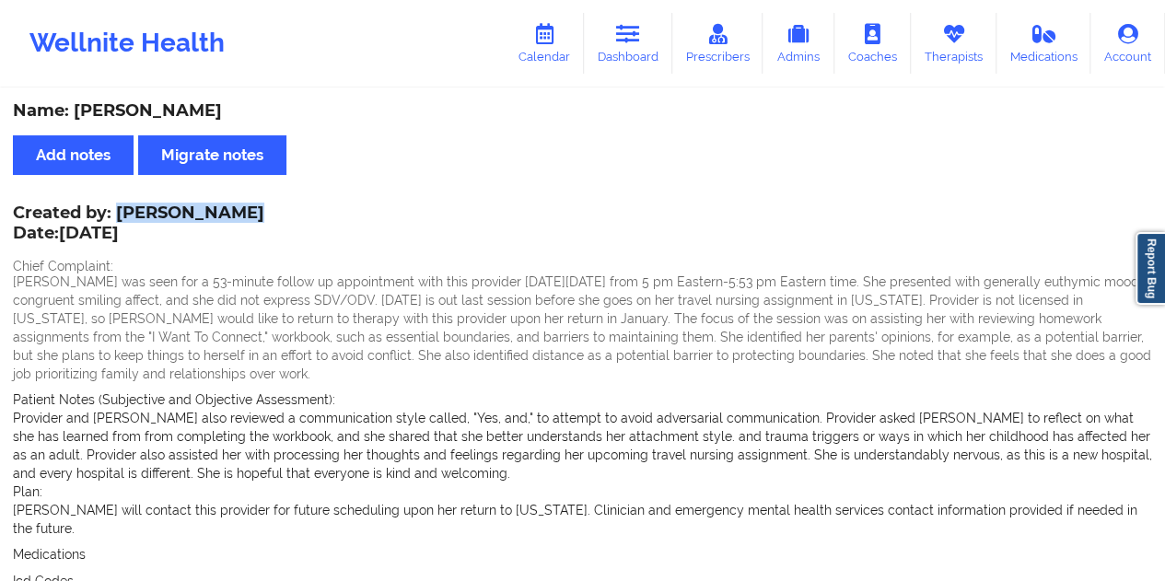
drag, startPoint x: 239, startPoint y: 215, endPoint x: 118, endPoint y: 212, distance: 121.6
click at [118, 212] on div "Created by: [PERSON_NAME] Date: [DATE]" at bounding box center [138, 224] width 251 height 42
drag, startPoint x: 633, startPoint y: 46, endPoint x: 633, endPoint y: 85, distance: 38.7
click at [633, 46] on link "Dashboard" at bounding box center [628, 43] width 88 height 61
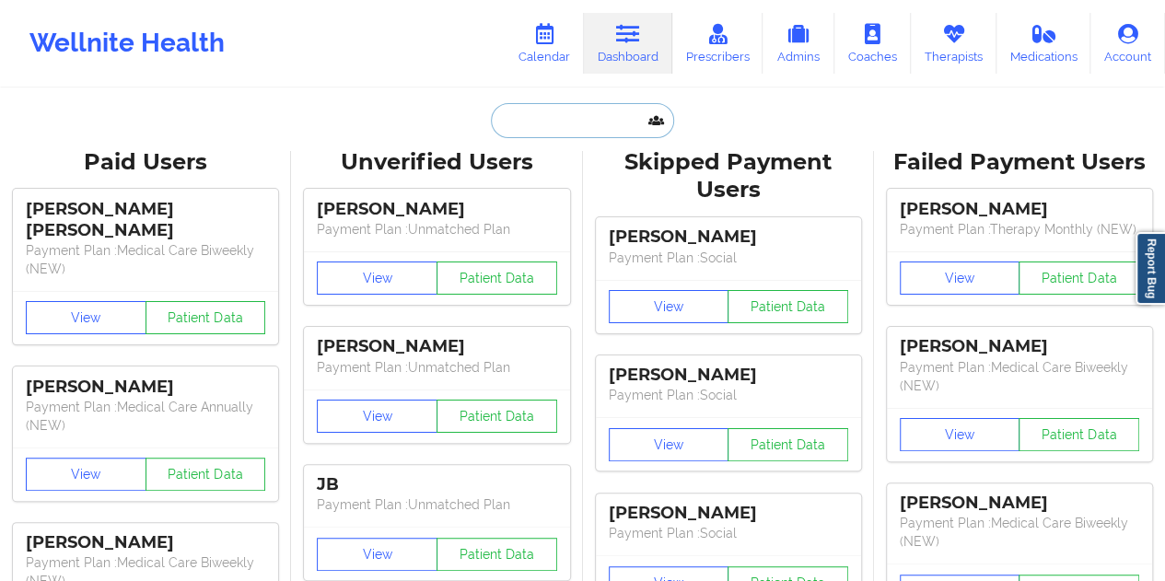
click at [594, 130] on input "text" at bounding box center [582, 120] width 182 height 35
paste input "[EMAIL_ADDRESS][DOMAIN_NAME]"
type input "[EMAIL_ADDRESS][DOMAIN_NAME]"
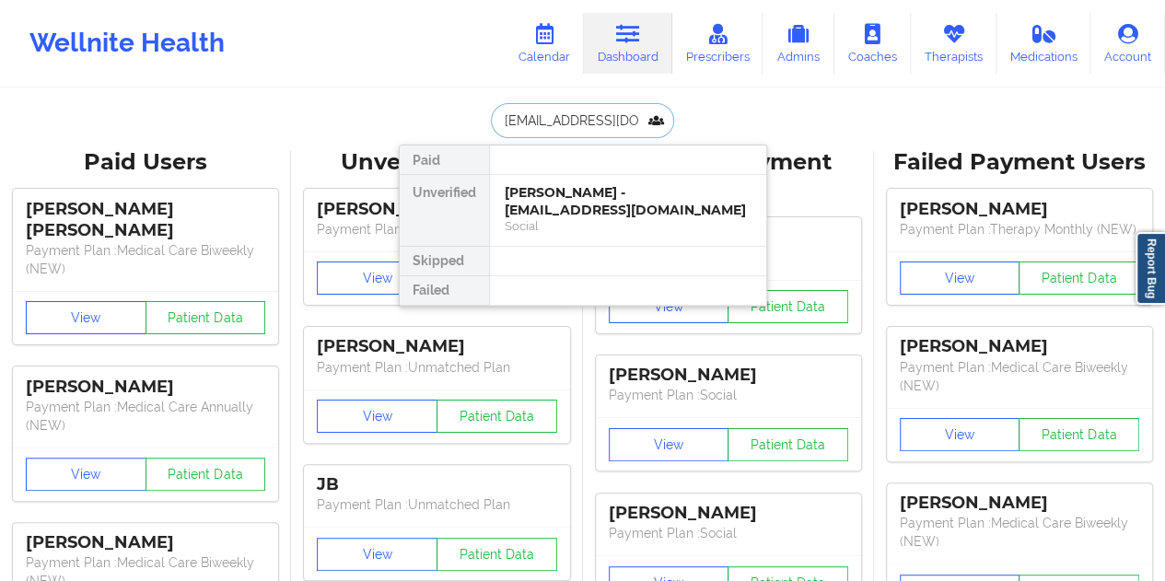
scroll to position [0, 33]
click at [609, 206] on div "[PERSON_NAME] - [EMAIL_ADDRESS][DOMAIN_NAME]" at bounding box center [628, 201] width 247 height 34
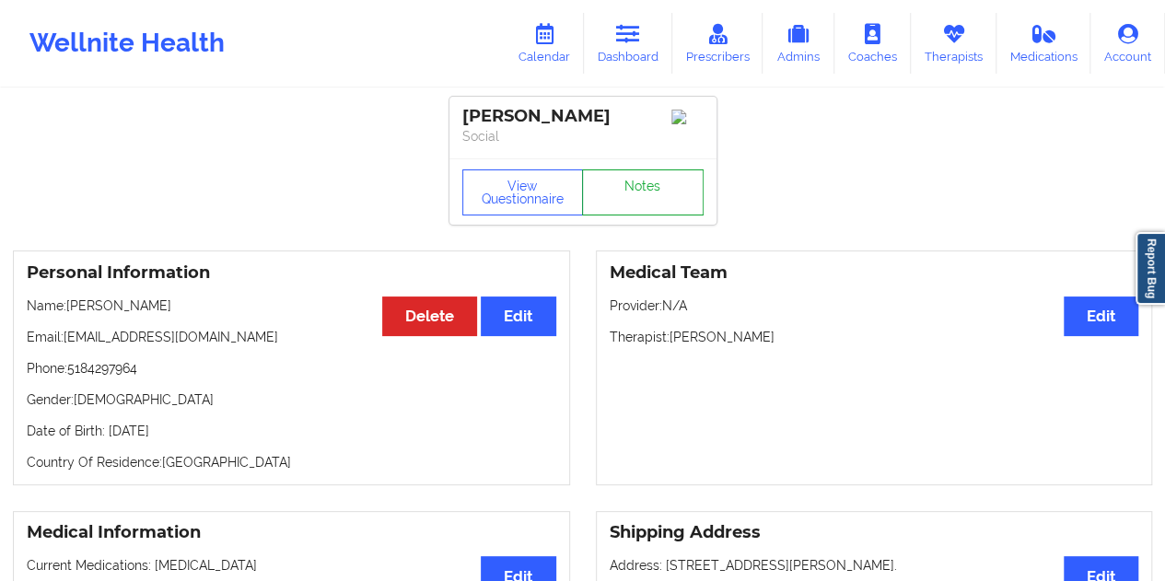
click at [644, 200] on link "Notes" at bounding box center [643, 192] width 122 height 46
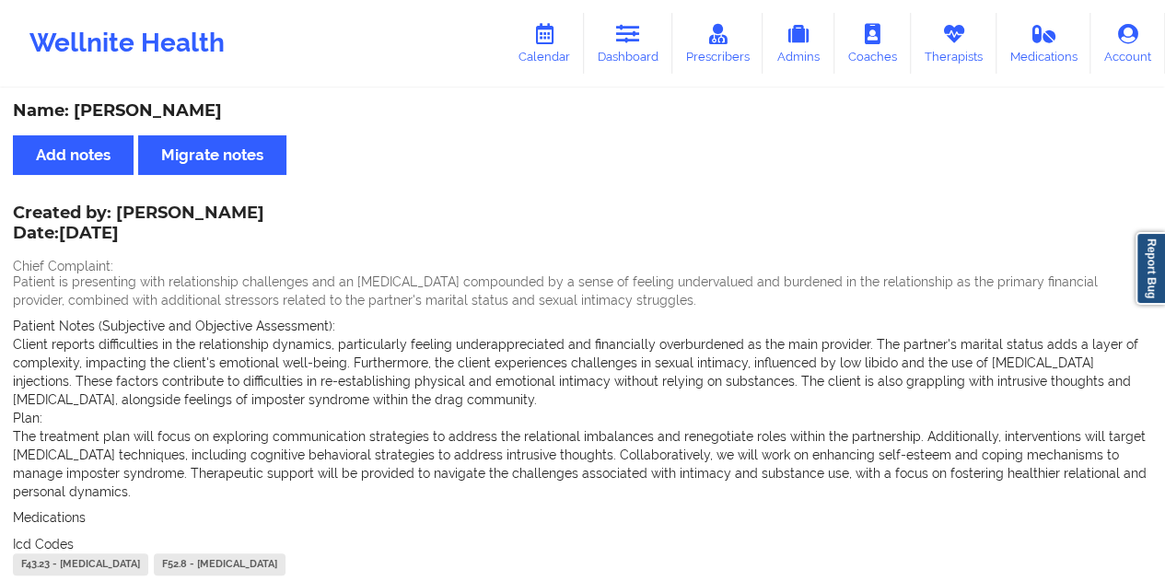
click at [224, 106] on div "Name: [PERSON_NAME]" at bounding box center [582, 110] width 1139 height 21
click at [632, 45] on link "Dashboard" at bounding box center [628, 43] width 88 height 61
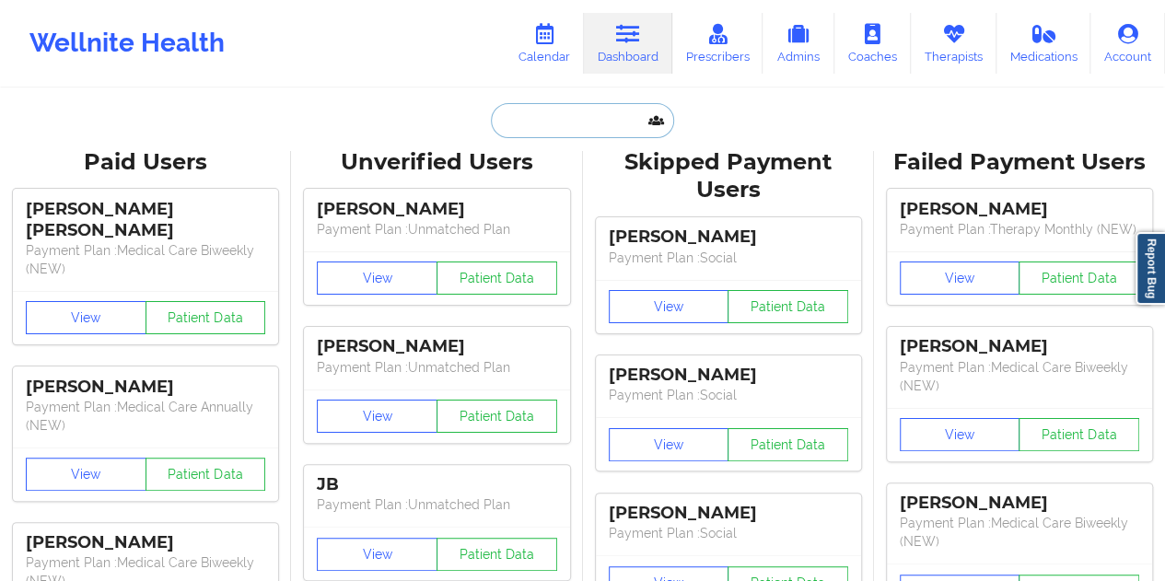
click at [558, 119] on input "text" at bounding box center [582, 120] width 182 height 35
paste input "[EMAIL_ADDRESS][DOMAIN_NAME]"
type input "[EMAIL_ADDRESS][DOMAIN_NAME]"
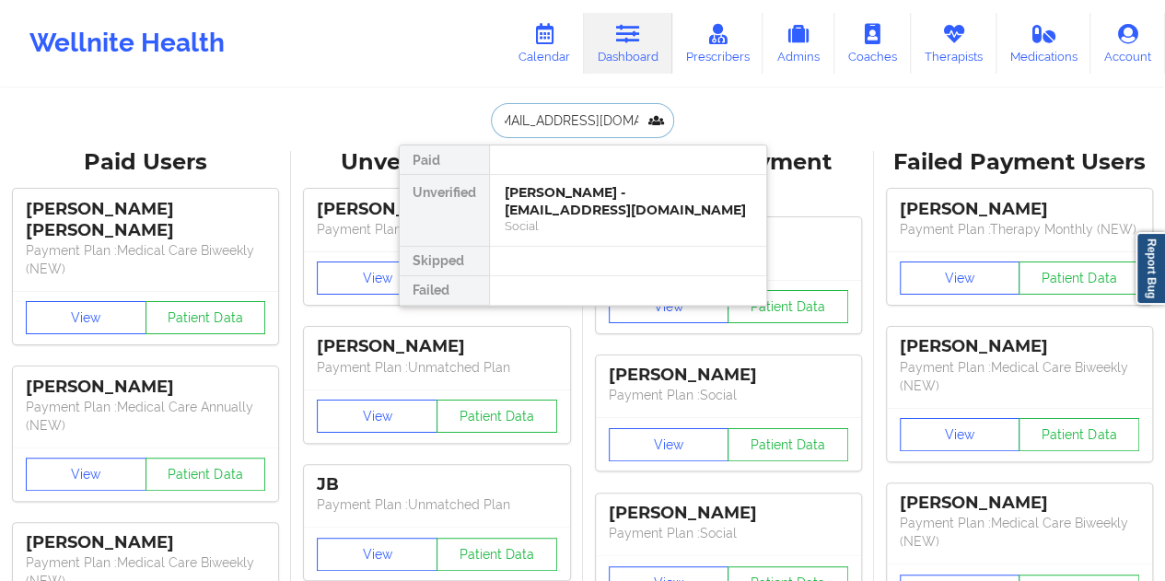
click at [621, 196] on div "[PERSON_NAME] - [EMAIL_ADDRESS][DOMAIN_NAME]" at bounding box center [628, 201] width 247 height 34
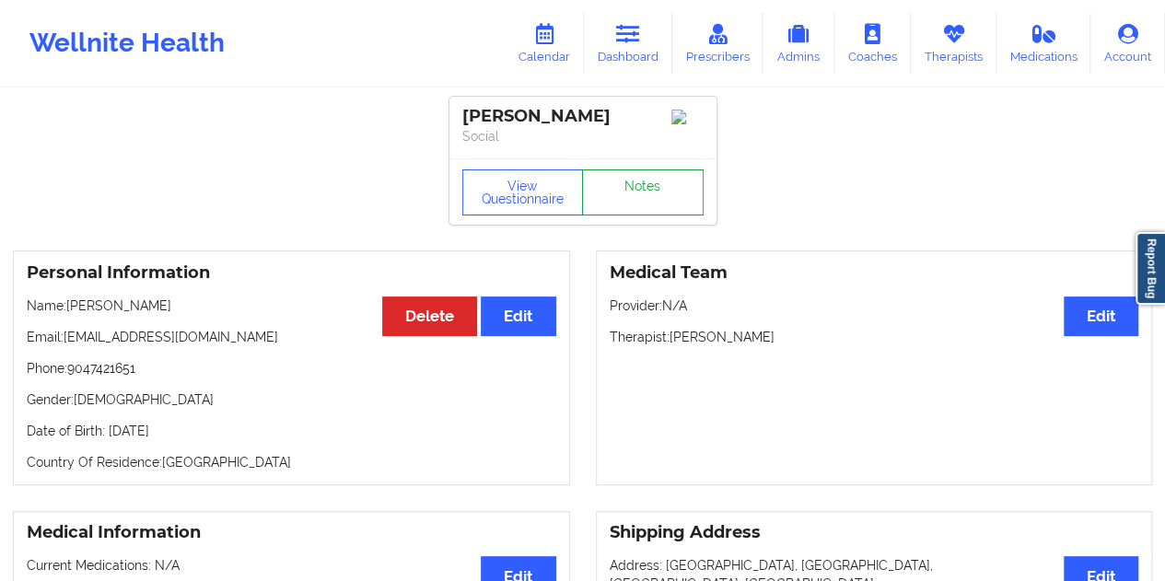
click at [646, 193] on link "Notes" at bounding box center [643, 192] width 122 height 46
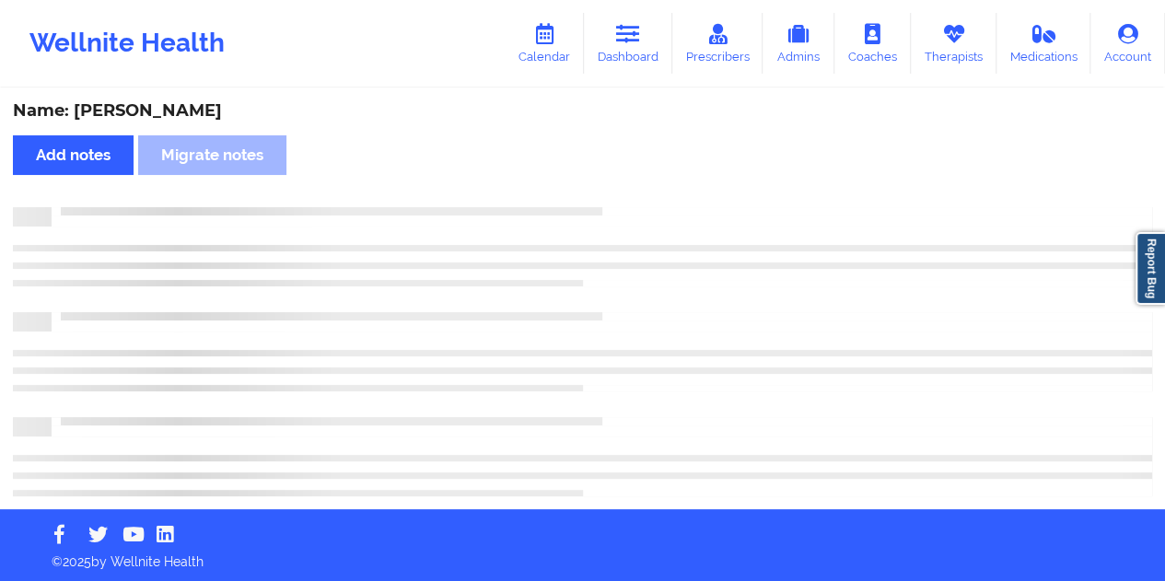
click at [193, 119] on div "Name: [PERSON_NAME]" at bounding box center [582, 110] width 1139 height 21
click at [194, 119] on div "Name: [PERSON_NAME]" at bounding box center [582, 110] width 1139 height 21
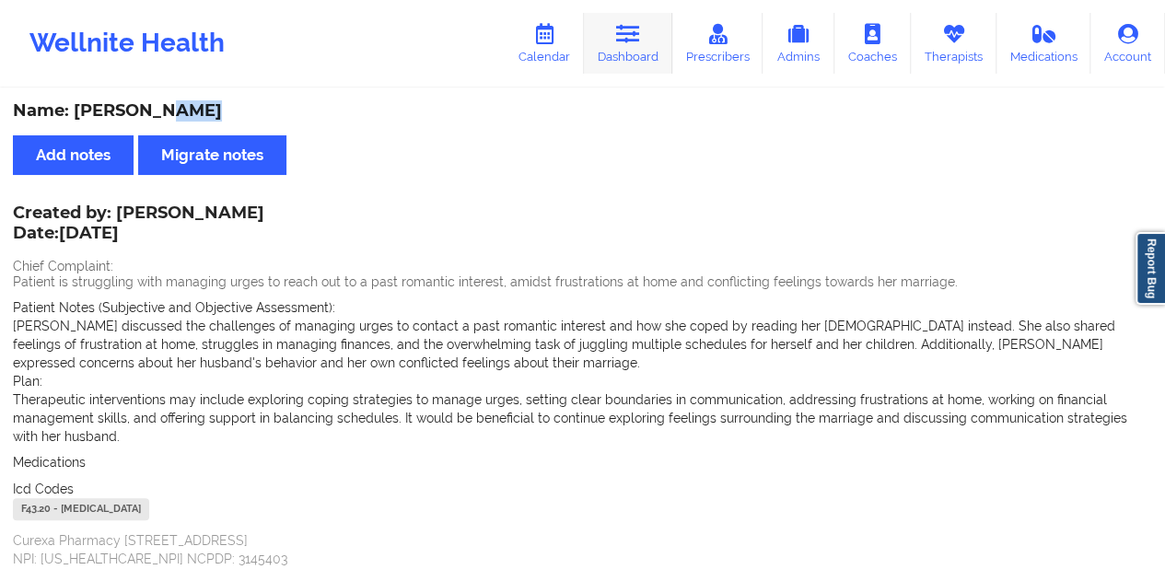
drag, startPoint x: 656, startPoint y: 47, endPoint x: 649, endPoint y: 67, distance: 21.6
click at [656, 47] on link "Dashboard" at bounding box center [628, 43] width 88 height 61
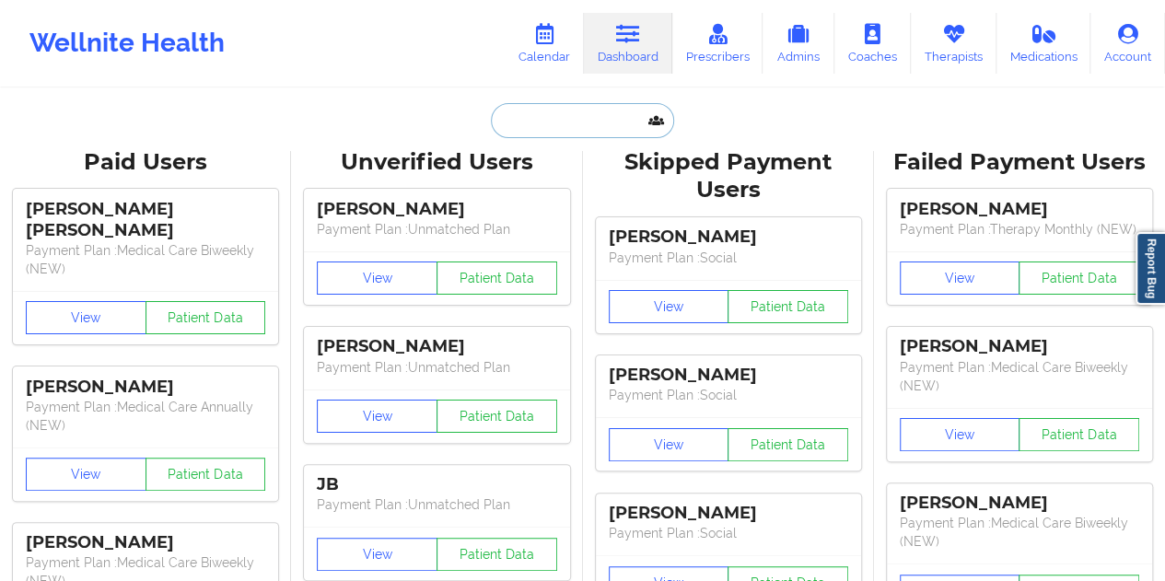
click at [586, 118] on input "text" at bounding box center [582, 120] width 182 height 35
paste input "[EMAIL_ADDRESS][DOMAIN_NAME]"
type input "[EMAIL_ADDRESS][DOMAIN_NAME]"
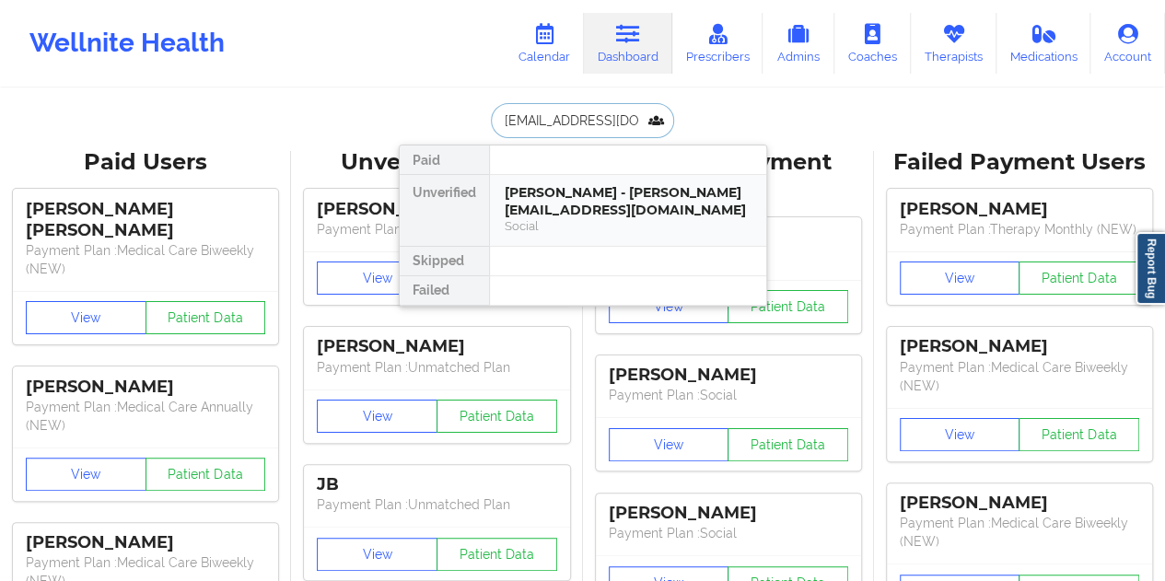
click at [576, 204] on div "[PERSON_NAME] - [PERSON_NAME][EMAIL_ADDRESS][DOMAIN_NAME]" at bounding box center [628, 201] width 247 height 34
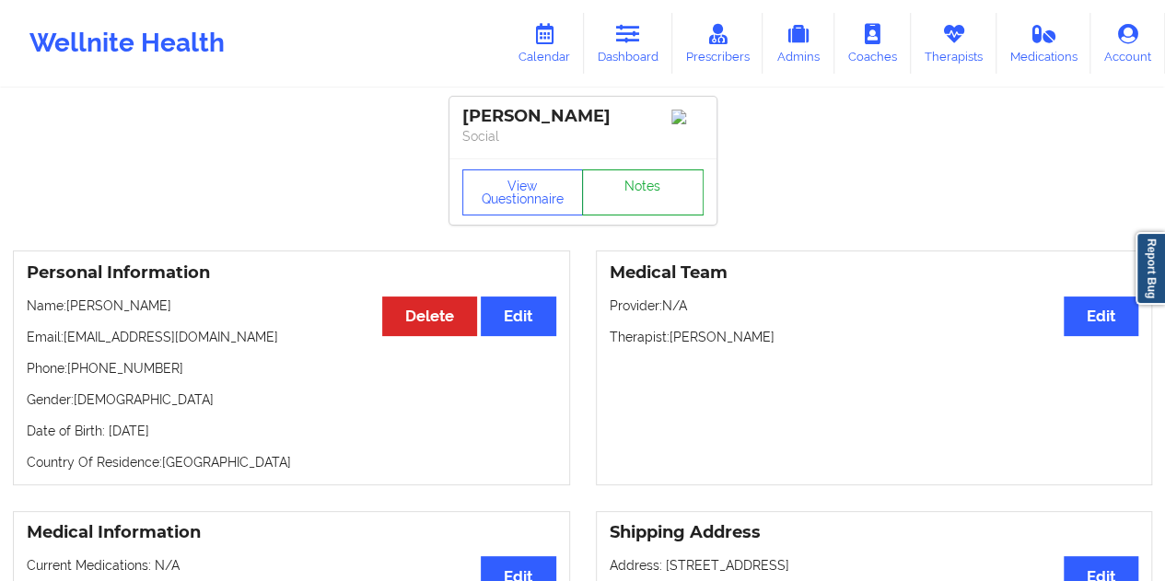
click at [647, 192] on link "Notes" at bounding box center [643, 192] width 122 height 46
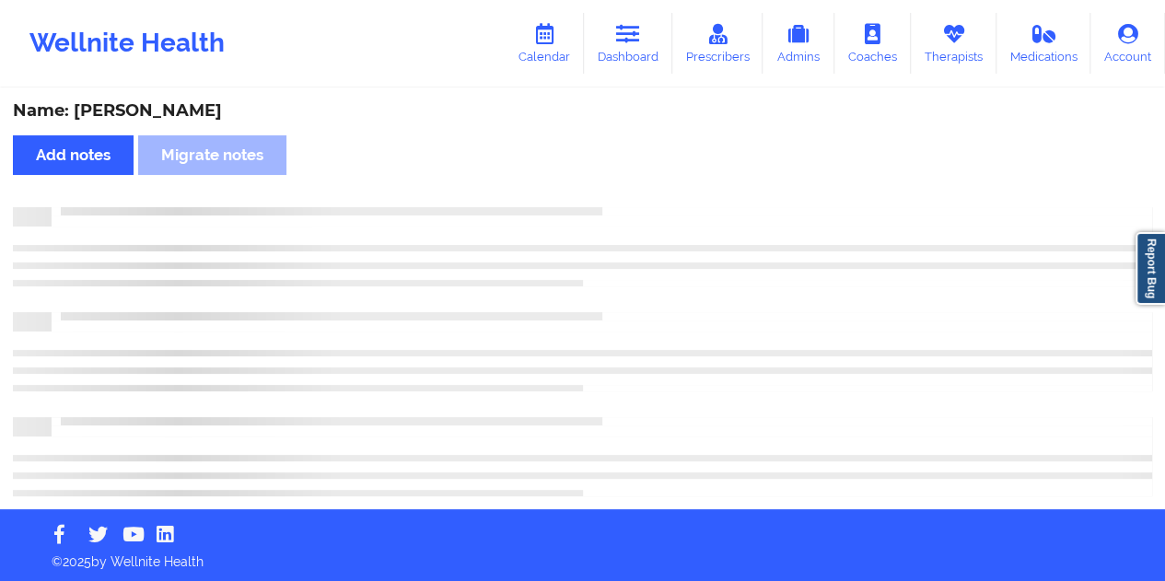
click at [168, 108] on div "Name: [PERSON_NAME]" at bounding box center [582, 110] width 1139 height 21
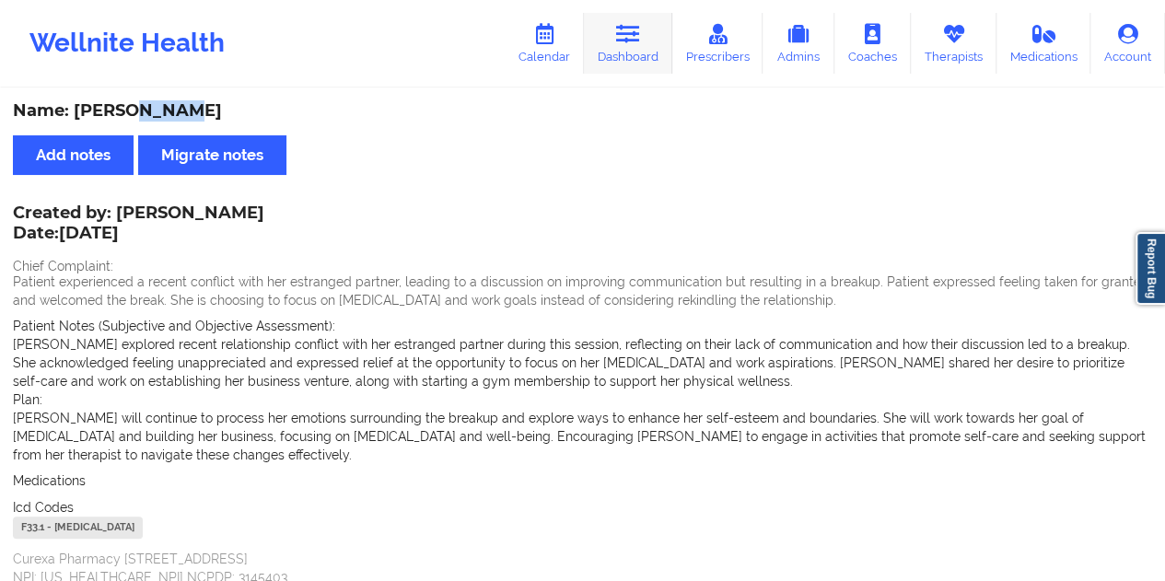
click at [645, 50] on link "Dashboard" at bounding box center [628, 43] width 88 height 61
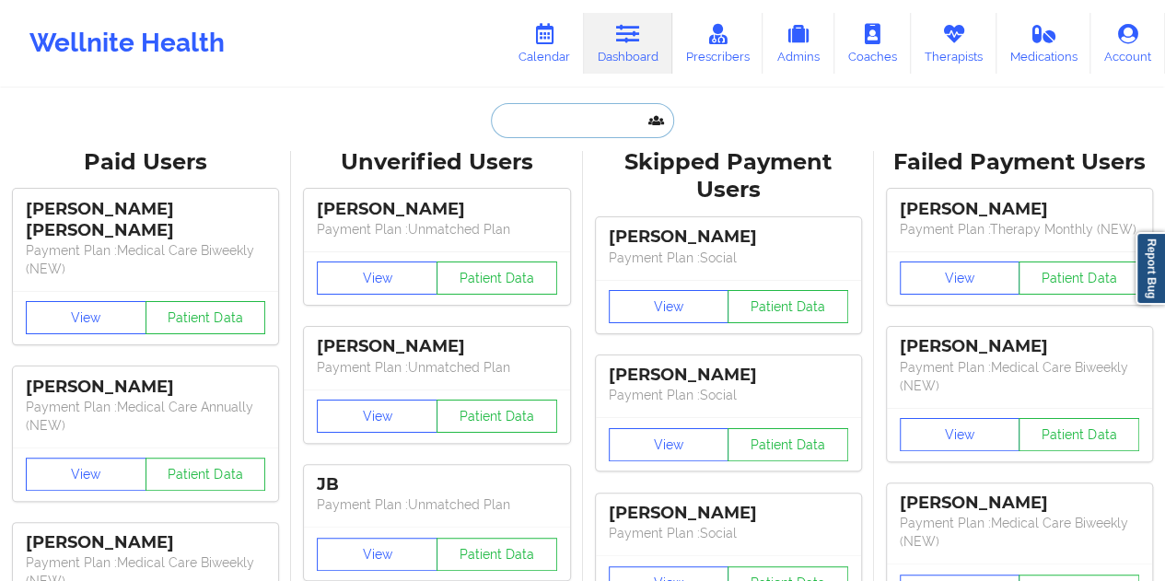
click at [574, 118] on input "text" at bounding box center [582, 120] width 182 height 35
paste input "[EMAIL_ADDRESS][DOMAIN_NAME]"
type input "[EMAIL_ADDRESS][DOMAIN_NAME]"
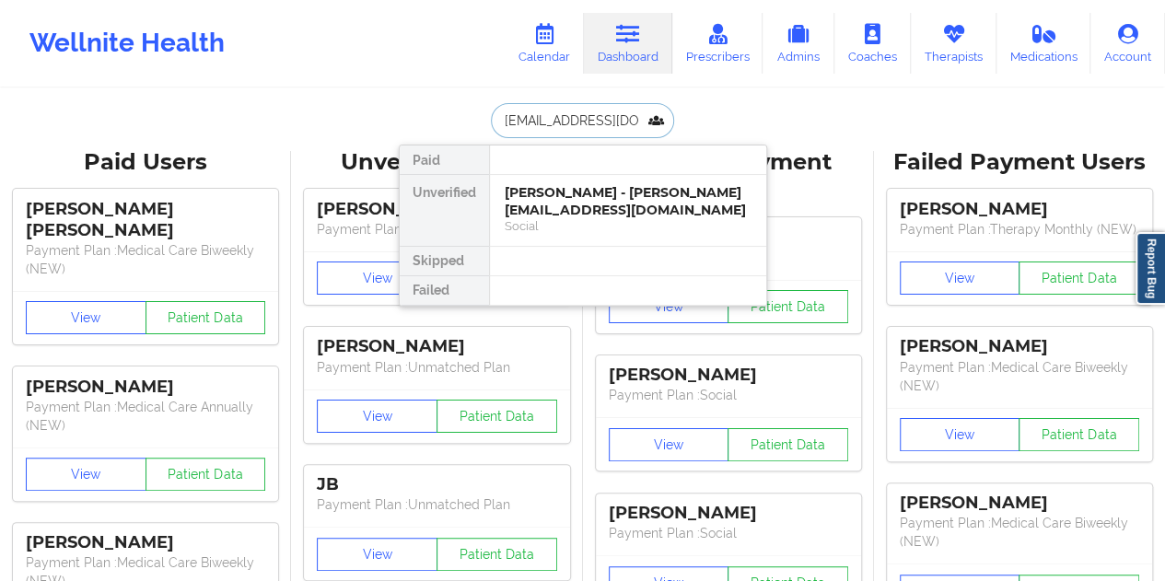
scroll to position [0, 18]
click at [611, 205] on div "[PERSON_NAME] - [EMAIL_ADDRESS][DOMAIN_NAME]" at bounding box center [628, 201] width 247 height 34
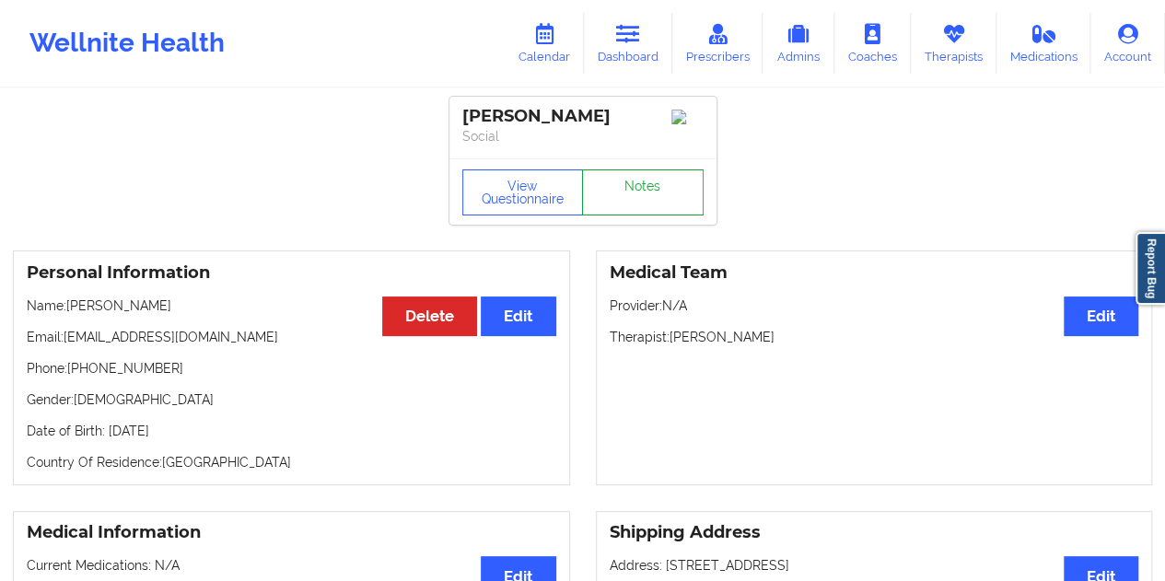
click at [635, 198] on link "Notes" at bounding box center [643, 192] width 122 height 46
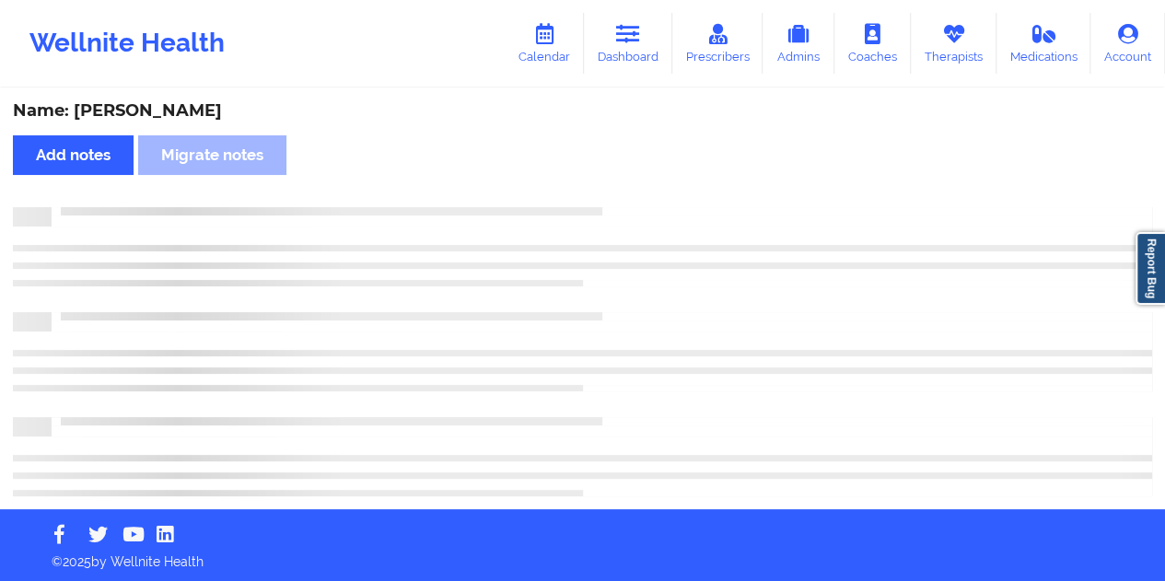
click at [179, 108] on div "Name: [PERSON_NAME]" at bounding box center [582, 110] width 1139 height 21
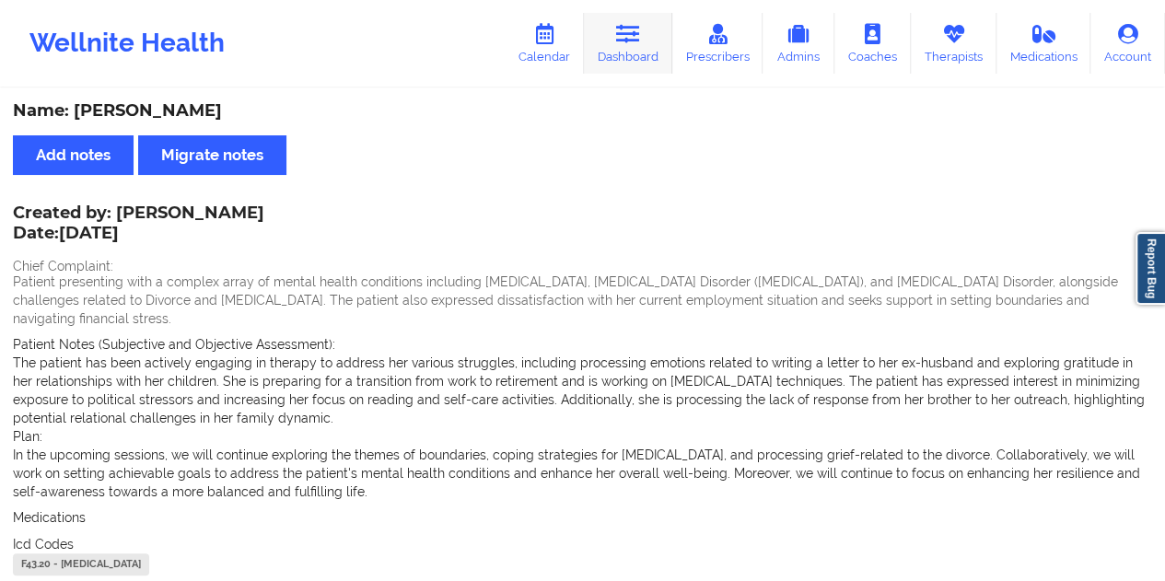
drag, startPoint x: 661, startPoint y: 60, endPoint x: 655, endPoint y: 67, distance: 9.8
click at [660, 60] on link "Dashboard" at bounding box center [628, 43] width 88 height 61
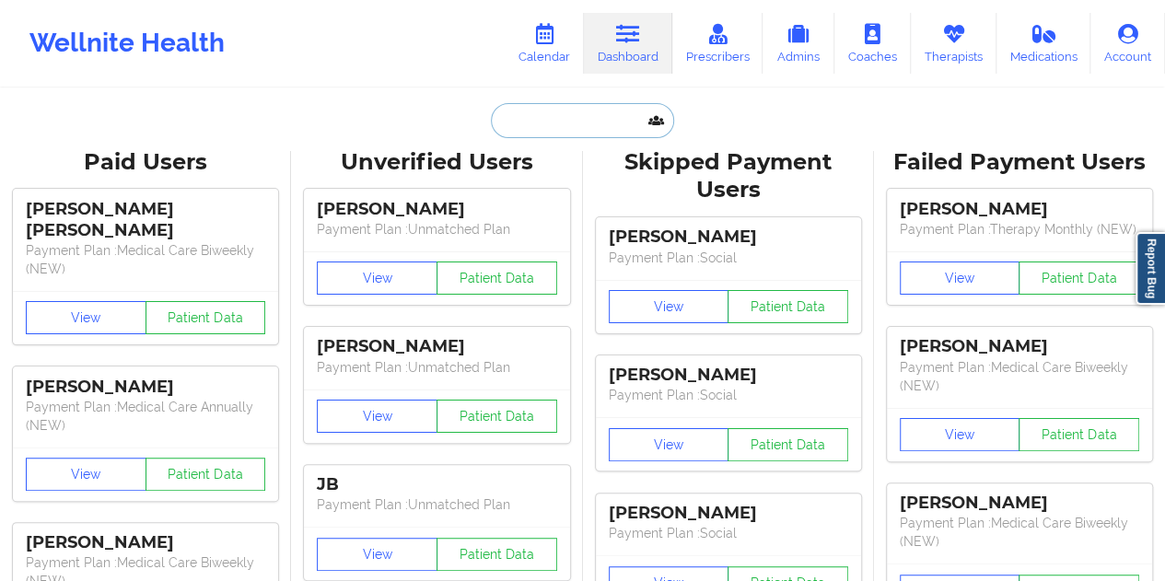
click at [597, 111] on input "text" at bounding box center [582, 120] width 182 height 35
paste input "[EMAIL_ADDRESS][DOMAIN_NAME]"
type input "[EMAIL_ADDRESS][DOMAIN_NAME]"
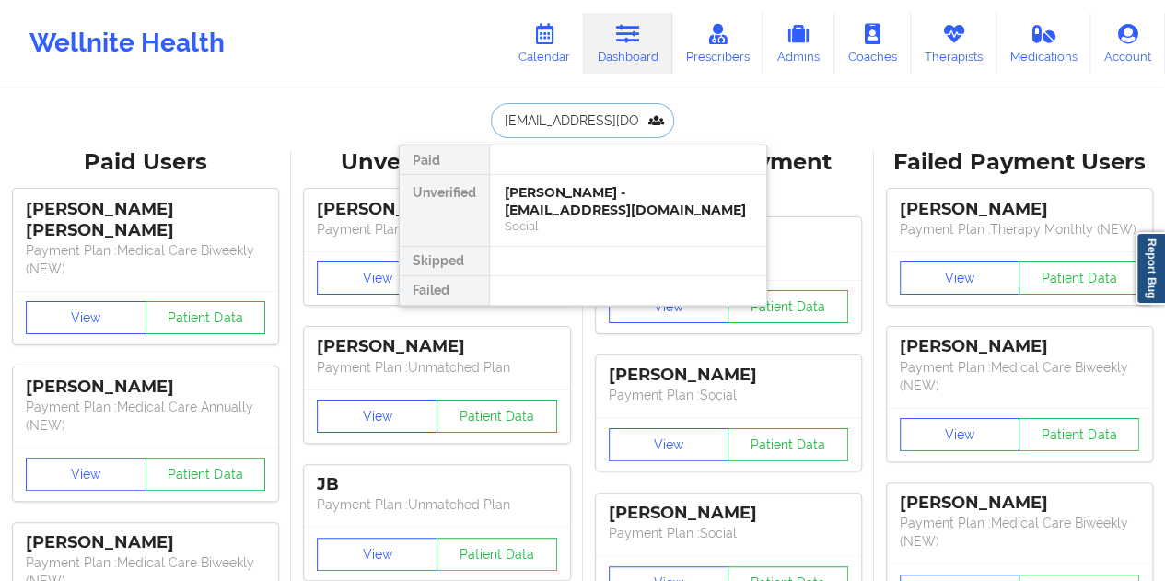
click at [608, 193] on div "[PERSON_NAME] - [EMAIL_ADDRESS][DOMAIN_NAME]" at bounding box center [628, 201] width 247 height 34
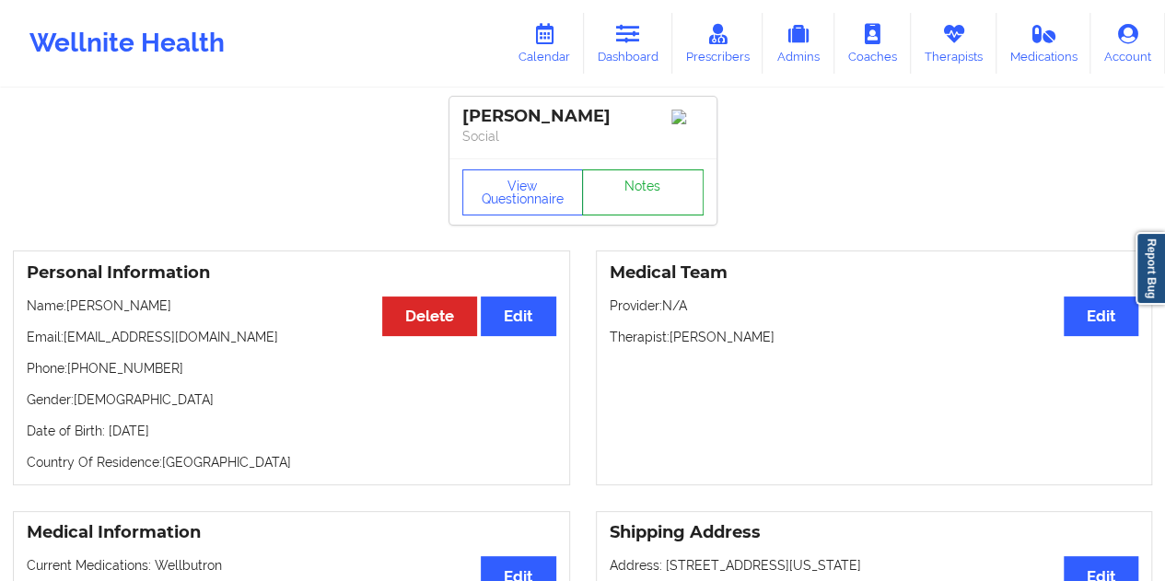
click at [641, 189] on link "Notes" at bounding box center [643, 192] width 122 height 46
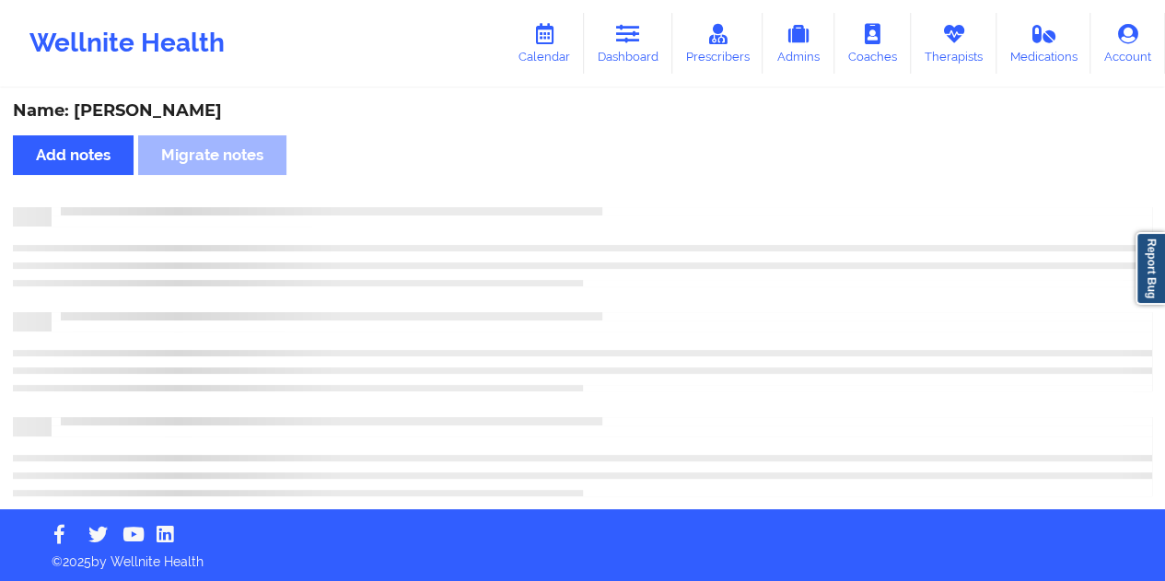
click at [206, 106] on div "Name: [PERSON_NAME]" at bounding box center [582, 110] width 1139 height 21
click at [206, 105] on div "Name: [PERSON_NAME]" at bounding box center [582, 110] width 1139 height 21
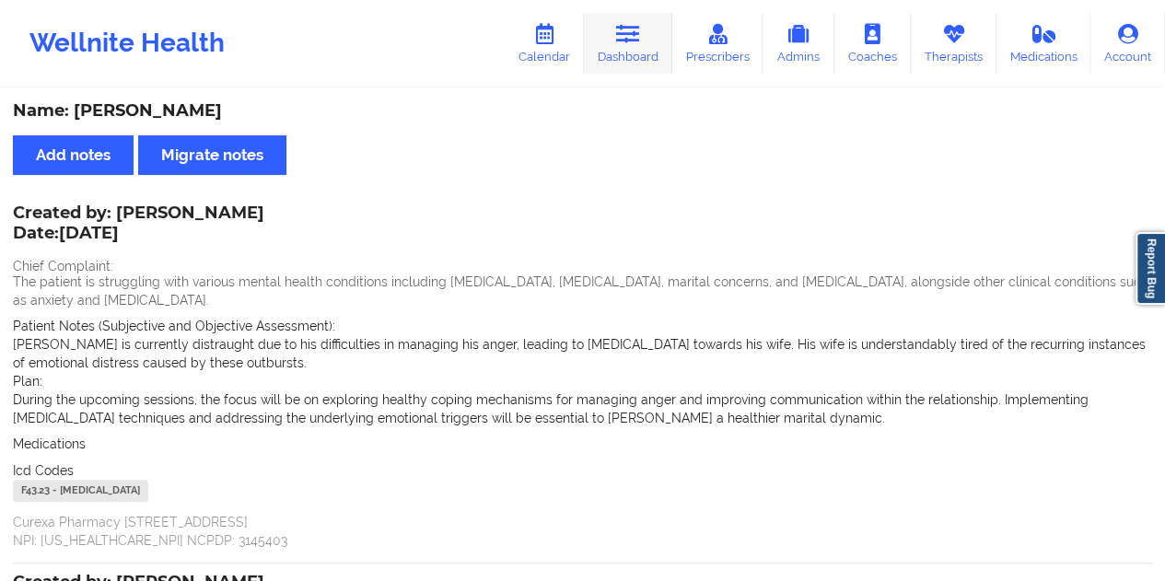
click at [654, 67] on link "Dashboard" at bounding box center [628, 43] width 88 height 61
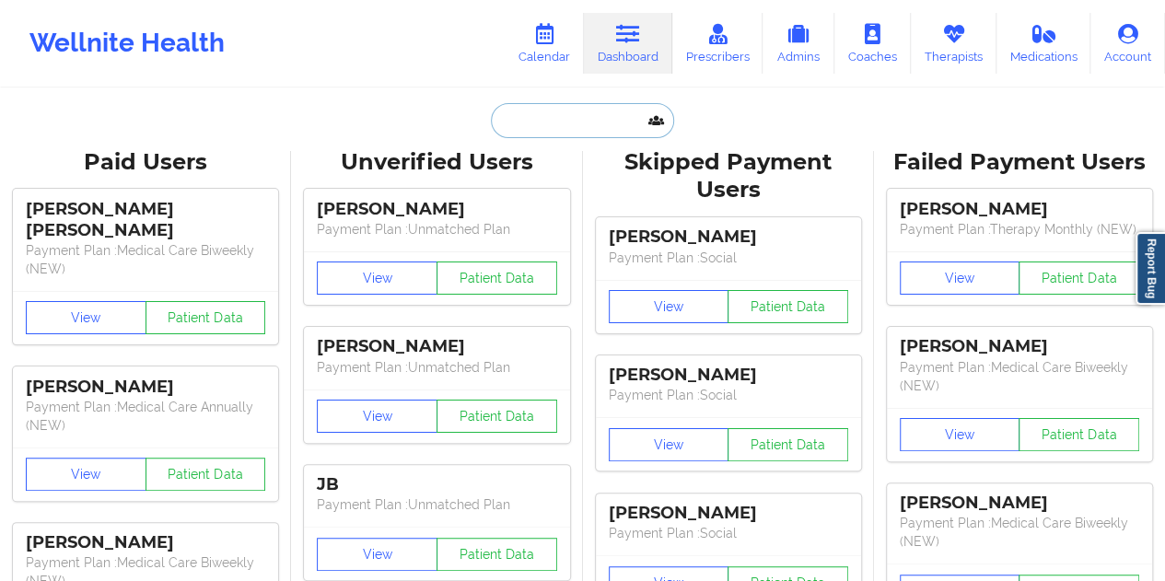
click at [570, 108] on input "text" at bounding box center [582, 120] width 182 height 35
paste input "[EMAIL_ADDRESS][DOMAIN_NAME]"
type input "[EMAIL_ADDRESS][DOMAIN_NAME]"
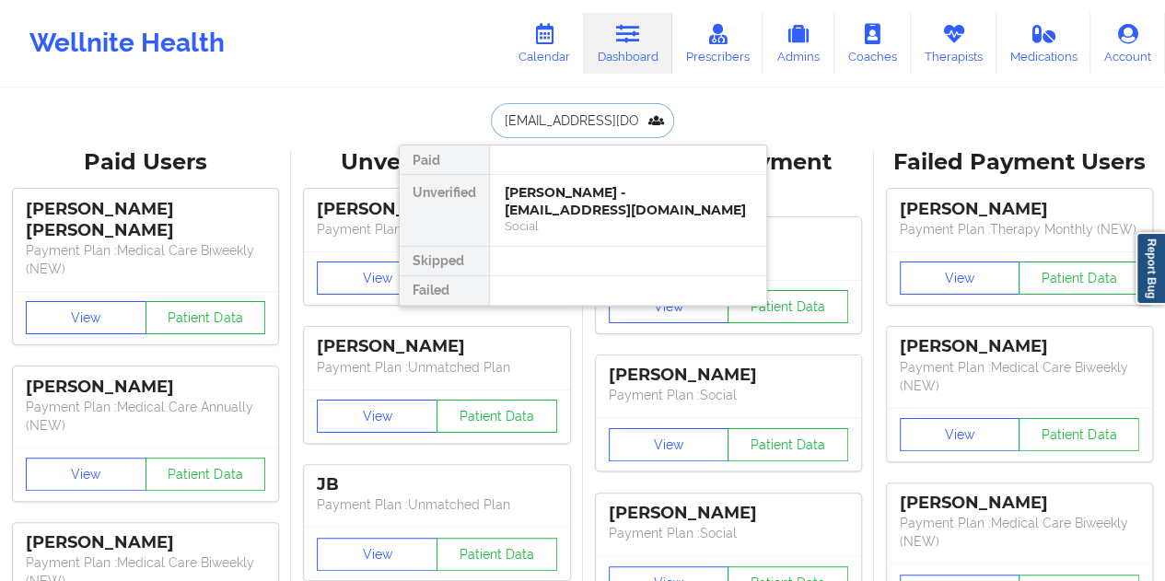
click at [598, 202] on div "[PERSON_NAME] - [EMAIL_ADDRESS][DOMAIN_NAME]" at bounding box center [628, 201] width 247 height 34
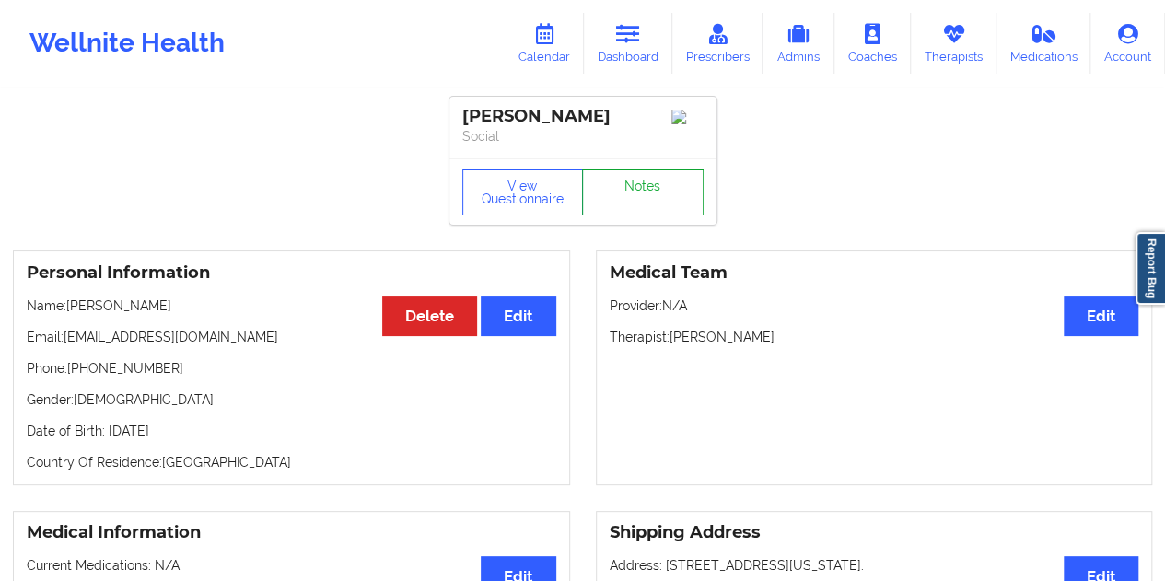
click at [644, 215] on link "Notes" at bounding box center [643, 192] width 122 height 46
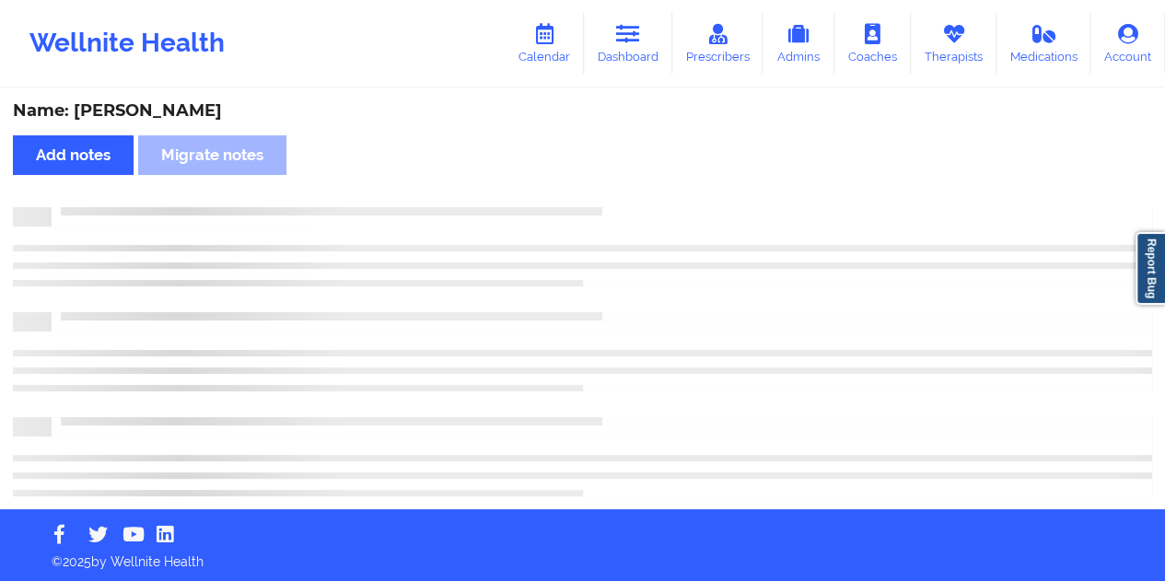
click at [144, 107] on div "Name: [PERSON_NAME]" at bounding box center [582, 110] width 1139 height 21
click at [145, 107] on div "Name: [PERSON_NAME]" at bounding box center [582, 110] width 1139 height 21
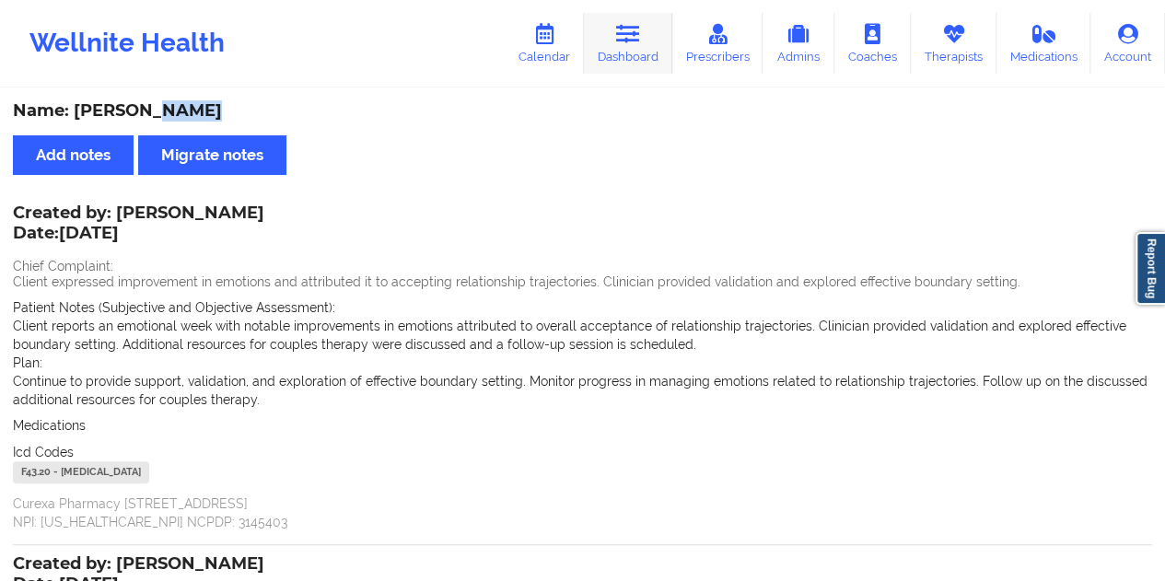
click at [655, 52] on link "Dashboard" at bounding box center [628, 43] width 88 height 61
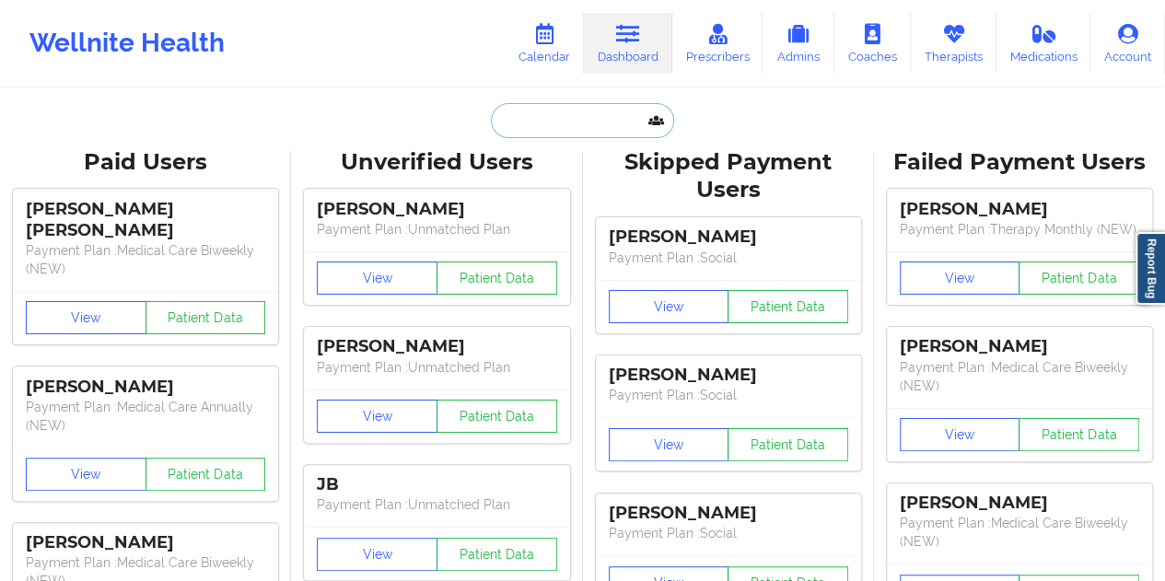
click at [558, 119] on input "text" at bounding box center [582, 120] width 182 height 35
paste input "[EMAIL_ADDRESS][DOMAIN_NAME]"
type input "[EMAIL_ADDRESS][DOMAIN_NAME]"
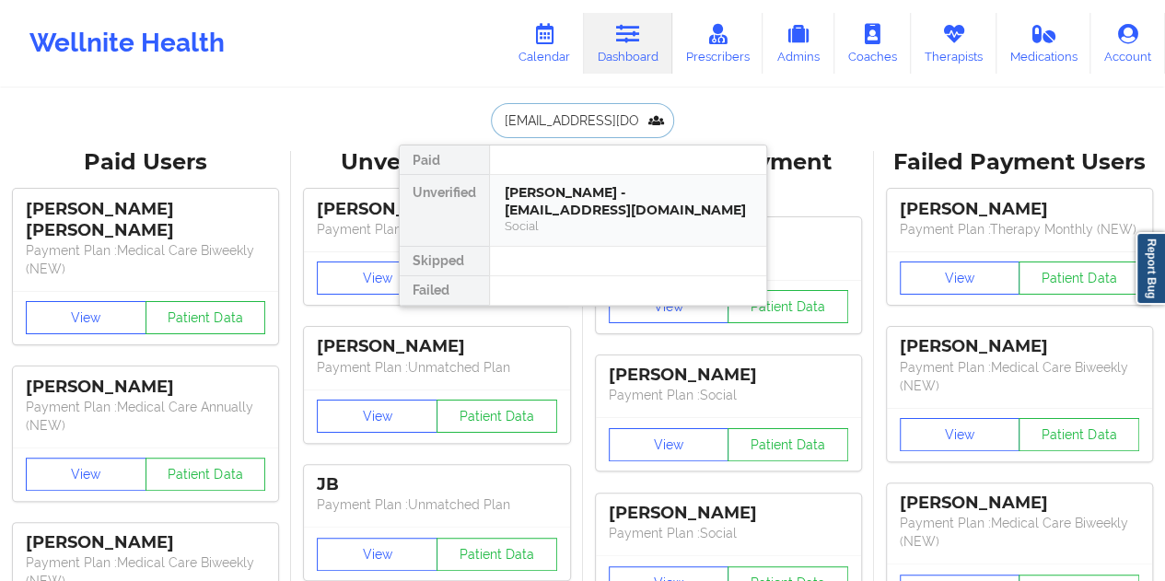
click at [589, 197] on div "[PERSON_NAME] - [EMAIL_ADDRESS][DOMAIN_NAME]" at bounding box center [628, 201] width 247 height 34
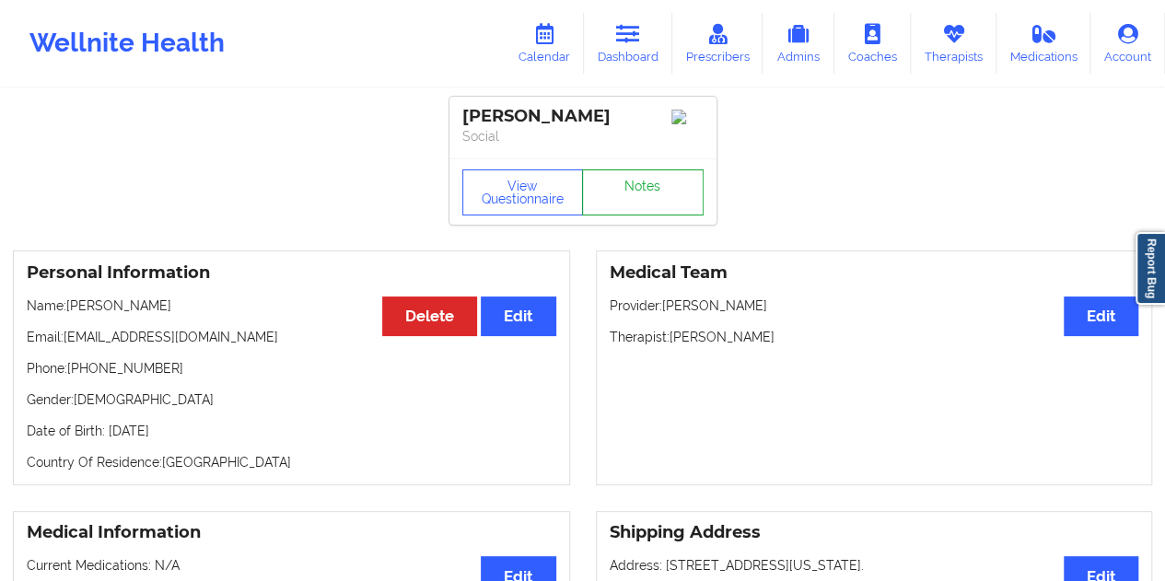
click at [635, 185] on link "Notes" at bounding box center [643, 192] width 122 height 46
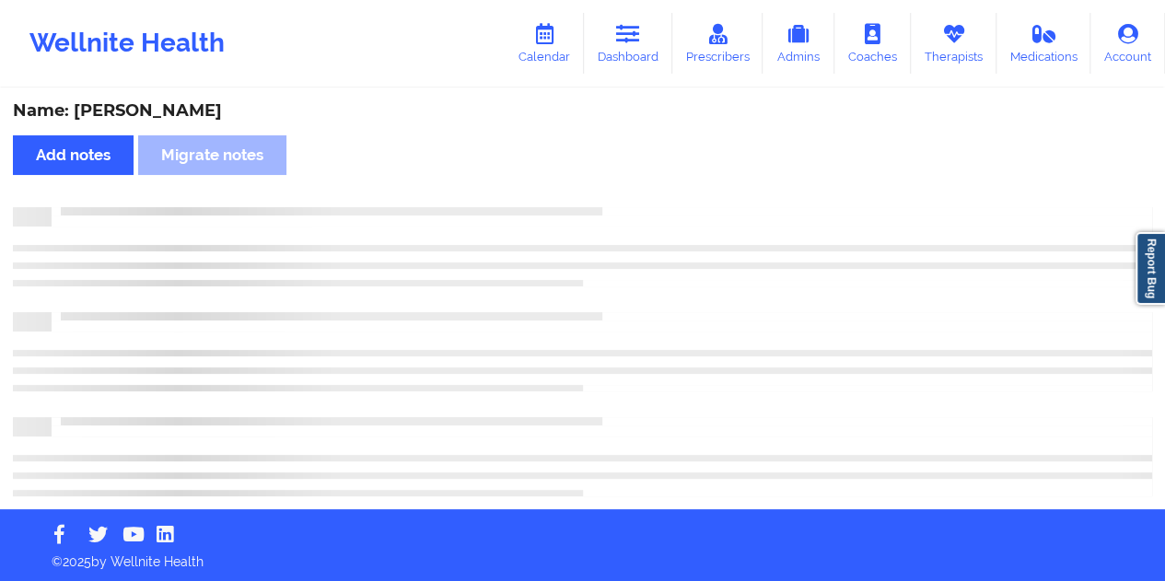
click at [170, 104] on div "Name: [PERSON_NAME]" at bounding box center [582, 110] width 1139 height 21
click at [160, 111] on div "Name: [PERSON_NAME]" at bounding box center [582, 110] width 1139 height 21
click at [161, 111] on div "Name: [PERSON_NAME]" at bounding box center [582, 110] width 1139 height 21
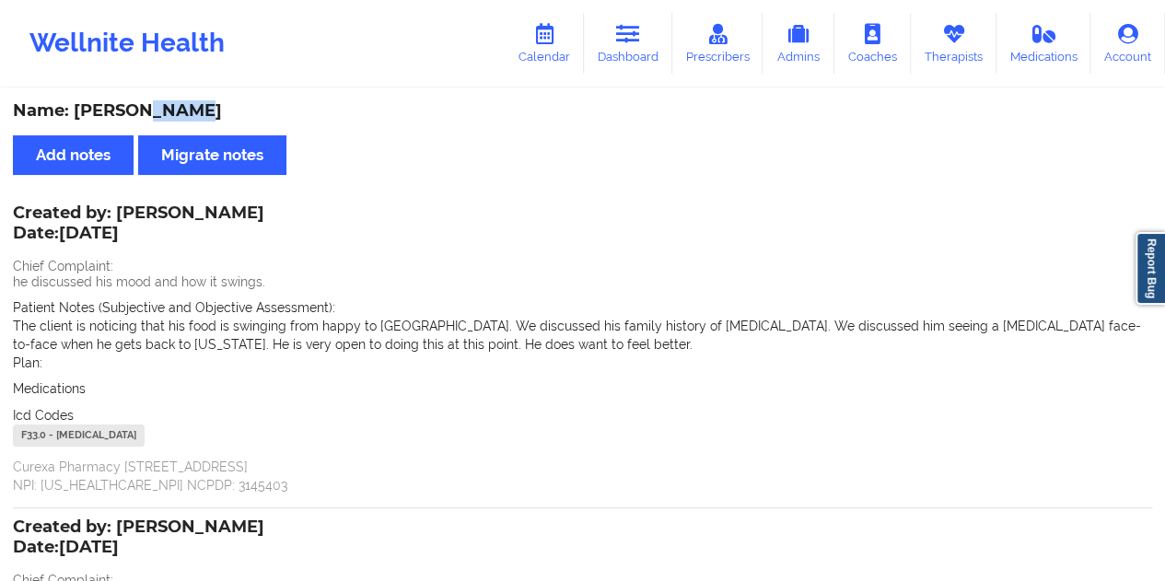
drag, startPoint x: 646, startPoint y: 71, endPoint x: 646, endPoint y: 86, distance: 14.7
click at [646, 71] on link "Dashboard" at bounding box center [628, 43] width 88 height 61
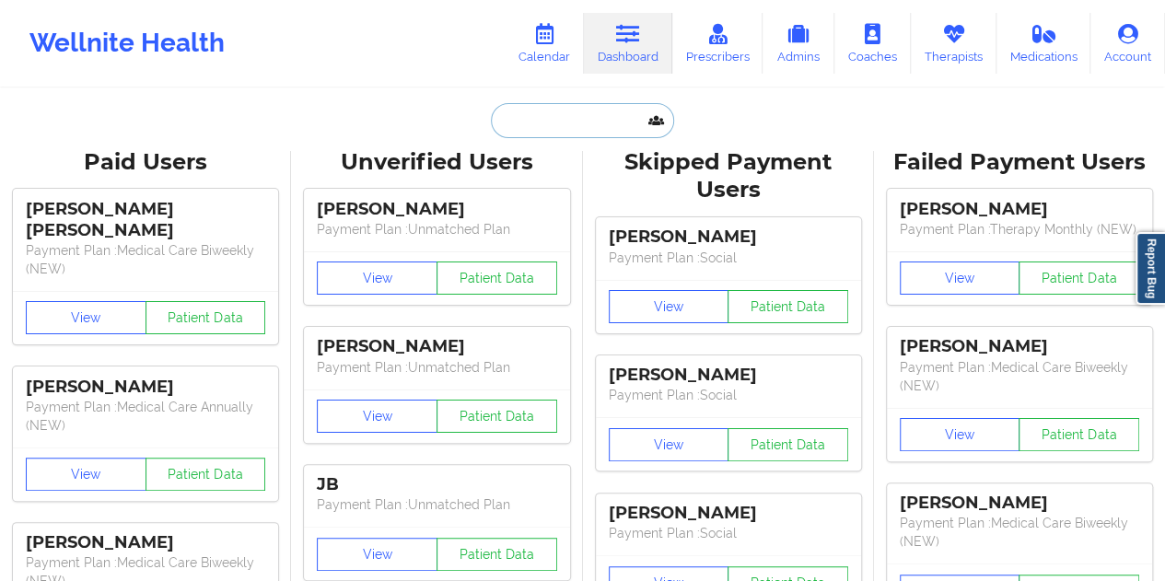
click at [587, 109] on input "text" at bounding box center [582, 120] width 182 height 35
paste input "[EMAIL_ADDRESS][DOMAIN_NAME]"
type input "[EMAIL_ADDRESS][DOMAIN_NAME]"
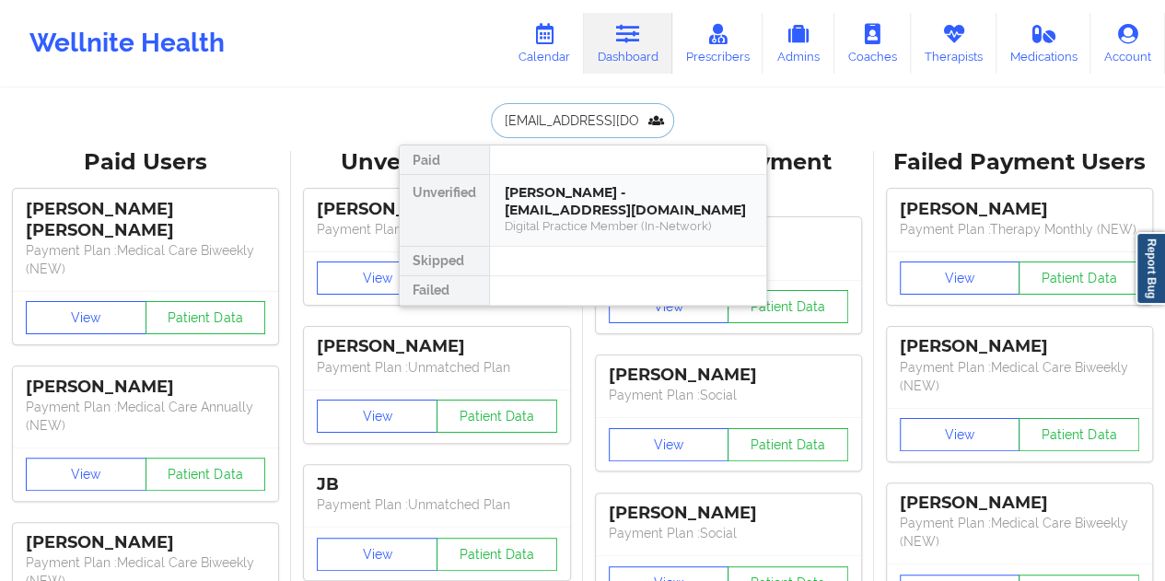
click at [555, 207] on div "[PERSON_NAME] - [EMAIL_ADDRESS][DOMAIN_NAME]" at bounding box center [628, 201] width 247 height 34
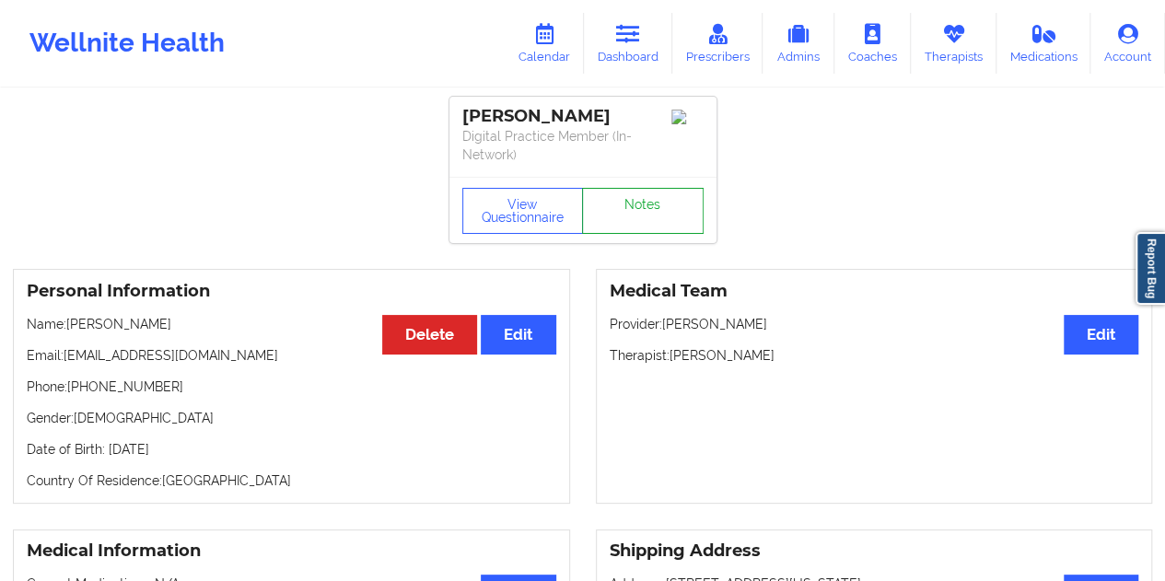
click at [643, 216] on link "Notes" at bounding box center [643, 211] width 122 height 46
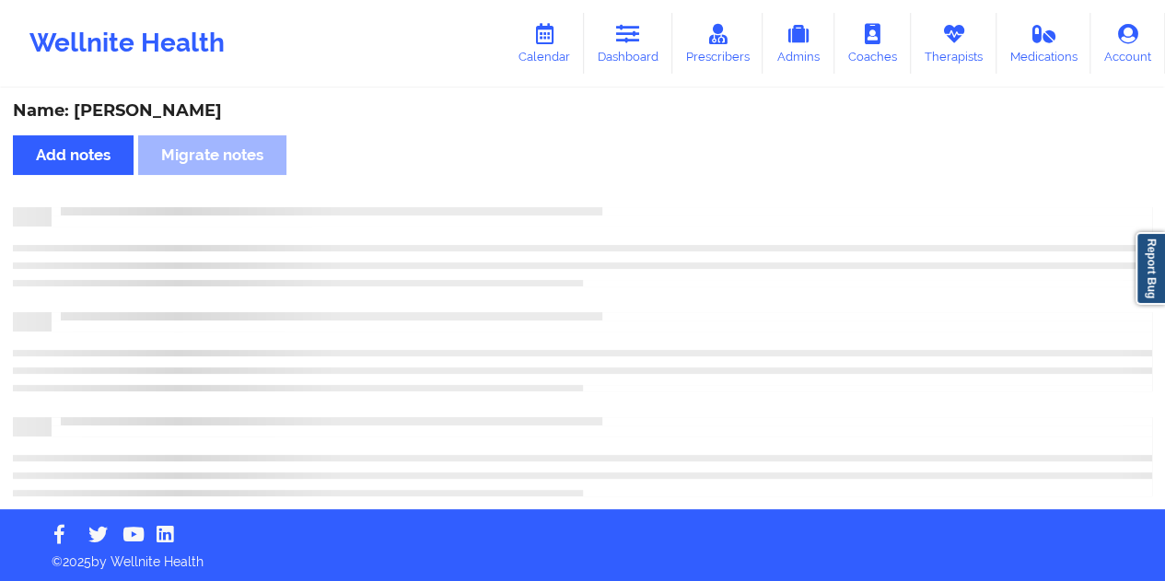
click at [222, 92] on div "Name: [PERSON_NAME] Add notes Migrate notes" at bounding box center [582, 299] width 1165 height 419
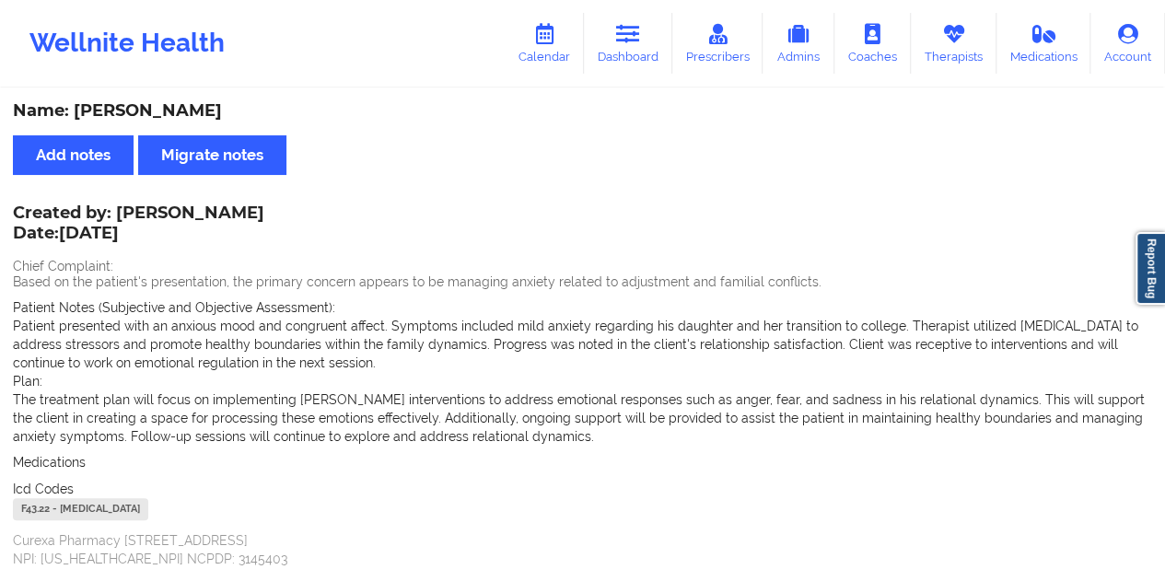
click at [215, 104] on div "Name: [PERSON_NAME]" at bounding box center [582, 110] width 1139 height 21
drag, startPoint x: 632, startPoint y: 44, endPoint x: 626, endPoint y: 80, distance: 36.3
click at [632, 44] on icon at bounding box center [628, 34] width 24 height 20
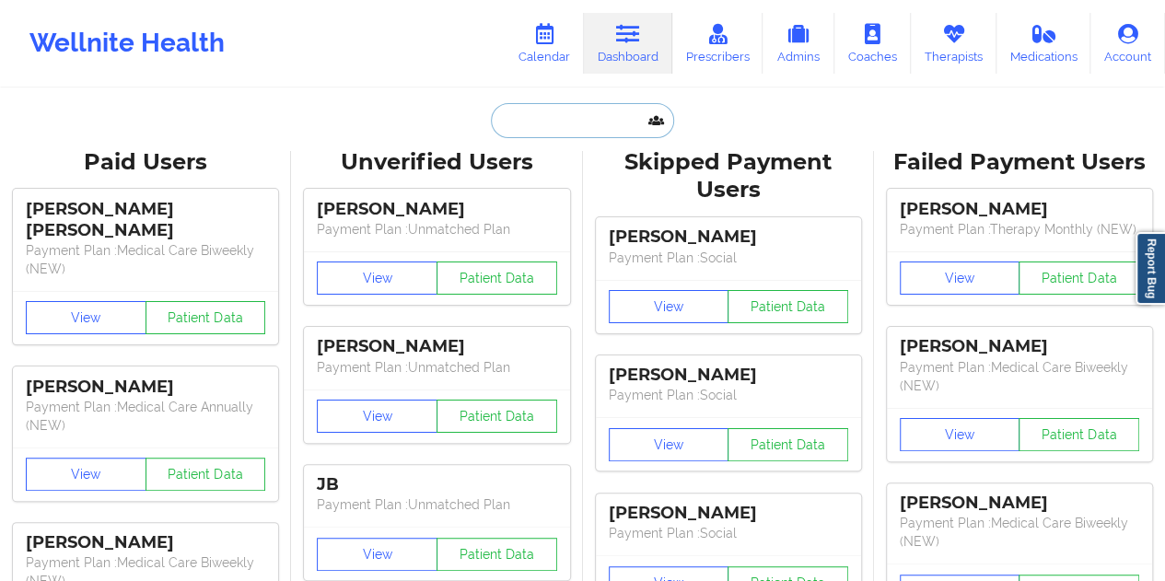
click at [549, 124] on input "text" at bounding box center [582, 120] width 182 height 35
paste input "[EMAIL_ADDRESS][DOMAIN_NAME]"
type input "[EMAIL_ADDRESS][DOMAIN_NAME]"
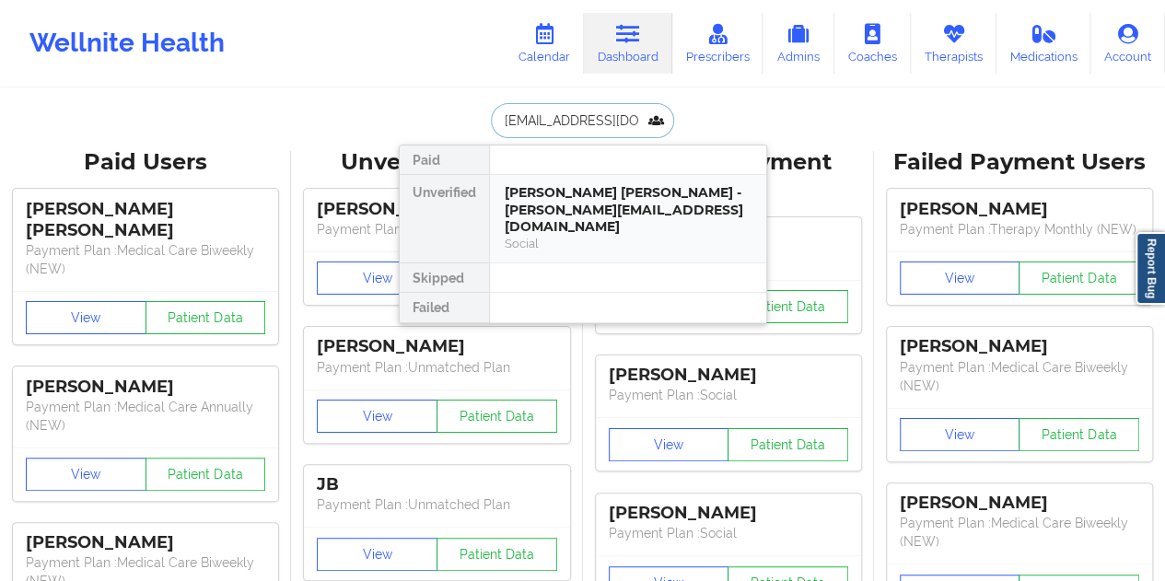
click at [588, 209] on div "[PERSON_NAME] [PERSON_NAME] - [PERSON_NAME][EMAIL_ADDRESS][DOMAIN_NAME]" at bounding box center [628, 210] width 247 height 52
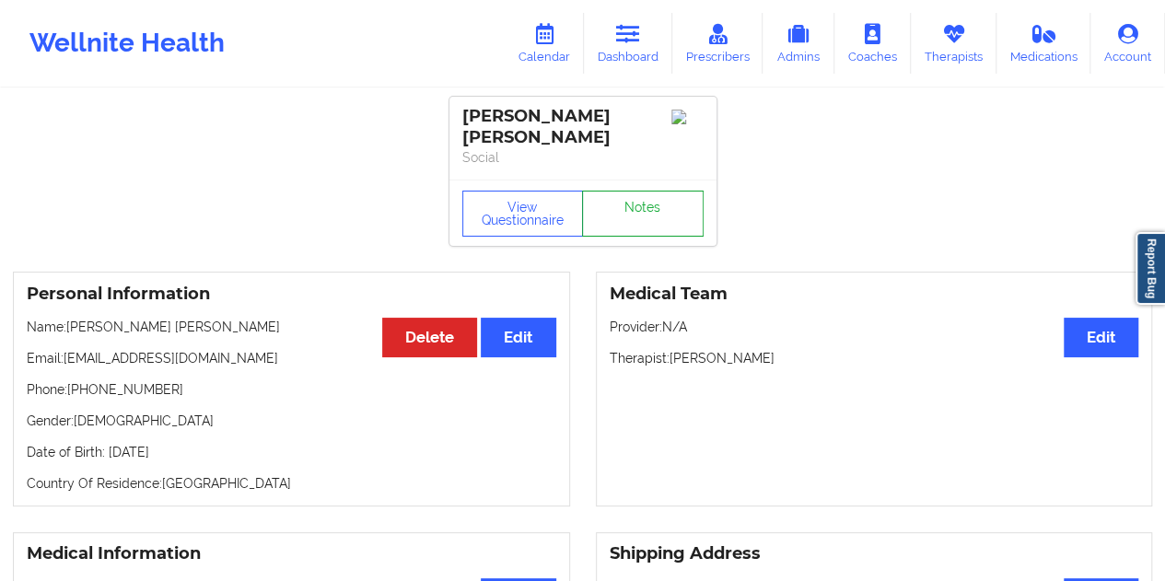
click at [632, 196] on link "Notes" at bounding box center [643, 214] width 122 height 46
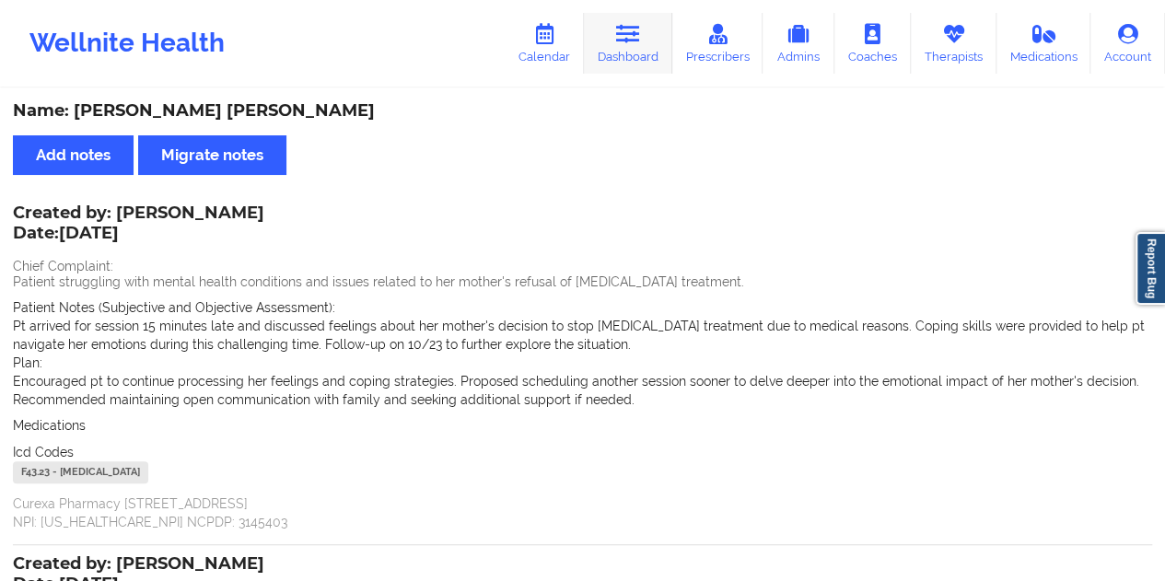
click at [644, 40] on link "Dashboard" at bounding box center [628, 43] width 88 height 61
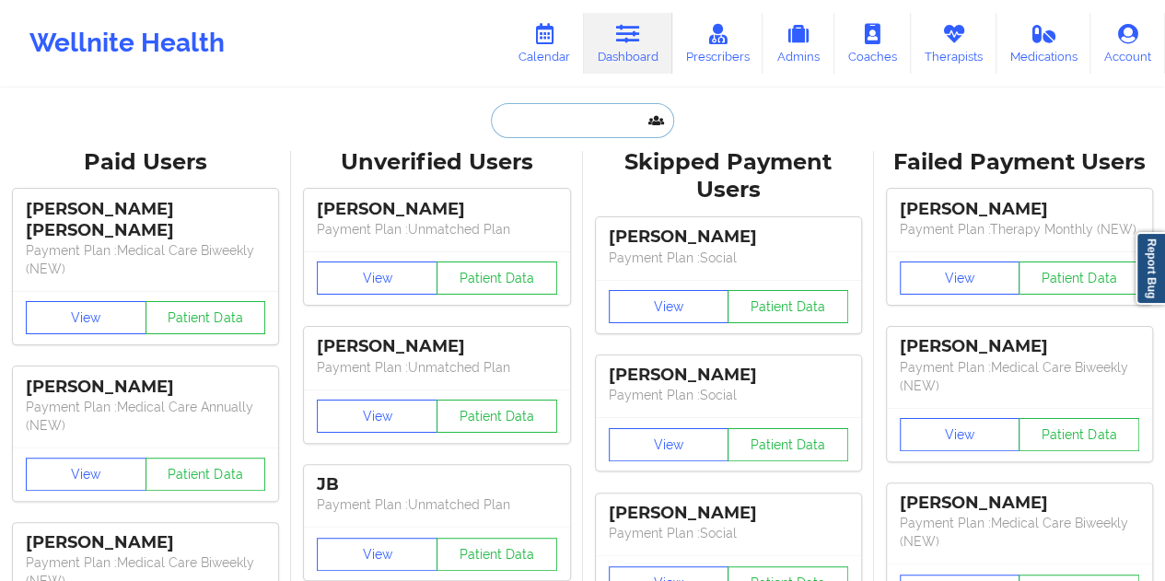
click at [580, 123] on input "text" at bounding box center [582, 120] width 182 height 35
paste input "[EMAIL_ADDRESS][DOMAIN_NAME]"
type input "[EMAIL_ADDRESS][DOMAIN_NAME]"
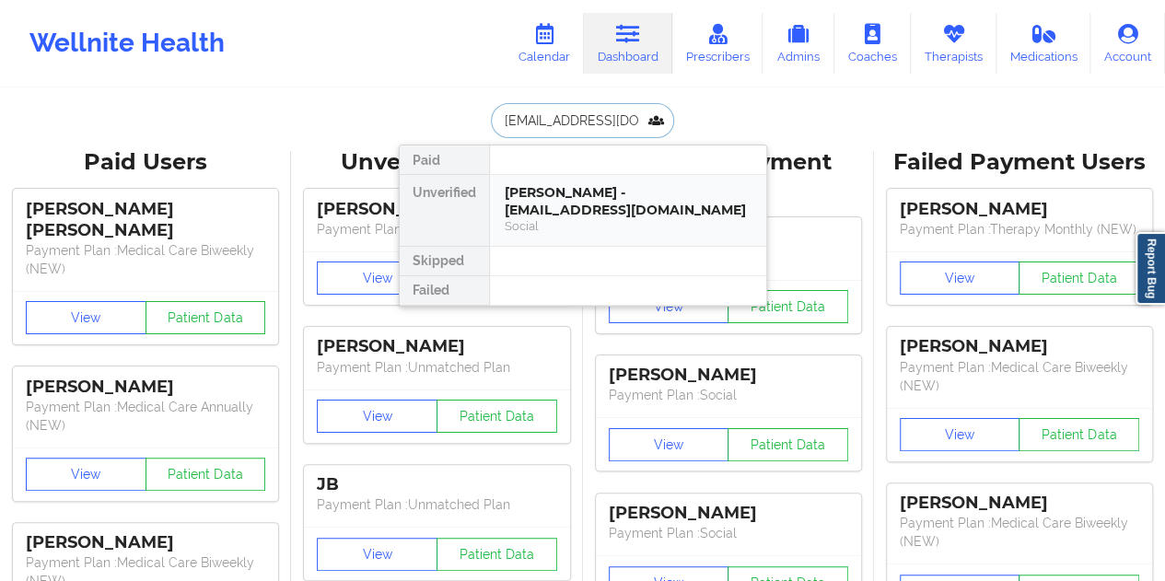
click at [601, 200] on div "[PERSON_NAME] - [EMAIL_ADDRESS][DOMAIN_NAME]" at bounding box center [628, 201] width 247 height 34
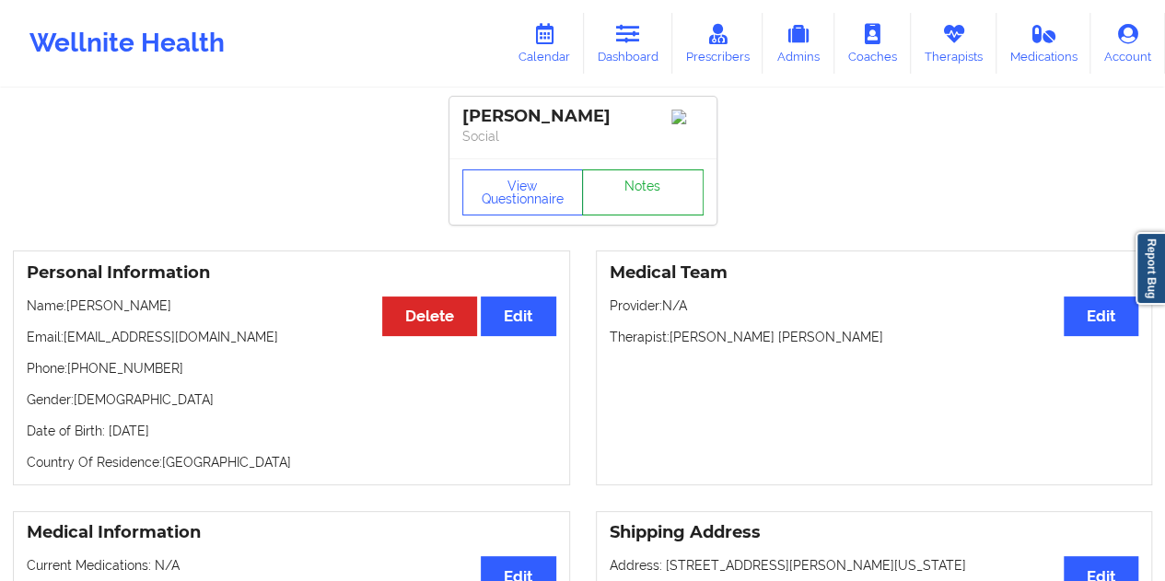
click at [660, 200] on link "Notes" at bounding box center [643, 192] width 122 height 46
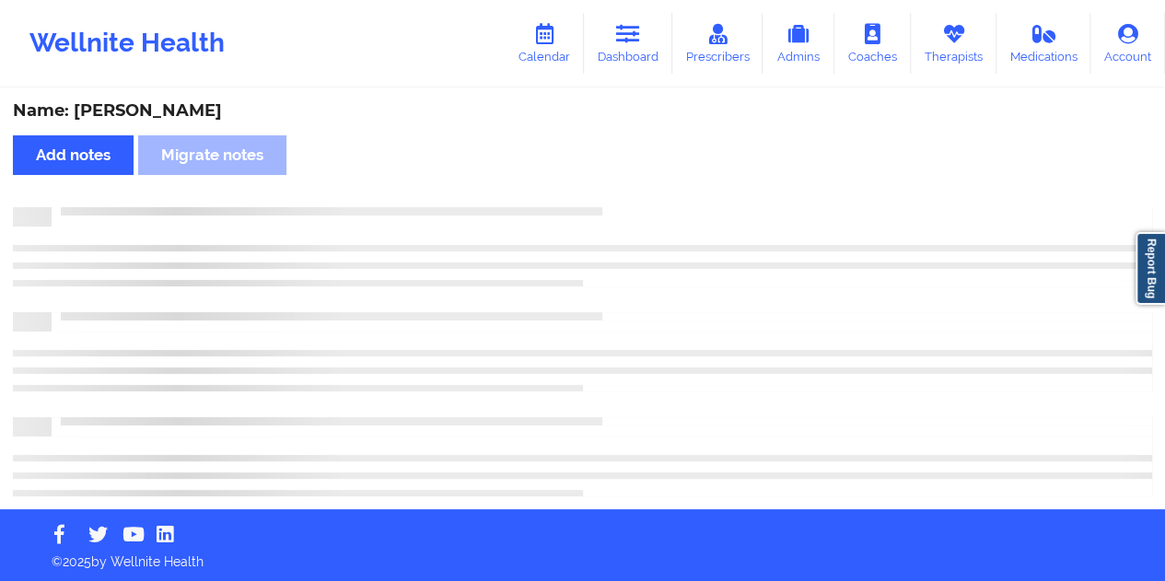
click at [219, 110] on div "Name: [PERSON_NAME]" at bounding box center [582, 110] width 1139 height 21
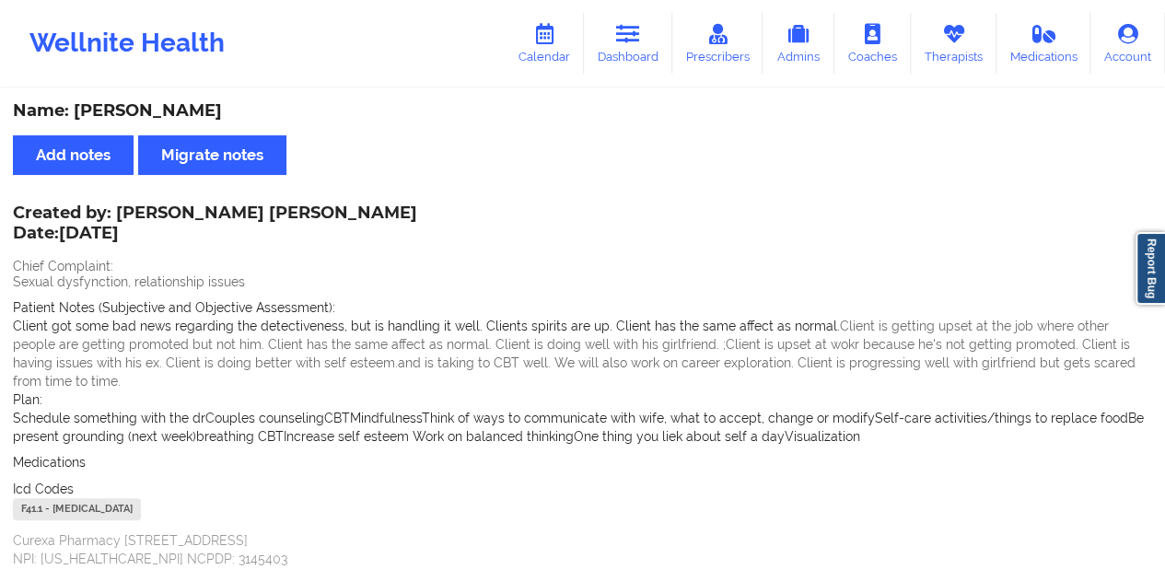
drag, startPoint x: 641, startPoint y: 40, endPoint x: 635, endPoint y: 86, distance: 46.4
click at [640, 40] on icon at bounding box center [628, 34] width 24 height 20
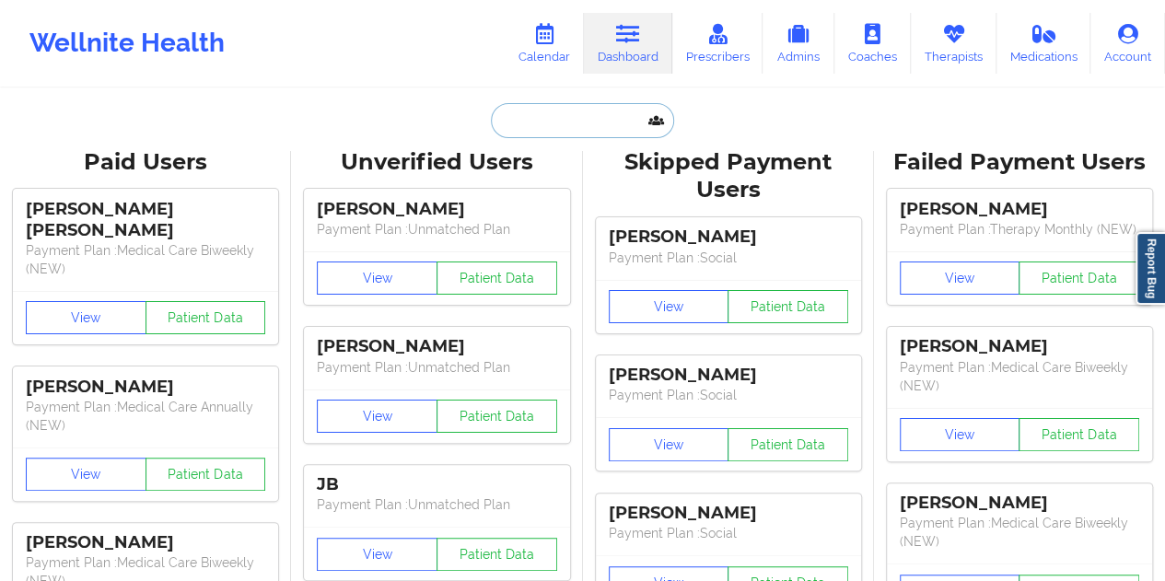
click at [581, 128] on input "text" at bounding box center [582, 120] width 182 height 35
paste input "[EMAIL_ADDRESS][DOMAIN_NAME]"
type input "[EMAIL_ADDRESS][DOMAIN_NAME]"
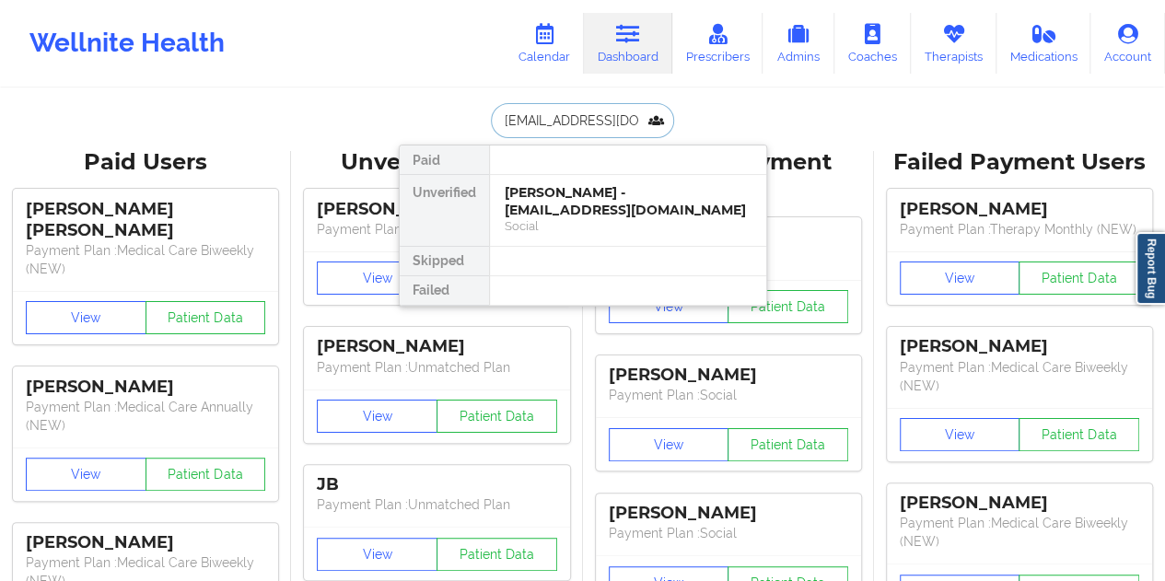
scroll to position [0, 2]
click at [578, 200] on div "[PERSON_NAME] - [EMAIL_ADDRESS][DOMAIN_NAME]" at bounding box center [628, 201] width 247 height 34
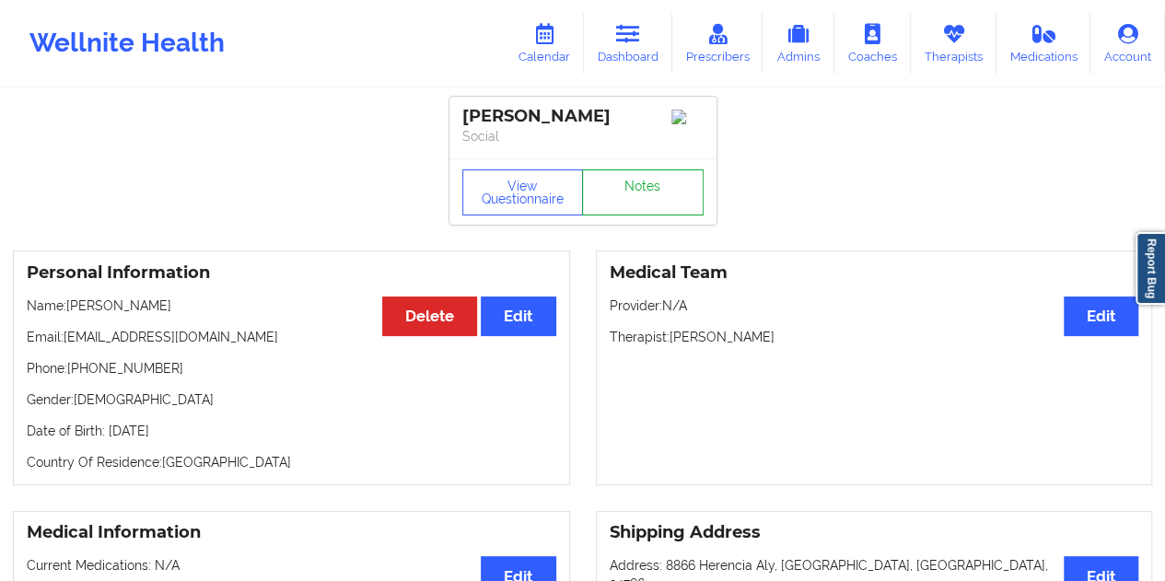
click at [635, 194] on link "Notes" at bounding box center [643, 192] width 122 height 46
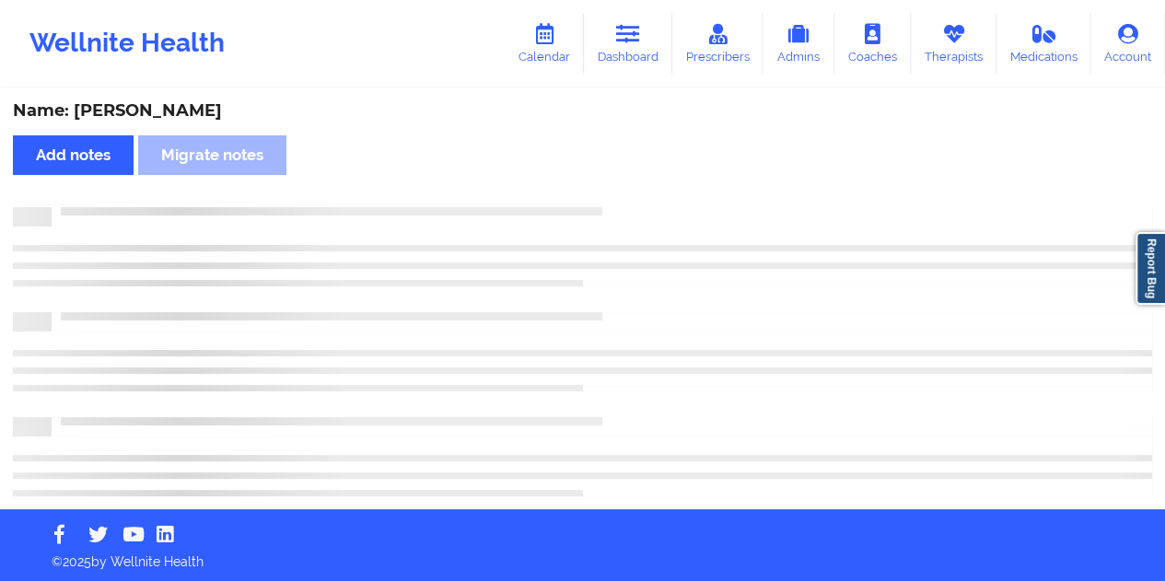
click at [160, 109] on div "Name: [PERSON_NAME]" at bounding box center [582, 110] width 1139 height 21
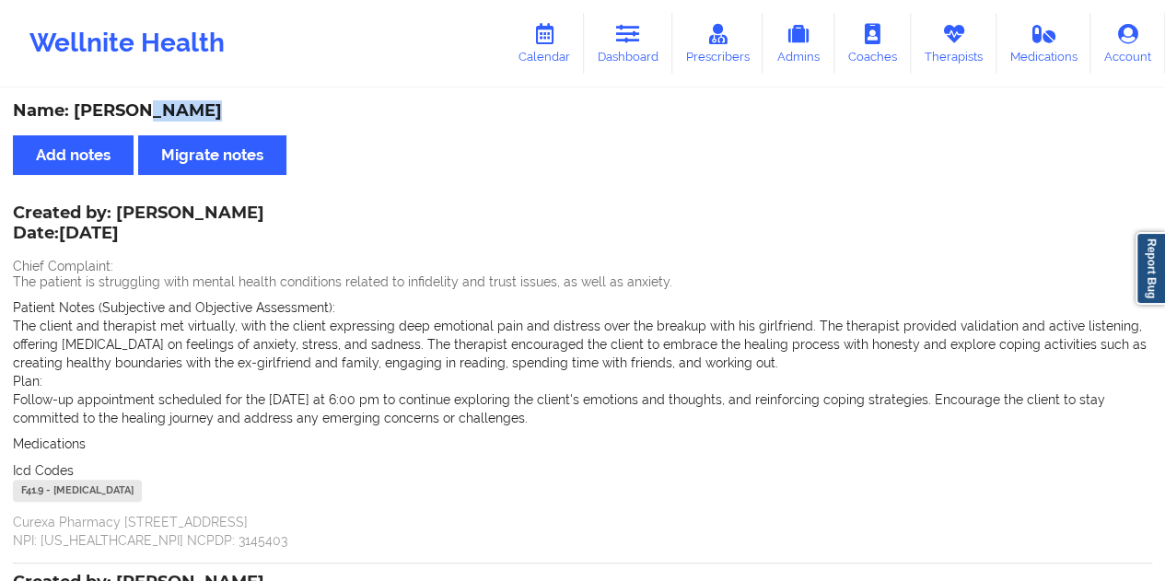
click at [160, 109] on div "Name: [PERSON_NAME]" at bounding box center [582, 110] width 1139 height 21
click at [545, 47] on link "Calendar" at bounding box center [544, 43] width 79 height 61
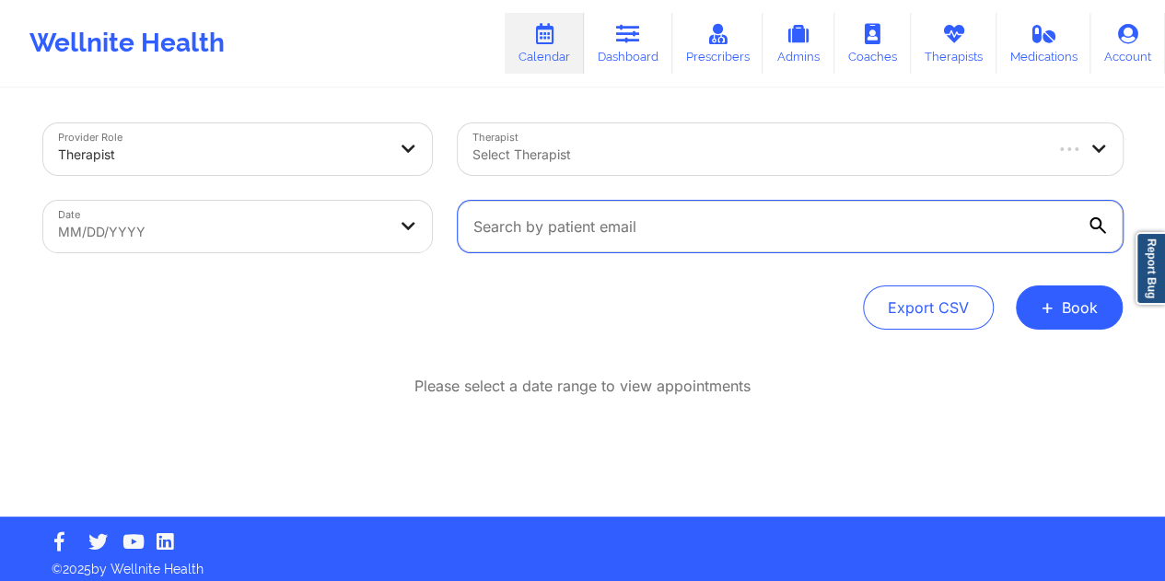
click at [609, 228] on input "text" at bounding box center [790, 227] width 665 height 52
paste input "[EMAIL_ADDRESS][DOMAIN_NAME]"
type input "[EMAIL_ADDRESS][DOMAIN_NAME]"
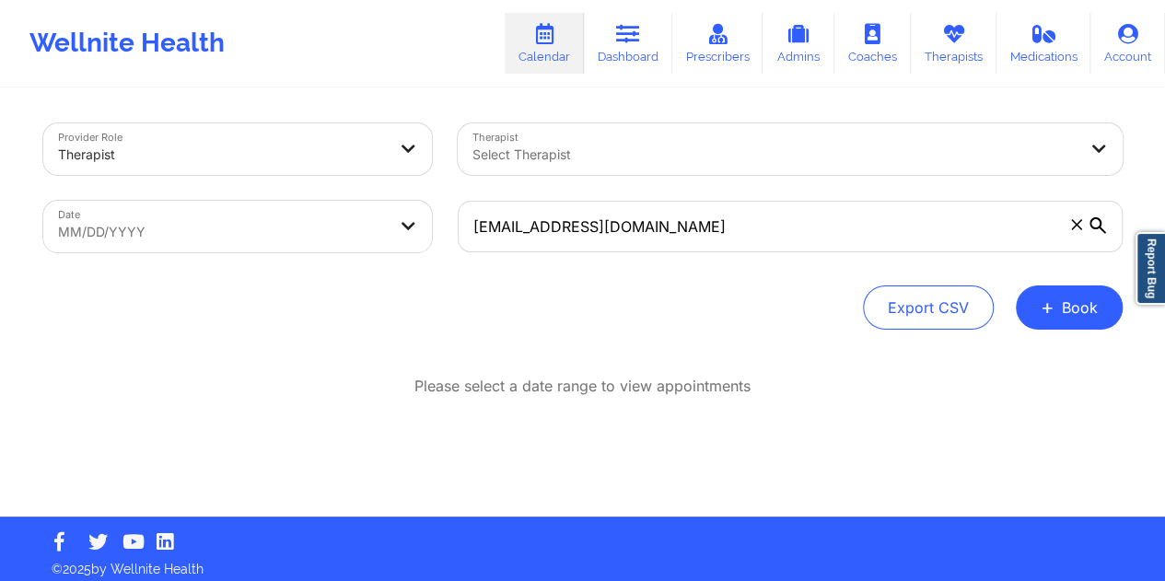
select select "2025-8"
select select "2025-9"
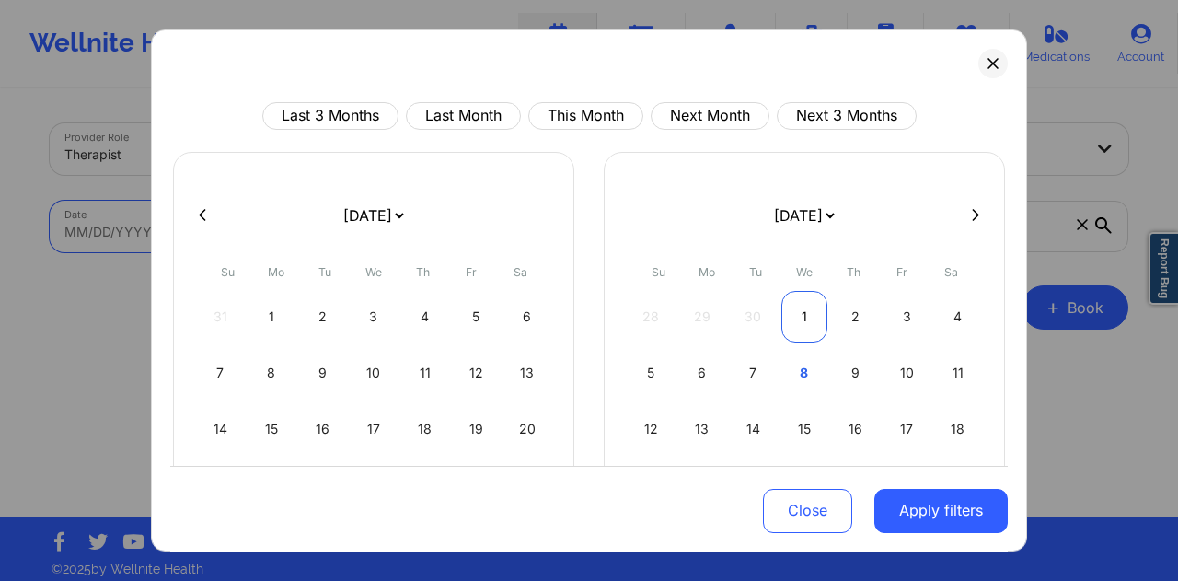
click at [804, 322] on div "1" at bounding box center [805, 317] width 47 height 52
select select "2025-9"
select select "2025-10"
select select "2025-9"
select select "2025-10"
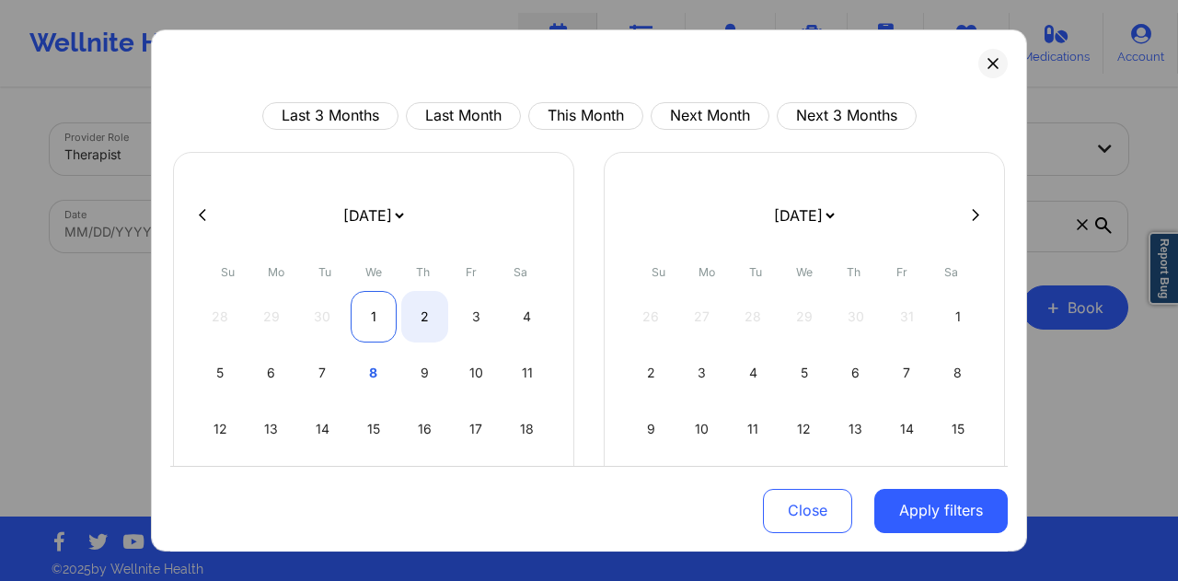
select select "2025-9"
select select "2025-10"
click at [376, 320] on div "1" at bounding box center [374, 317] width 47 height 52
select select "2025-9"
select select "2025-10"
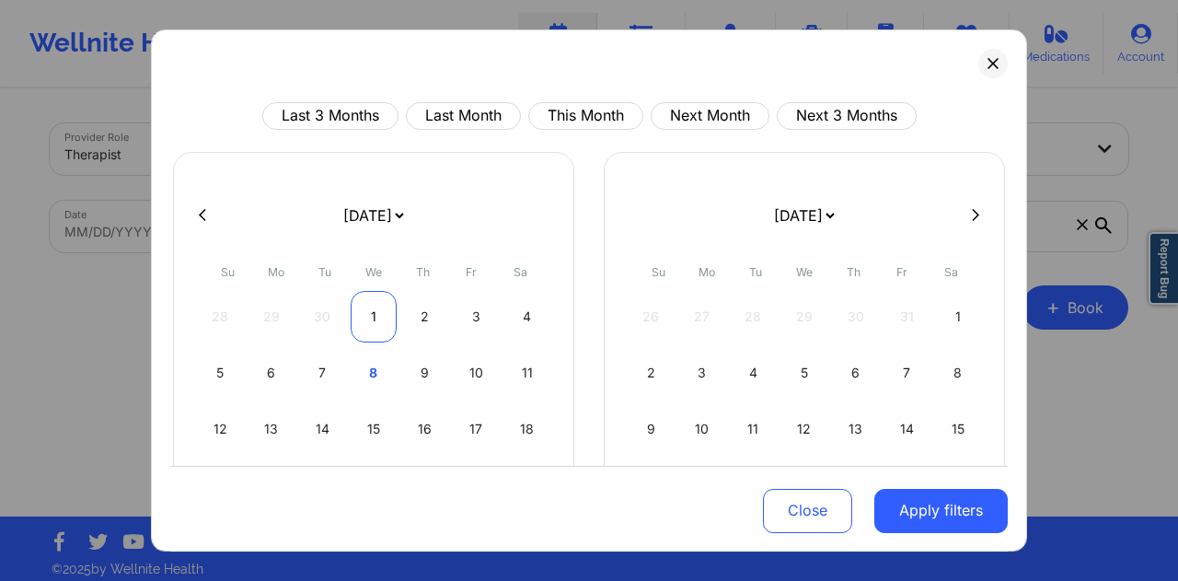
click at [376, 321] on div "1" at bounding box center [374, 317] width 47 height 52
select select "2025-9"
select select "2025-10"
select select "2025-9"
select select "2025-10"
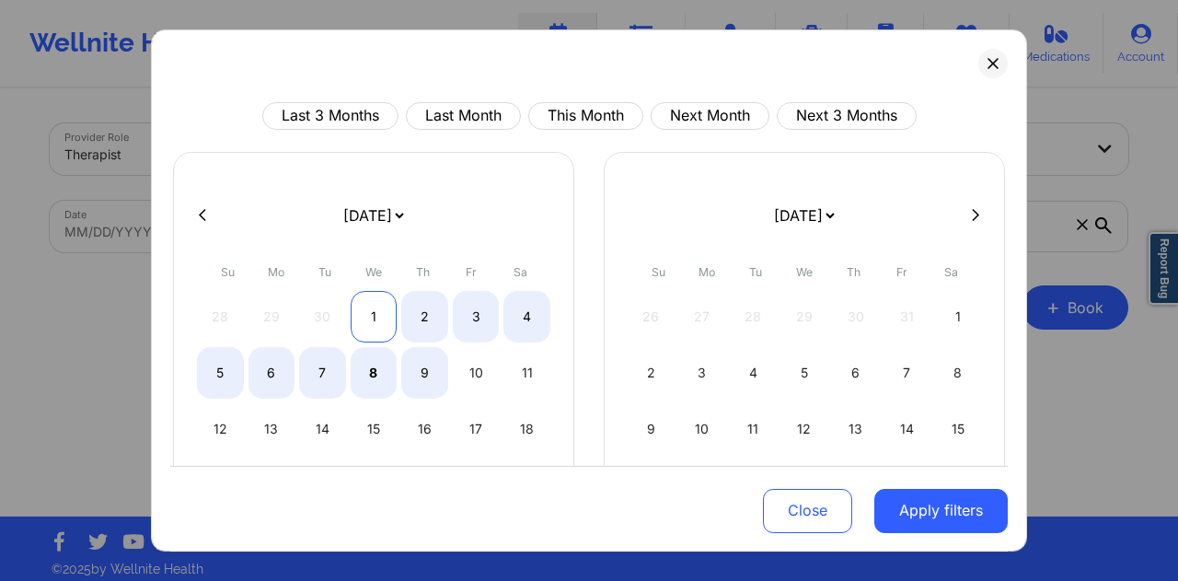
select select "2025-9"
select select "2025-10"
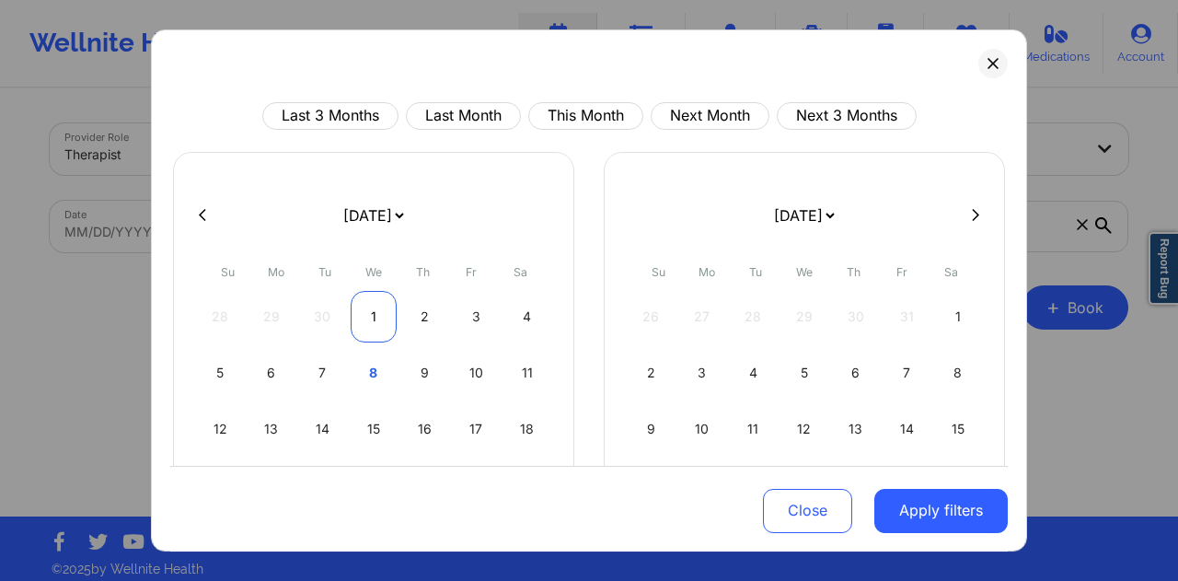
click at [371, 319] on div "1" at bounding box center [374, 317] width 47 height 52
select select "2025-9"
select select "2025-10"
click at [944, 507] on button "Apply filters" at bounding box center [941, 510] width 133 height 44
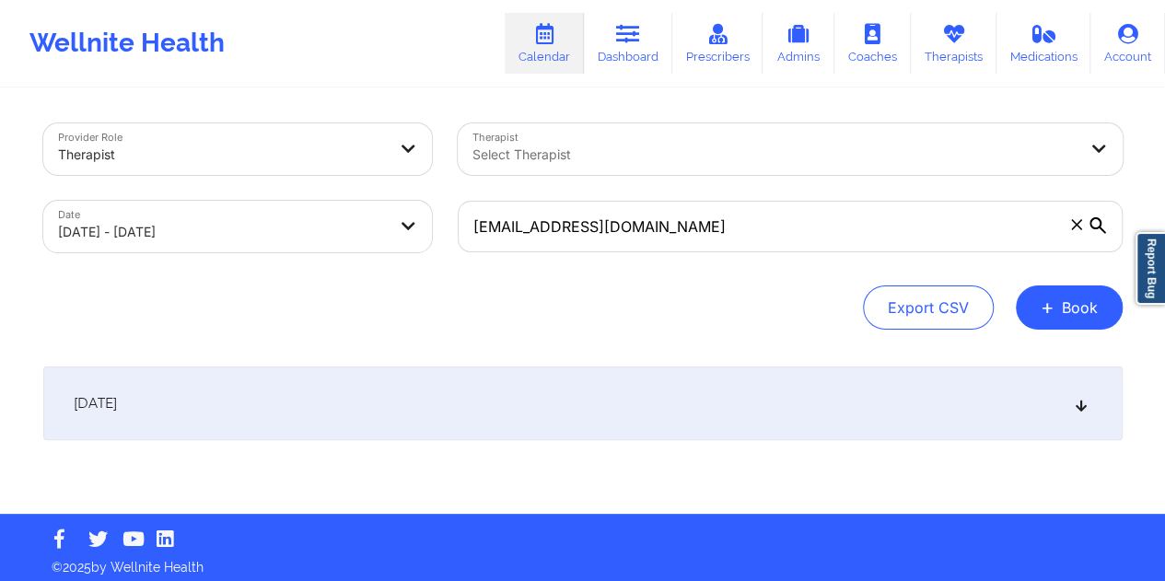
click at [631, 417] on div "[DATE]" at bounding box center [582, 403] width 1079 height 74
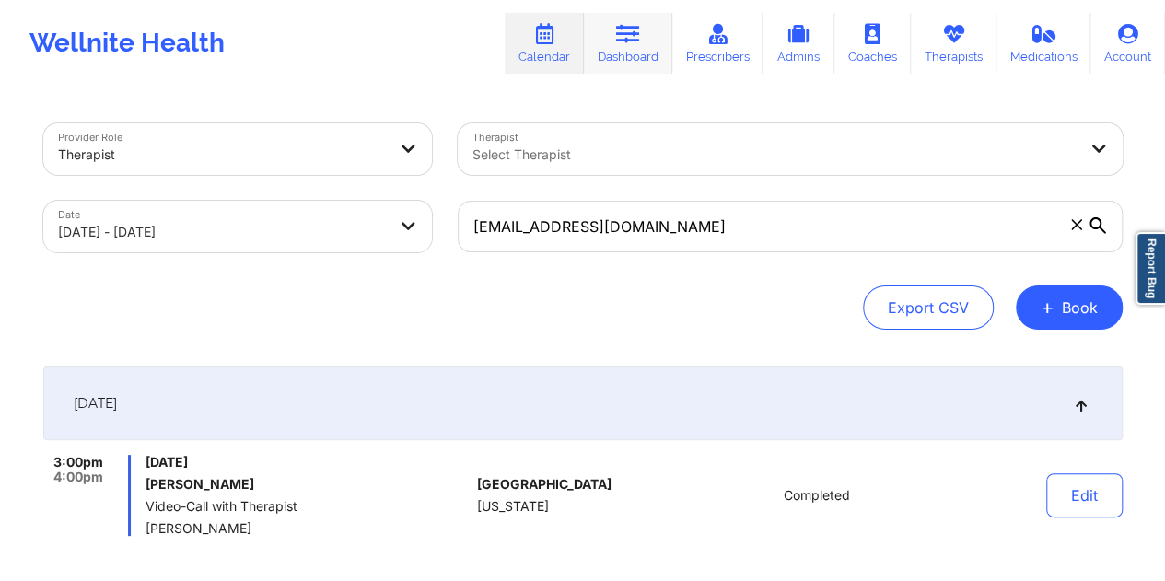
click at [639, 47] on link "Dashboard" at bounding box center [628, 43] width 88 height 61
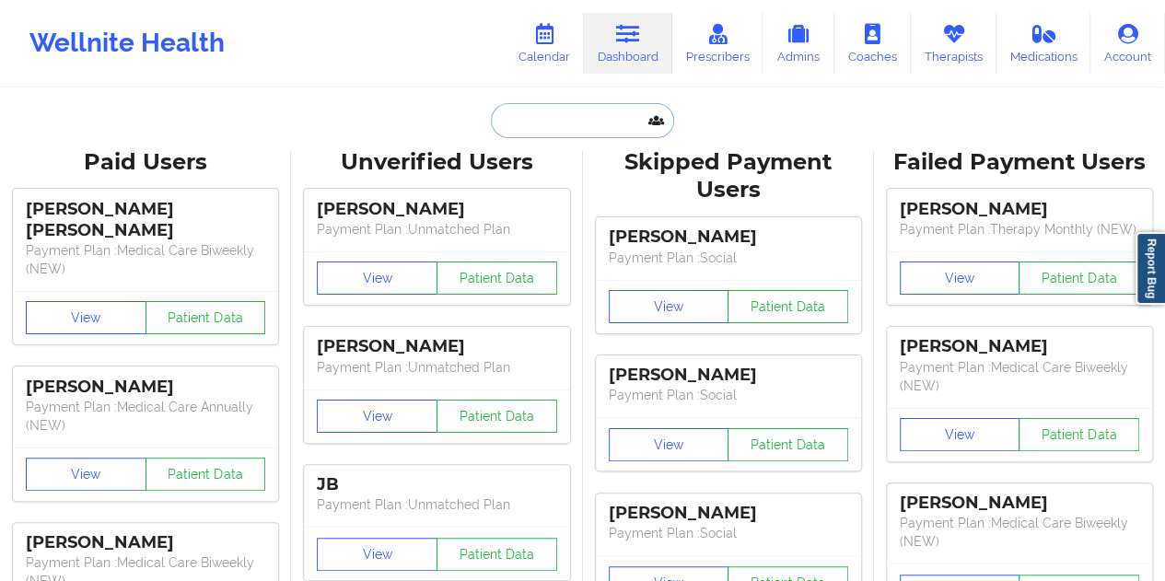
click at [558, 119] on input "text" at bounding box center [582, 120] width 182 height 35
paste input "[EMAIL_ADDRESS][DOMAIN_NAME]"
type input "[EMAIL_ADDRESS][DOMAIN_NAME]"
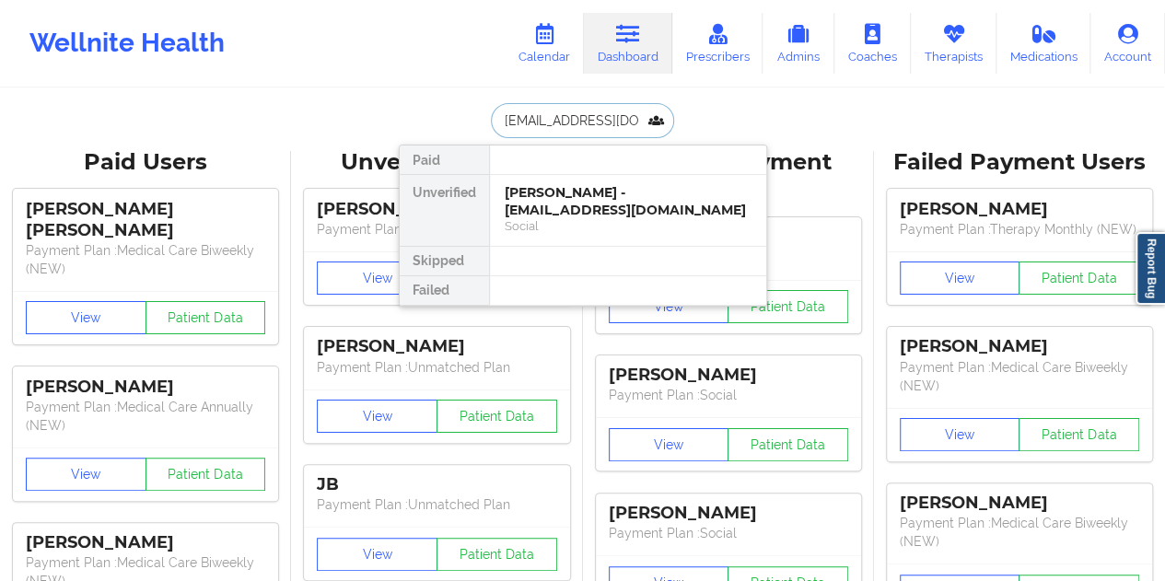
scroll to position [0, 2]
click at [577, 198] on div "[PERSON_NAME] - [EMAIL_ADDRESS][DOMAIN_NAME]" at bounding box center [628, 201] width 247 height 34
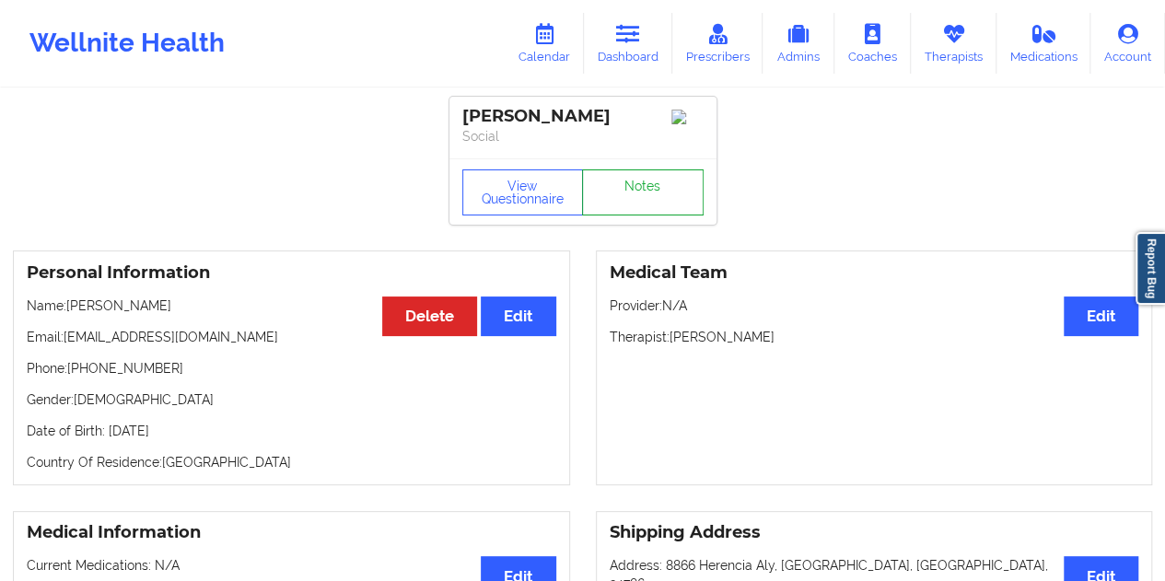
click at [626, 198] on link "Notes" at bounding box center [643, 192] width 122 height 46
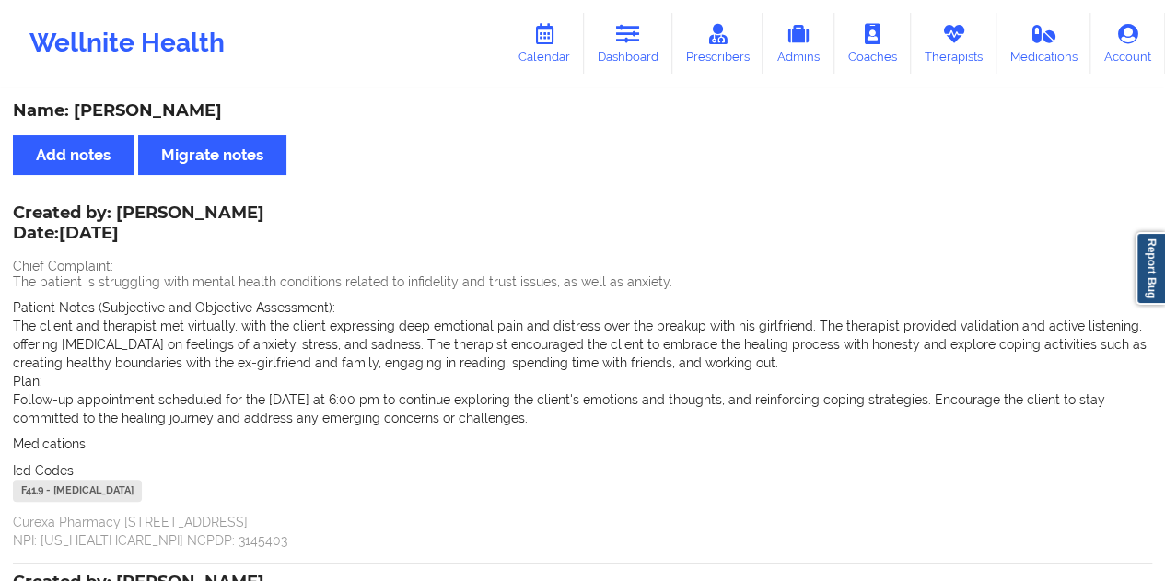
drag, startPoint x: 643, startPoint y: 67, endPoint x: 635, endPoint y: 85, distance: 19.0
click at [643, 67] on link "Dashboard" at bounding box center [628, 43] width 88 height 61
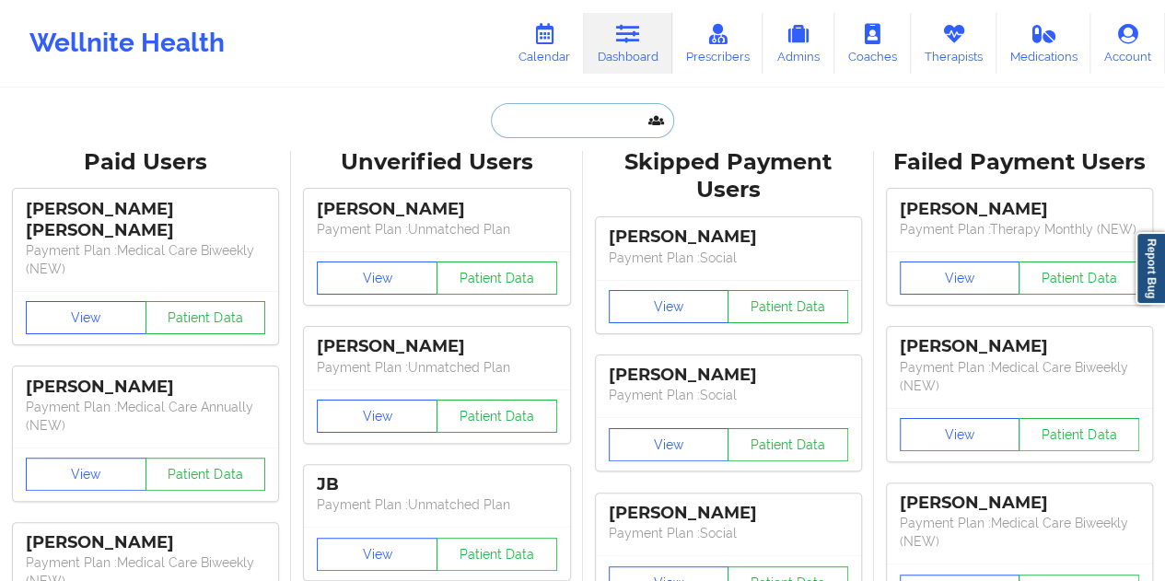
click at [547, 122] on input "text" at bounding box center [582, 120] width 182 height 35
paste input "[EMAIL_ADDRESS][DOMAIN_NAME]"
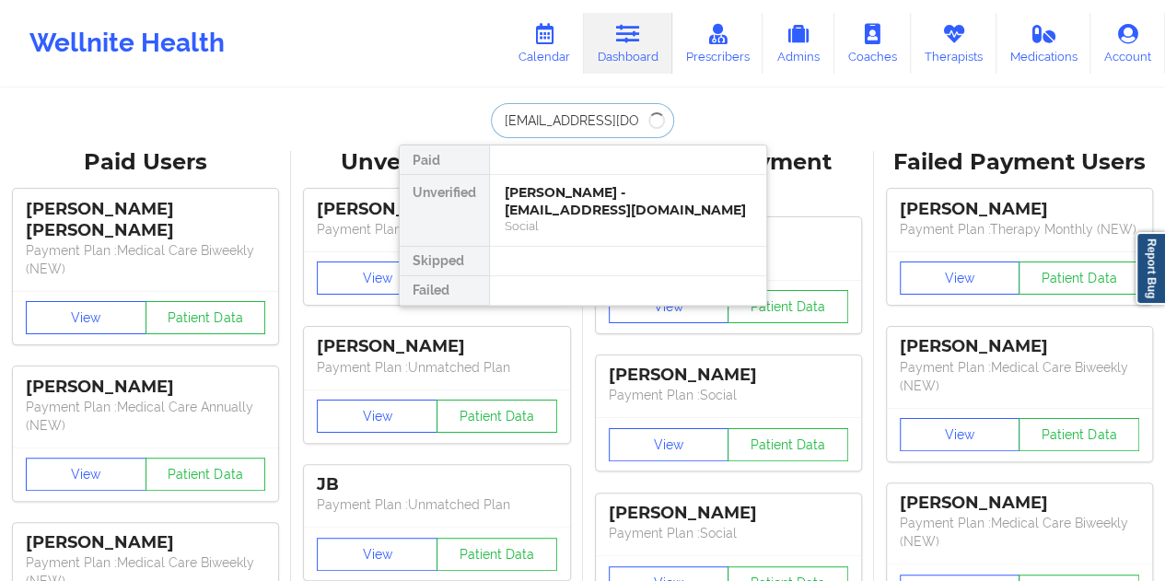
type input "[EMAIL_ADDRESS][DOMAIN_NAME]"
click at [582, 197] on div "[PERSON_NAME] - [EMAIL_ADDRESS][DOMAIN_NAME]" at bounding box center [628, 201] width 247 height 34
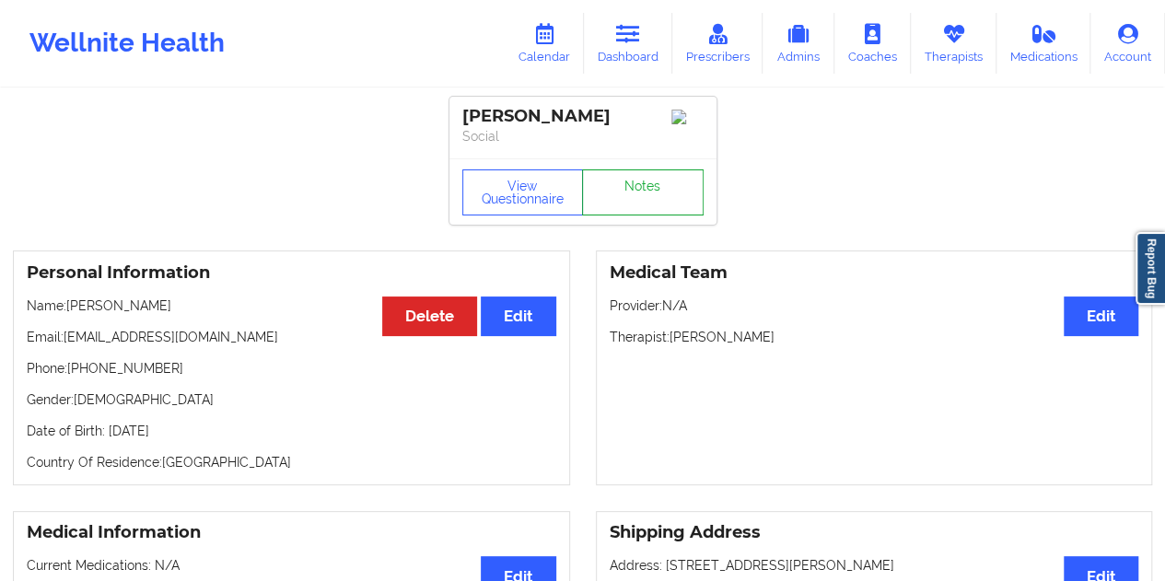
click at [625, 192] on link "Notes" at bounding box center [643, 192] width 122 height 46
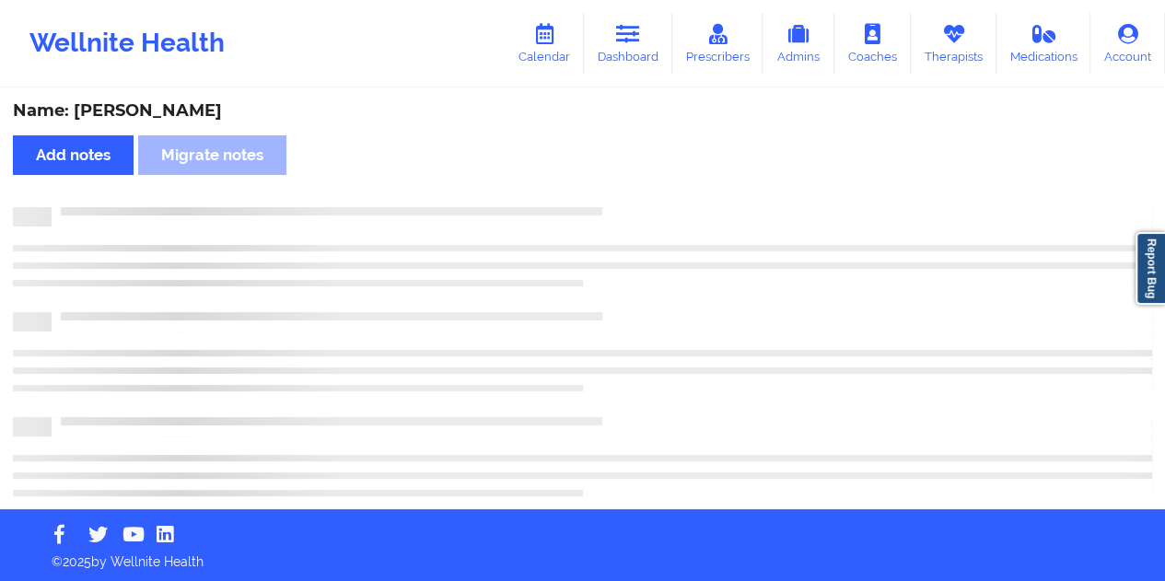
click at [215, 104] on div "Name: [PERSON_NAME]" at bounding box center [582, 110] width 1139 height 21
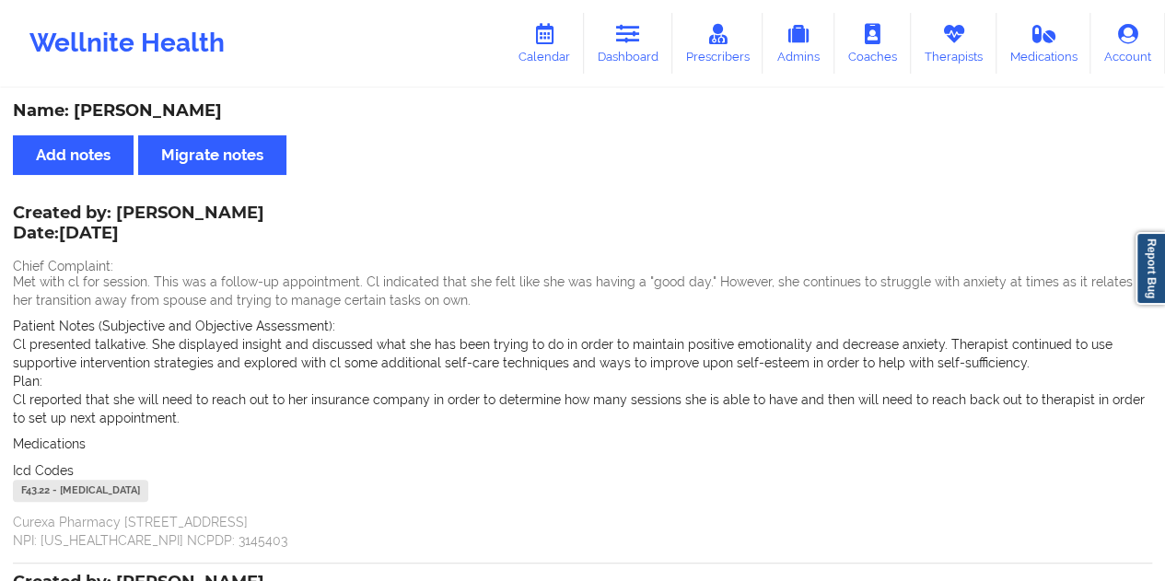
click at [637, 52] on link "Dashboard" at bounding box center [628, 43] width 88 height 61
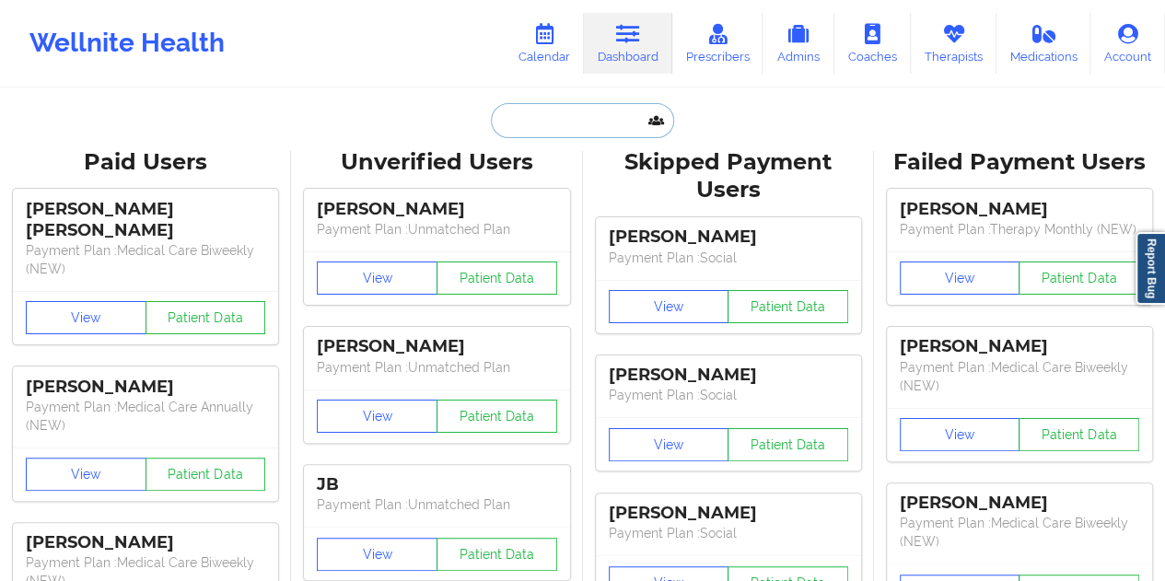
click at [579, 121] on input "text" at bounding box center [582, 120] width 182 height 35
paste input "[EMAIL_ADDRESS][DOMAIN_NAME]"
type input "[EMAIL_ADDRESS][DOMAIN_NAME]"
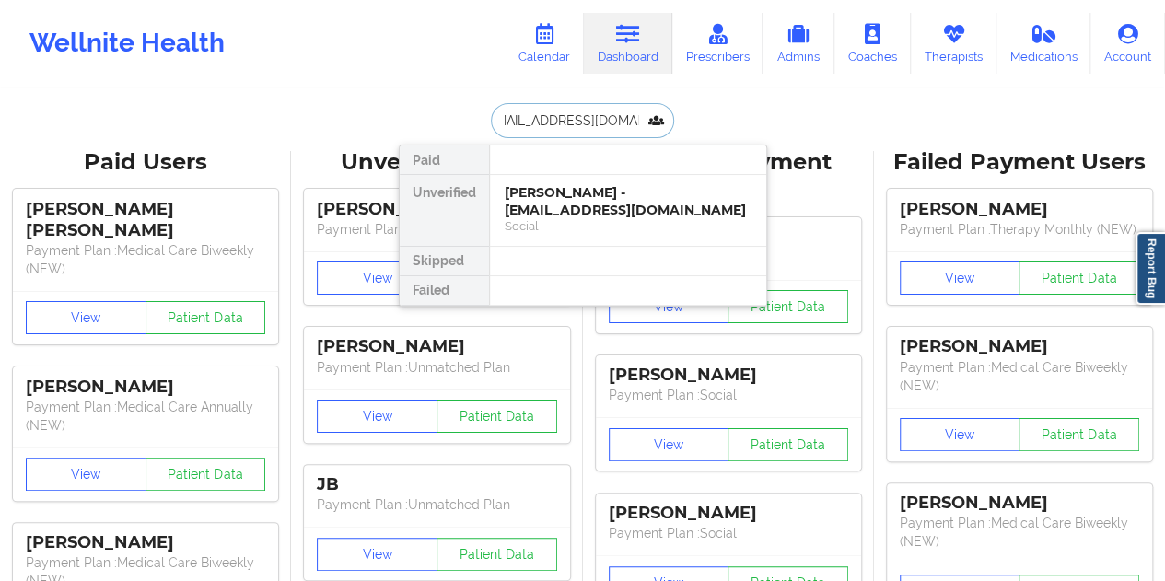
click at [613, 205] on div "[PERSON_NAME] - [EMAIL_ADDRESS][DOMAIN_NAME]" at bounding box center [628, 201] width 247 height 34
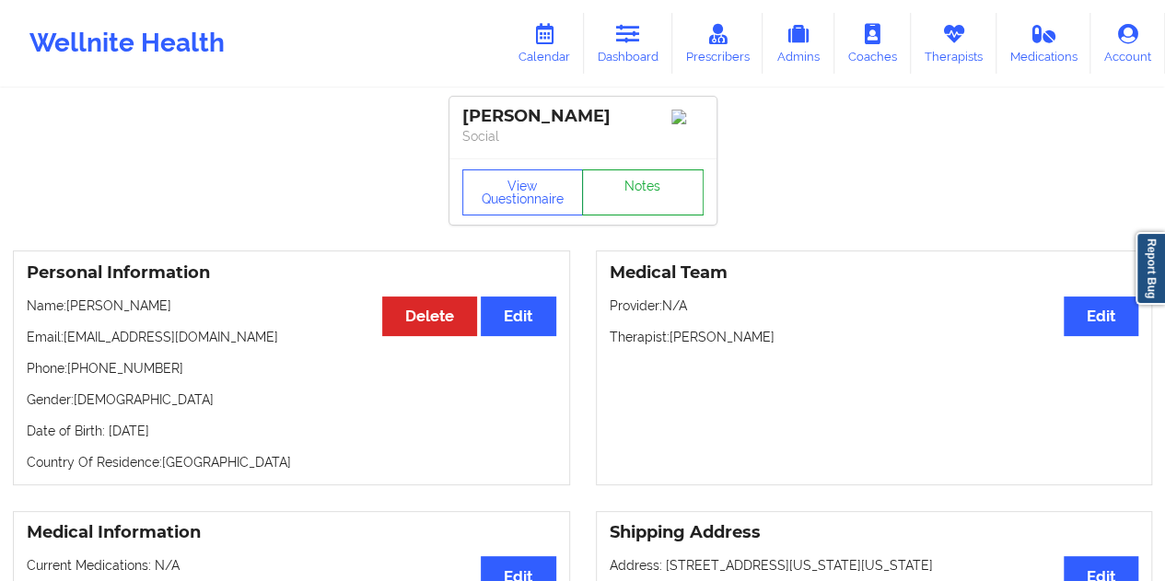
click at [648, 200] on link "Notes" at bounding box center [643, 192] width 122 height 46
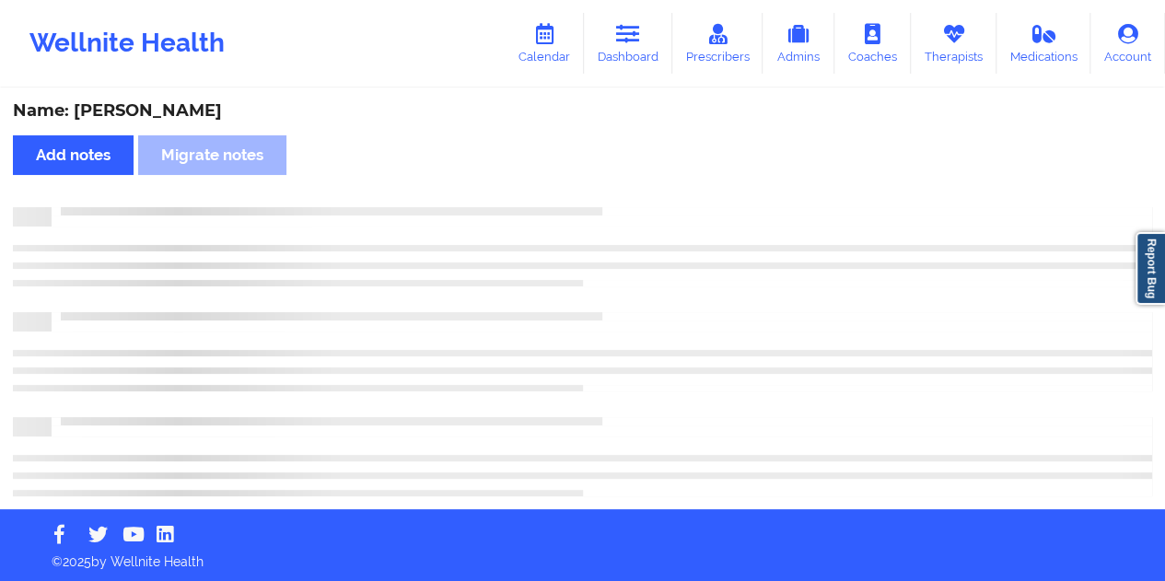
click at [150, 100] on div "Name: [PERSON_NAME]" at bounding box center [582, 110] width 1139 height 21
click at [149, 100] on div "Name: [PERSON_NAME]" at bounding box center [582, 110] width 1139 height 21
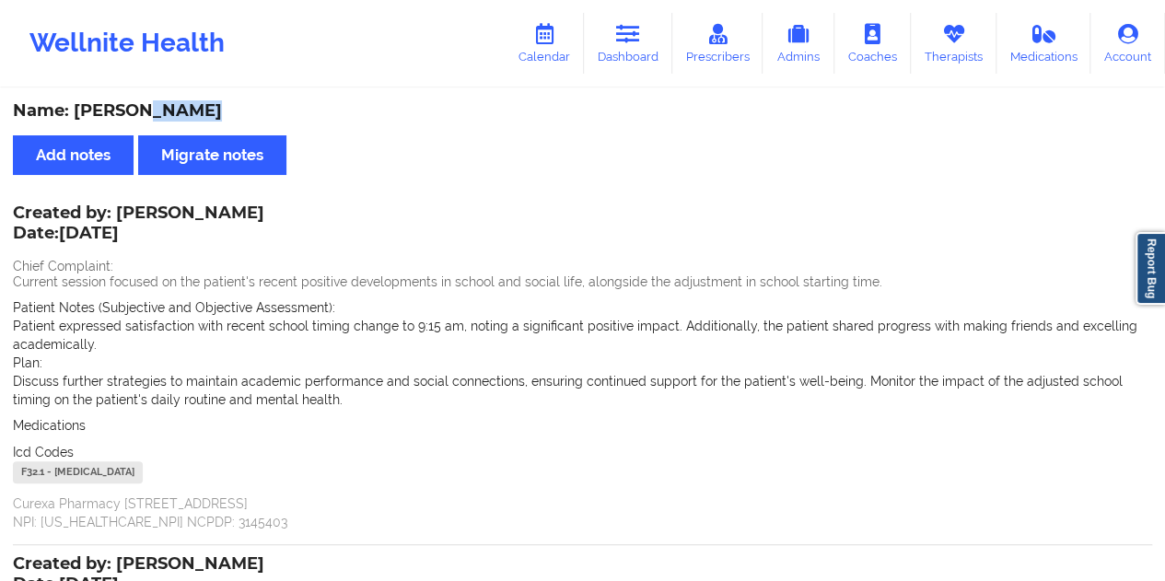
drag, startPoint x: 251, startPoint y: 211, endPoint x: 120, endPoint y: 210, distance: 131.7
click at [120, 210] on div "Created by: [PERSON_NAME] Date: [DATE]" at bounding box center [138, 224] width 251 height 42
click at [630, 60] on link "Dashboard" at bounding box center [628, 43] width 88 height 61
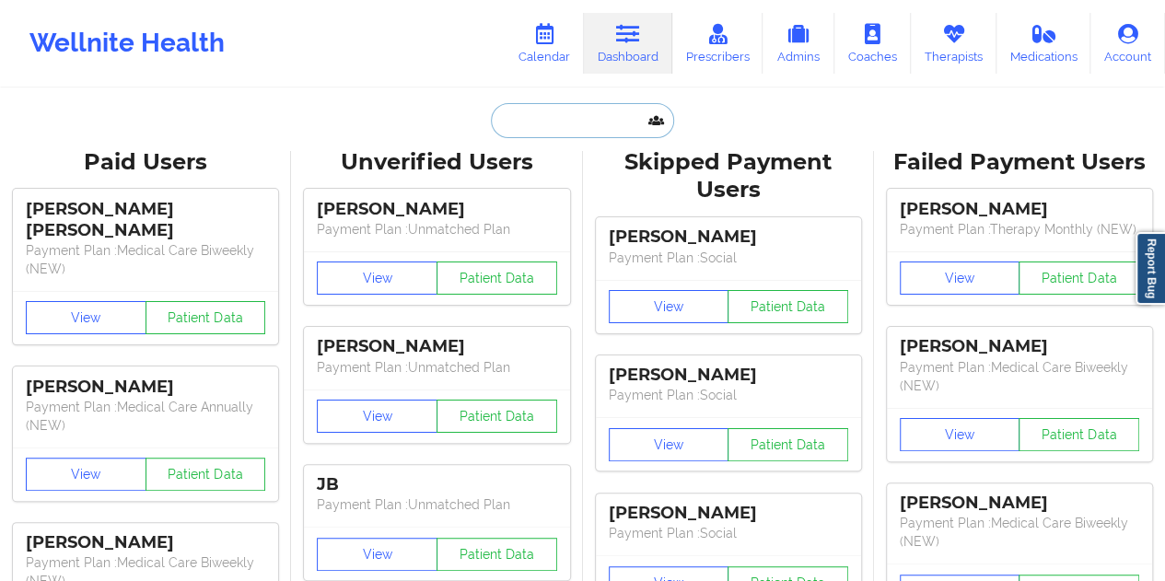
click at [558, 124] on input "text" at bounding box center [582, 120] width 182 height 35
paste input "[EMAIL_ADDRESS][DOMAIN_NAME]"
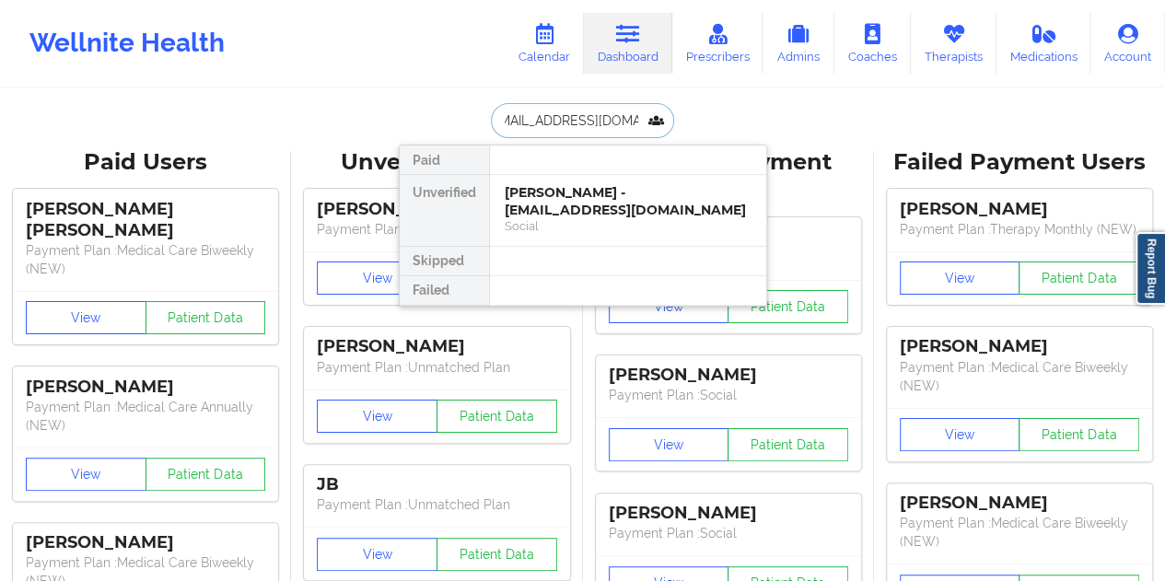
type input "[EMAIL_ADDRESS][DOMAIN_NAME]"
click at [620, 199] on div "[PERSON_NAME] - [EMAIL_ADDRESS][DOMAIN_NAME]" at bounding box center [628, 201] width 247 height 34
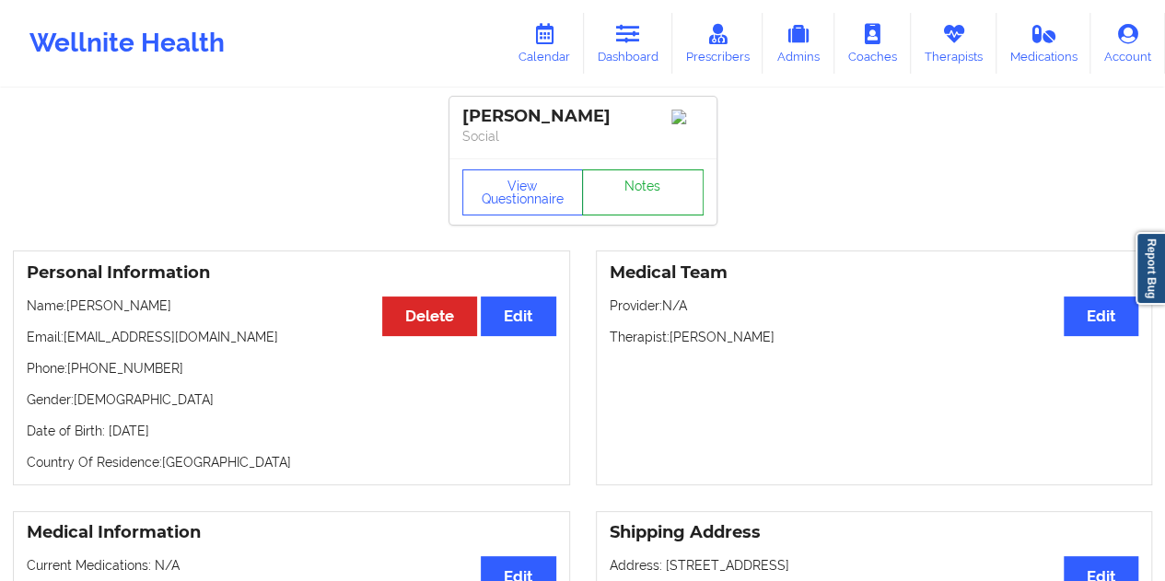
click at [644, 195] on link "Notes" at bounding box center [643, 192] width 122 height 46
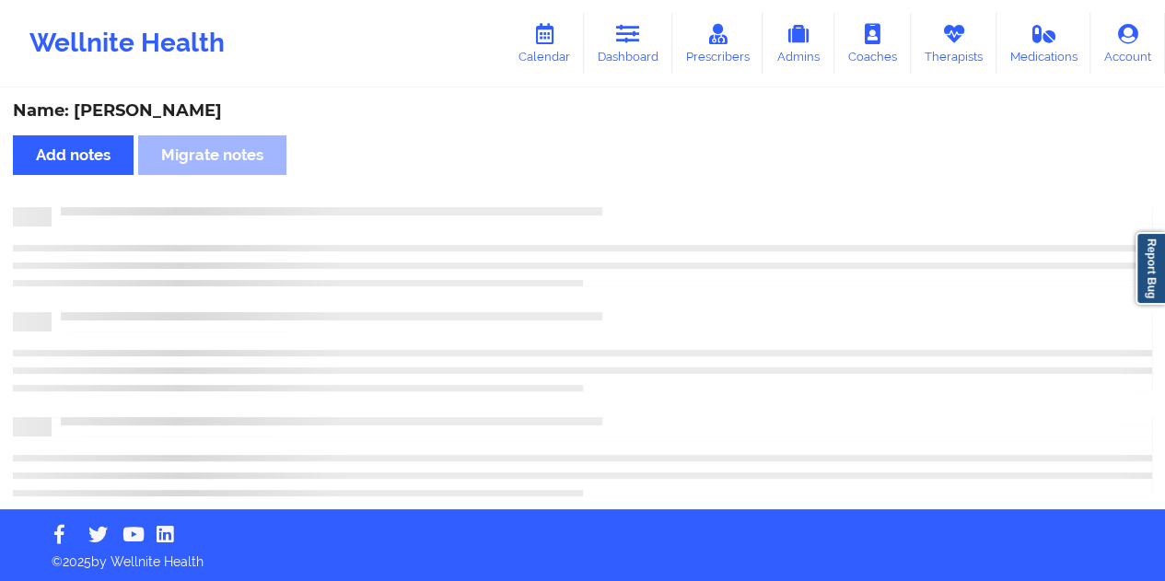
click at [196, 111] on div "Name: [PERSON_NAME]" at bounding box center [582, 110] width 1139 height 21
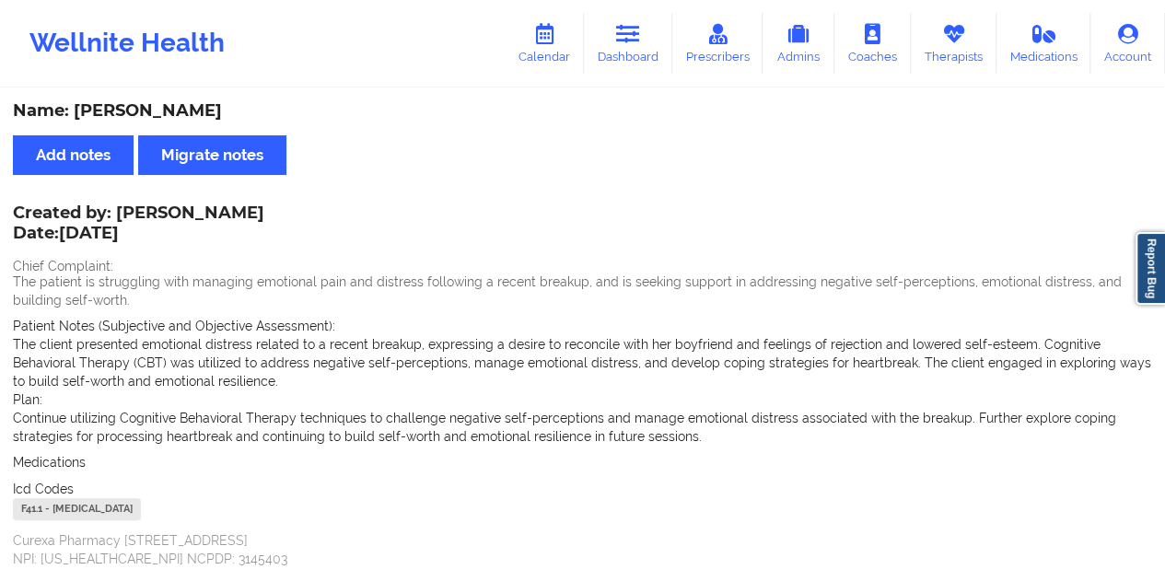
drag, startPoint x: 628, startPoint y: 42, endPoint x: 615, endPoint y: 75, distance: 34.7
click at [628, 42] on icon at bounding box center [628, 34] width 24 height 20
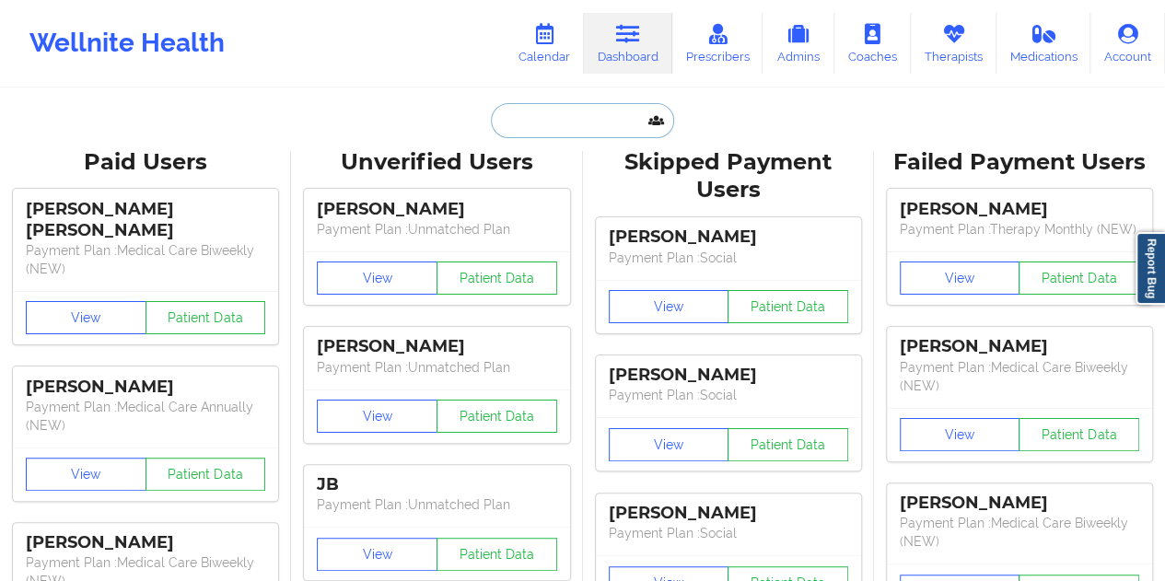
click at [583, 123] on input "text" at bounding box center [582, 120] width 182 height 35
paste input "[EMAIL_ADDRESS][DOMAIN_NAME]"
type input "[EMAIL_ADDRESS][DOMAIN_NAME]"
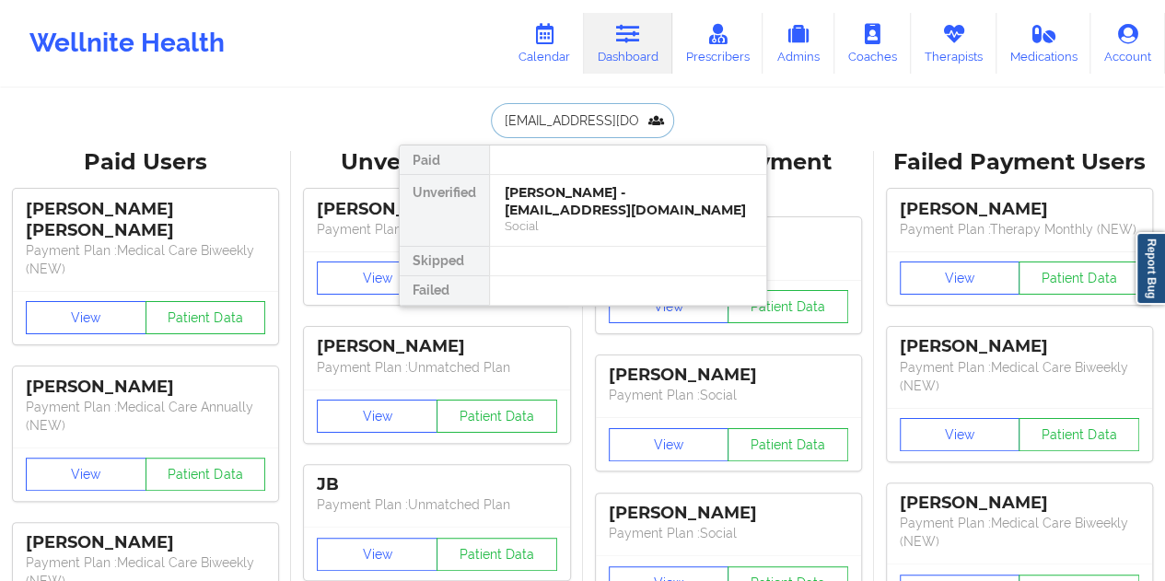
scroll to position [0, 11]
click at [610, 207] on div "[PERSON_NAME] - [EMAIL_ADDRESS][DOMAIN_NAME]" at bounding box center [628, 201] width 247 height 34
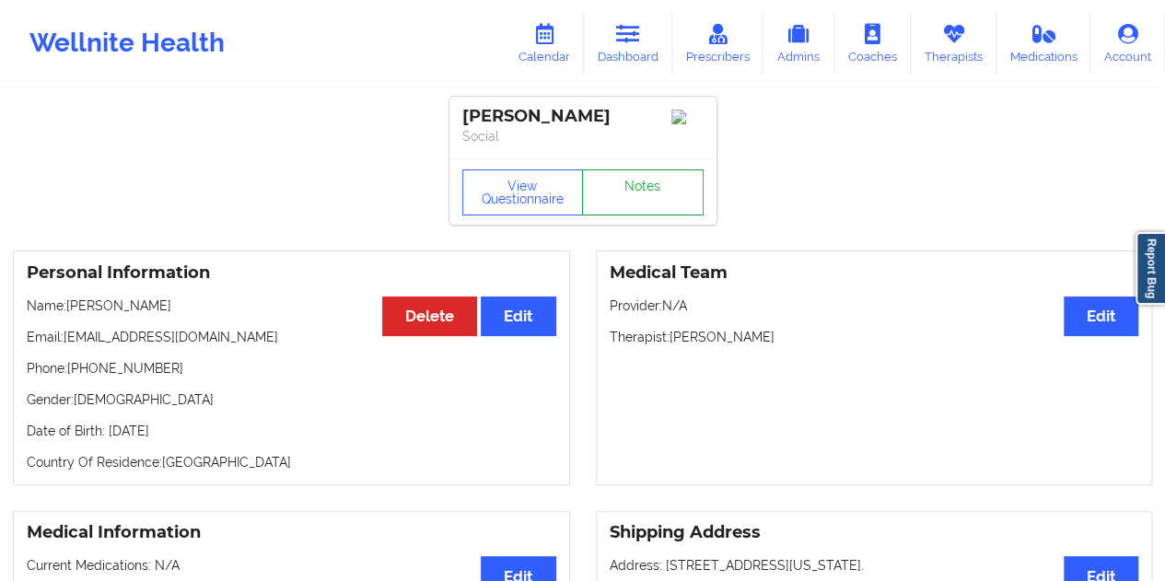
click at [659, 196] on link "Notes" at bounding box center [643, 192] width 122 height 46
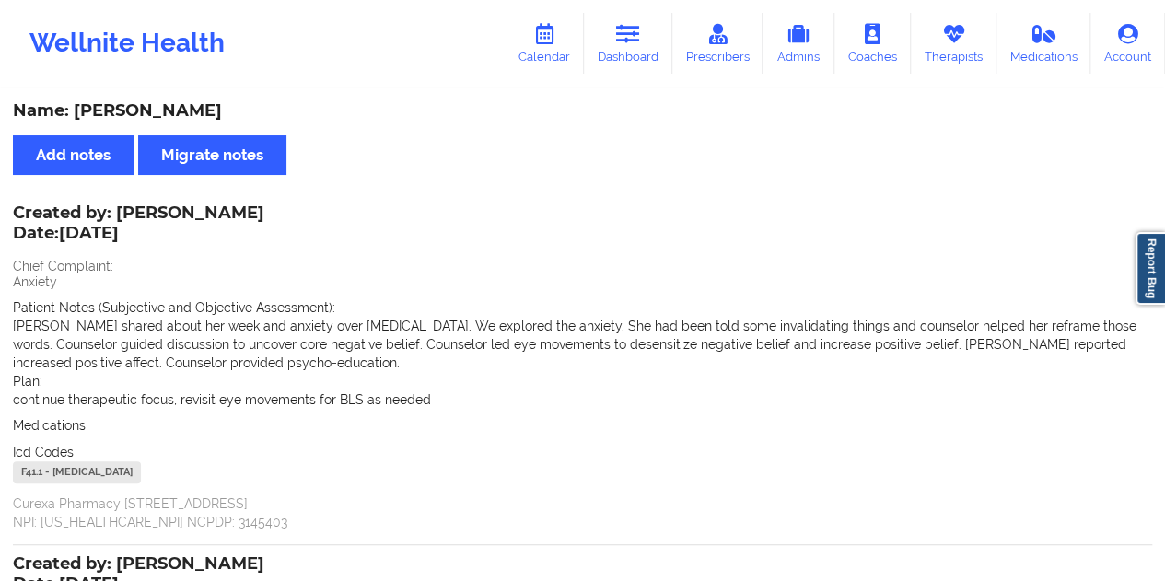
click at [163, 112] on div "Name: [PERSON_NAME]" at bounding box center [582, 110] width 1139 height 21
drag, startPoint x: 270, startPoint y: 214, endPoint x: 122, endPoint y: 213, distance: 148.2
click at [122, 213] on div "Created by: [PERSON_NAME] Date: [DATE]" at bounding box center [138, 224] width 251 height 42
click at [634, 33] on icon at bounding box center [628, 34] width 24 height 20
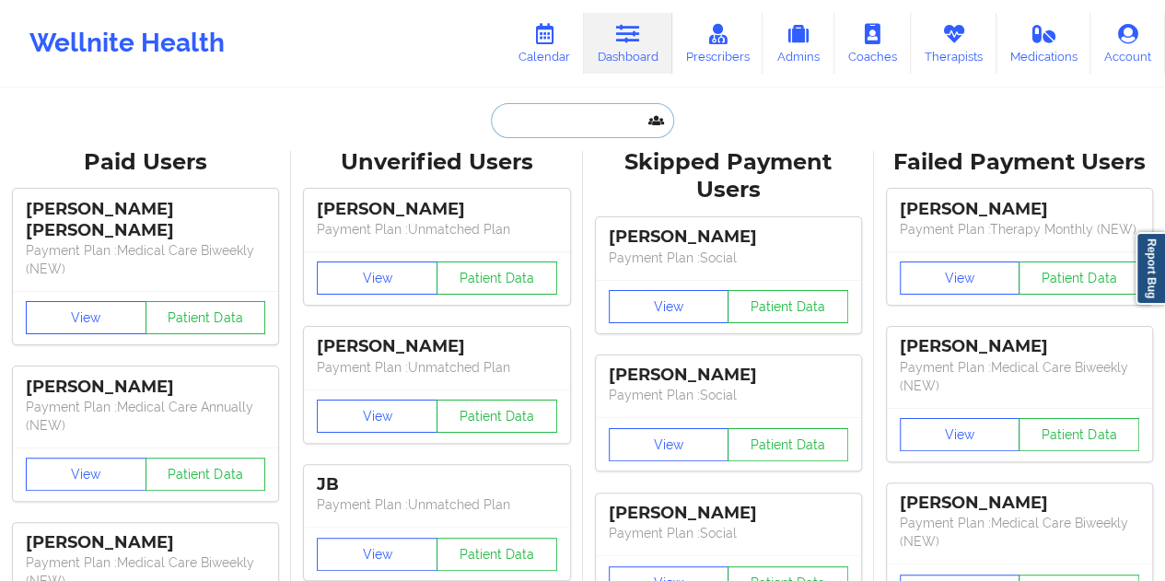
click at [545, 132] on input "text" at bounding box center [582, 120] width 182 height 35
paste input "[EMAIL_ADDRESS][DOMAIN_NAME]"
type input "[EMAIL_ADDRESS][DOMAIN_NAME]"
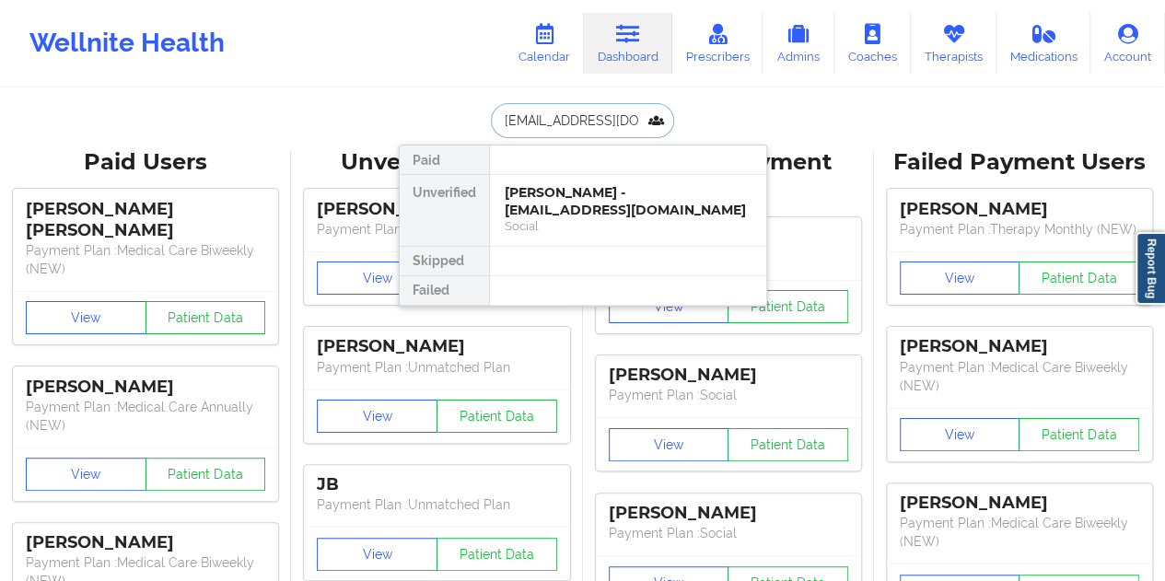
click at [582, 218] on div "Social" at bounding box center [628, 226] width 247 height 16
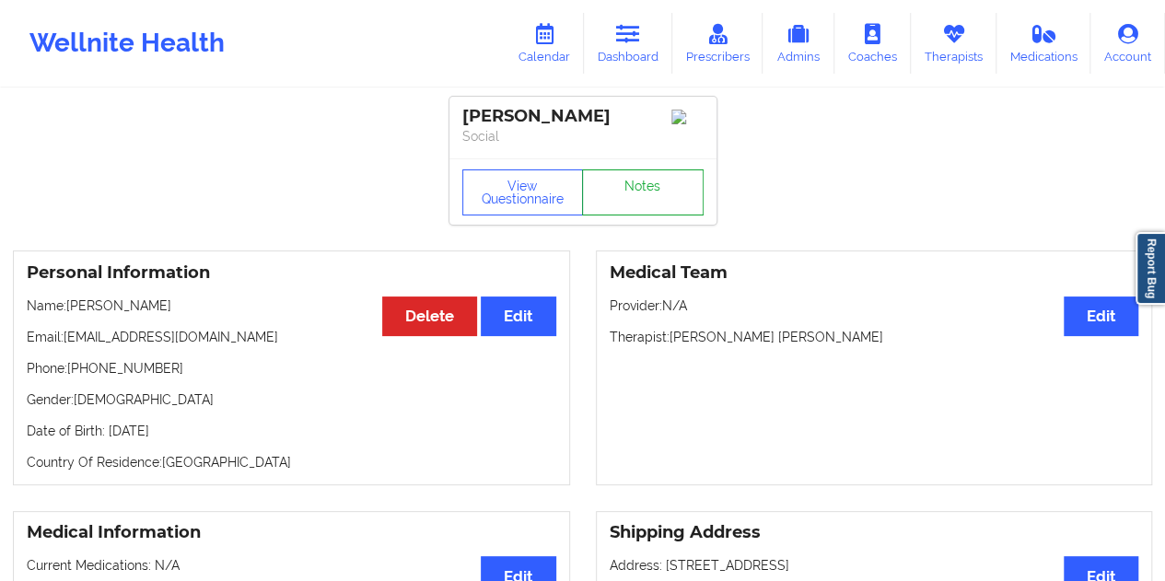
click at [639, 189] on link "Notes" at bounding box center [643, 192] width 122 height 46
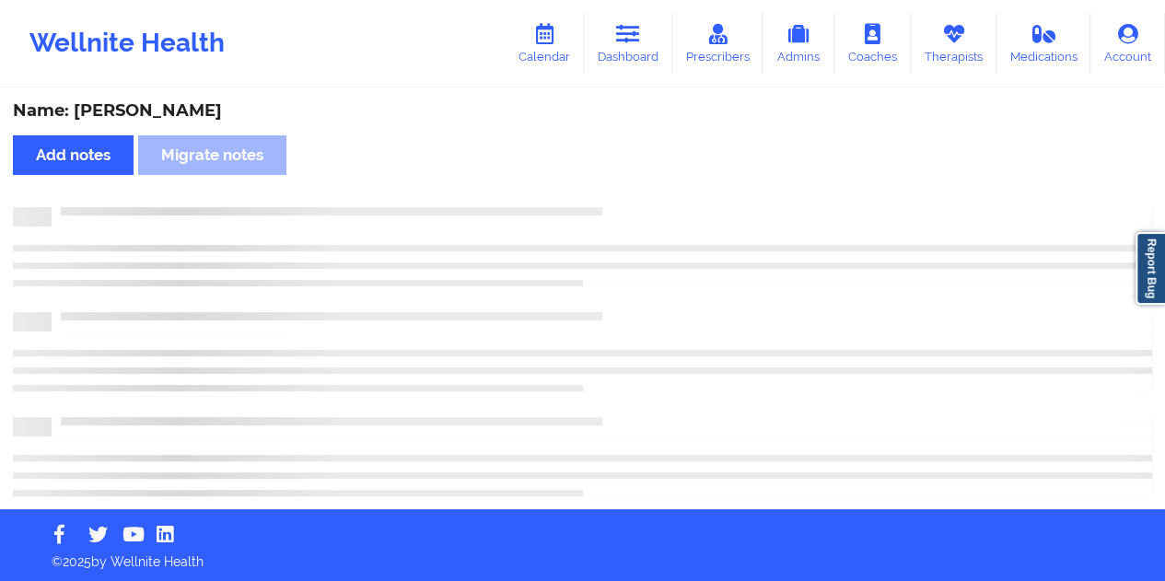
click at [142, 117] on div "Name: [PERSON_NAME]" at bounding box center [582, 110] width 1139 height 21
click at [142, 116] on div "Name: [PERSON_NAME]" at bounding box center [582, 110] width 1139 height 21
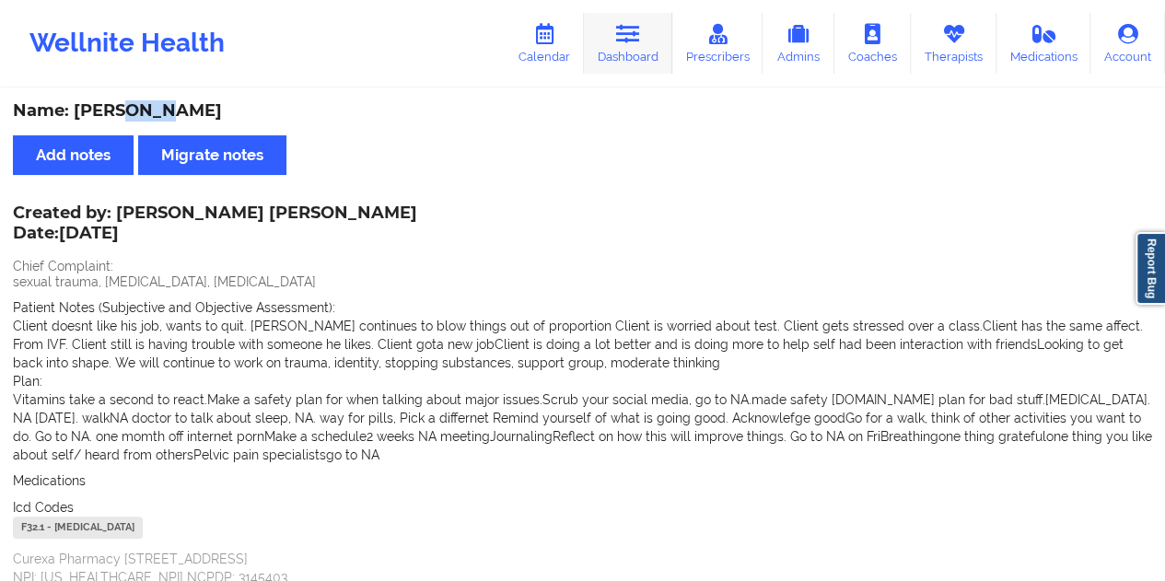
click at [622, 60] on link "Dashboard" at bounding box center [628, 43] width 88 height 61
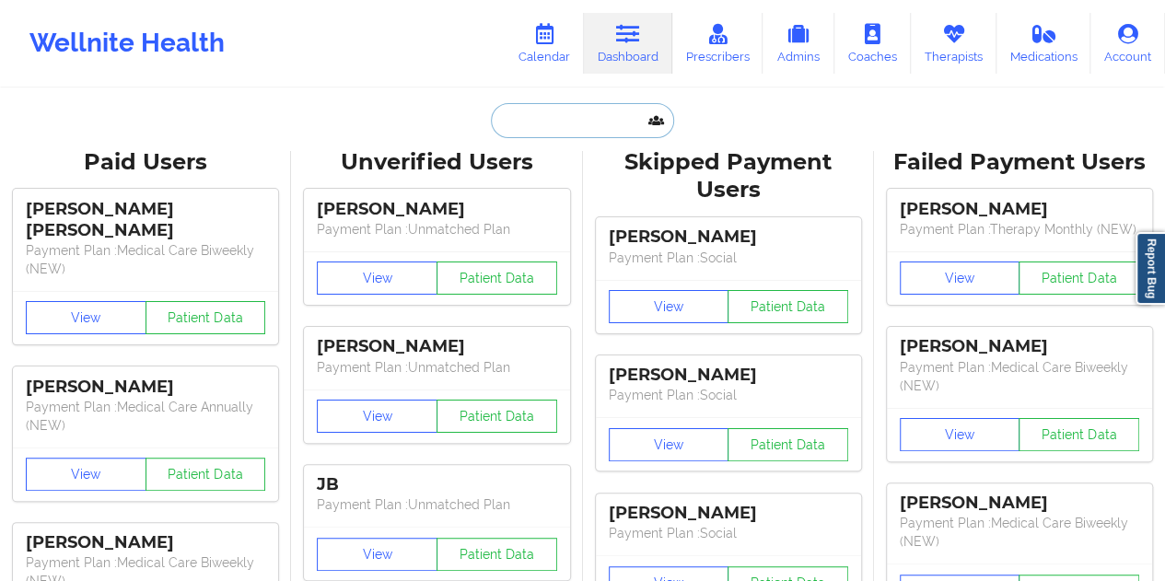
click at [577, 118] on input "text" at bounding box center [582, 120] width 182 height 35
paste input "[EMAIL_ADDRESS][DOMAIN_NAME]"
type input "[EMAIL_ADDRESS][DOMAIN_NAME]"
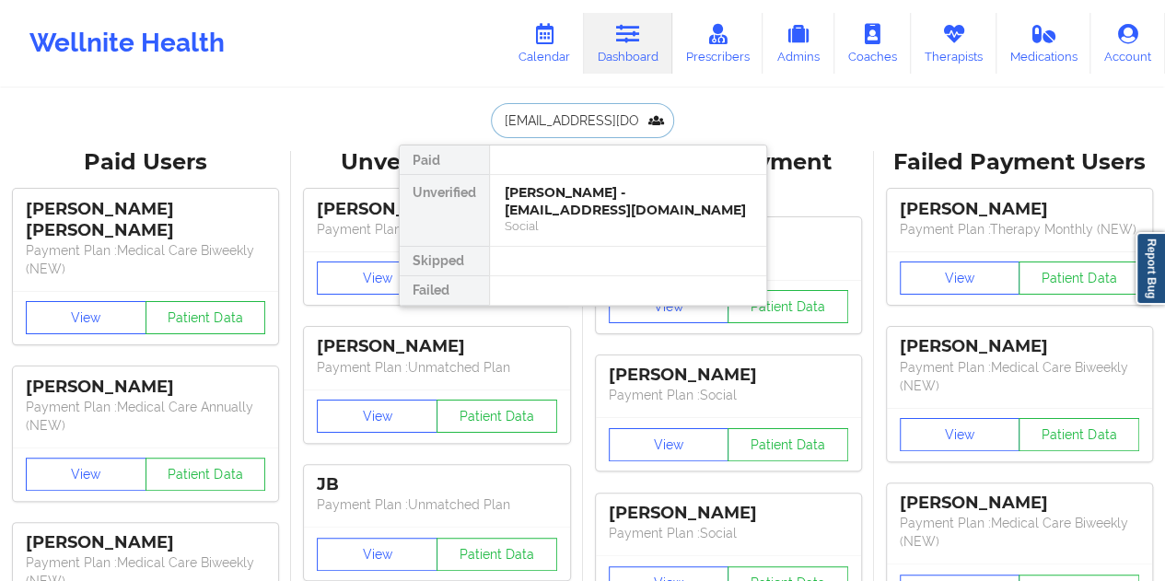
click at [604, 206] on div "[PERSON_NAME] - [EMAIL_ADDRESS][DOMAIN_NAME]" at bounding box center [628, 201] width 247 height 34
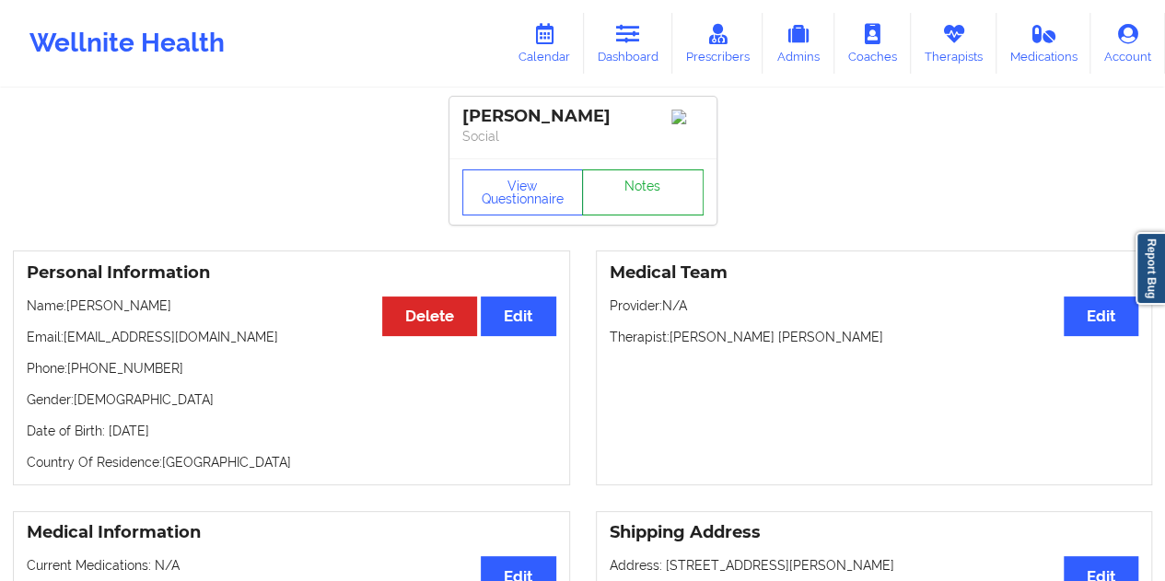
click at [667, 180] on link "Notes" at bounding box center [643, 192] width 122 height 46
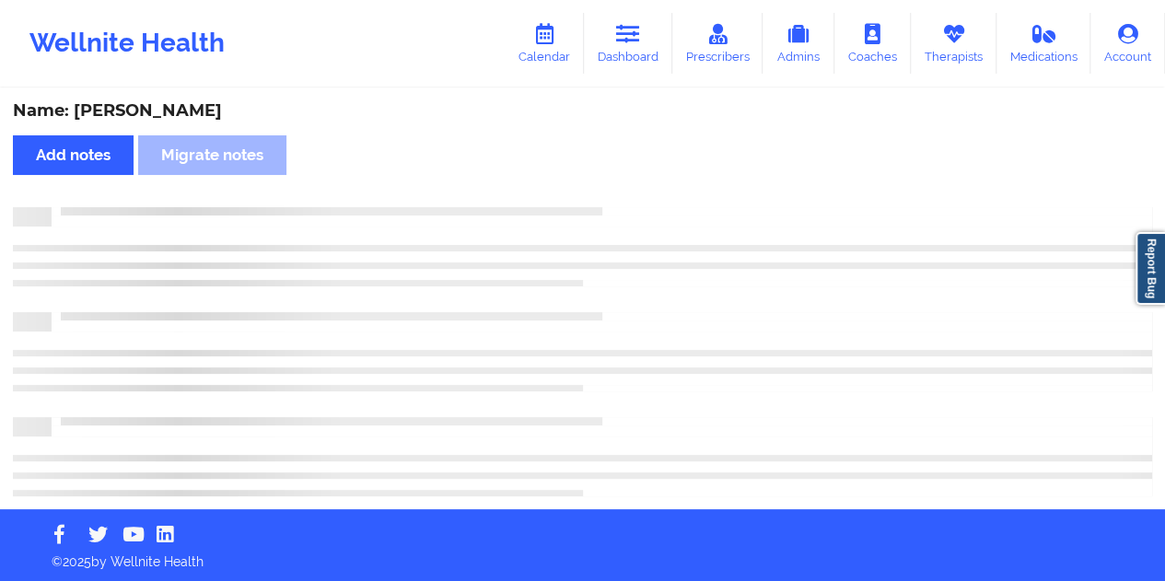
click at [160, 113] on div "Name: [PERSON_NAME]" at bounding box center [582, 110] width 1139 height 21
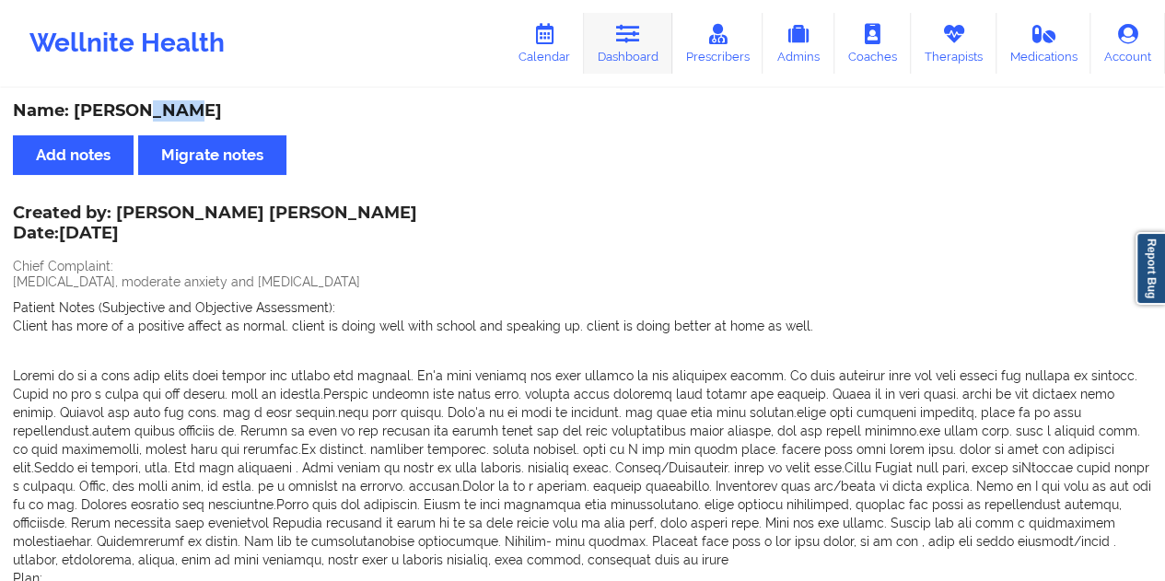
click at [644, 52] on link "Dashboard" at bounding box center [628, 43] width 88 height 61
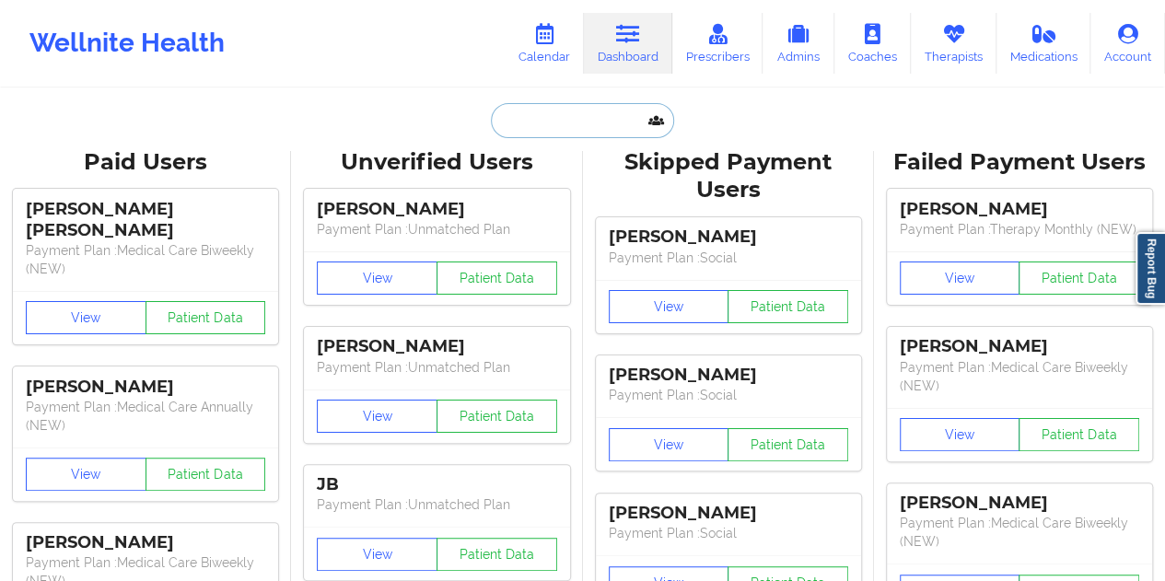
click at [575, 107] on input "text" at bounding box center [582, 120] width 182 height 35
paste input "[EMAIL_ADDRESS][DOMAIN_NAME]"
type input "[EMAIL_ADDRESS][DOMAIN_NAME]"
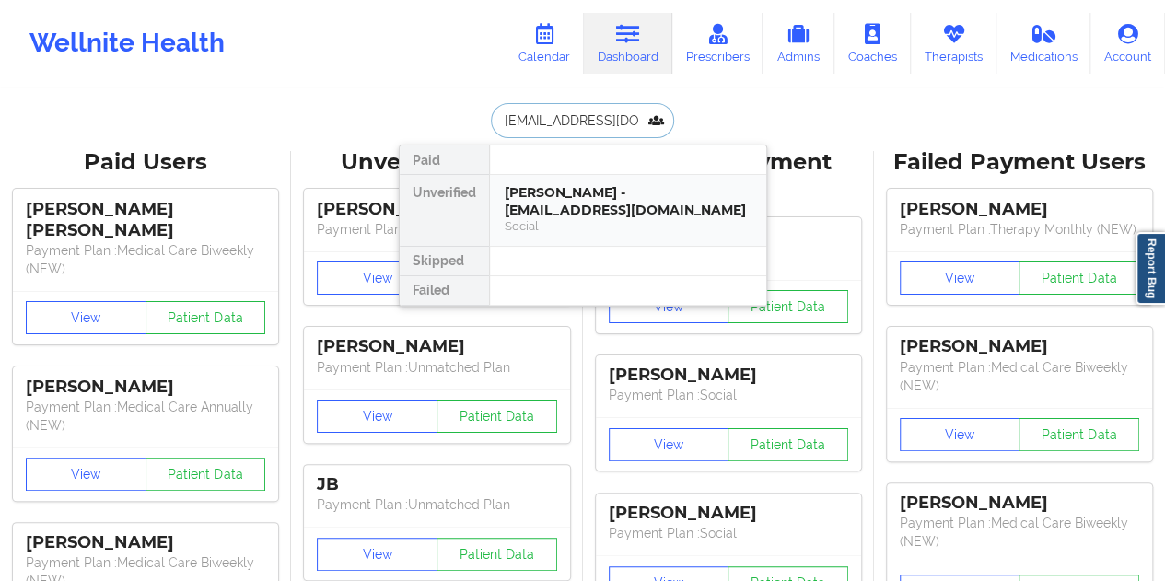
click at [612, 222] on div "Social" at bounding box center [628, 226] width 247 height 16
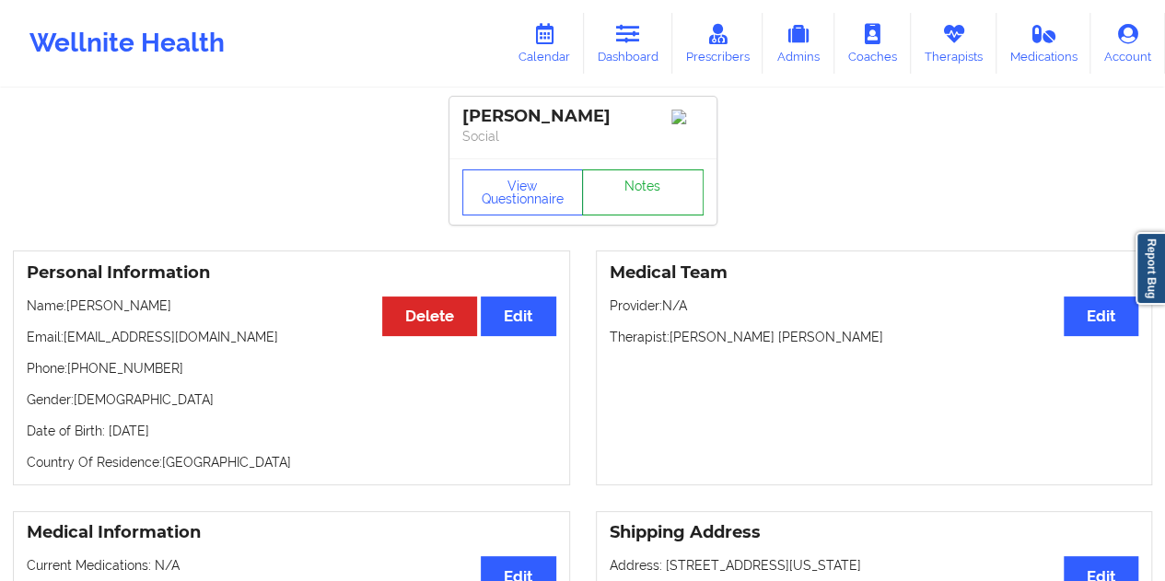
click at [645, 202] on link "Notes" at bounding box center [643, 192] width 122 height 46
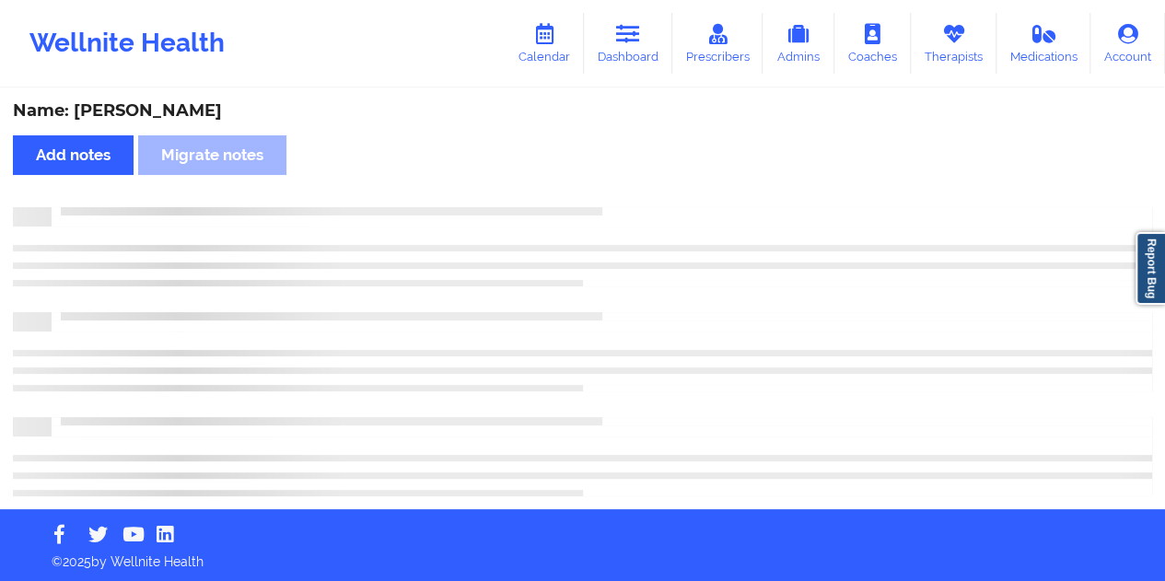
click at [159, 112] on div "Name: [PERSON_NAME]" at bounding box center [582, 110] width 1139 height 21
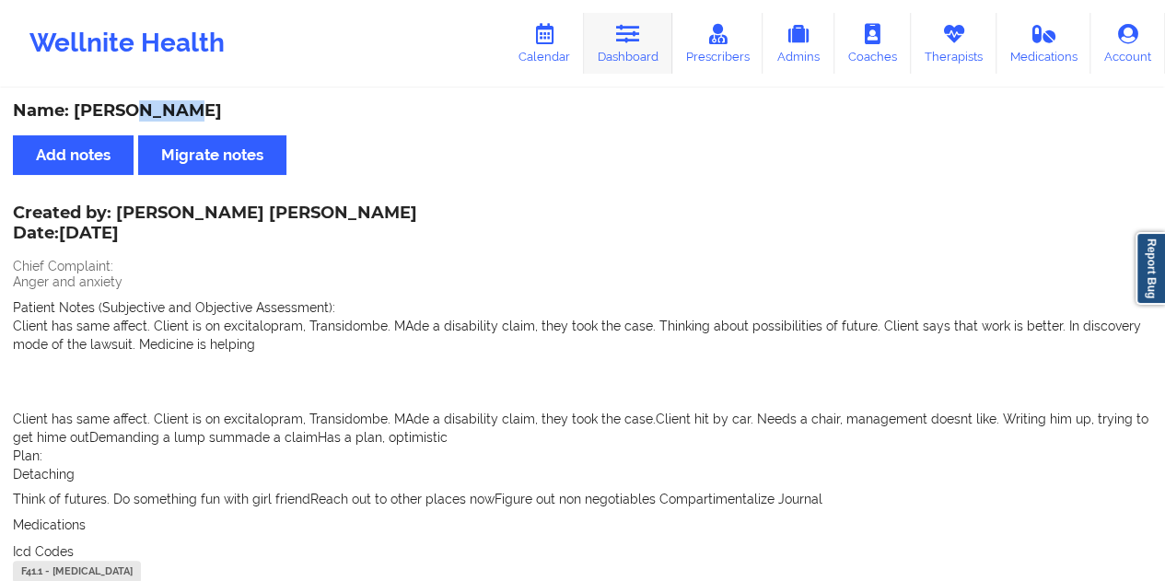
click at [621, 42] on icon at bounding box center [628, 34] width 24 height 20
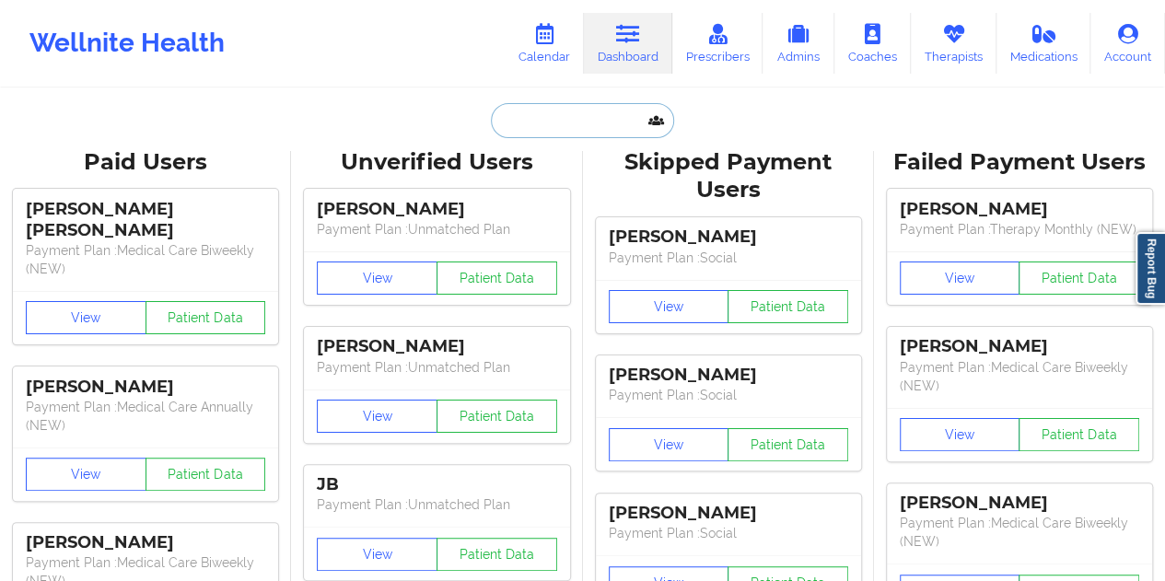
click at [574, 112] on input "text" at bounding box center [582, 120] width 182 height 35
paste input "[EMAIL_ADDRESS][DOMAIN_NAME]"
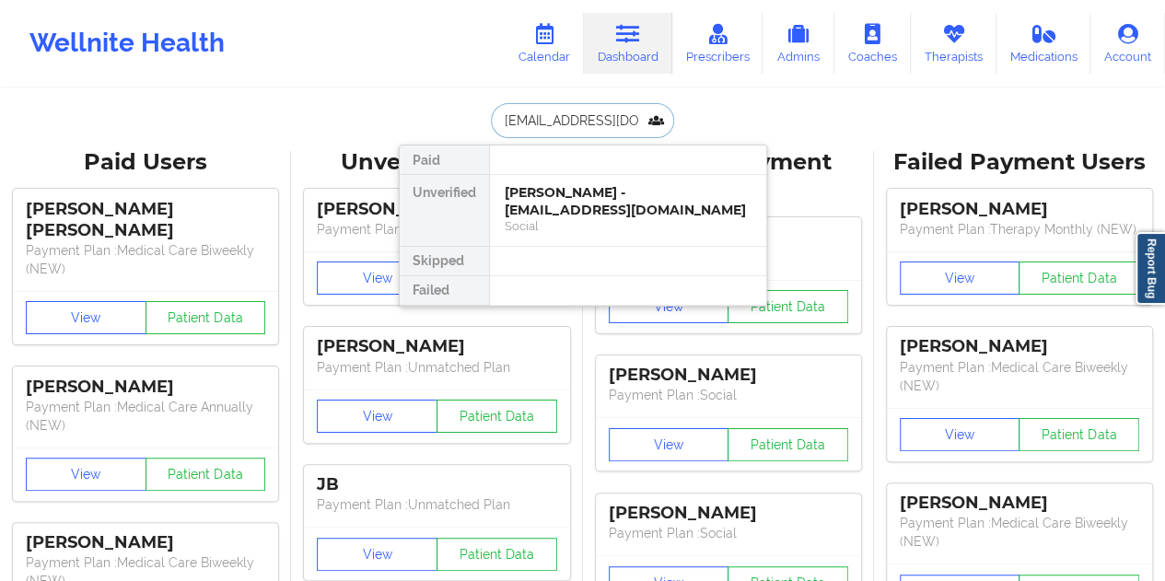
type input "[EMAIL_ADDRESS][DOMAIN_NAME]"
click at [578, 194] on div "[PERSON_NAME] - [EMAIL_ADDRESS][DOMAIN_NAME]" at bounding box center [628, 201] width 247 height 34
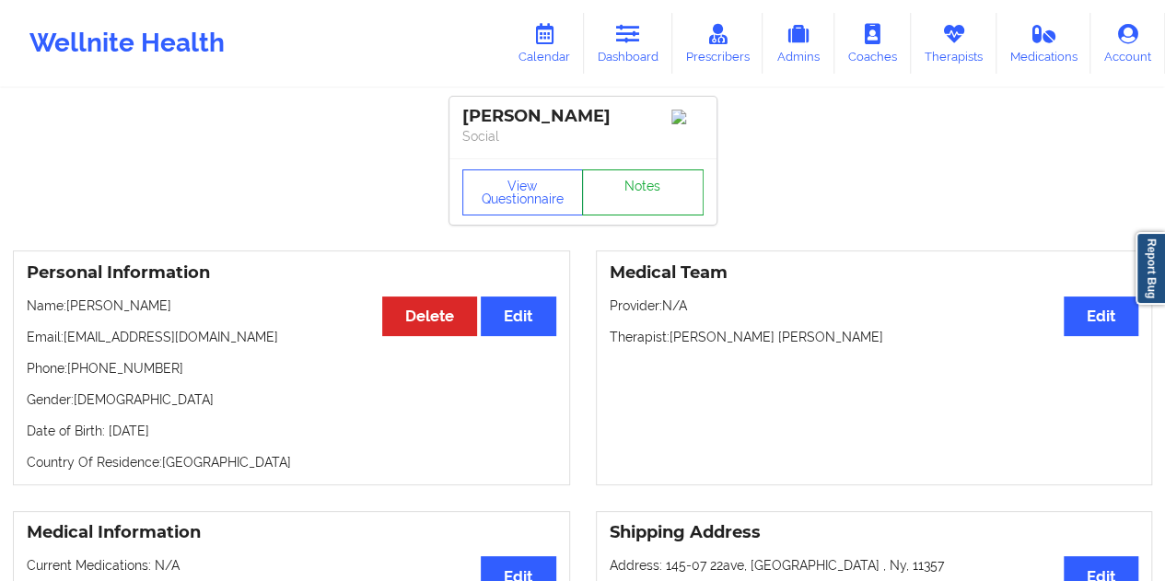
click at [639, 198] on link "Notes" at bounding box center [643, 192] width 122 height 46
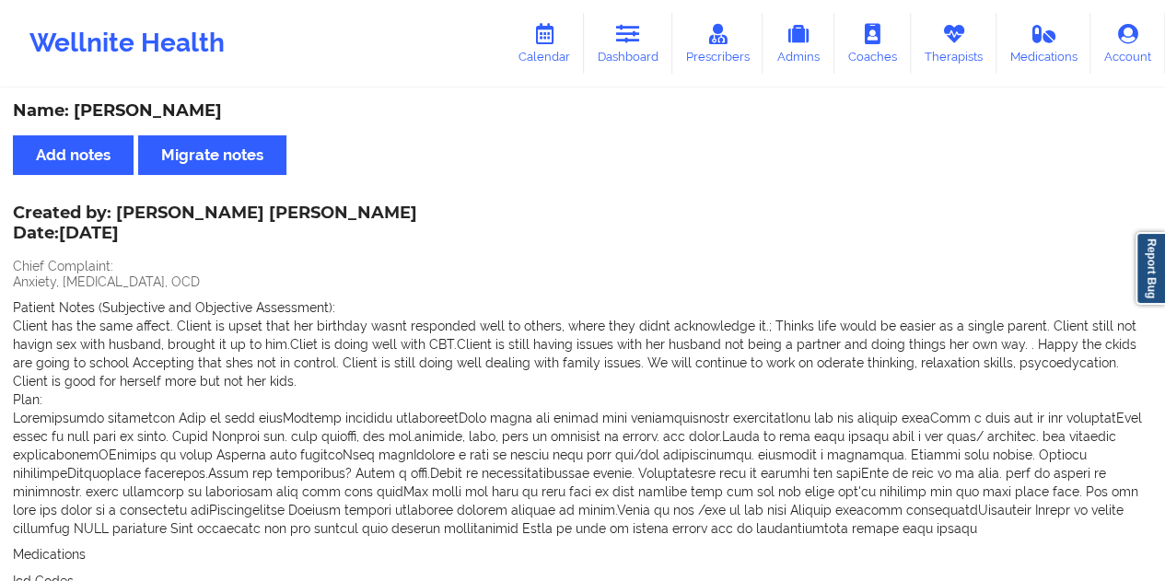
click at [157, 108] on div "Name: [PERSON_NAME]" at bounding box center [582, 110] width 1139 height 21
drag, startPoint x: 648, startPoint y: 58, endPoint x: 641, endPoint y: 80, distance: 23.3
click at [648, 58] on link "Dashboard" at bounding box center [628, 43] width 88 height 61
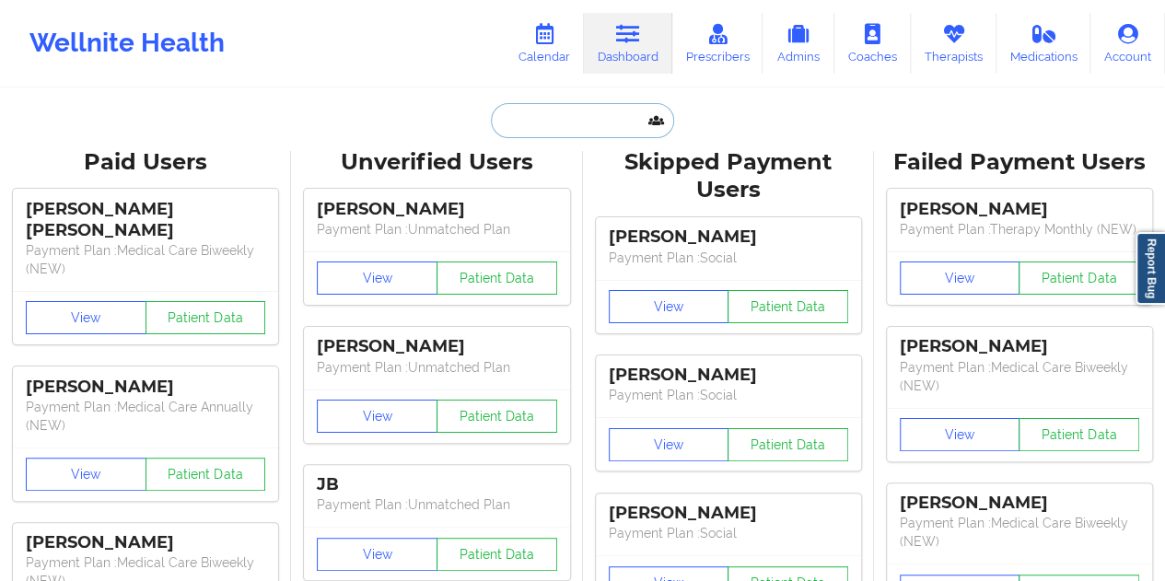
click at [591, 120] on input "text" at bounding box center [582, 120] width 182 height 35
paste input "[EMAIL_ADDRESS][DOMAIN_NAME]"
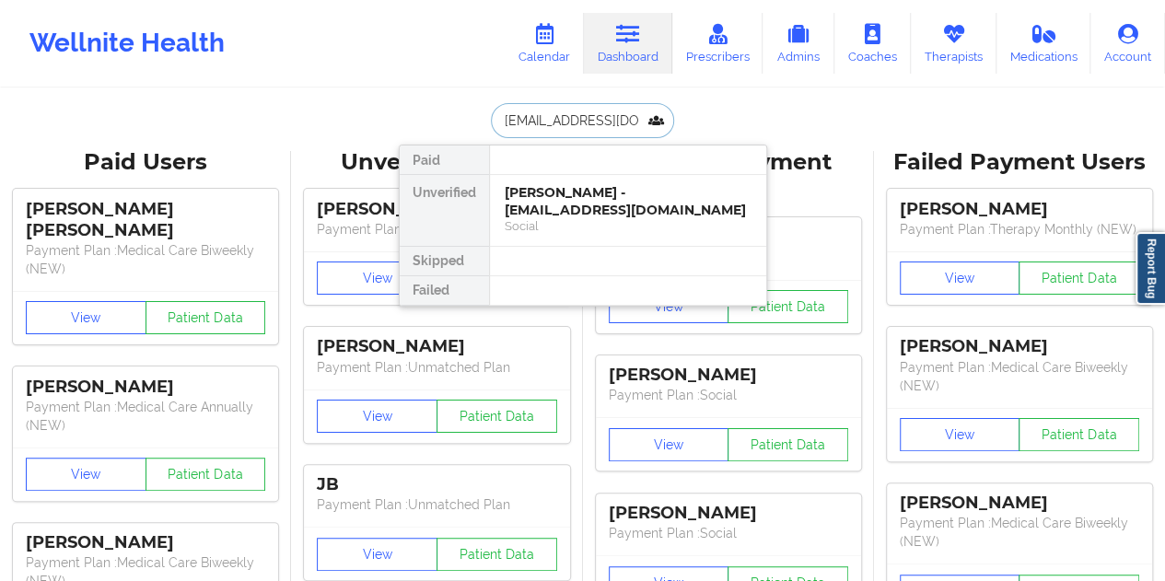
type input "[EMAIL_ADDRESS][DOMAIN_NAME]"
click at [616, 176] on div "[PERSON_NAME] - [EMAIL_ADDRESS][DOMAIN_NAME] Social" at bounding box center [628, 210] width 276 height 71
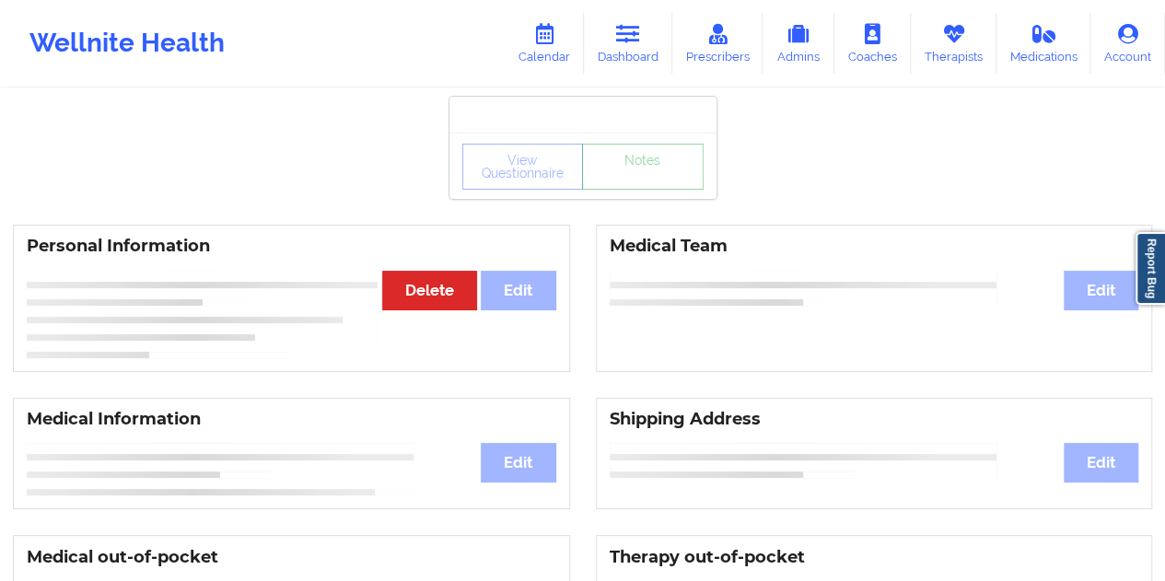
click at [636, 190] on link "Notes" at bounding box center [643, 167] width 122 height 46
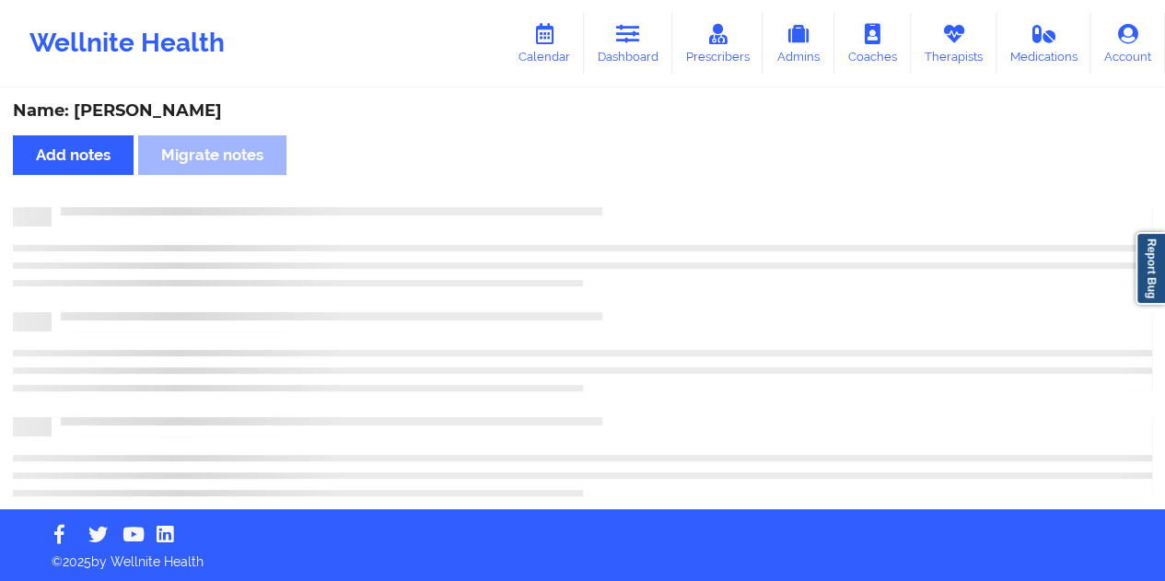
click at [151, 94] on div "Name: [PERSON_NAME] Add notes Migrate notes" at bounding box center [582, 299] width 1165 height 419
click at [155, 100] on div "Name: [PERSON_NAME]" at bounding box center [582, 110] width 1139 height 21
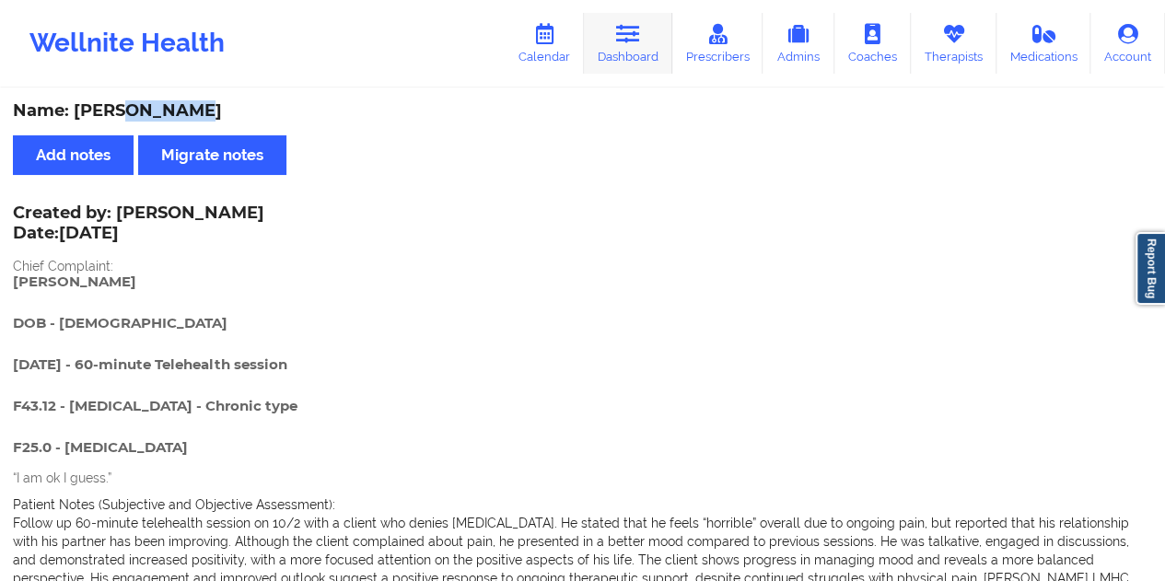
click at [642, 49] on link "Dashboard" at bounding box center [628, 43] width 88 height 61
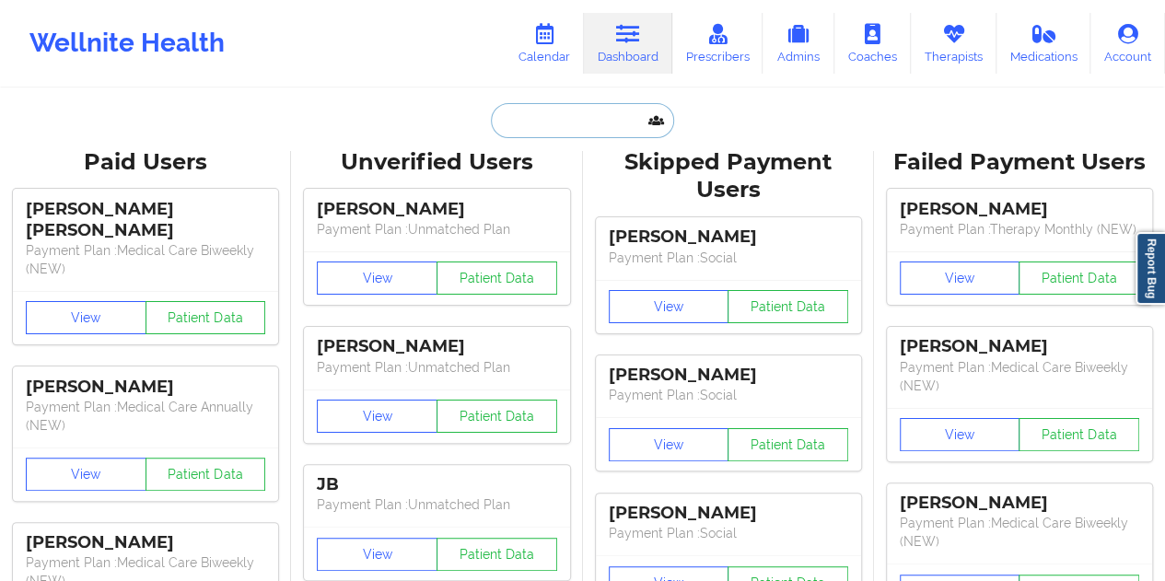
click at [560, 117] on input "text" at bounding box center [582, 120] width 182 height 35
paste input "[EMAIL_ADDRESS][DOMAIN_NAME]"
type input "[EMAIL_ADDRESS][DOMAIN_NAME]"
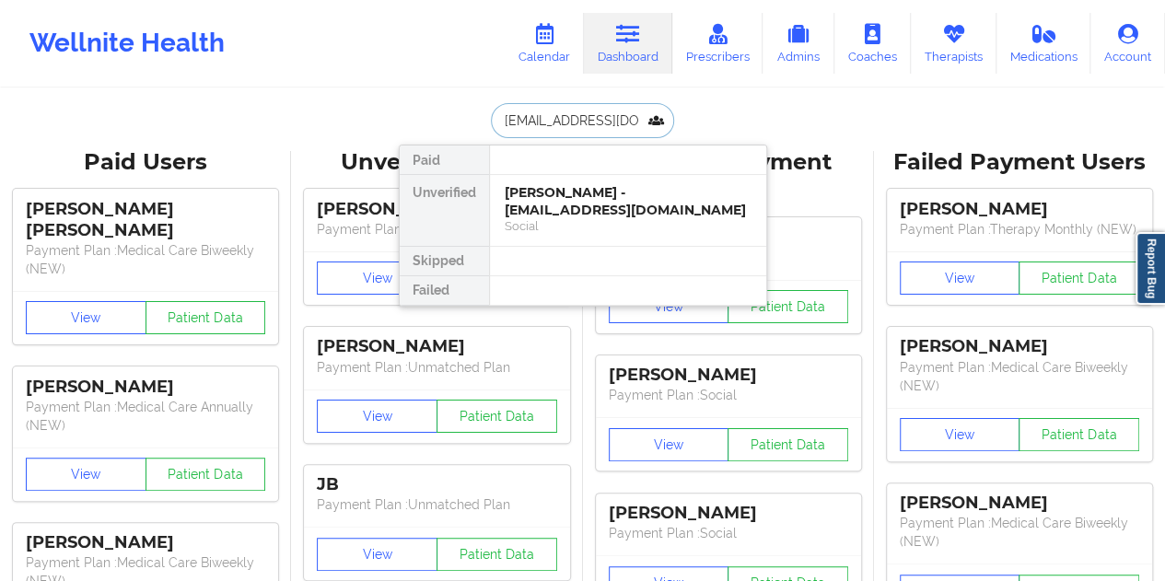
scroll to position [0, 23]
click at [609, 197] on div "[PERSON_NAME] - [PERSON_NAME][EMAIL_ADDRESS][DOMAIN_NAME]" at bounding box center [628, 201] width 247 height 34
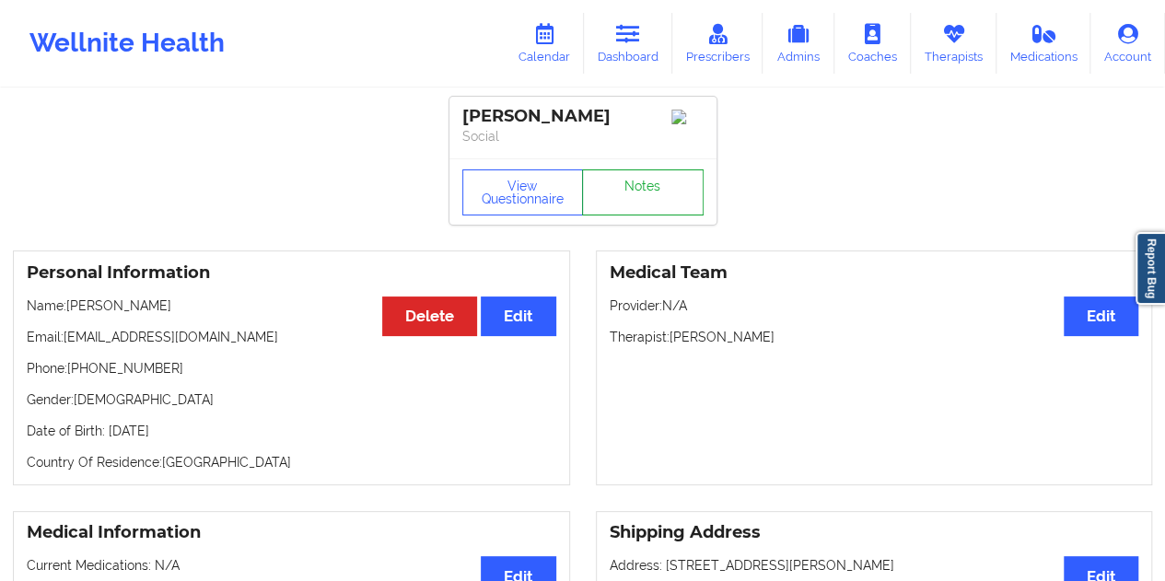
click at [636, 198] on link "Notes" at bounding box center [643, 192] width 122 height 46
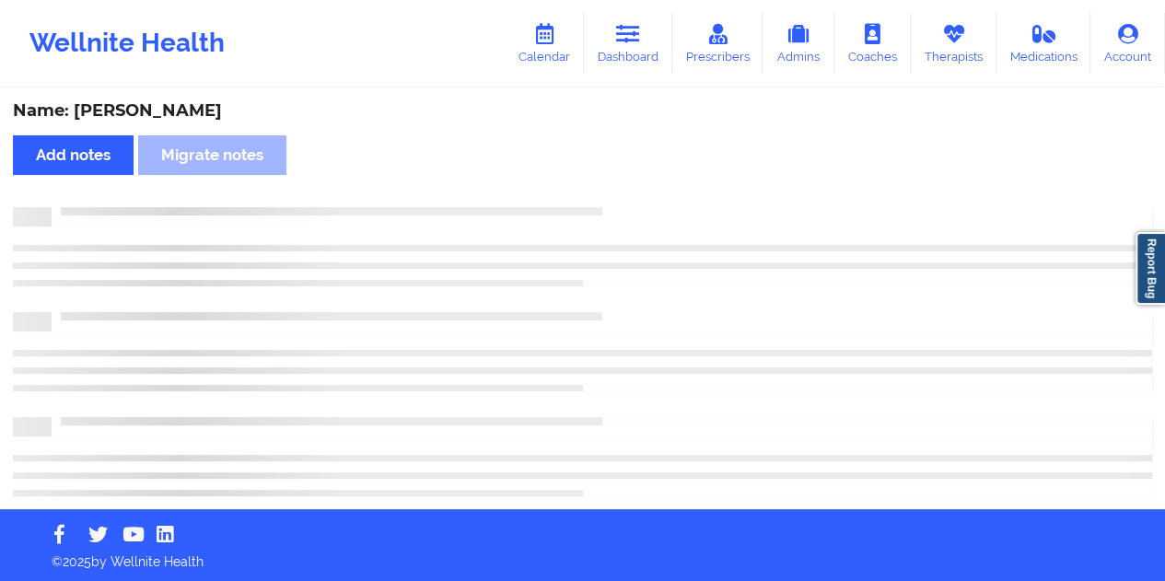
click at [189, 106] on div "Name: [PERSON_NAME]" at bounding box center [582, 110] width 1139 height 21
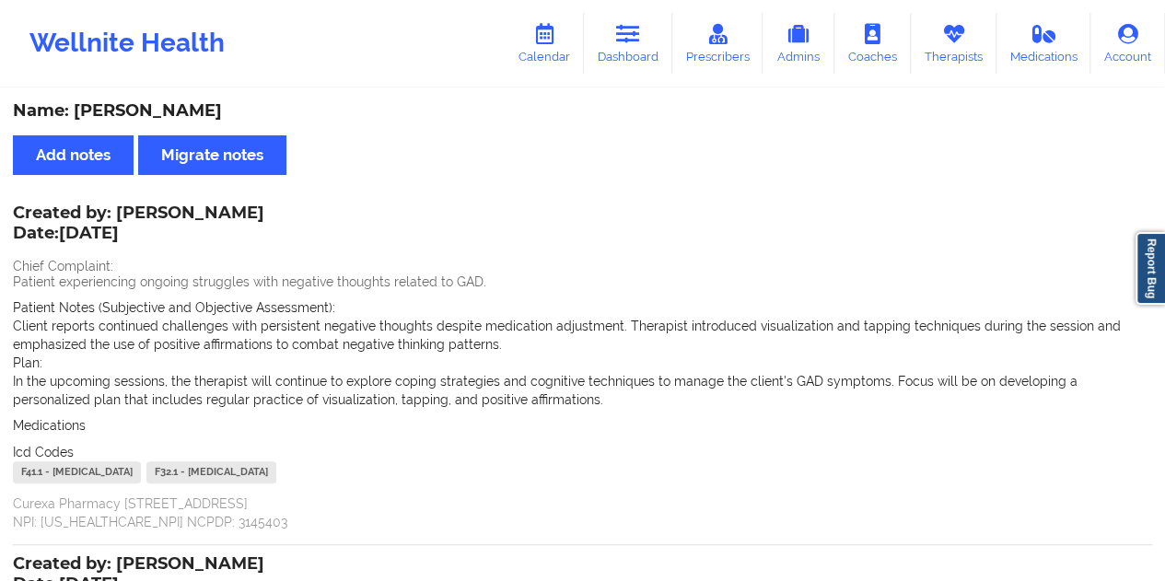
drag, startPoint x: 628, startPoint y: 53, endPoint x: 628, endPoint y: 78, distance: 24.9
click at [628, 53] on link "Dashboard" at bounding box center [628, 43] width 88 height 61
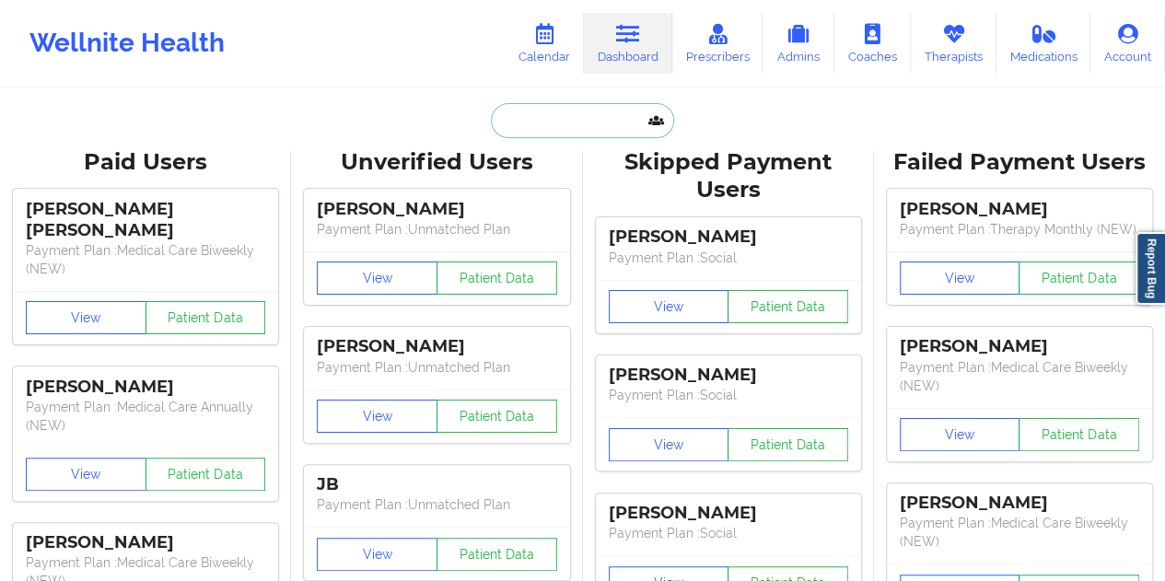
click at [594, 122] on input "text" at bounding box center [582, 120] width 182 height 35
paste input "[EMAIL_ADDRESS][DOMAIN_NAME]"
type input "[EMAIL_ADDRESS][DOMAIN_NAME]"
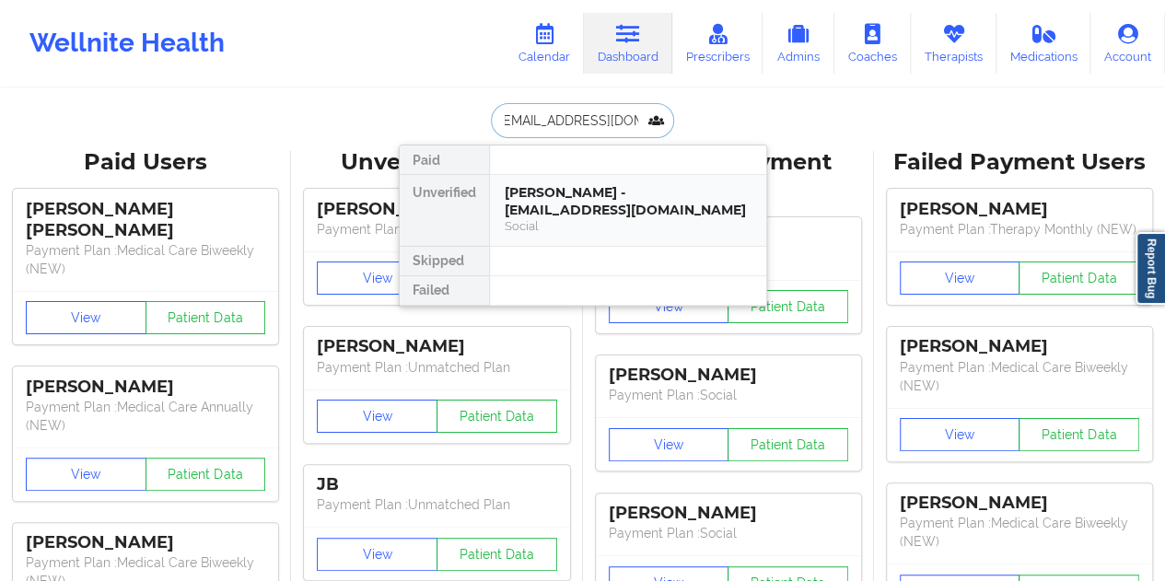
click at [588, 203] on div "[PERSON_NAME] - [EMAIL_ADDRESS][DOMAIN_NAME]" at bounding box center [628, 201] width 247 height 34
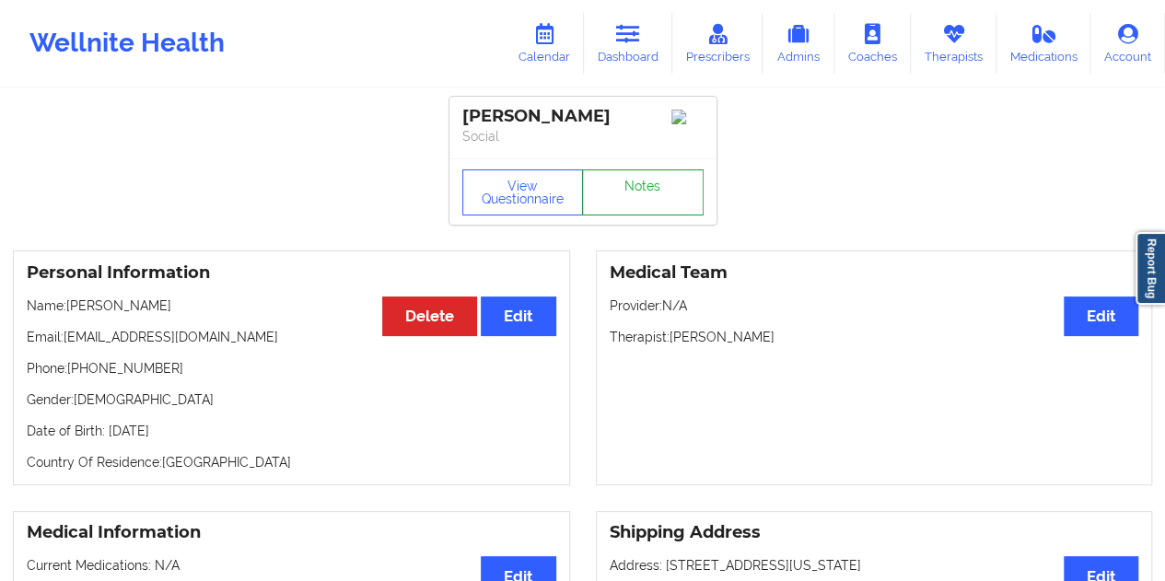
click at [628, 196] on link "Notes" at bounding box center [643, 192] width 122 height 46
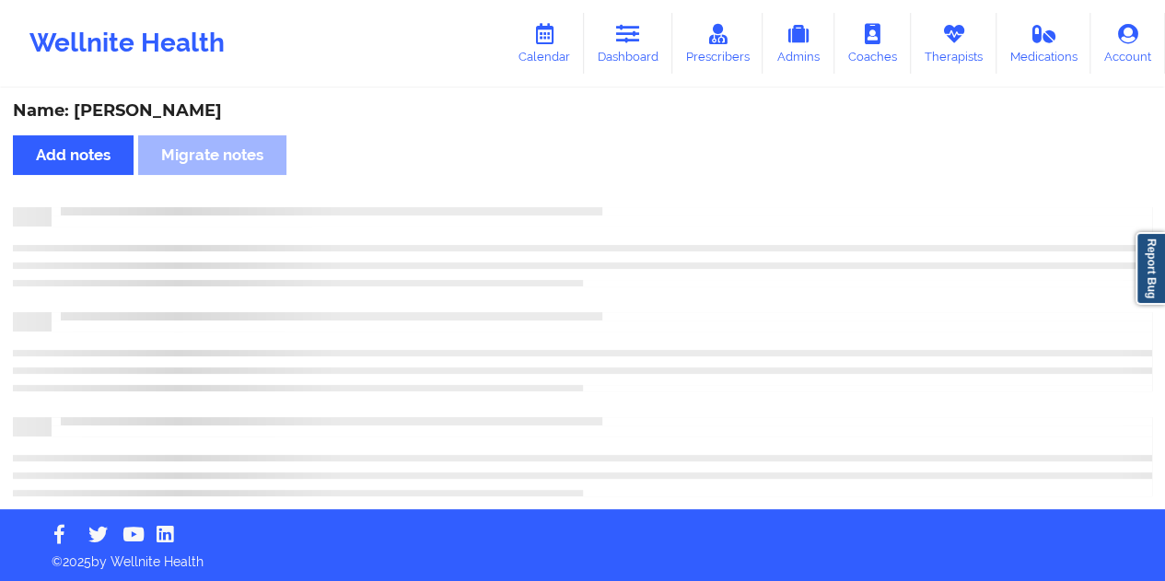
click at [164, 106] on div "Name: [PERSON_NAME]" at bounding box center [582, 110] width 1139 height 21
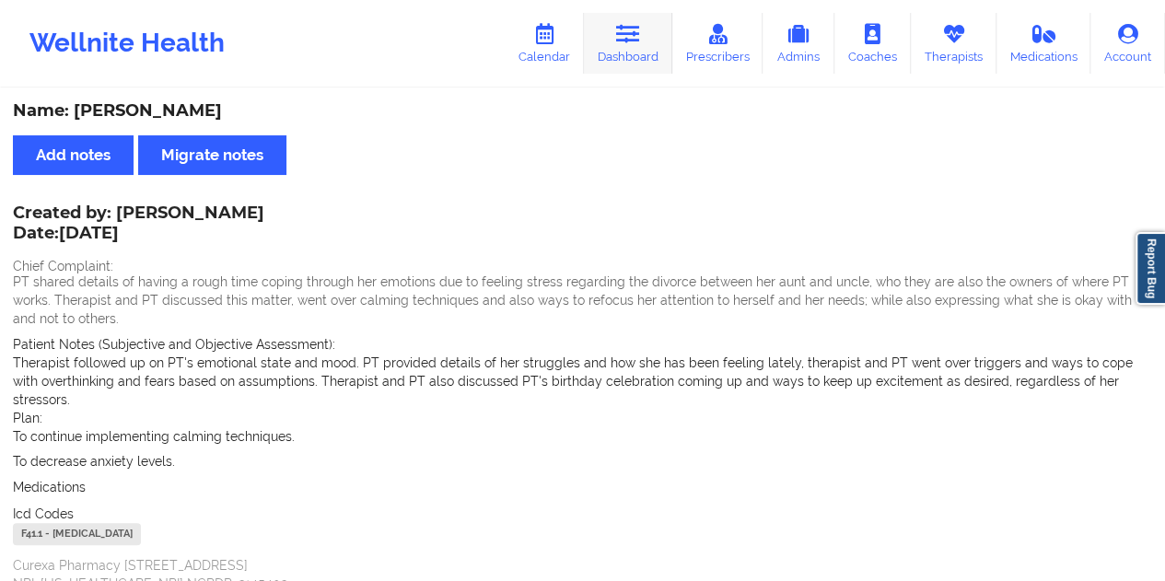
click at [646, 50] on link "Dashboard" at bounding box center [628, 43] width 88 height 61
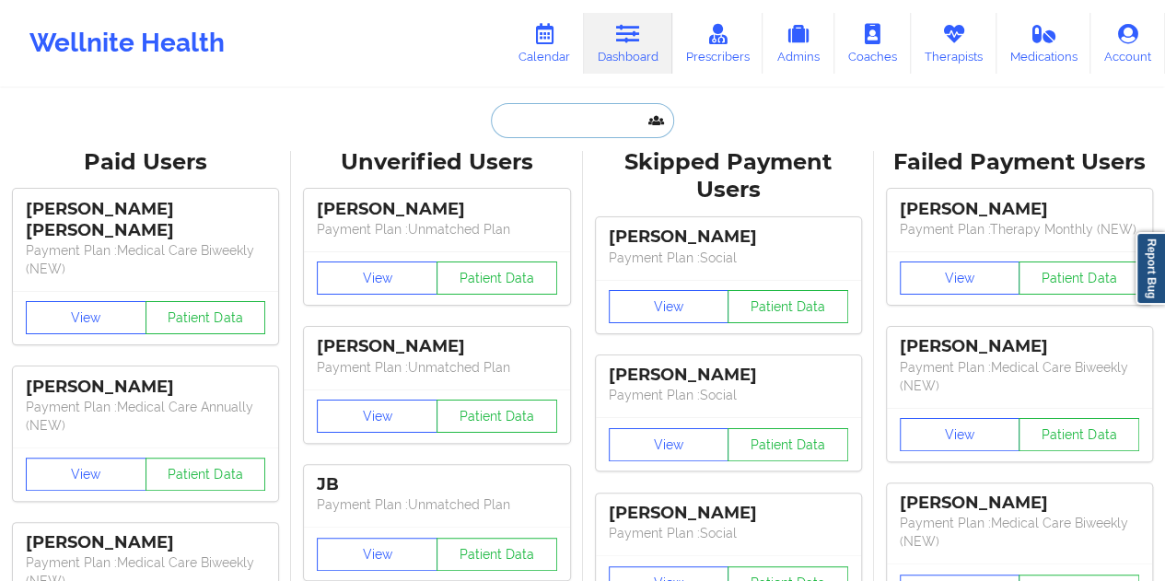
click at [597, 115] on input "text" at bounding box center [582, 120] width 182 height 35
paste input "[EMAIL_ADDRESS][DOMAIN_NAME]"
type input "[EMAIL_ADDRESS][DOMAIN_NAME]"
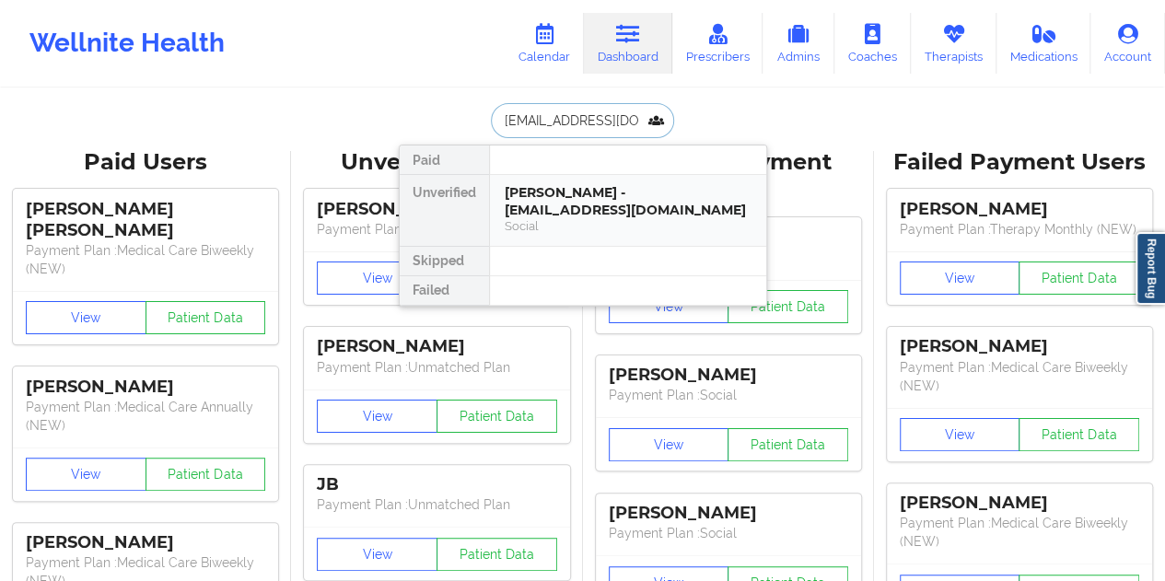
click at [572, 207] on div "[PERSON_NAME] - [EMAIL_ADDRESS][DOMAIN_NAME]" at bounding box center [628, 201] width 247 height 34
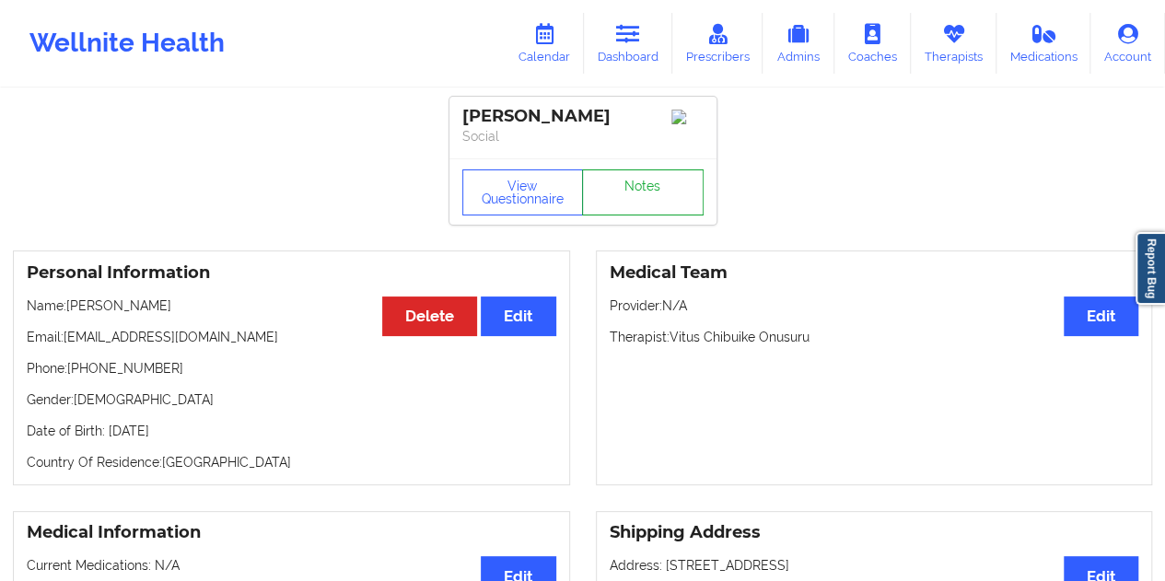
click at [626, 201] on link "Notes" at bounding box center [643, 192] width 122 height 46
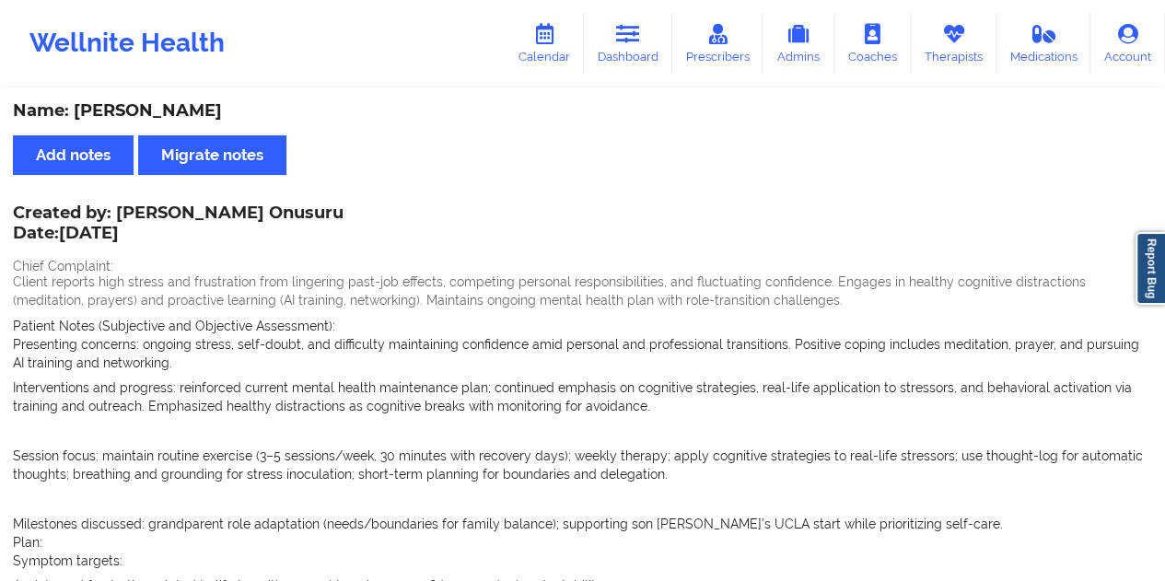
click at [210, 102] on div "Name: [PERSON_NAME]" at bounding box center [582, 110] width 1139 height 21
click at [639, 57] on link "Dashboard" at bounding box center [628, 43] width 88 height 61
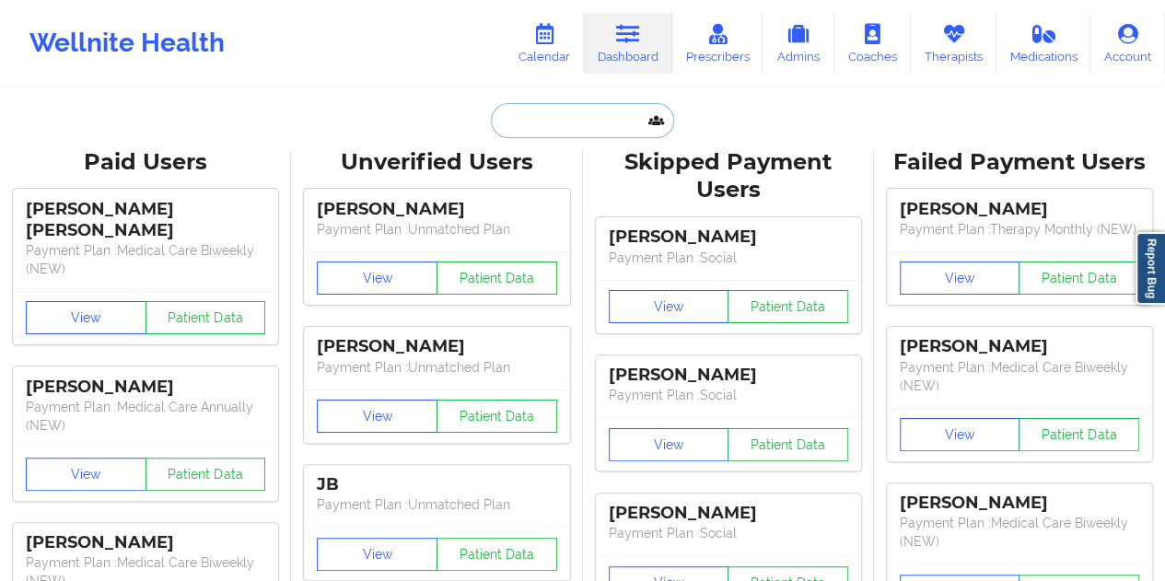
click at [551, 119] on input "text" at bounding box center [582, 120] width 182 height 35
paste input "[EMAIL_ADDRESS][DOMAIN_NAME]"
type input "[EMAIL_ADDRESS][DOMAIN_NAME]"
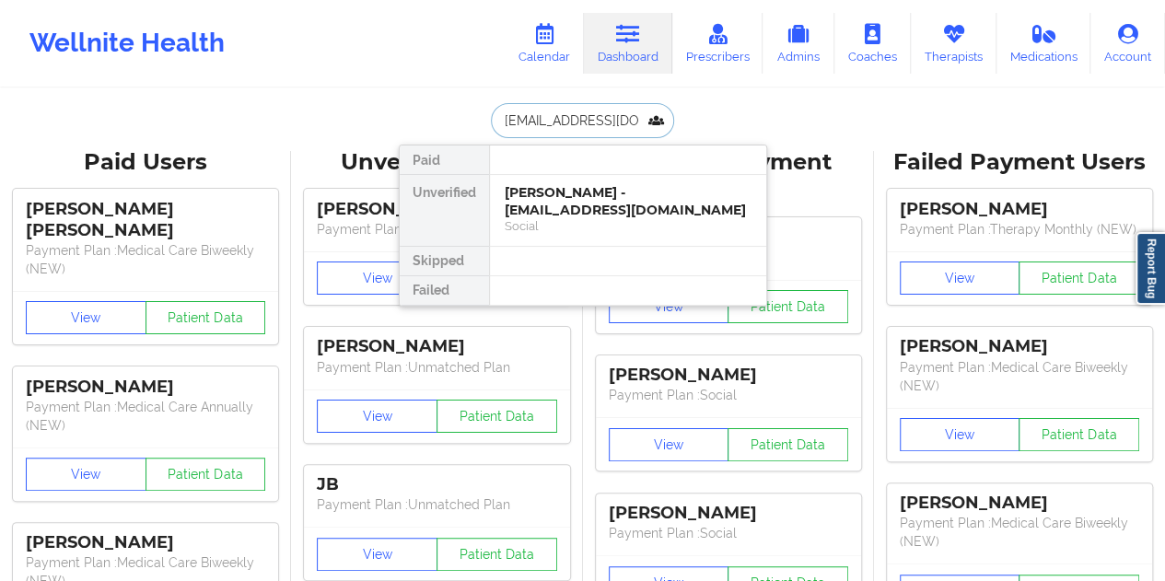
scroll to position [0, 13]
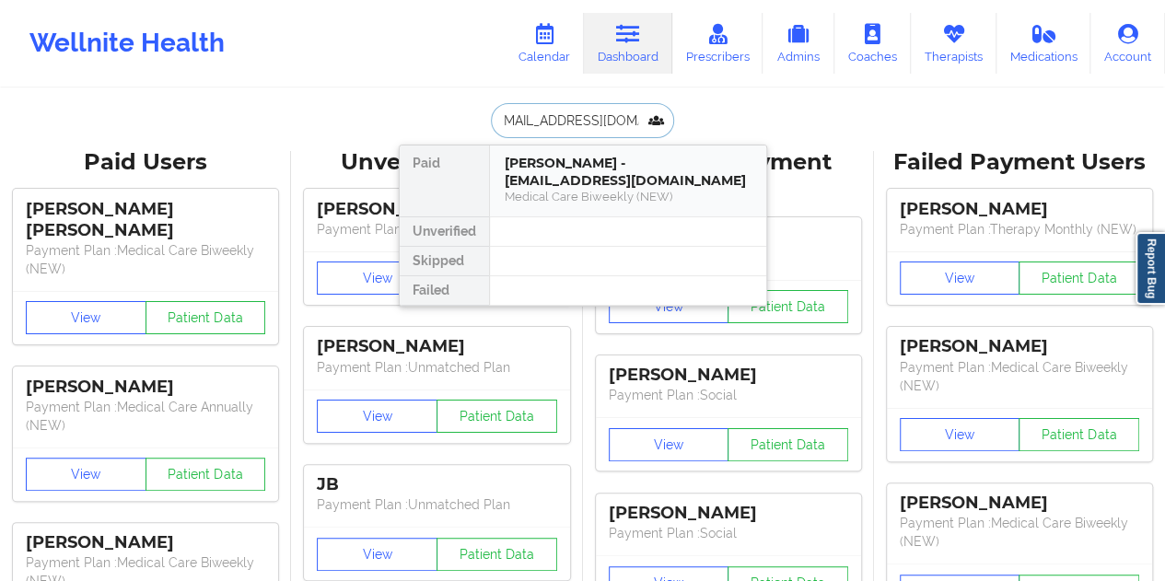
click at [600, 184] on div "[PERSON_NAME] - [EMAIL_ADDRESS][DOMAIN_NAME]" at bounding box center [628, 172] width 247 height 34
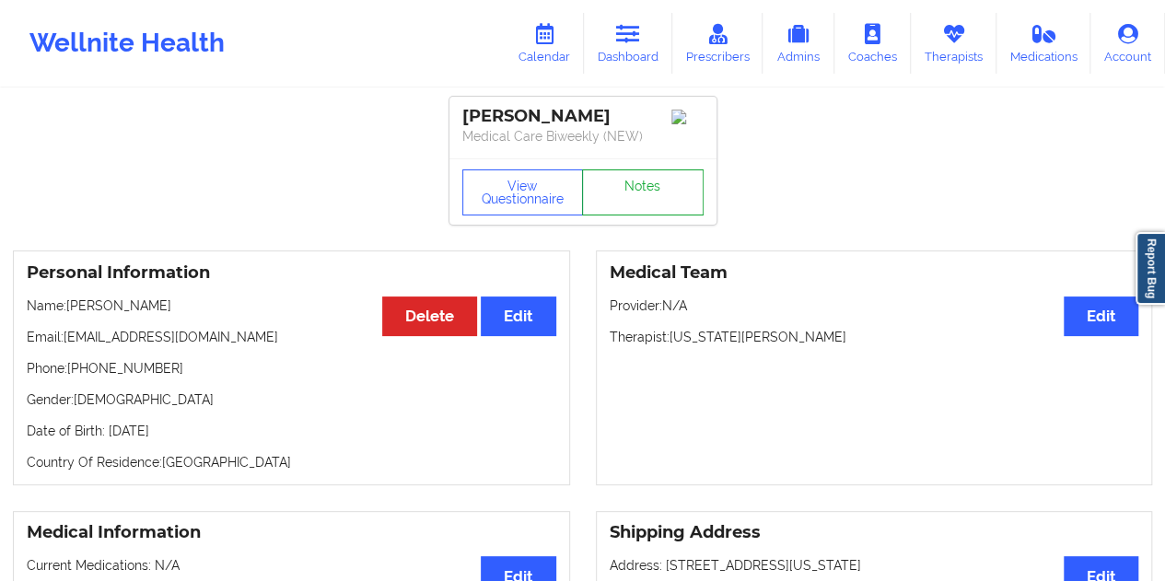
click at [633, 199] on link "Notes" at bounding box center [643, 192] width 122 height 46
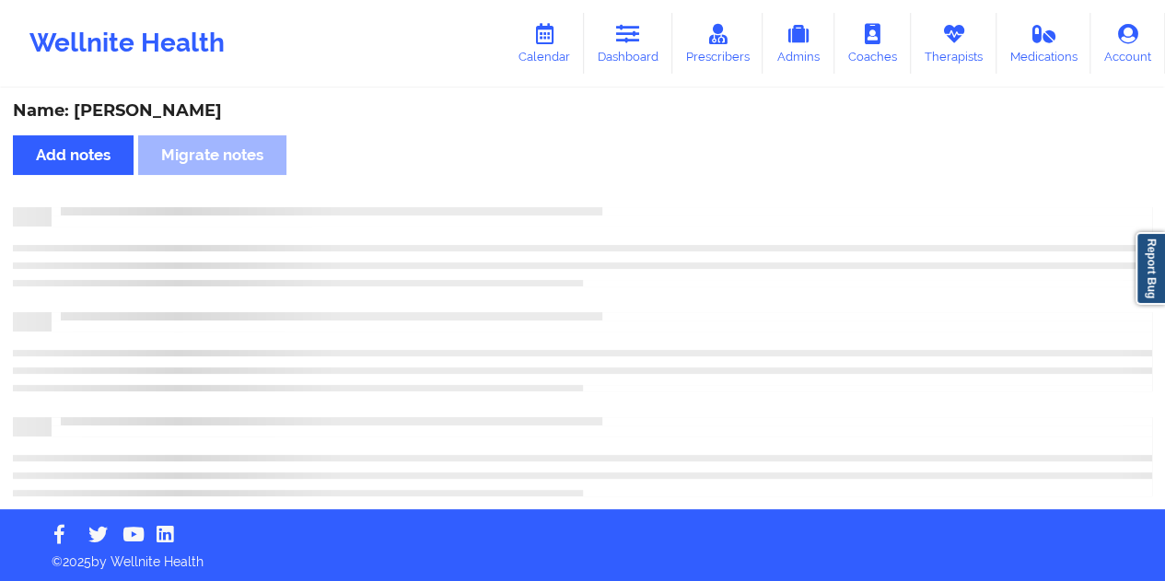
click at [144, 110] on div "Name: [PERSON_NAME]" at bounding box center [582, 110] width 1139 height 21
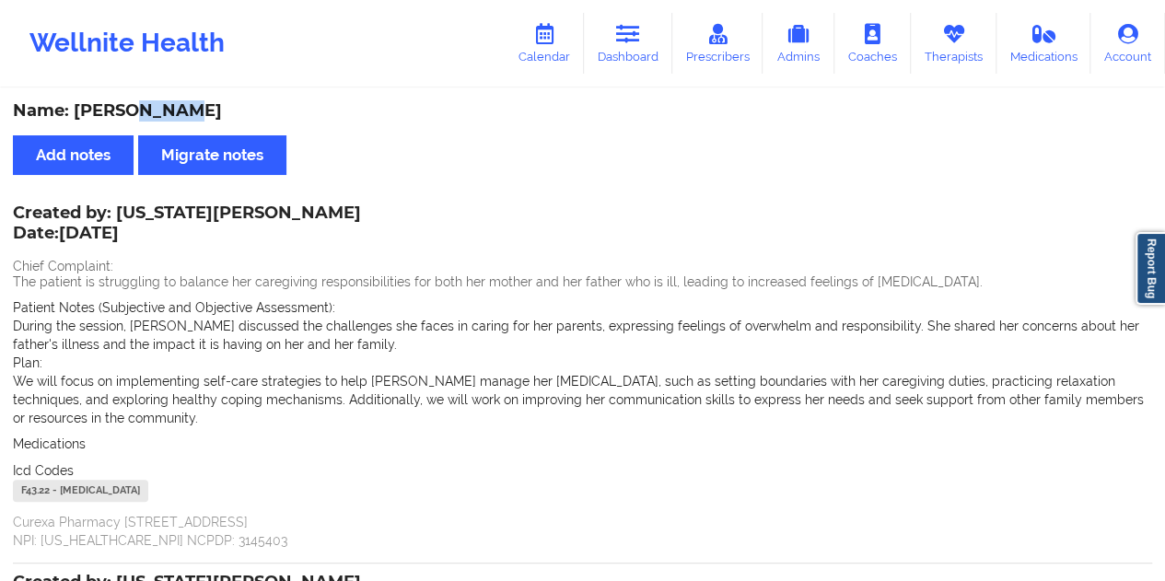
click at [625, 44] on icon at bounding box center [628, 34] width 24 height 20
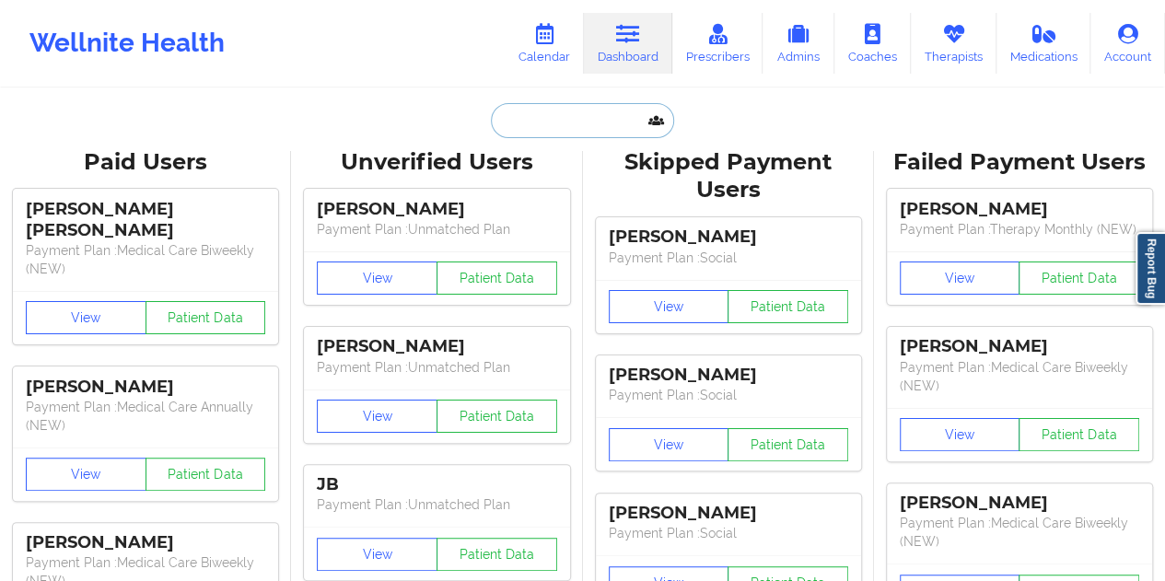
click at [586, 135] on input "text" at bounding box center [582, 120] width 182 height 35
paste input "[EMAIL_ADDRESS][DOMAIN_NAME]"
type input "[EMAIL_ADDRESS][DOMAIN_NAME]"
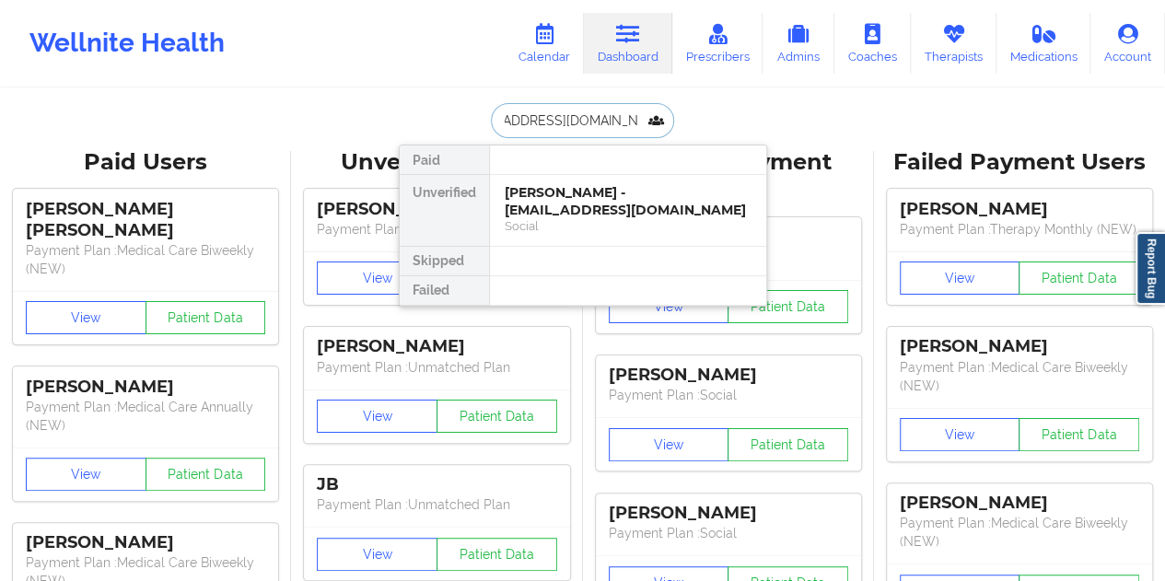
click at [605, 184] on div "[PERSON_NAME] - [EMAIL_ADDRESS][DOMAIN_NAME]" at bounding box center [628, 201] width 247 height 34
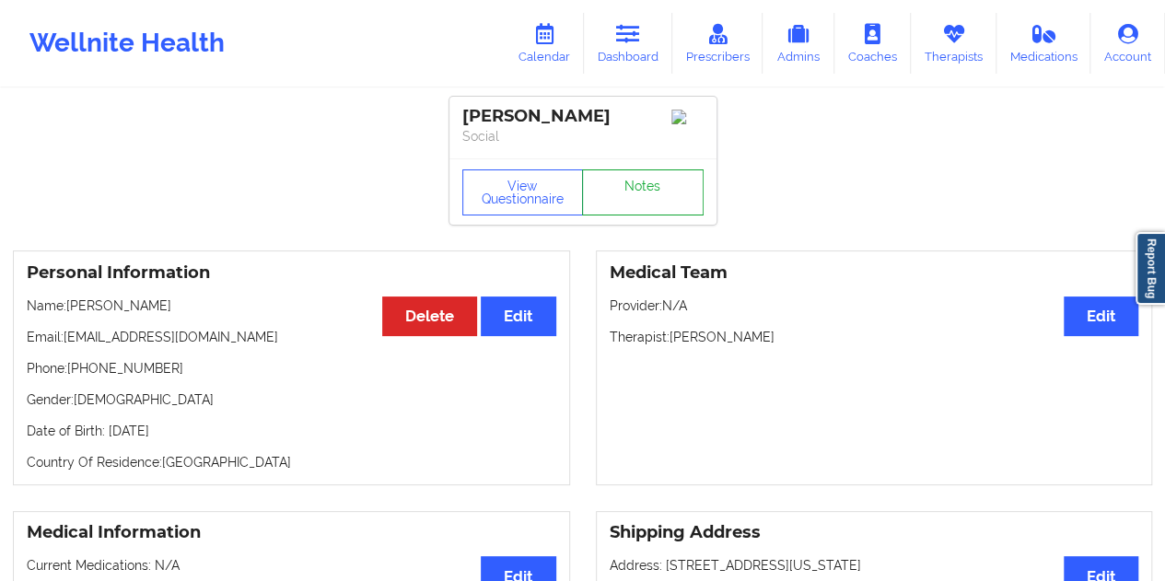
click at [638, 207] on link "Notes" at bounding box center [643, 192] width 122 height 46
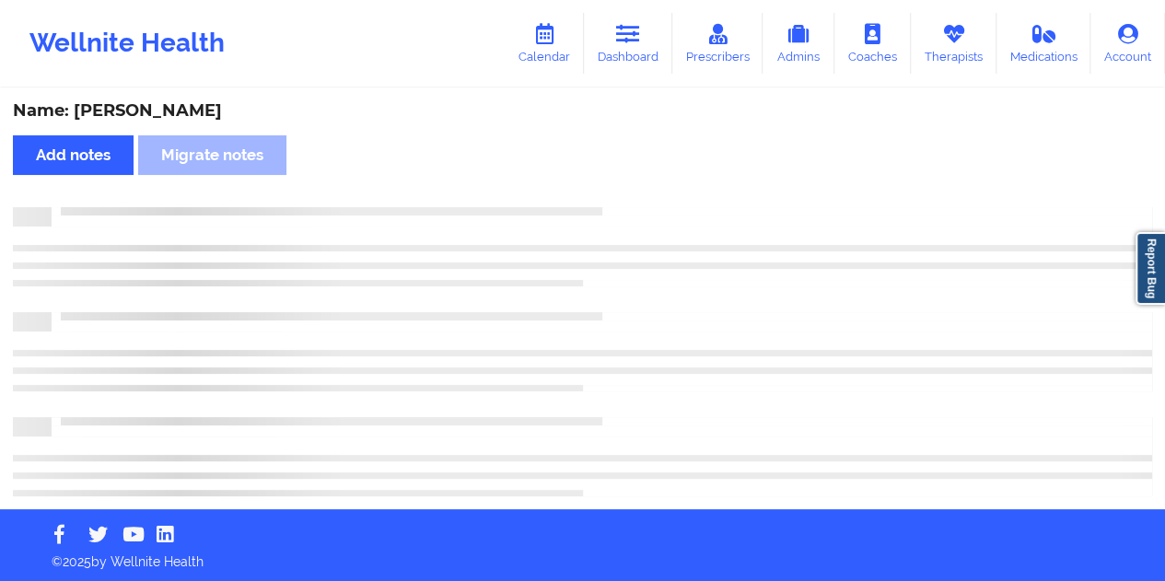
click at [198, 110] on div "Name: [PERSON_NAME]" at bounding box center [582, 110] width 1139 height 21
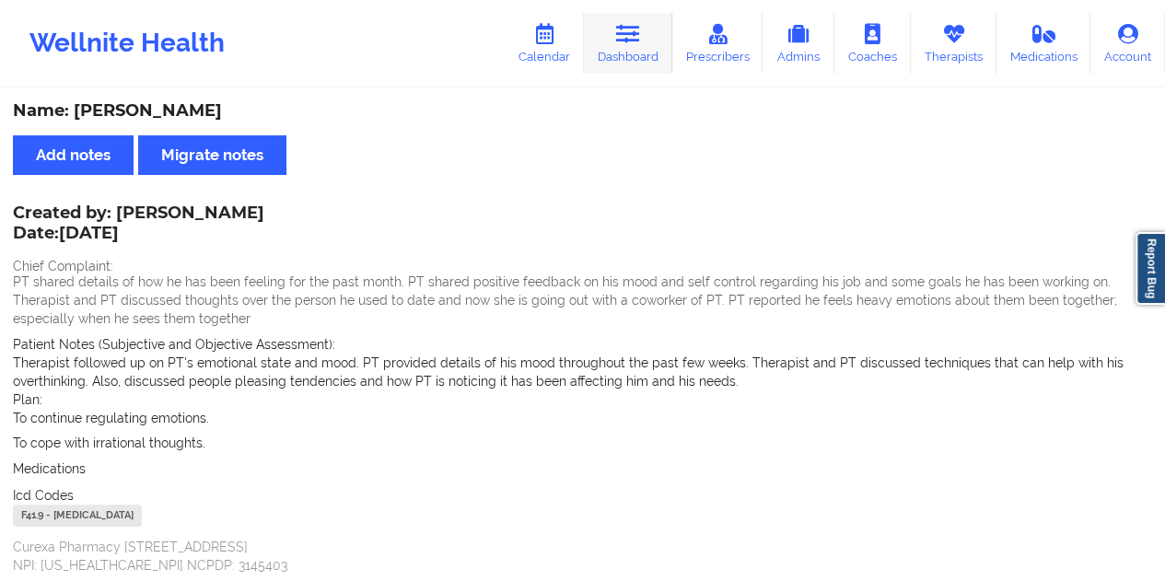
click at [600, 23] on link "Dashboard" at bounding box center [628, 43] width 88 height 61
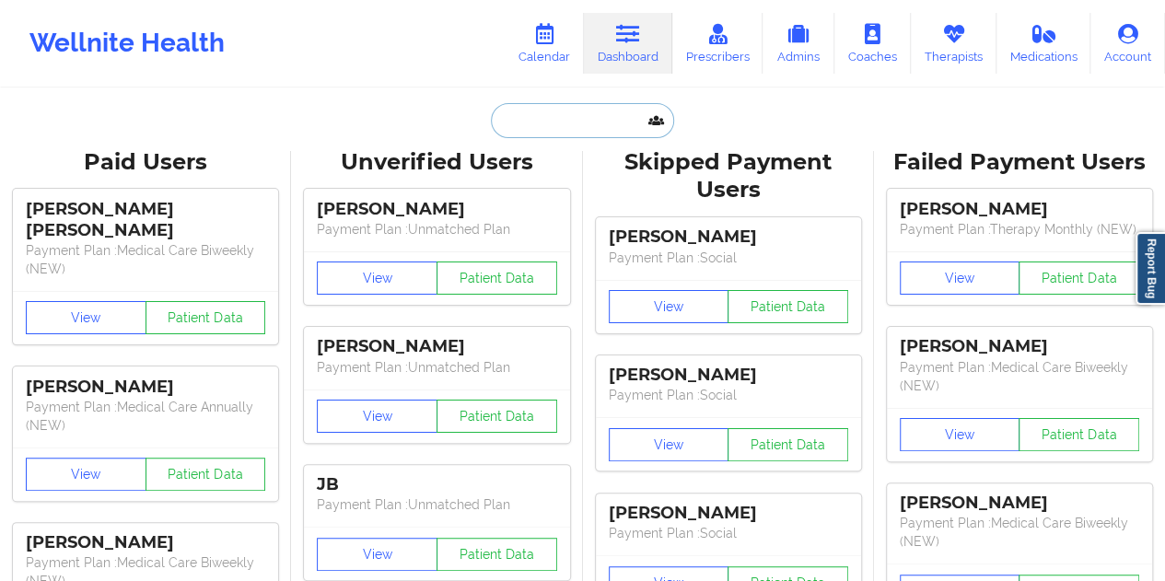
click at [573, 108] on input "text" at bounding box center [582, 120] width 182 height 35
paste input "[EMAIL_ADDRESS][DOMAIN_NAME]"
type input "[EMAIL_ADDRESS][DOMAIN_NAME]"
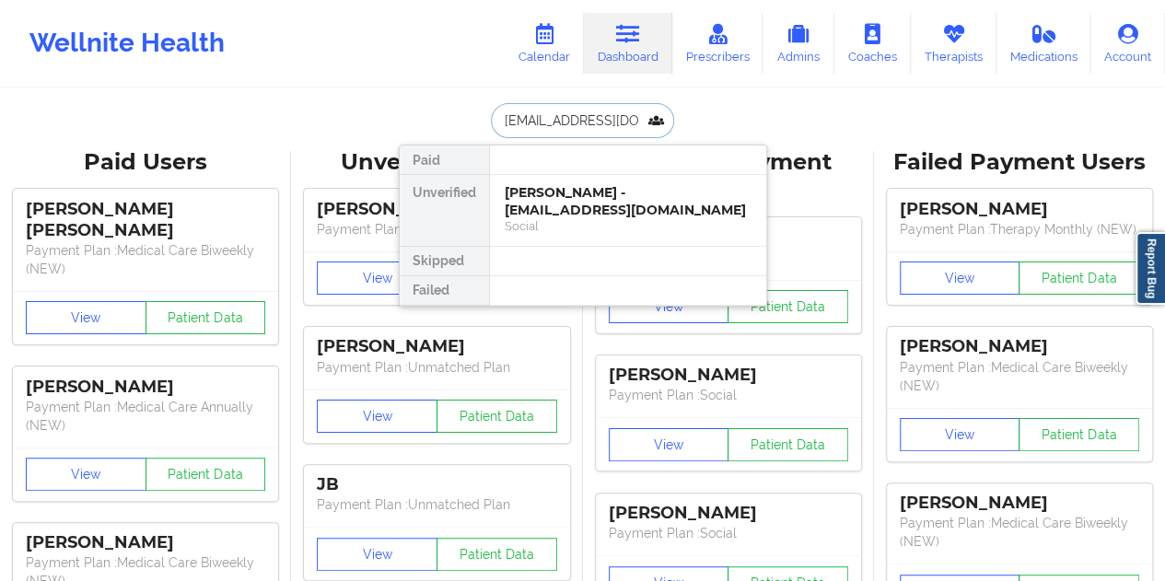
scroll to position [0, 17]
click at [571, 200] on div "[PERSON_NAME] - [EMAIL_ADDRESS][DOMAIN_NAME]" at bounding box center [628, 201] width 247 height 34
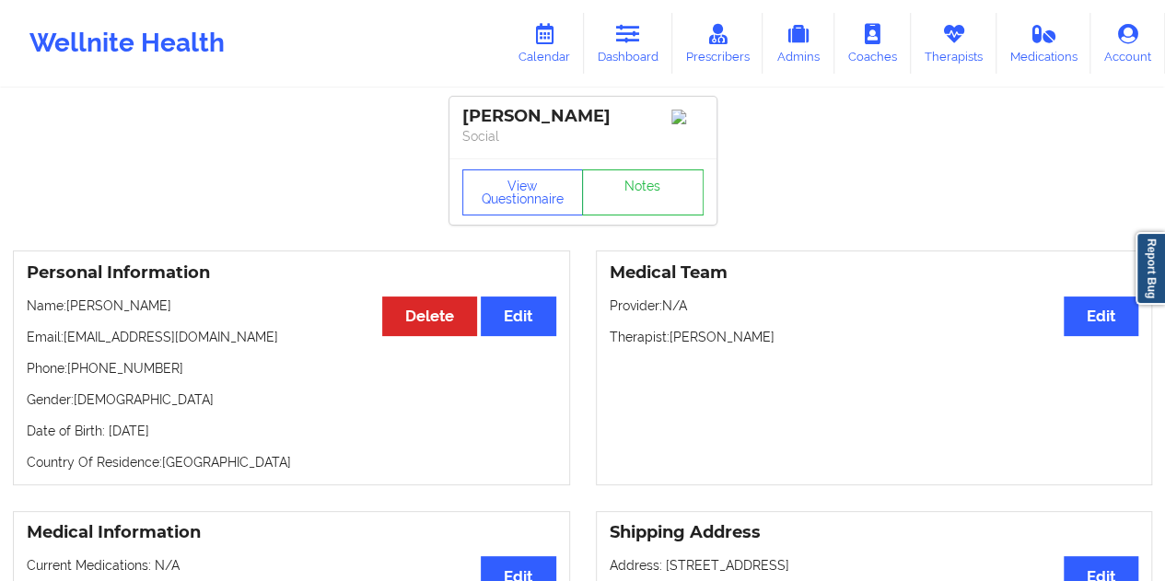
click at [633, 185] on div "View Questionnaire Notes" at bounding box center [582, 191] width 267 height 66
click at [652, 215] on link "Notes" at bounding box center [643, 192] width 122 height 46
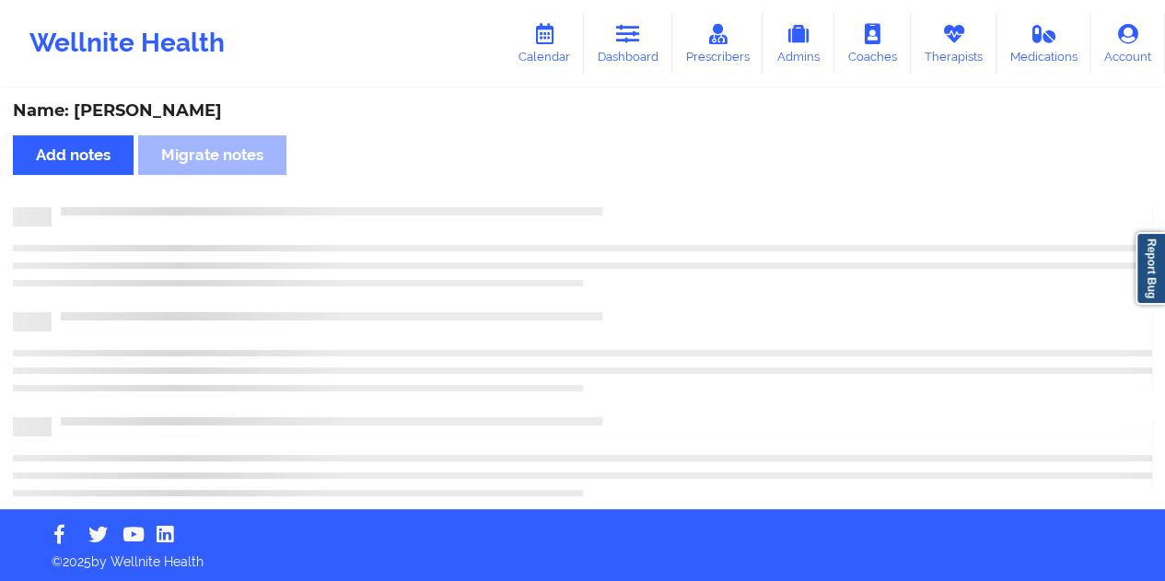
click at [239, 110] on div "Name: [PERSON_NAME]" at bounding box center [582, 110] width 1139 height 21
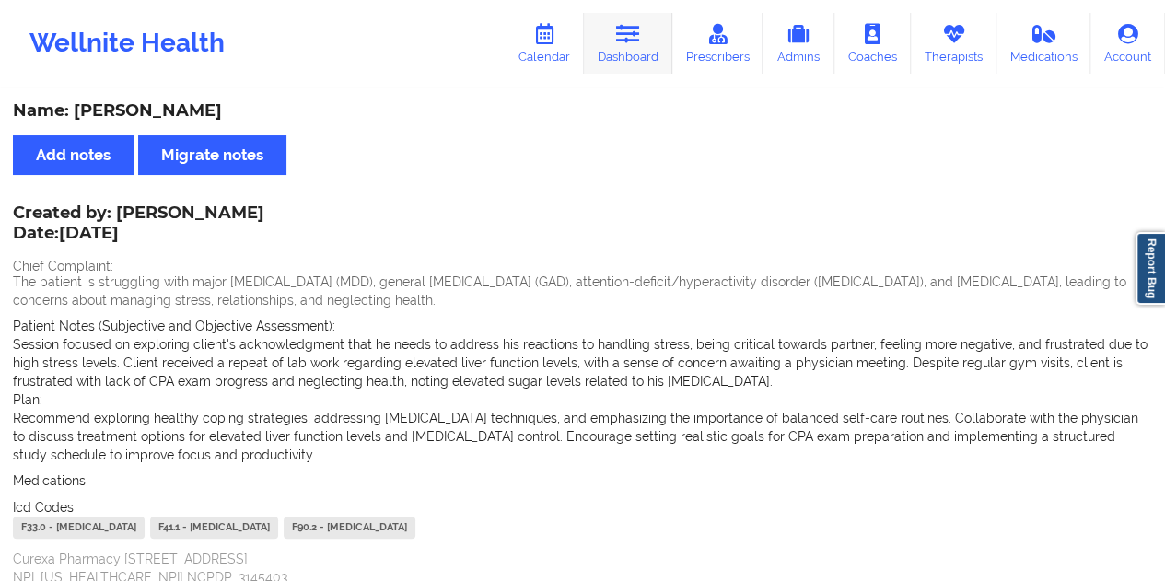
drag, startPoint x: 651, startPoint y: 48, endPoint x: 646, endPoint y: 56, distance: 9.5
click at [651, 48] on link "Dashboard" at bounding box center [628, 43] width 88 height 61
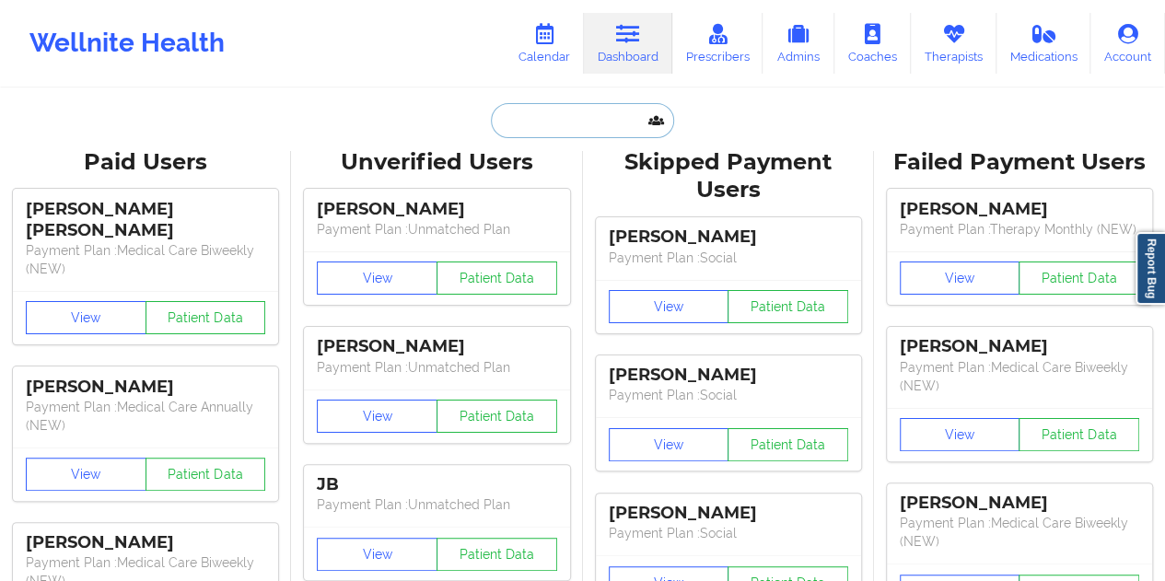
click at [561, 122] on input "text" at bounding box center [582, 120] width 182 height 35
paste input "[EMAIL_ADDRESS][DOMAIN_NAME]"
type input "[EMAIL_ADDRESS][DOMAIN_NAME]"
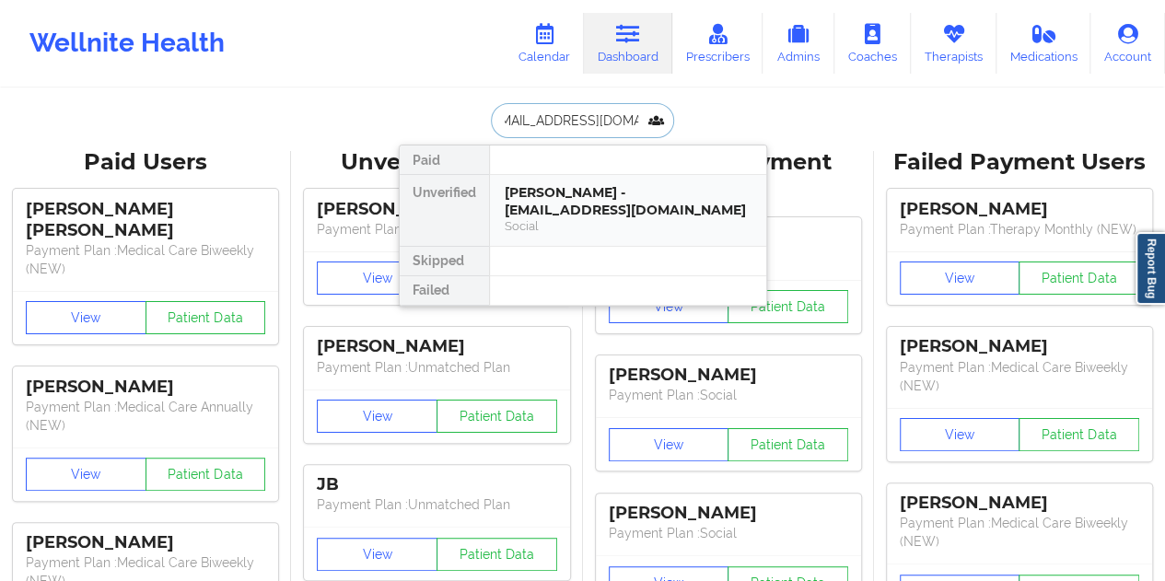
click at [589, 209] on div "[PERSON_NAME] - [EMAIL_ADDRESS][DOMAIN_NAME]" at bounding box center [628, 201] width 247 height 34
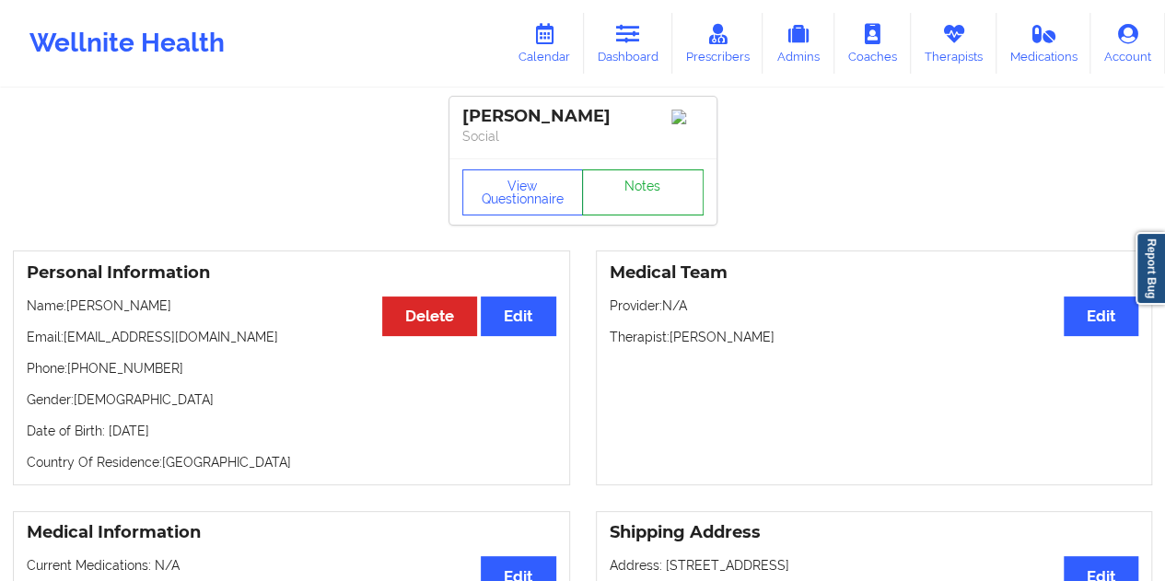
click at [631, 196] on link "Notes" at bounding box center [643, 192] width 122 height 46
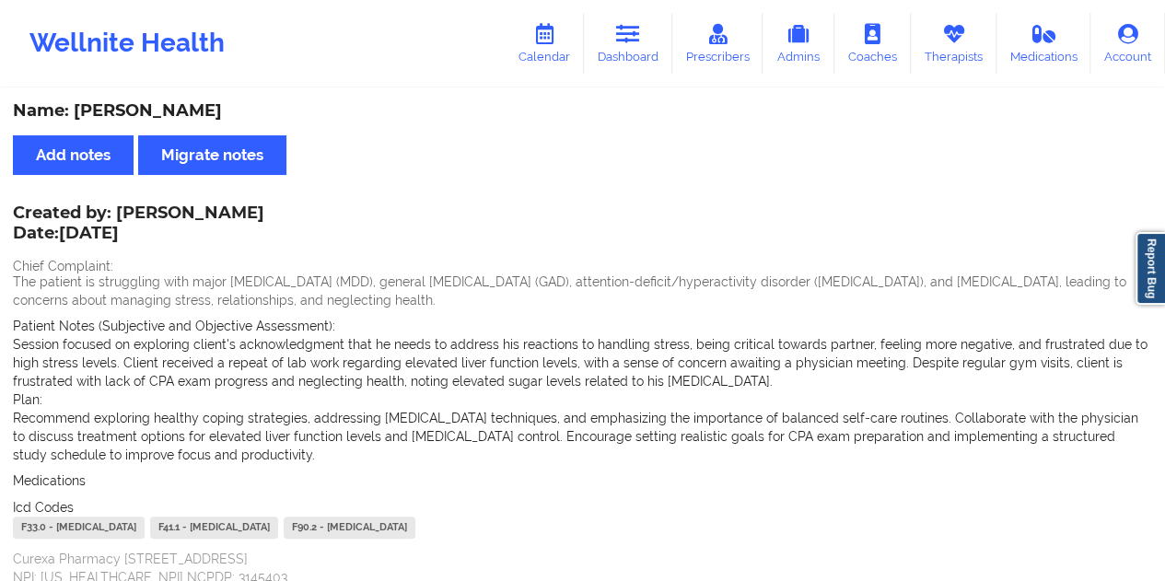
drag, startPoint x: 635, startPoint y: 61, endPoint x: 633, endPoint y: 84, distance: 23.1
click at [635, 61] on link "Dashboard" at bounding box center [628, 43] width 88 height 61
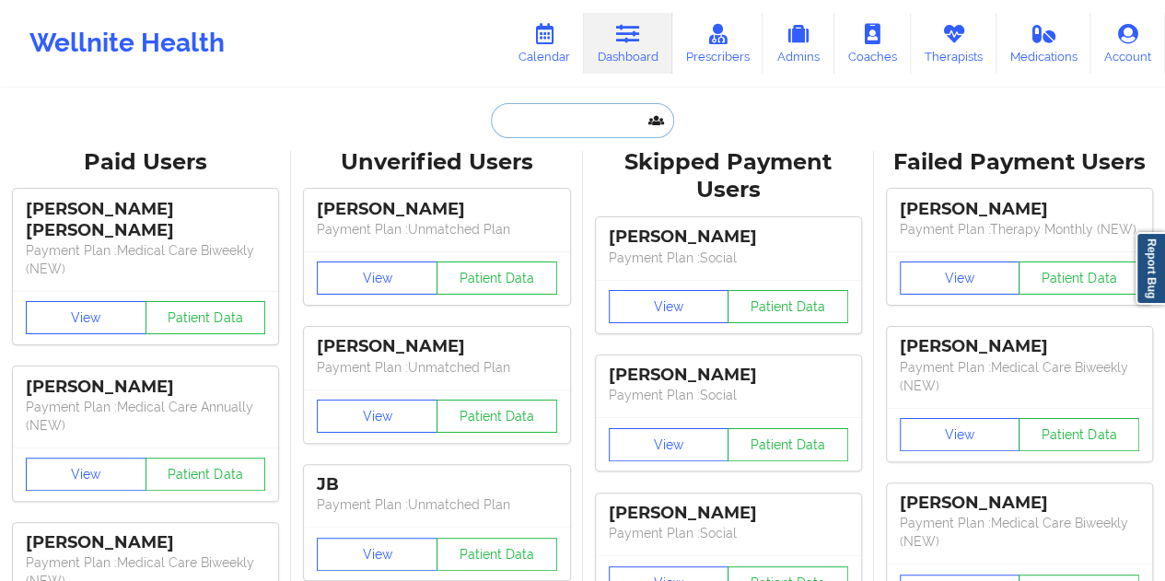
click at [563, 119] on input "text" at bounding box center [582, 120] width 182 height 35
paste input "[EMAIL_ADDRESS][DOMAIN_NAME]"
type input "[EMAIL_ADDRESS][DOMAIN_NAME]"
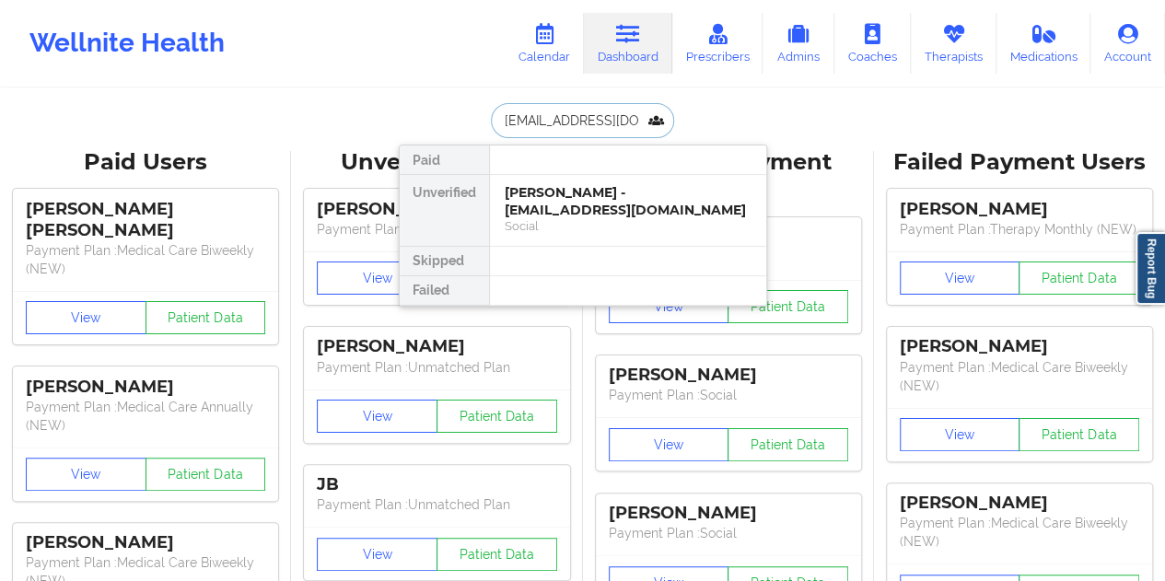
scroll to position [0, 8]
click at [569, 195] on div "[PERSON_NAME] - [EMAIL_ADDRESS][DOMAIN_NAME]" at bounding box center [628, 201] width 247 height 34
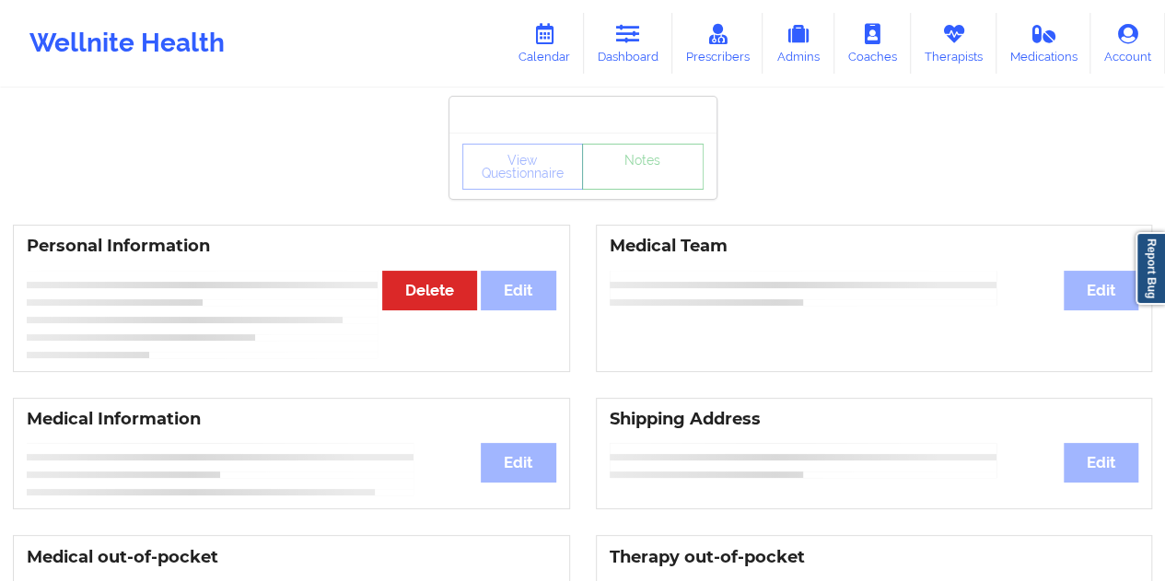
click at [632, 190] on link "Notes" at bounding box center [643, 167] width 122 height 46
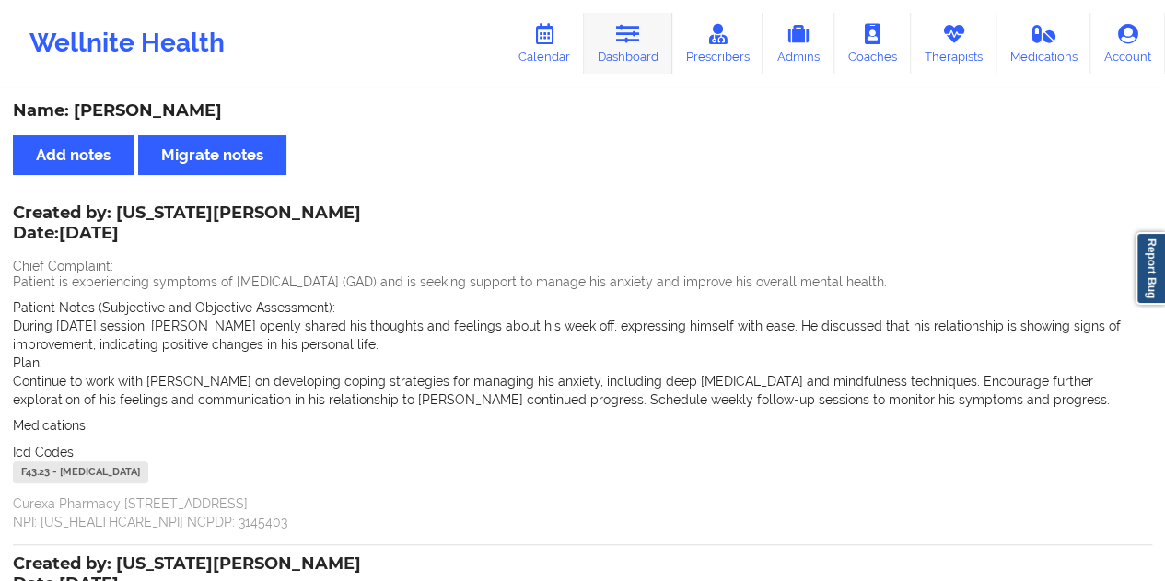
click at [639, 42] on icon at bounding box center [628, 34] width 24 height 20
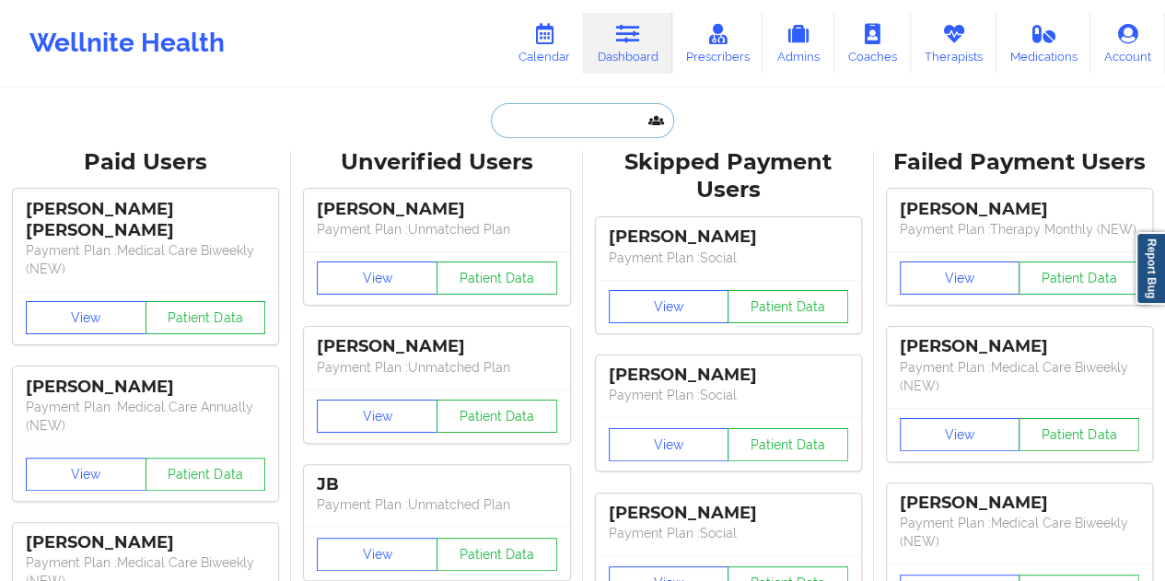
click at [586, 124] on input "text" at bounding box center [582, 120] width 182 height 35
paste input "[PERSON_NAME][EMAIL_ADDRESS][DOMAIN_NAME]"
type input "[PERSON_NAME][EMAIL_ADDRESS][DOMAIN_NAME]"
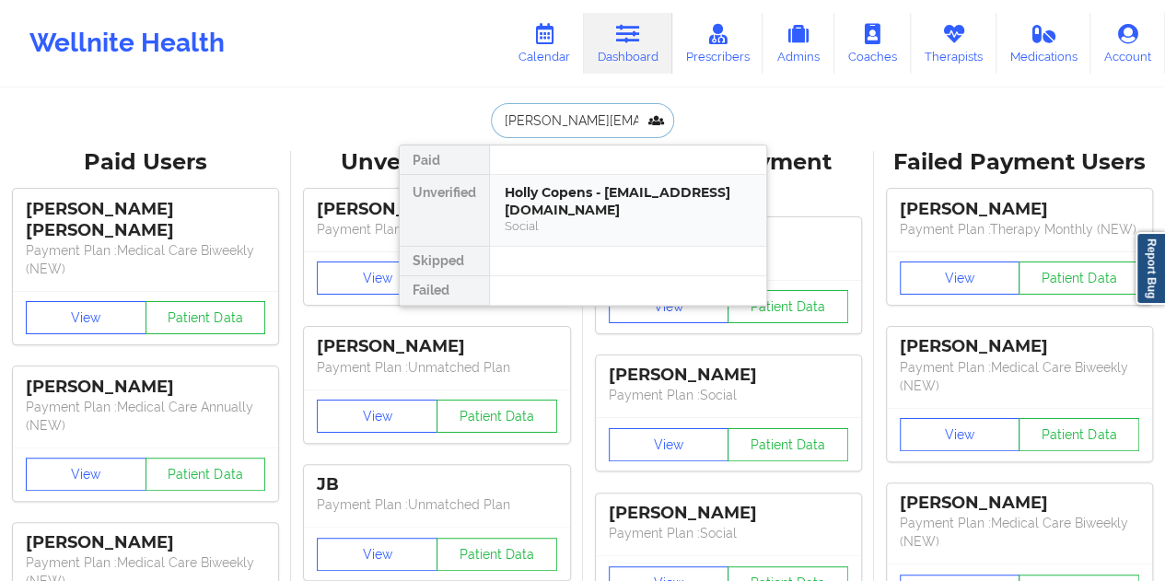
click at [588, 191] on div "Holly Copens - [EMAIL_ADDRESS][DOMAIN_NAME]" at bounding box center [628, 201] width 247 height 34
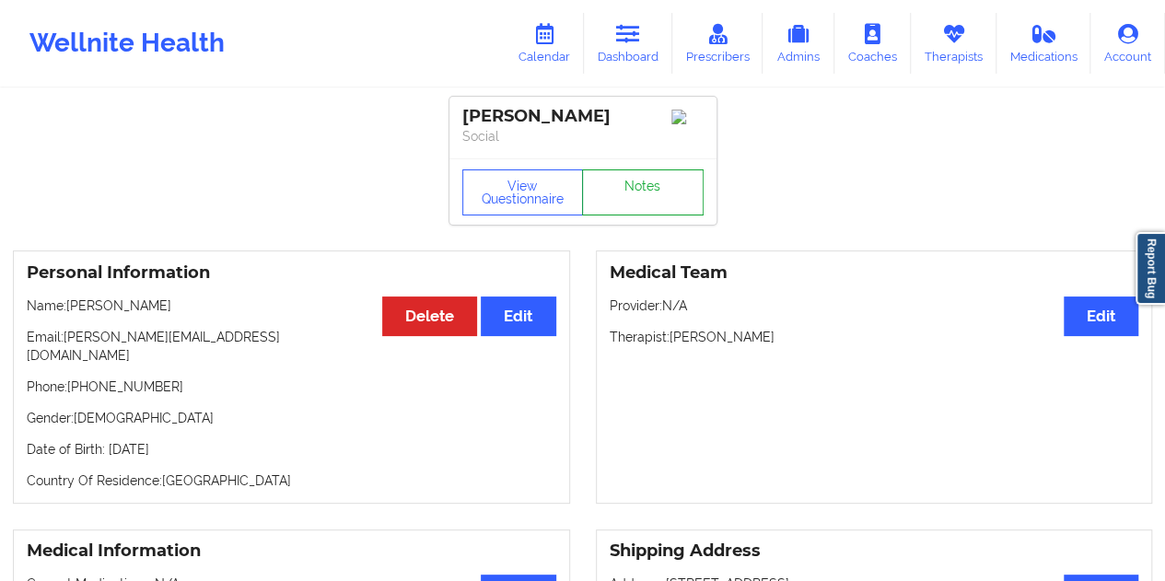
click at [637, 194] on link "Notes" at bounding box center [643, 192] width 122 height 46
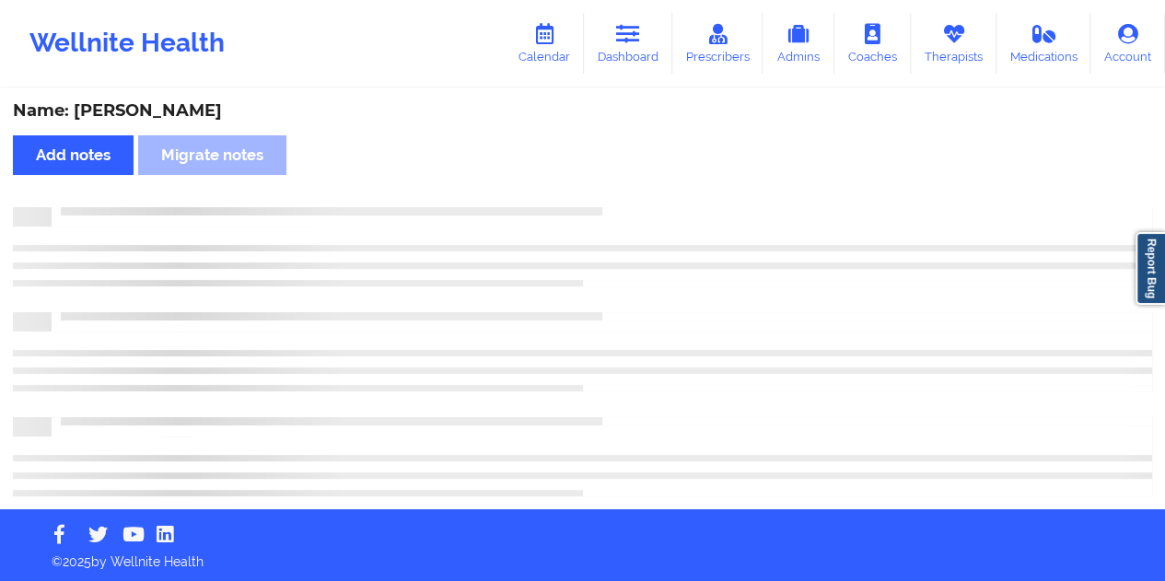
click at [161, 110] on div "Name: [PERSON_NAME]" at bounding box center [582, 110] width 1139 height 21
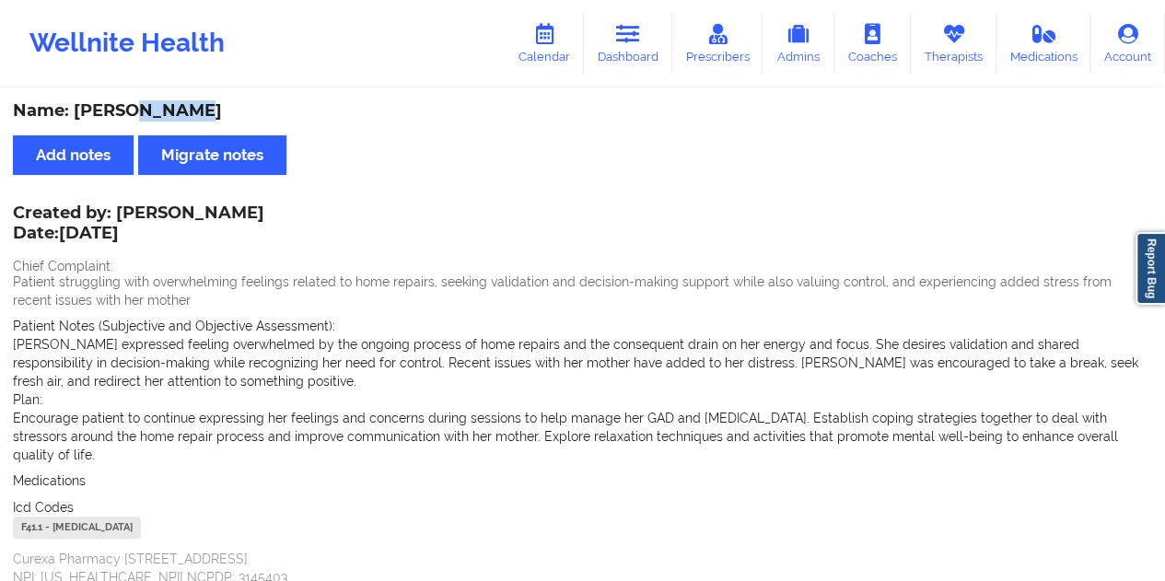
drag, startPoint x: 657, startPoint y: 65, endPoint x: 632, endPoint y: 86, distance: 32.8
click at [656, 64] on link "Dashboard" at bounding box center [628, 43] width 88 height 61
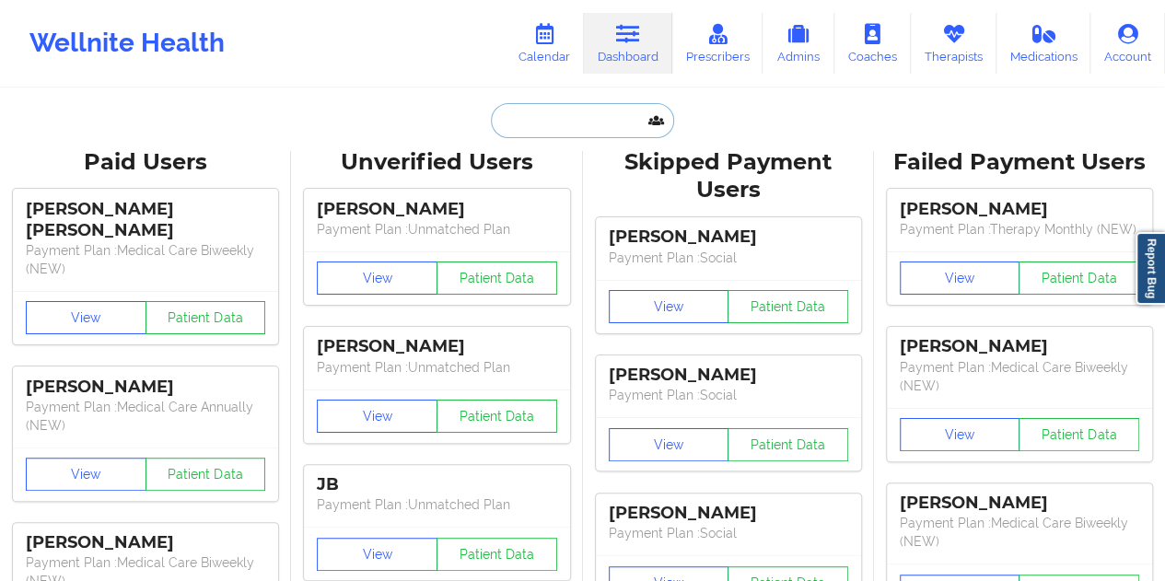
click at [574, 103] on input "text" at bounding box center [582, 120] width 182 height 35
paste input "[EMAIL_ADDRESS][DOMAIN_NAME]"
type input "[EMAIL_ADDRESS][DOMAIN_NAME]"
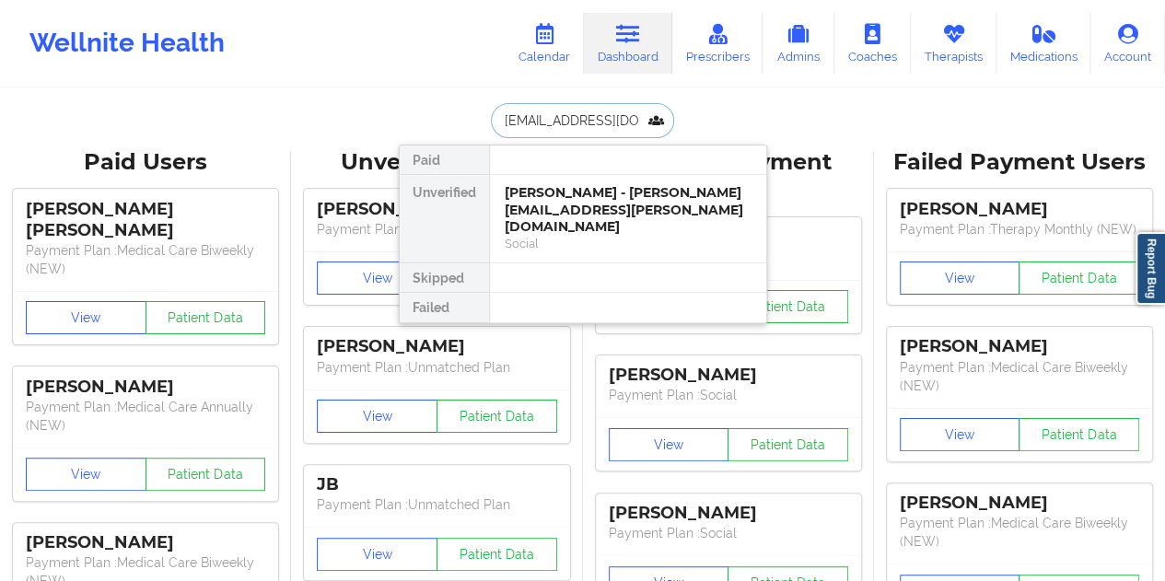
click at [598, 203] on div "[PERSON_NAME] - [PERSON_NAME][EMAIL_ADDRESS][PERSON_NAME][DOMAIN_NAME]" at bounding box center [628, 210] width 247 height 52
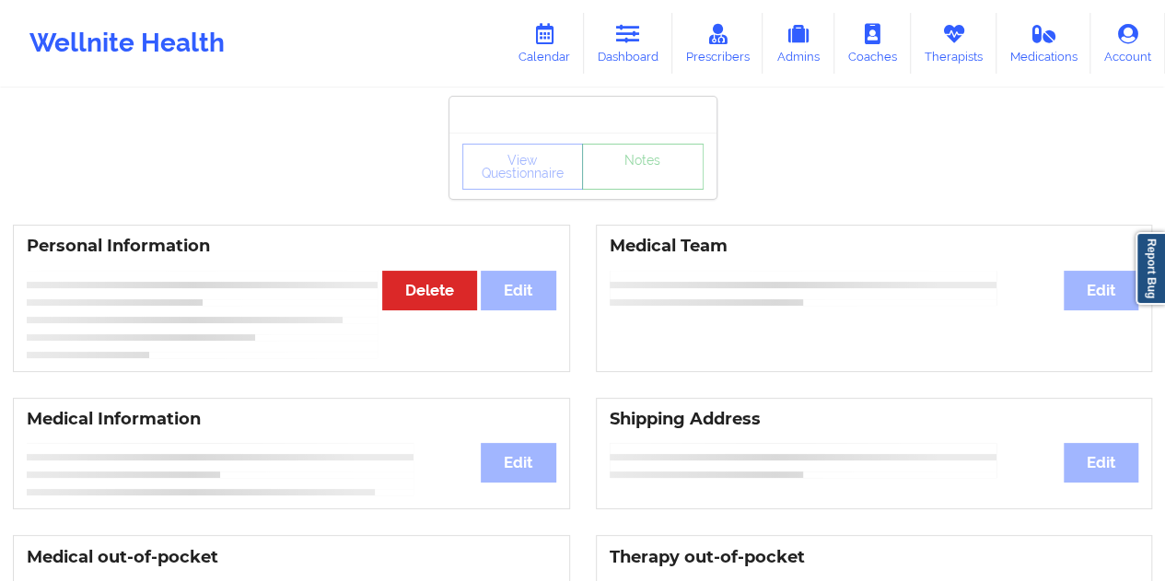
click at [648, 191] on div "View Questionnaire Notes" at bounding box center [582, 166] width 267 height 66
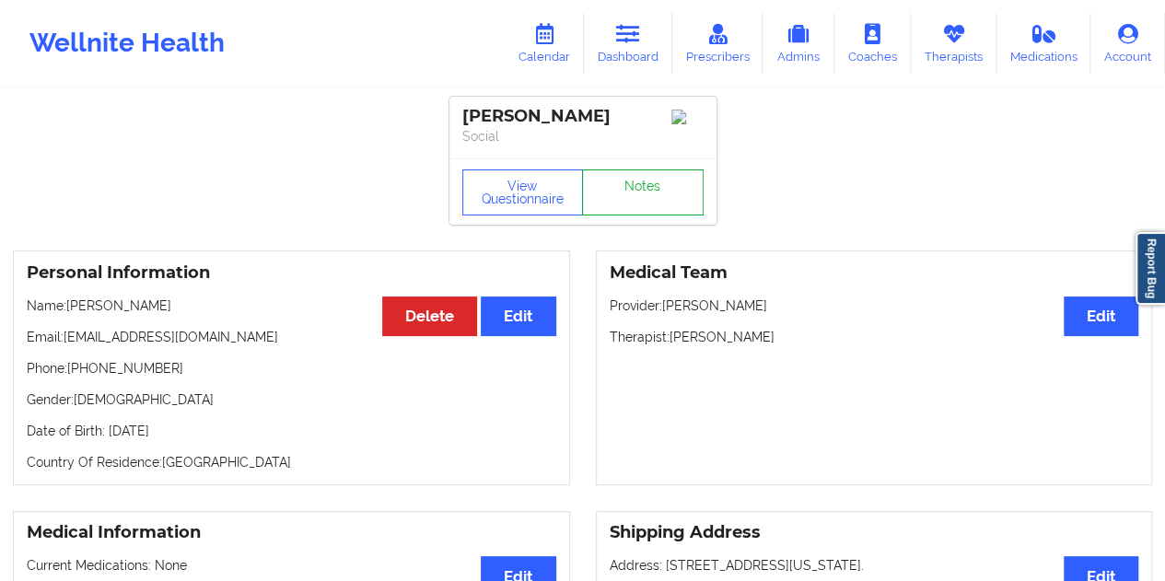
click at [643, 192] on link "Notes" at bounding box center [643, 192] width 122 height 46
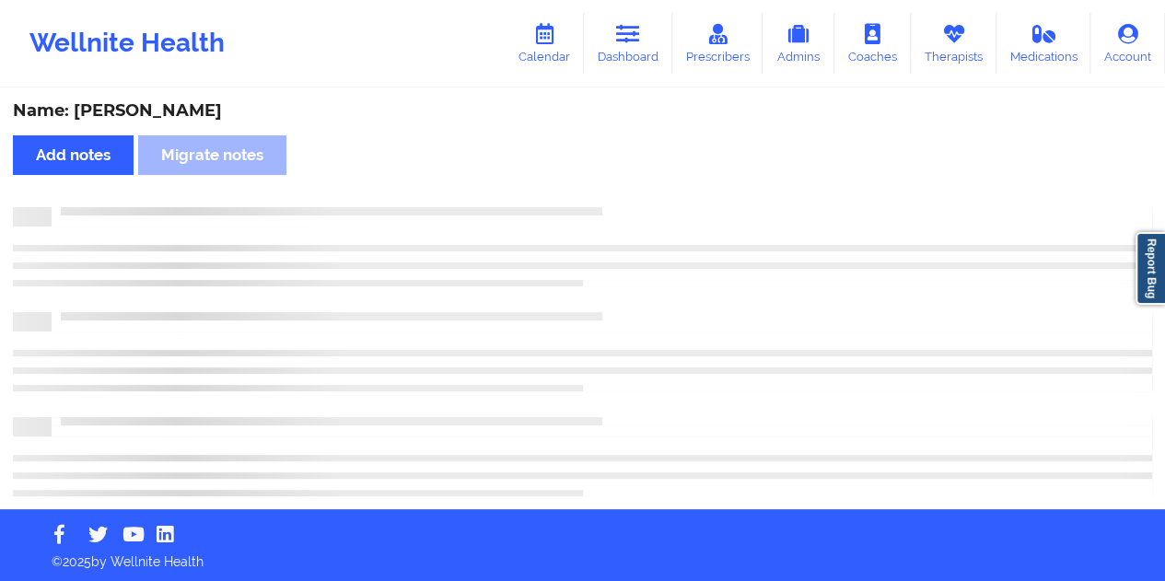
click at [127, 109] on div "Name: [PERSON_NAME]" at bounding box center [582, 110] width 1139 height 21
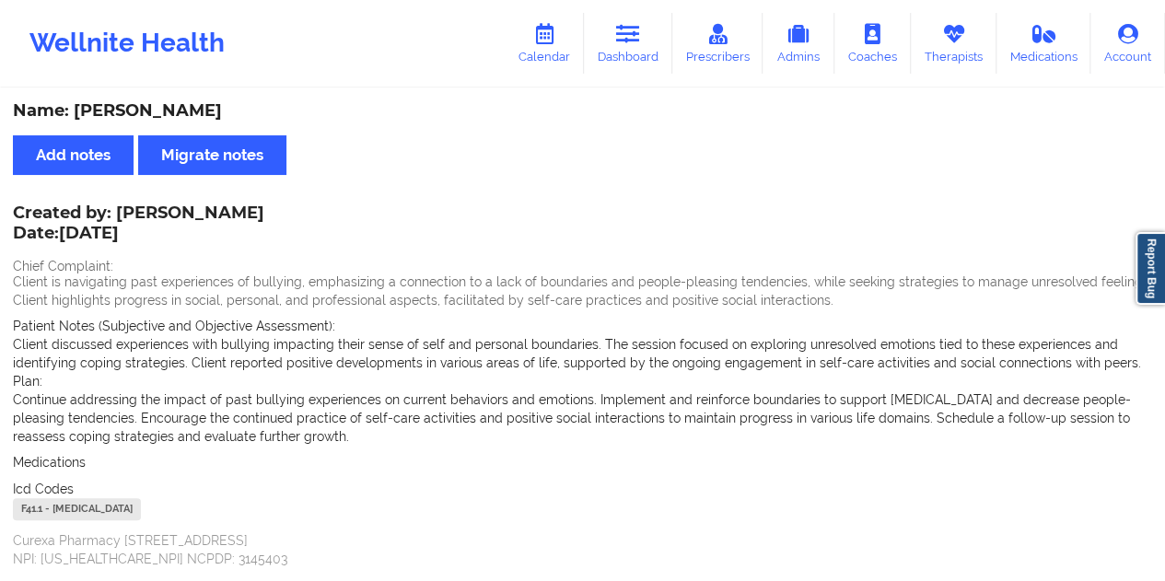
drag, startPoint x: 676, startPoint y: 77, endPoint x: 655, endPoint y: 77, distance: 20.3
click at [675, 76] on div "Wellnite Health Calendar Dashboard Prescribers Admins Coaches Therapists Medica…" at bounding box center [582, 43] width 1165 height 74
click at [637, 59] on link "Dashboard" at bounding box center [628, 43] width 88 height 61
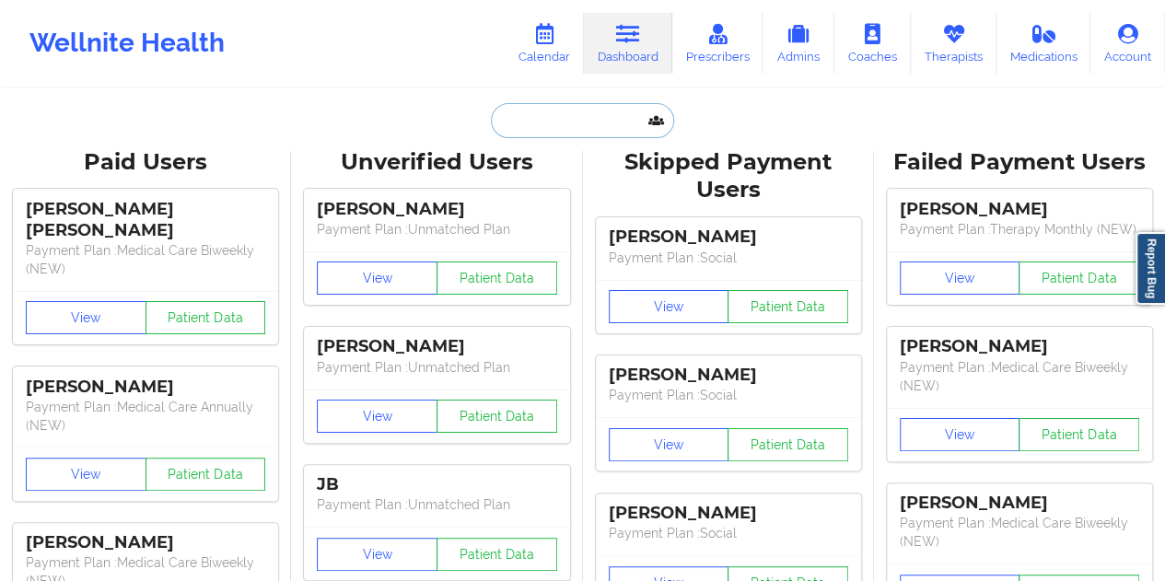
click at [562, 122] on input "text" at bounding box center [582, 120] width 182 height 35
paste input "[PERSON_NAME][EMAIL_ADDRESS][PERSON_NAME][DOMAIN_NAME]"
type input "[PERSON_NAME][EMAIL_ADDRESS][PERSON_NAME][DOMAIN_NAME]"
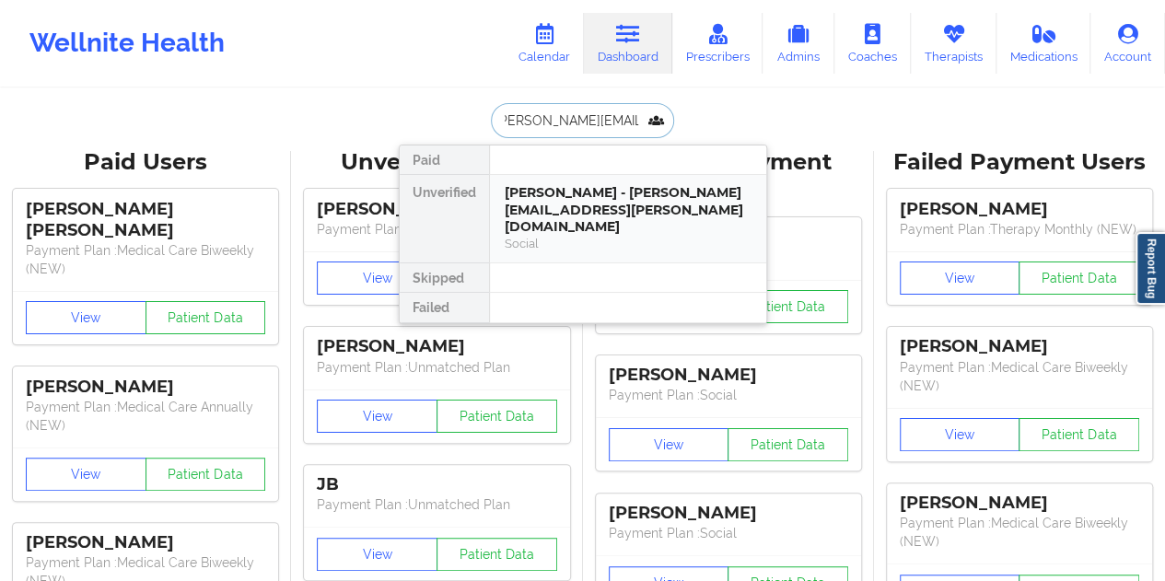
click at [589, 205] on div "[PERSON_NAME] - [PERSON_NAME][EMAIL_ADDRESS][PERSON_NAME][DOMAIN_NAME]" at bounding box center [628, 210] width 247 height 52
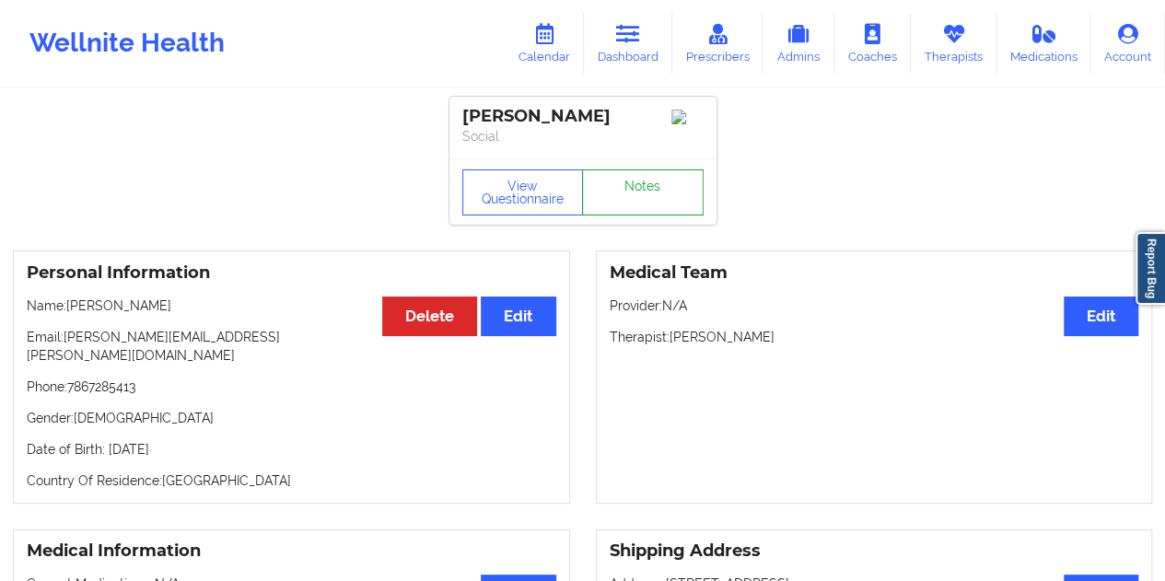
click at [626, 200] on link "Notes" at bounding box center [643, 192] width 122 height 46
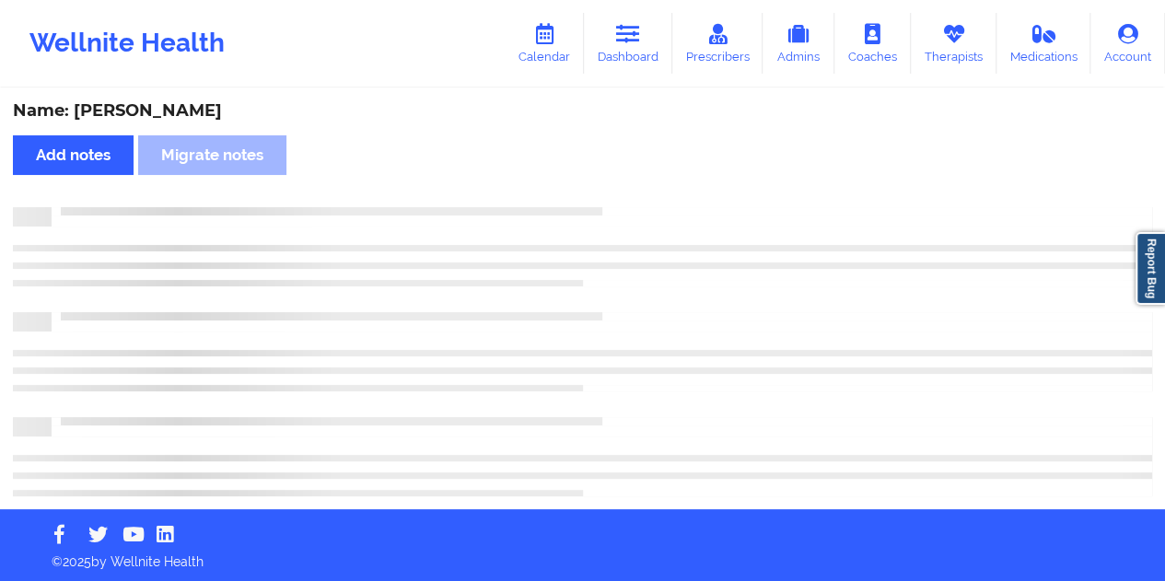
click at [175, 111] on div "Name: [PERSON_NAME]" at bounding box center [582, 110] width 1139 height 21
click at [177, 111] on div "Name: [PERSON_NAME]" at bounding box center [582, 110] width 1139 height 21
click at [162, 114] on div "Name: [PERSON_NAME]" at bounding box center [582, 110] width 1139 height 21
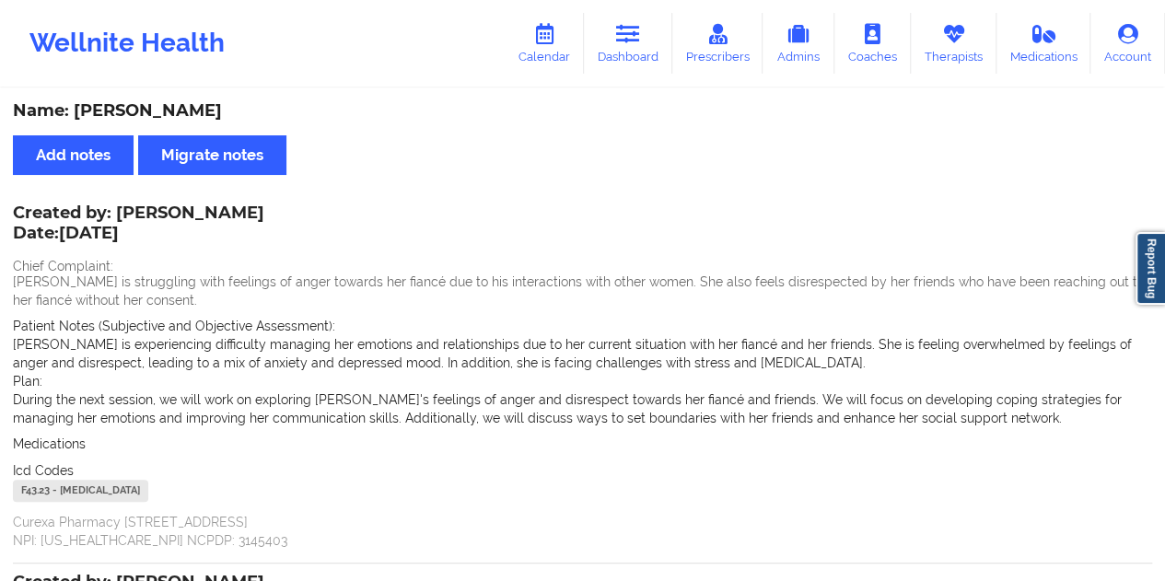
click at [162, 114] on div "Name: [PERSON_NAME]" at bounding box center [582, 110] width 1139 height 21
click at [640, 68] on link "Dashboard" at bounding box center [628, 43] width 88 height 61
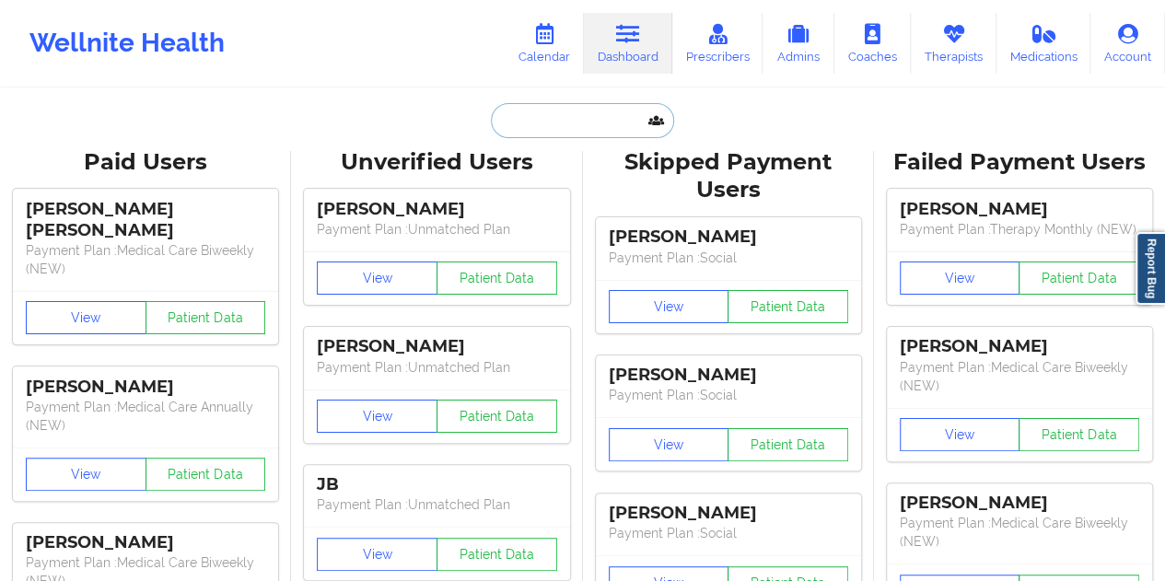
click at [597, 126] on input "text" at bounding box center [582, 120] width 182 height 35
paste input "[EMAIL_ADDRESS][DOMAIN_NAME]"
type input "[EMAIL_ADDRESS][DOMAIN_NAME]"
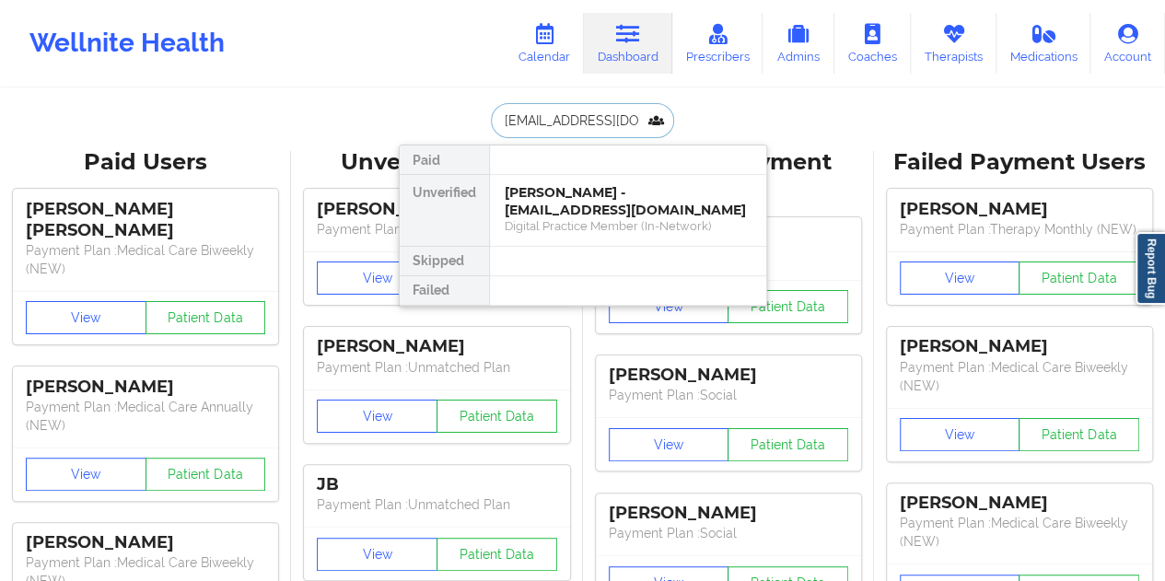
click at [597, 207] on div "[PERSON_NAME] - [EMAIL_ADDRESS][DOMAIN_NAME]" at bounding box center [628, 201] width 247 height 34
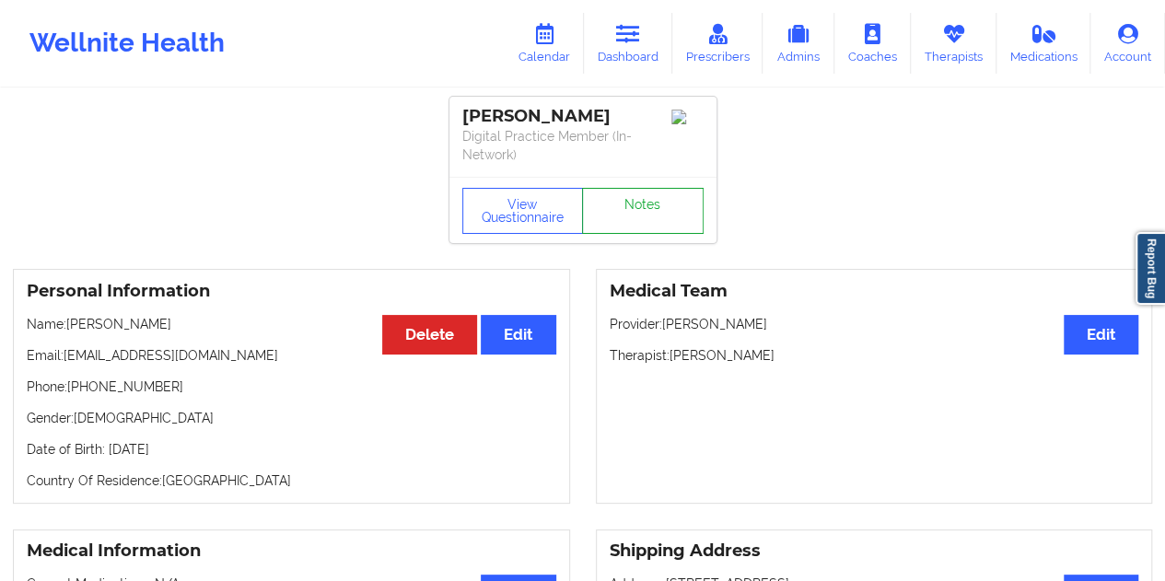
click at [643, 193] on link "Notes" at bounding box center [643, 211] width 122 height 46
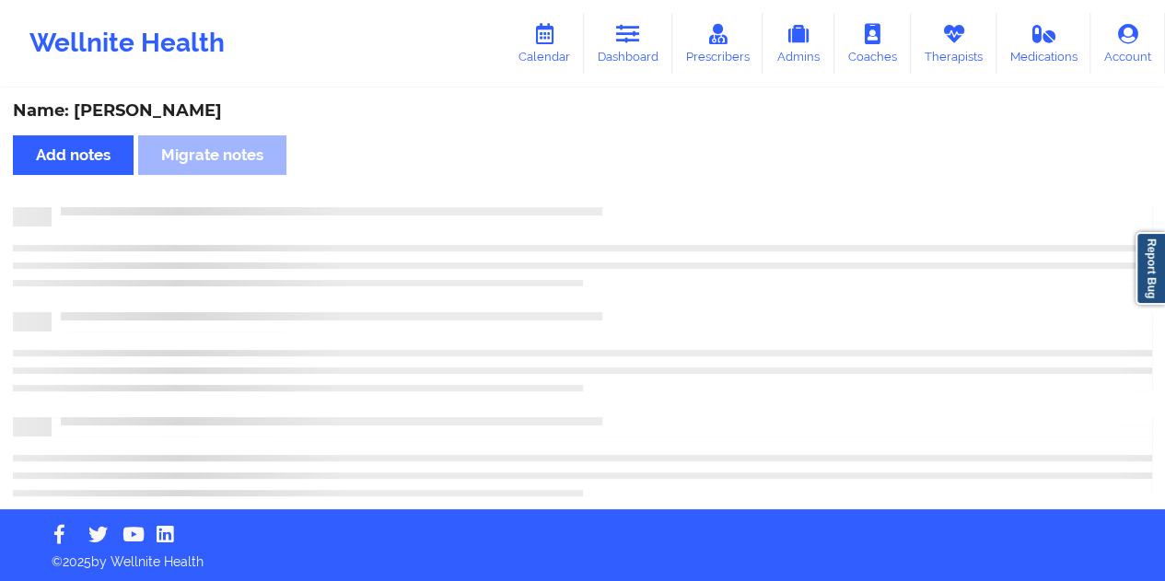
click at [180, 111] on div "Name: [PERSON_NAME]" at bounding box center [582, 110] width 1139 height 21
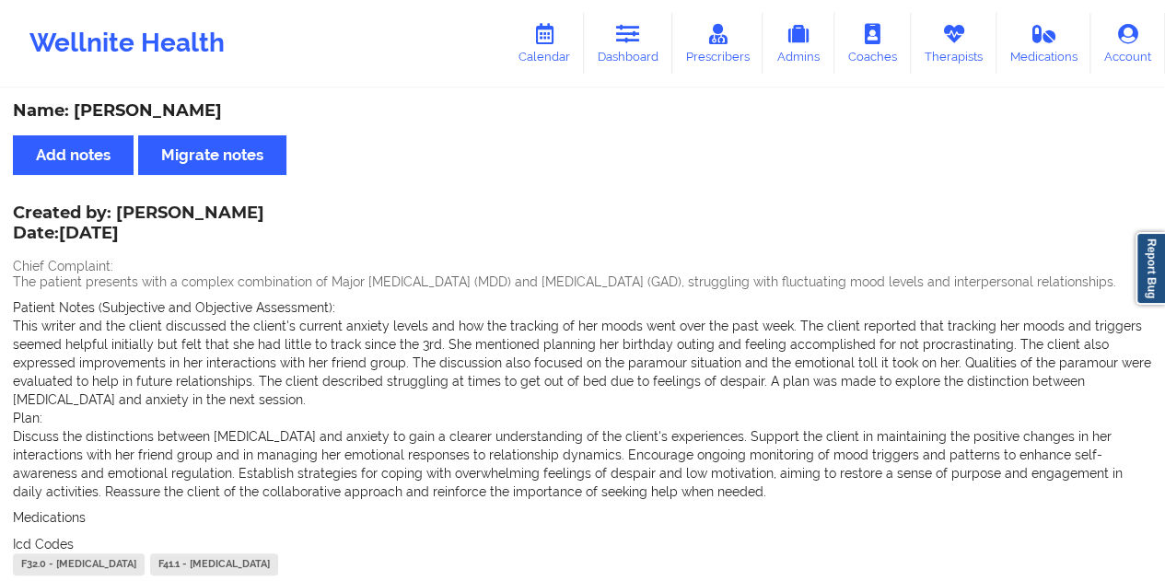
drag, startPoint x: 243, startPoint y: 213, endPoint x: 166, endPoint y: 211, distance: 77.4
click at [166, 211] on div "Created by: [PERSON_NAME] Date: [DATE] Chief Complaint: The patient presents wi…" at bounding box center [582, 415] width 1139 height 416
drag, startPoint x: 119, startPoint y: 207, endPoint x: 239, endPoint y: 208, distance: 120.6
click at [239, 208] on div "Created by: [PERSON_NAME] Date: [DATE]" at bounding box center [138, 224] width 251 height 42
drag, startPoint x: 635, startPoint y: 64, endPoint x: 634, endPoint y: 80, distance: 15.7
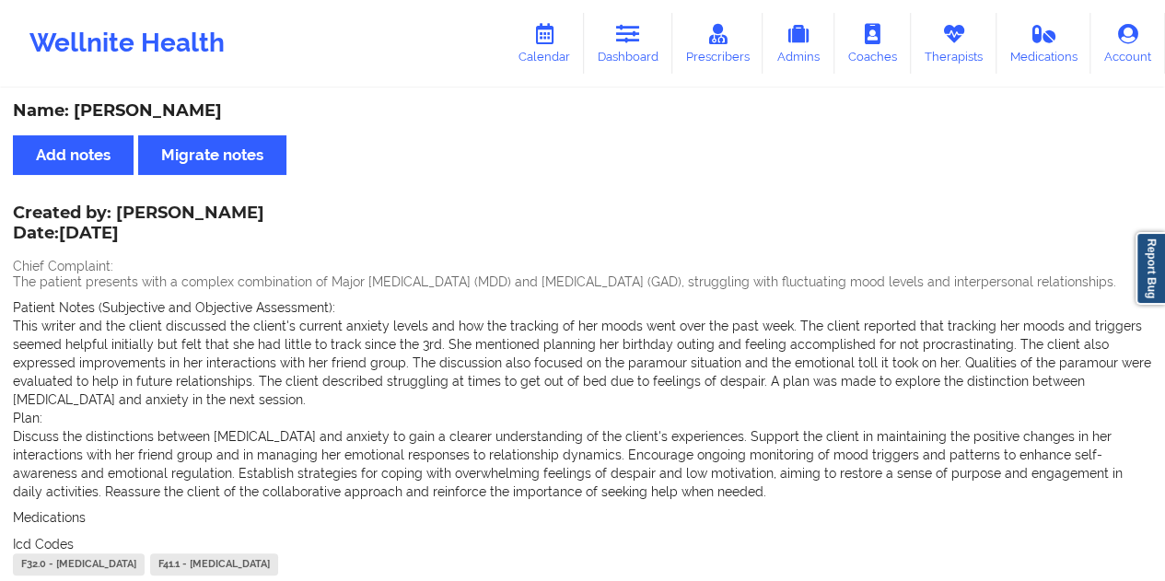
click at [635, 64] on link "Dashboard" at bounding box center [628, 43] width 88 height 61
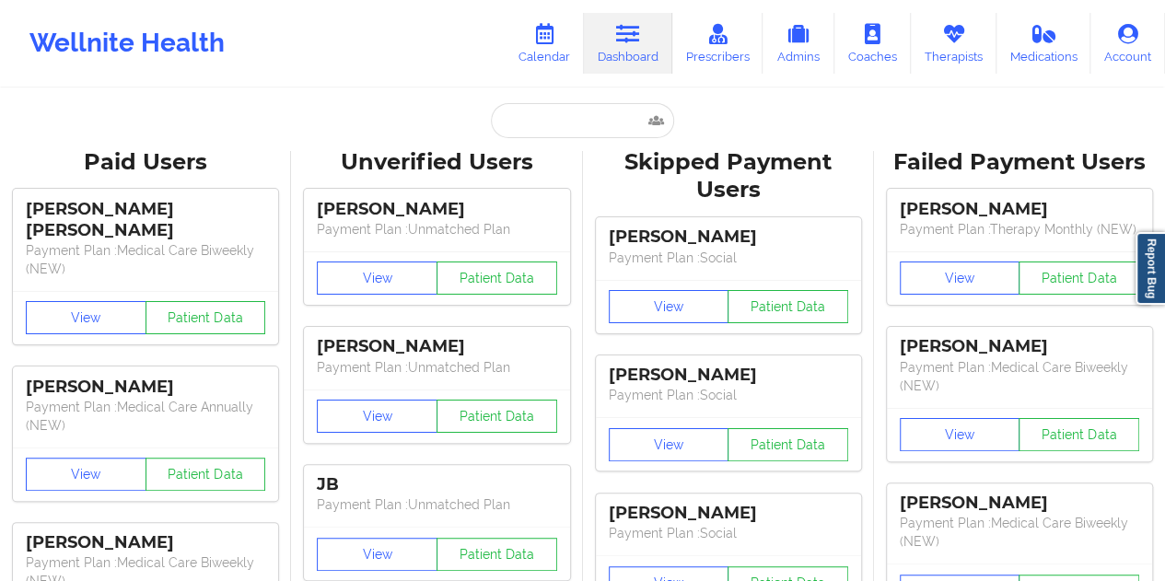
click at [593, 121] on input "text" at bounding box center [582, 120] width 182 height 35
paste input "[PERSON_NAME][EMAIL_ADDRESS][PERSON_NAME][DOMAIN_NAME]"
type input "[PERSON_NAME][EMAIL_ADDRESS][PERSON_NAME][DOMAIN_NAME]"
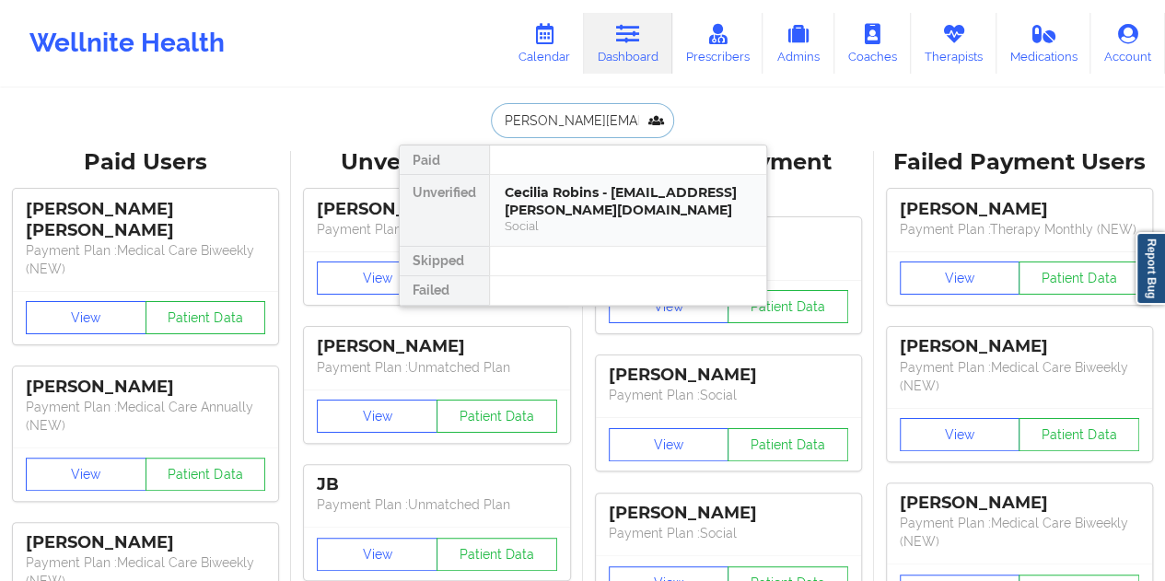
click at [621, 211] on div "Cecilia Robins - [EMAIL_ADDRESS][PERSON_NAME][DOMAIN_NAME]" at bounding box center [628, 201] width 247 height 34
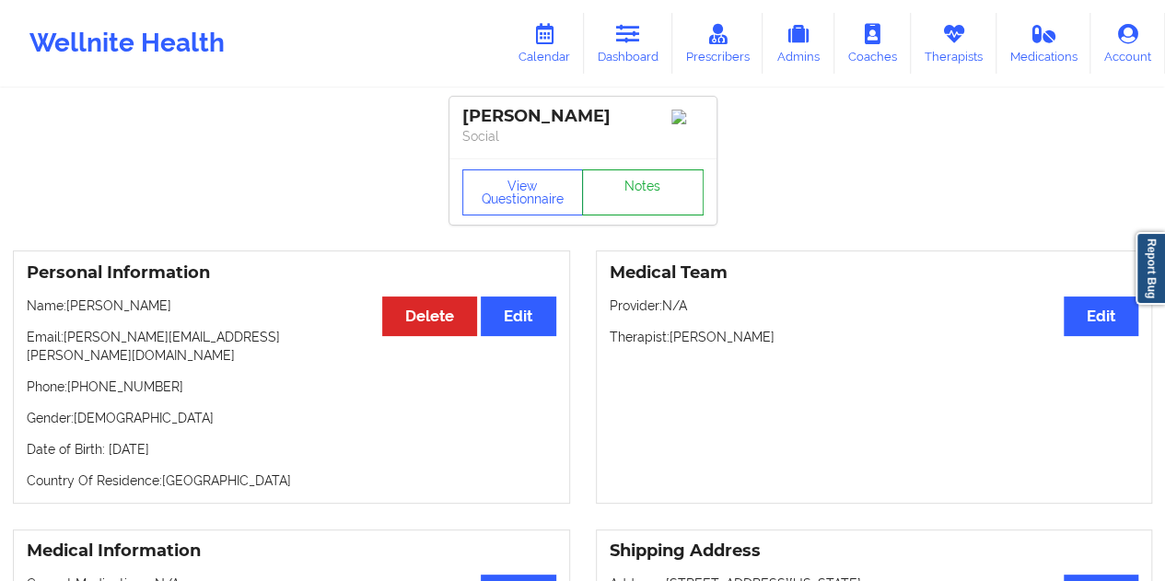
click at [650, 201] on link "Notes" at bounding box center [643, 192] width 122 height 46
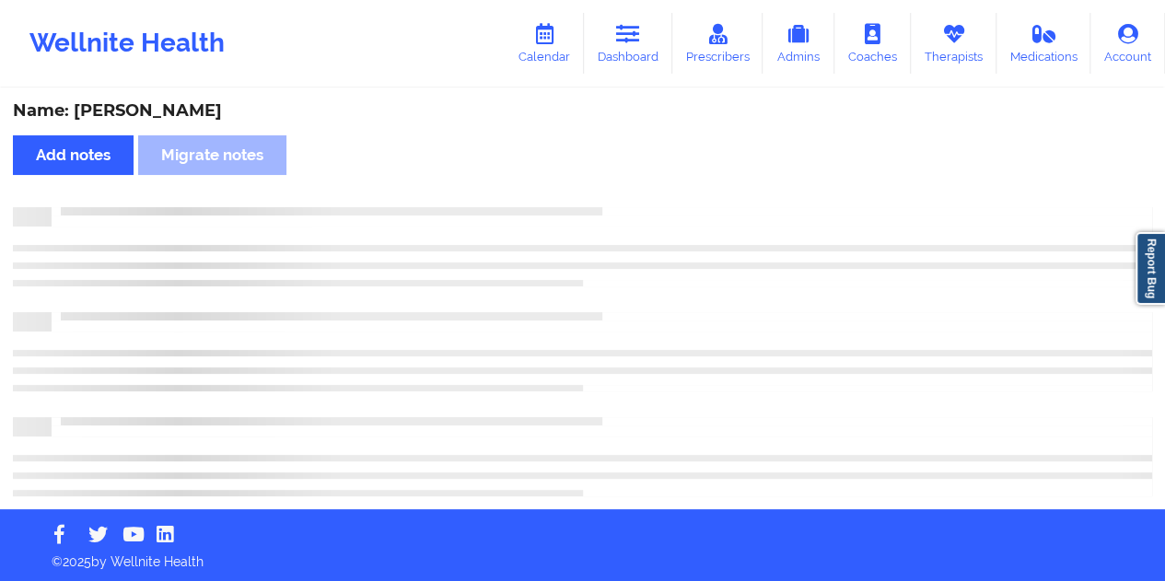
click at [172, 110] on div "Name: [PERSON_NAME]" at bounding box center [582, 110] width 1139 height 21
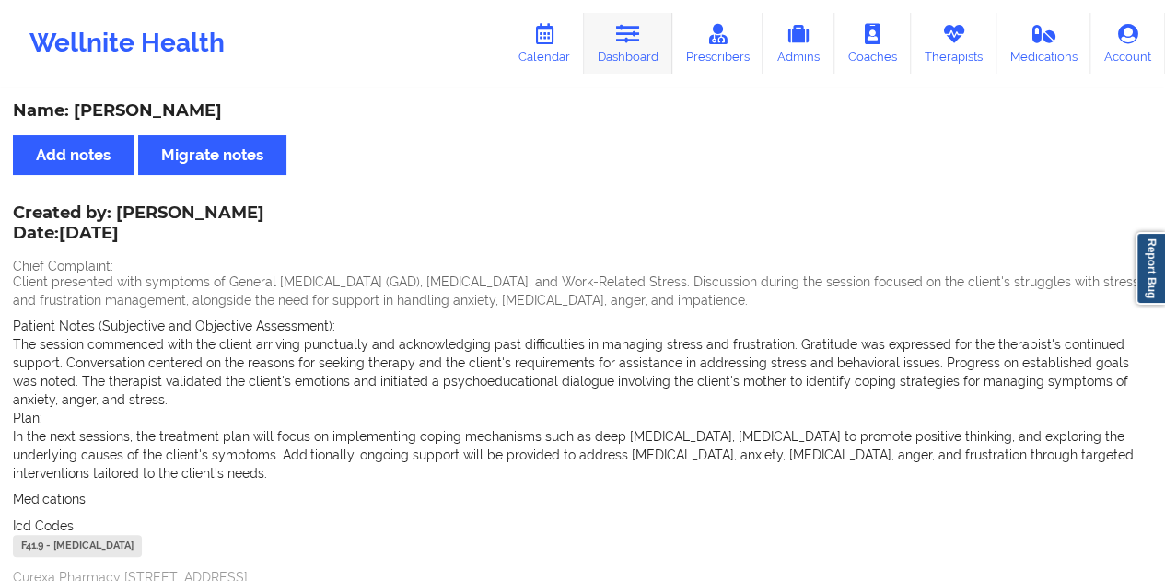
click at [624, 39] on icon at bounding box center [628, 34] width 24 height 20
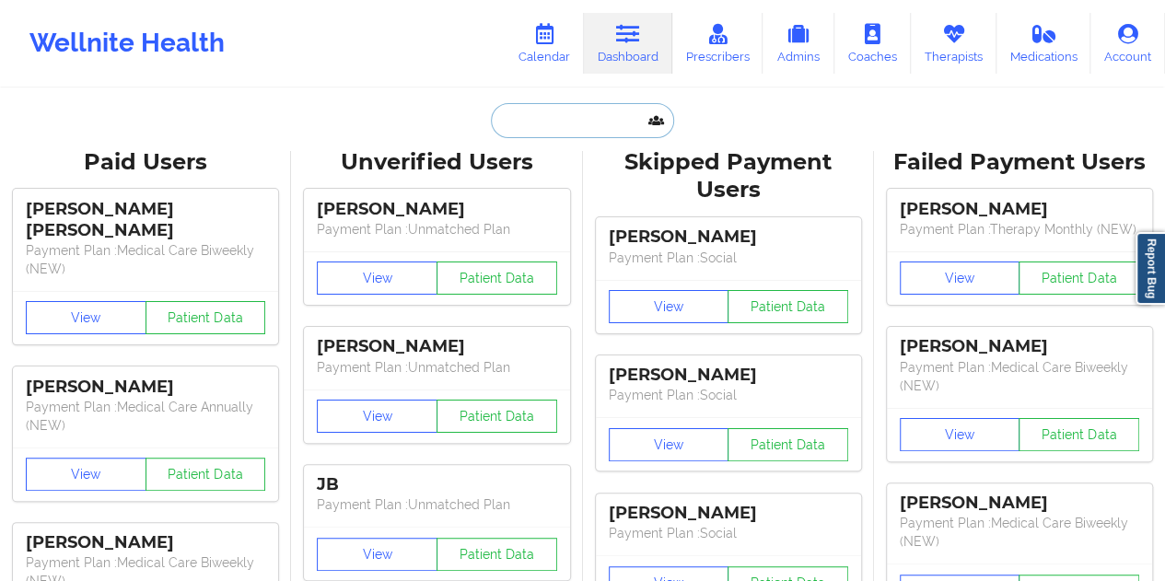
click at [539, 131] on input "text" at bounding box center [582, 120] width 182 height 35
paste input "[PERSON_NAME][EMAIL_ADDRESS][DOMAIN_NAME]"
type input "[PERSON_NAME][EMAIL_ADDRESS][DOMAIN_NAME]"
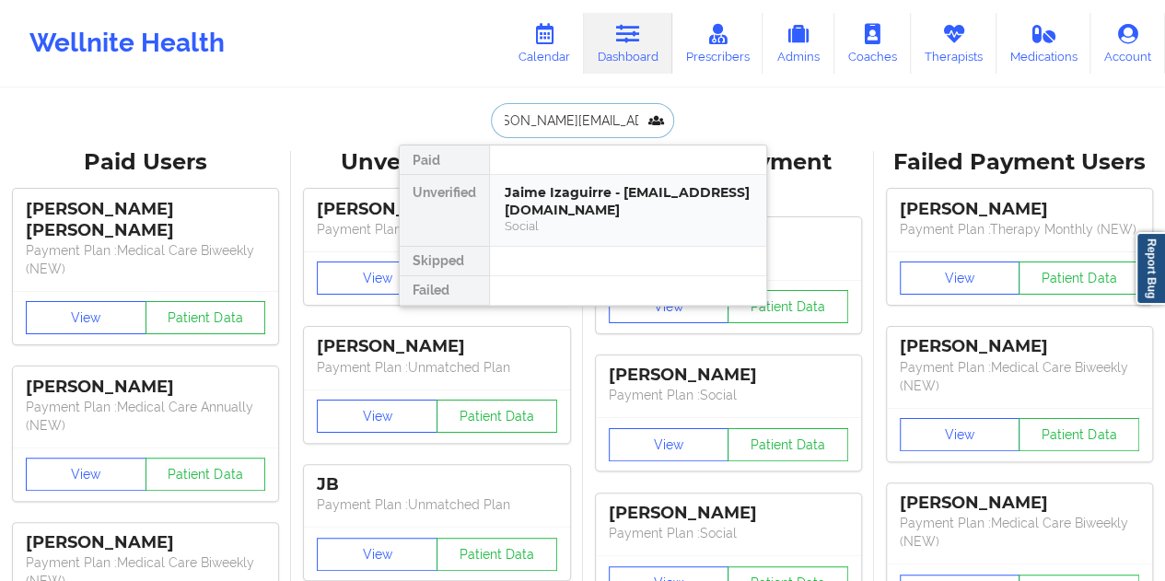
click at [612, 191] on div "Jaime Izaguirre - [EMAIL_ADDRESS][DOMAIN_NAME]" at bounding box center [628, 201] width 247 height 34
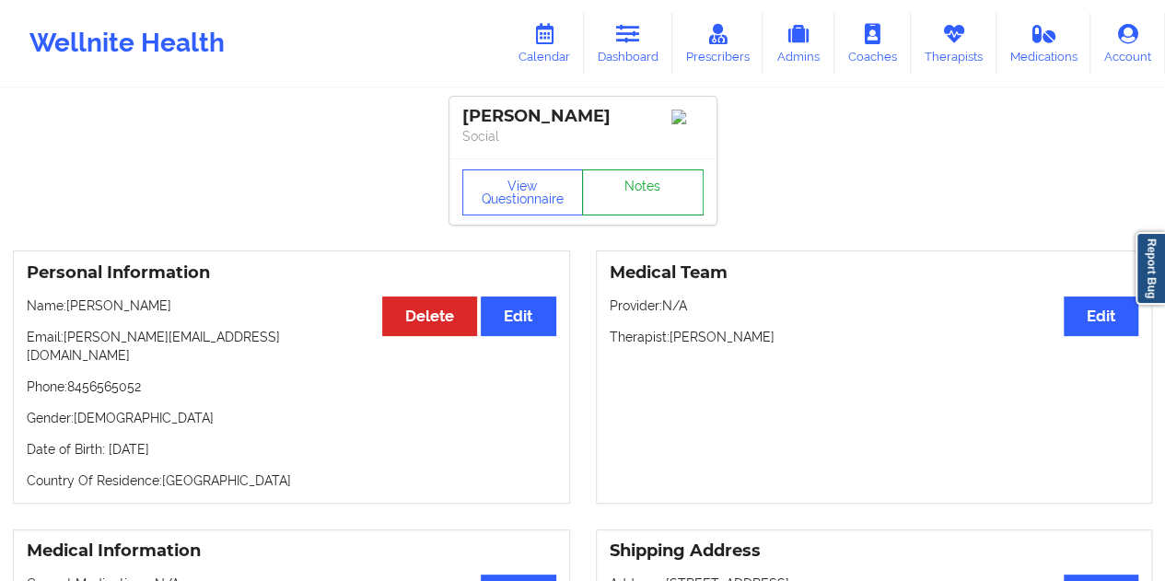
click at [644, 183] on link "Notes" at bounding box center [643, 192] width 122 height 46
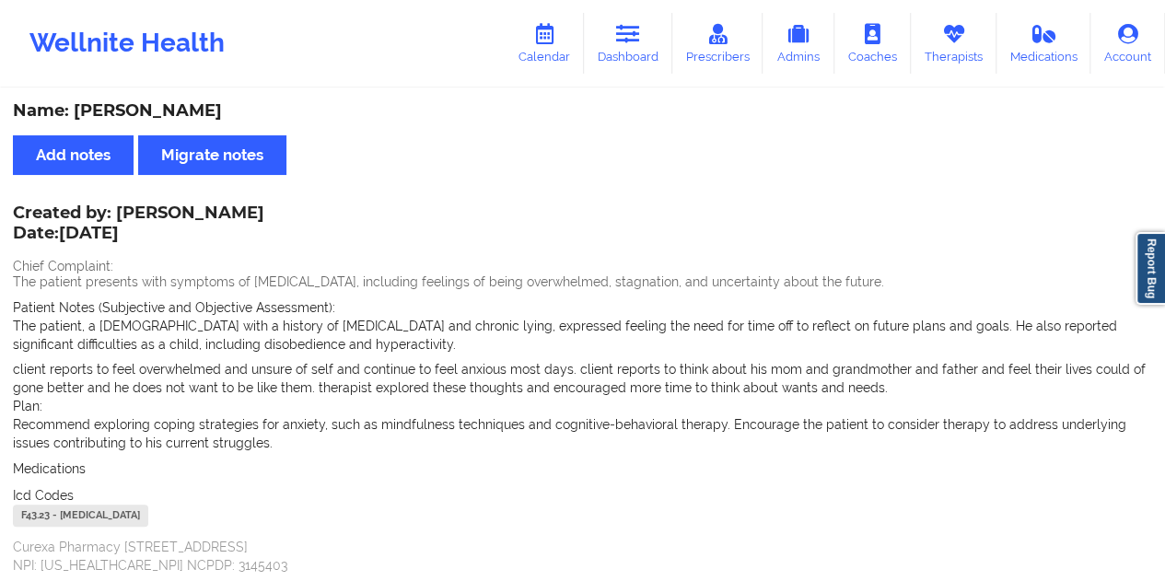
click at [170, 112] on div "Name: [PERSON_NAME]" at bounding box center [582, 110] width 1139 height 21
click at [652, 54] on link "Dashboard" at bounding box center [628, 43] width 88 height 61
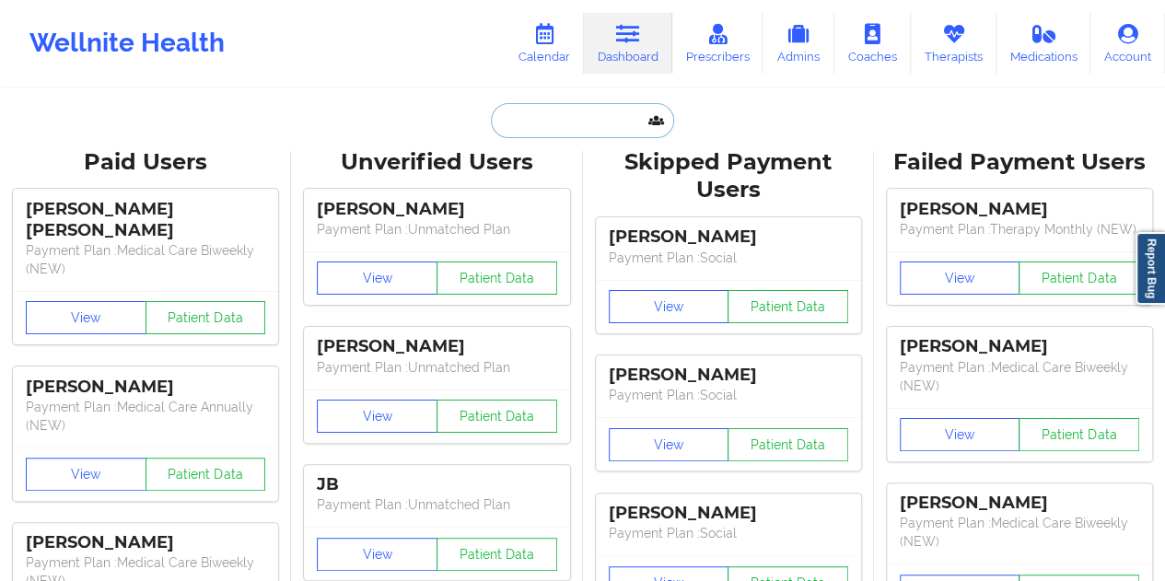
click at [565, 120] on input "text" at bounding box center [582, 120] width 182 height 35
paste input "[EMAIL_ADDRESS][DOMAIN_NAME]"
type input "[EMAIL_ADDRESS][DOMAIN_NAME]"
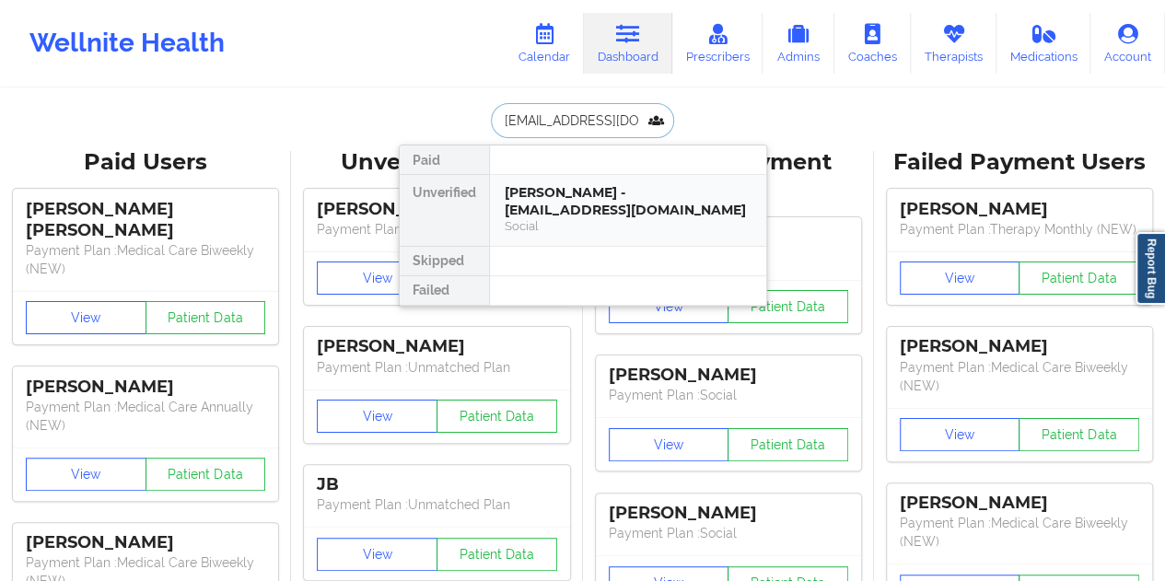
click at [598, 194] on div "[PERSON_NAME] - [EMAIL_ADDRESS][DOMAIN_NAME]" at bounding box center [628, 201] width 247 height 34
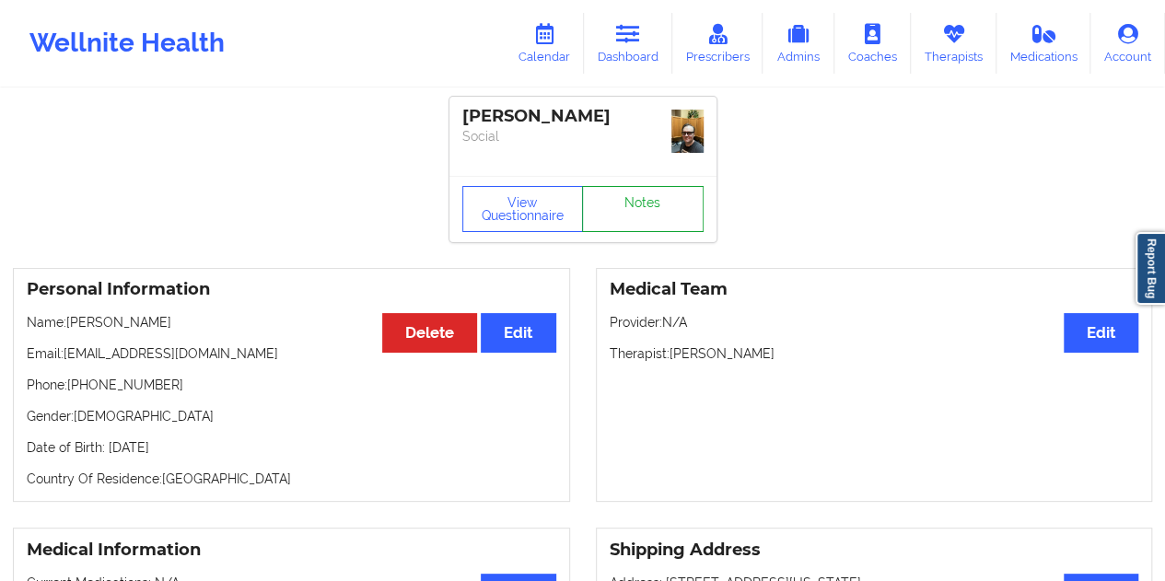
click at [643, 198] on link "Notes" at bounding box center [643, 209] width 122 height 46
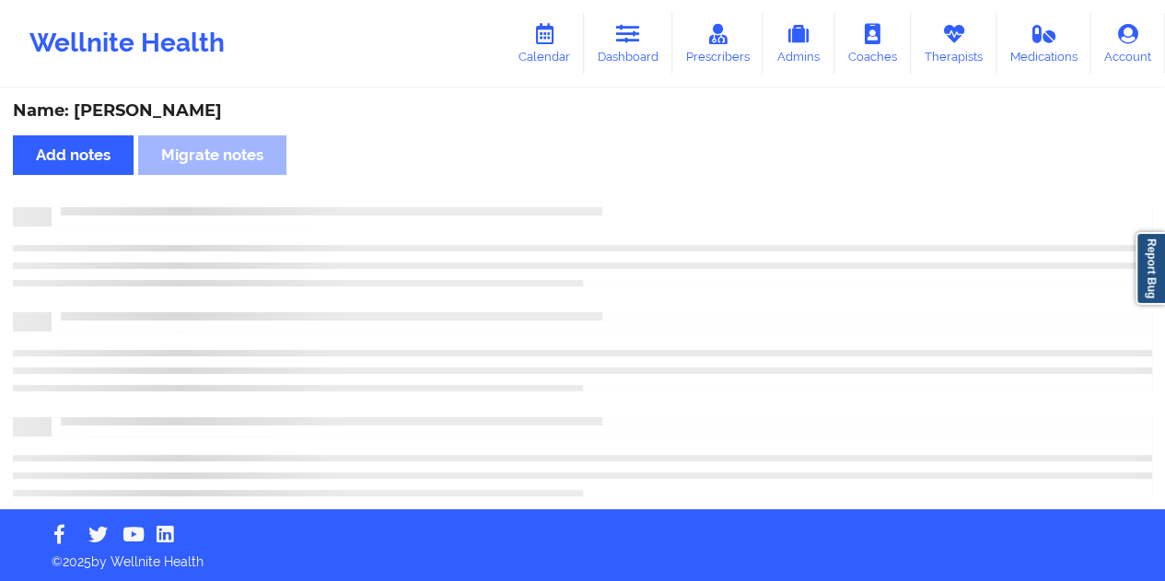
click at [148, 115] on div "Name: [PERSON_NAME]" at bounding box center [582, 110] width 1139 height 21
click at [149, 115] on div "Name: [PERSON_NAME]" at bounding box center [582, 110] width 1139 height 21
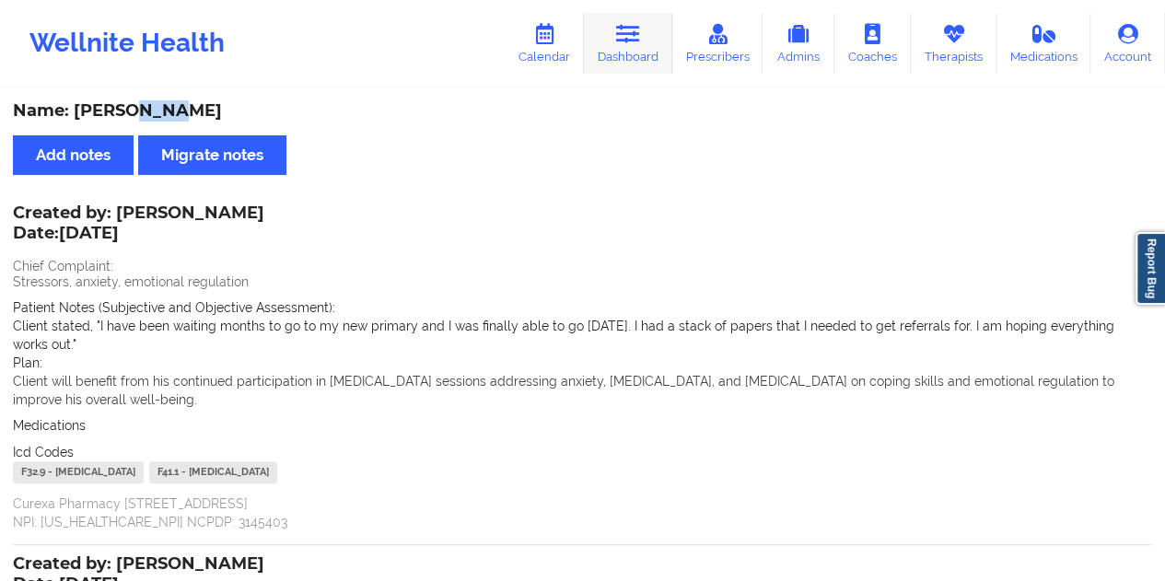
click at [657, 56] on link "Dashboard" at bounding box center [628, 43] width 88 height 61
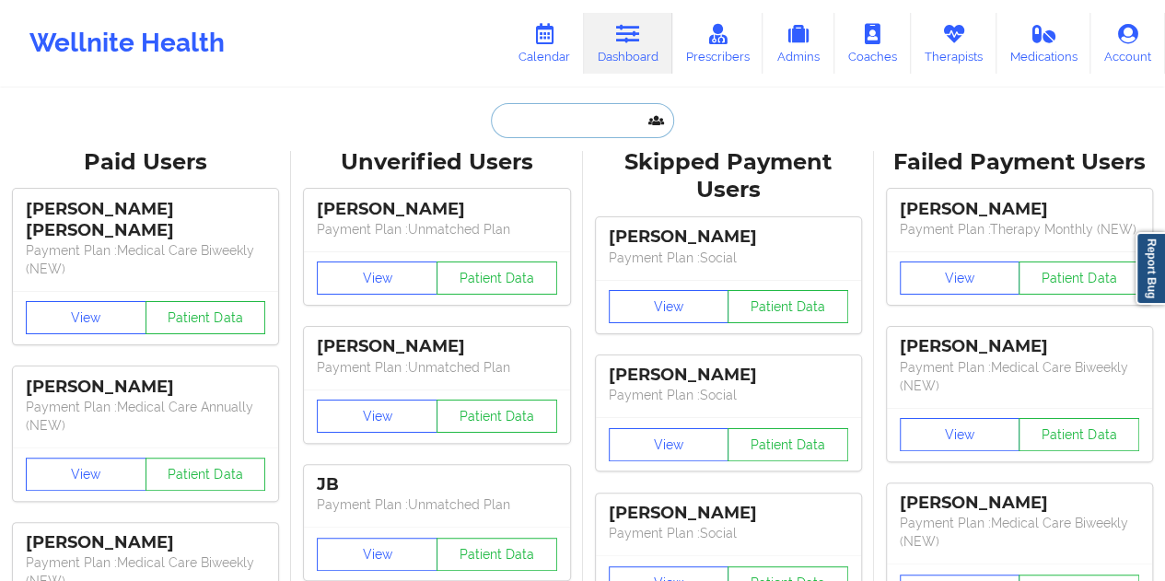
click at [532, 135] on input "text" at bounding box center [582, 120] width 182 height 35
paste input "[EMAIL_ADDRESS][DOMAIN_NAME]"
type input "[EMAIL_ADDRESS][DOMAIN_NAME]"
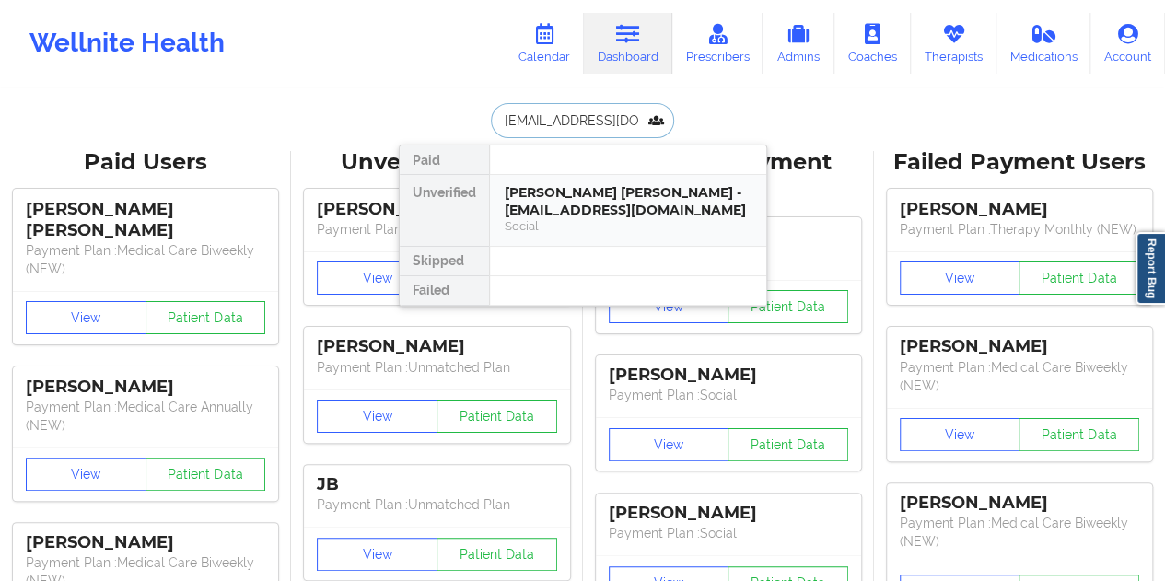
click at [597, 195] on div "[PERSON_NAME] [PERSON_NAME] - [EMAIL_ADDRESS][DOMAIN_NAME]" at bounding box center [628, 201] width 247 height 34
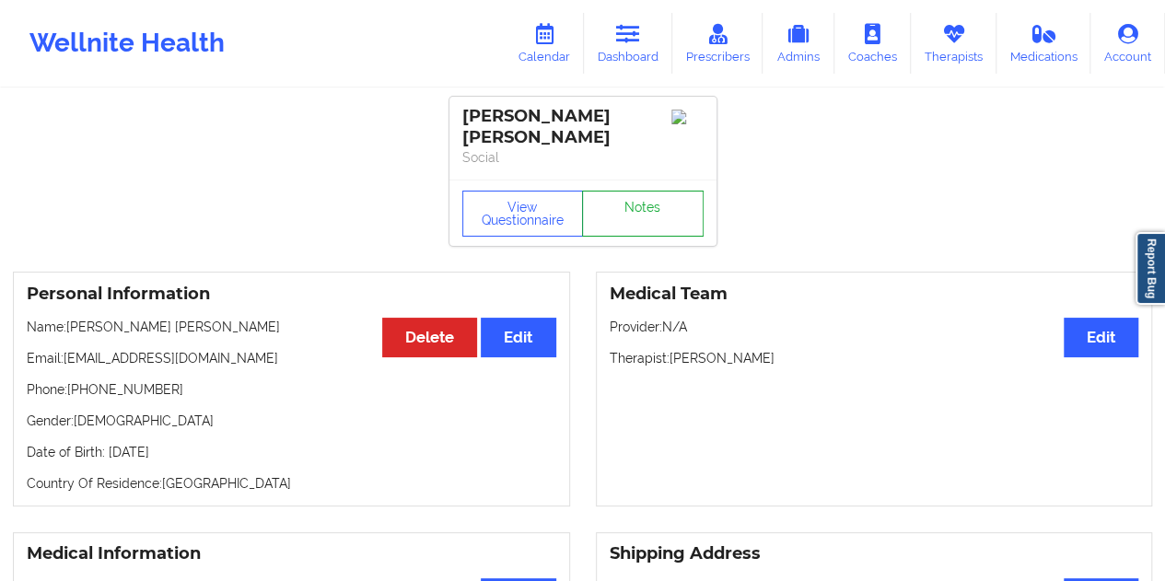
click at [648, 202] on link "Notes" at bounding box center [643, 214] width 122 height 46
